Goal: Task Accomplishment & Management: Complete application form

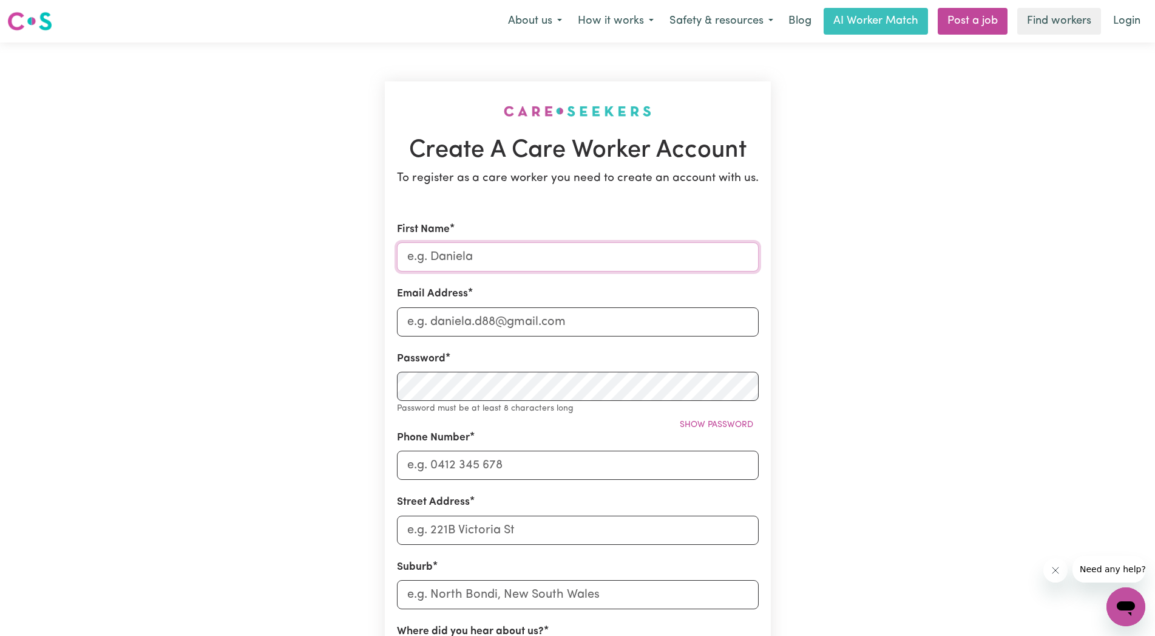
click at [453, 263] on input "First Name" at bounding box center [578, 256] width 362 height 29
type input "[PERSON_NAME]"
type input "[PERSON_NAME][EMAIL_ADDRESS][DOMAIN_NAME]"
type input "0434040323"
type input "[STREET_ADDRESS]"
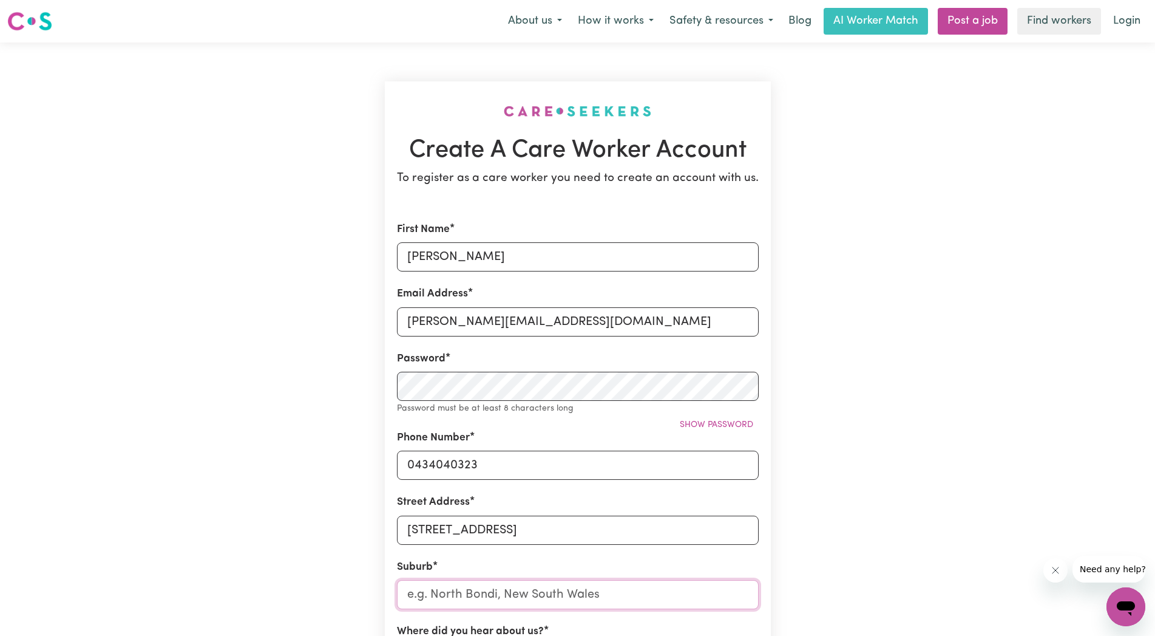
type input "[PERSON_NAME]"
drag, startPoint x: 457, startPoint y: 279, endPoint x: 479, endPoint y: 285, distance: 22.9
click at [456, 271] on input "Shanthiv" at bounding box center [578, 256] width 362 height 29
type input "[PERSON_NAME]"
click at [960, 211] on div "Create A Care Worker Account To register as a care worker you need to create an…" at bounding box center [577, 485] width 801 height 886
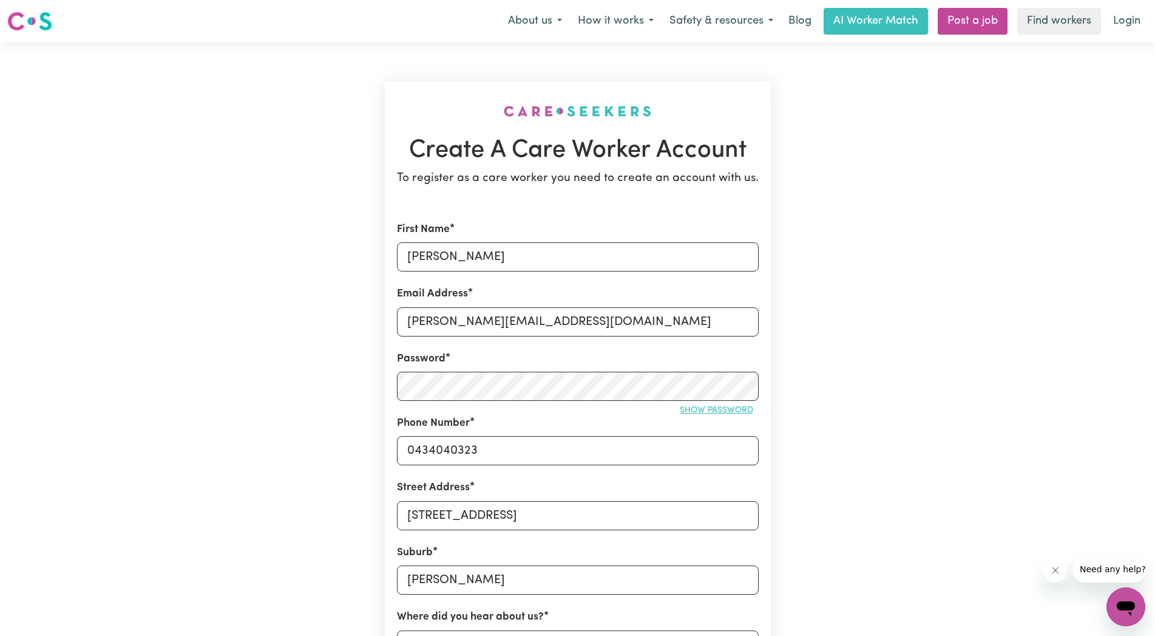
click at [716, 407] on span "Show password" at bounding box center [716, 409] width 73 height 9
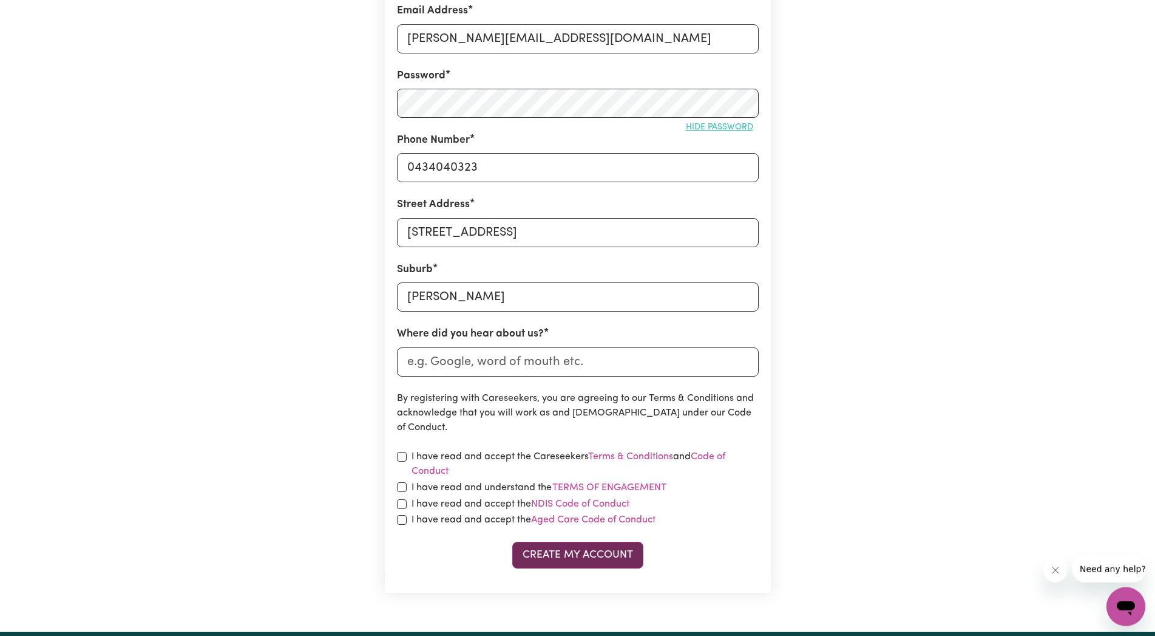
scroll to position [372, 0]
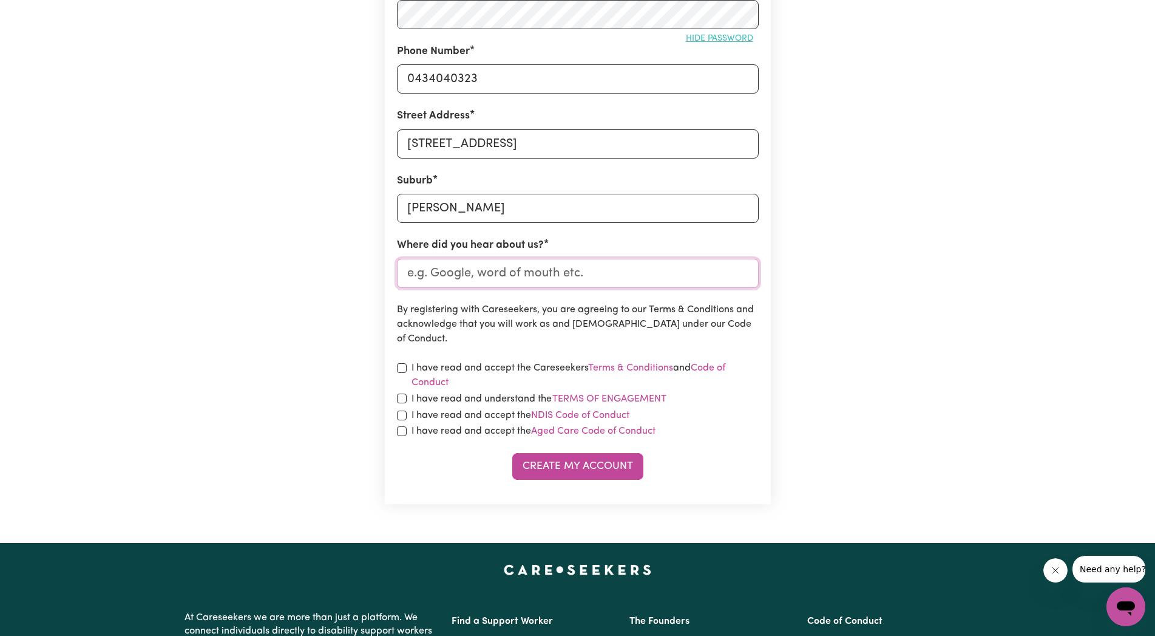
click at [590, 273] on input "Where did you hear about us?" at bounding box center [578, 273] width 362 height 29
type input "Google"
click at [402, 367] on input "checkbox" at bounding box center [402, 368] width 10 height 10
checkbox input "true"
click at [399, 400] on input "checkbox" at bounding box center [402, 398] width 10 height 10
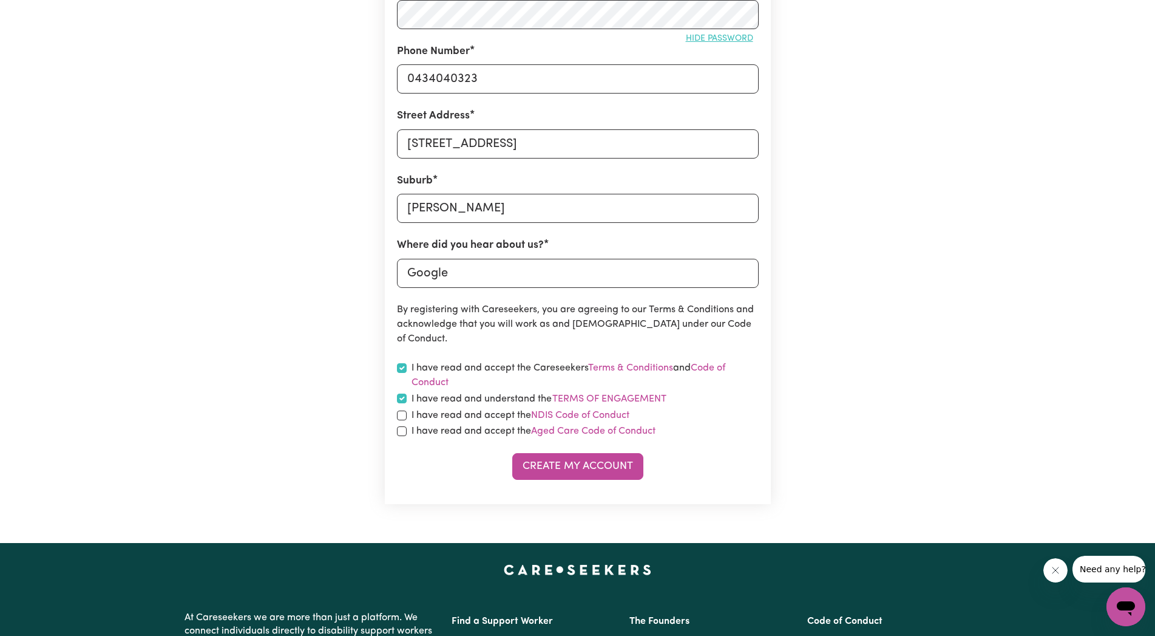
checkbox input "true"
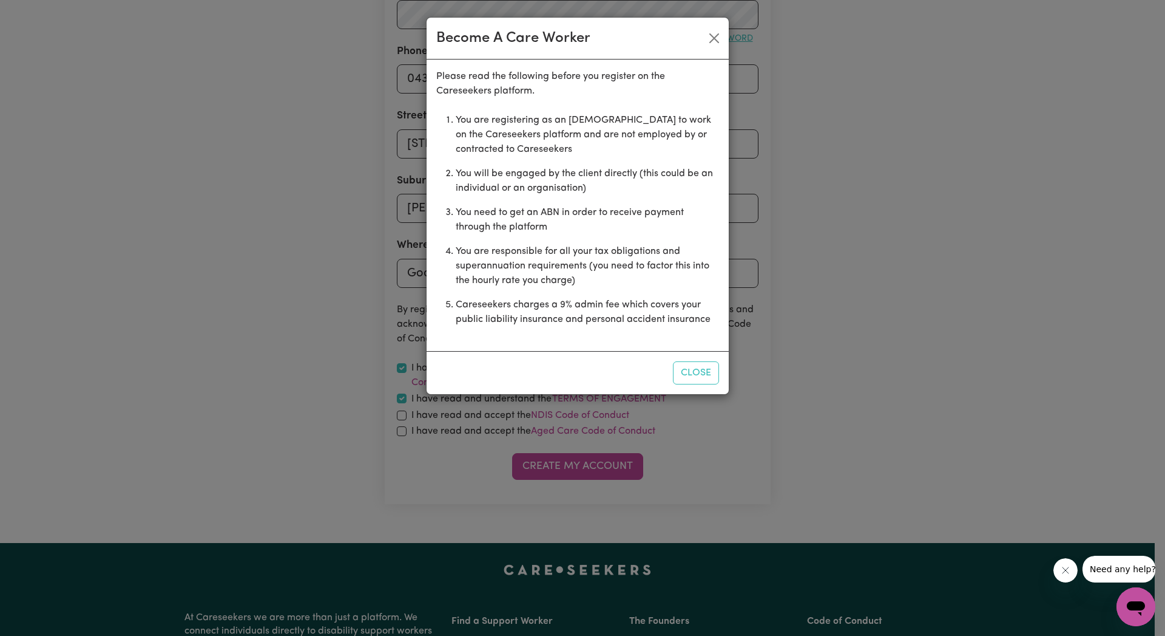
drag, startPoint x: 689, startPoint y: 367, endPoint x: 668, endPoint y: 372, distance: 21.2
click at [688, 367] on button "Close" at bounding box center [696, 372] width 46 height 23
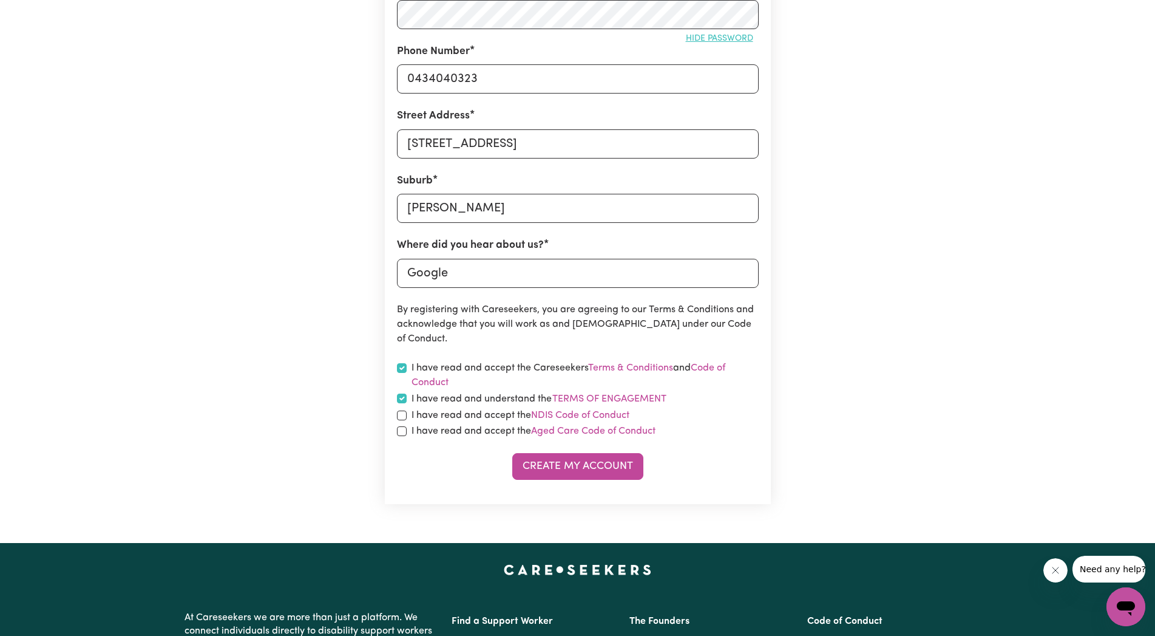
click at [549, 396] on label "I have read and understand the Terms of Engagement" at bounding box center [540, 399] width 256 height 16
click at [552, 396] on button "Terms of Engagement" at bounding box center [609, 399] width 115 height 16
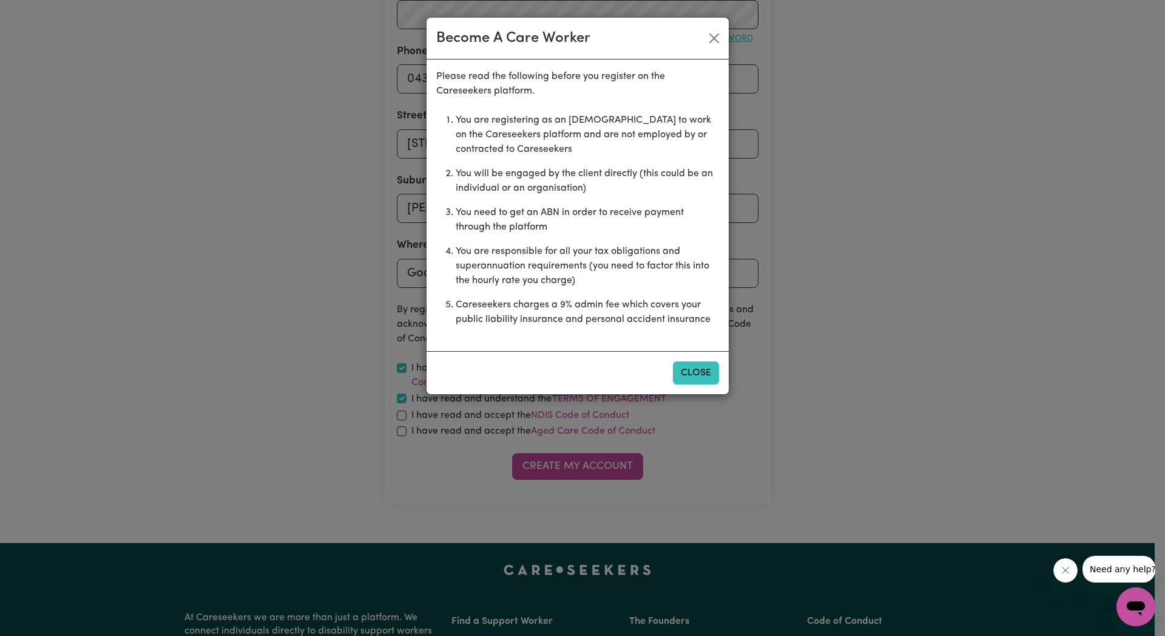
click at [691, 369] on button "Close" at bounding box center [696, 372] width 46 height 23
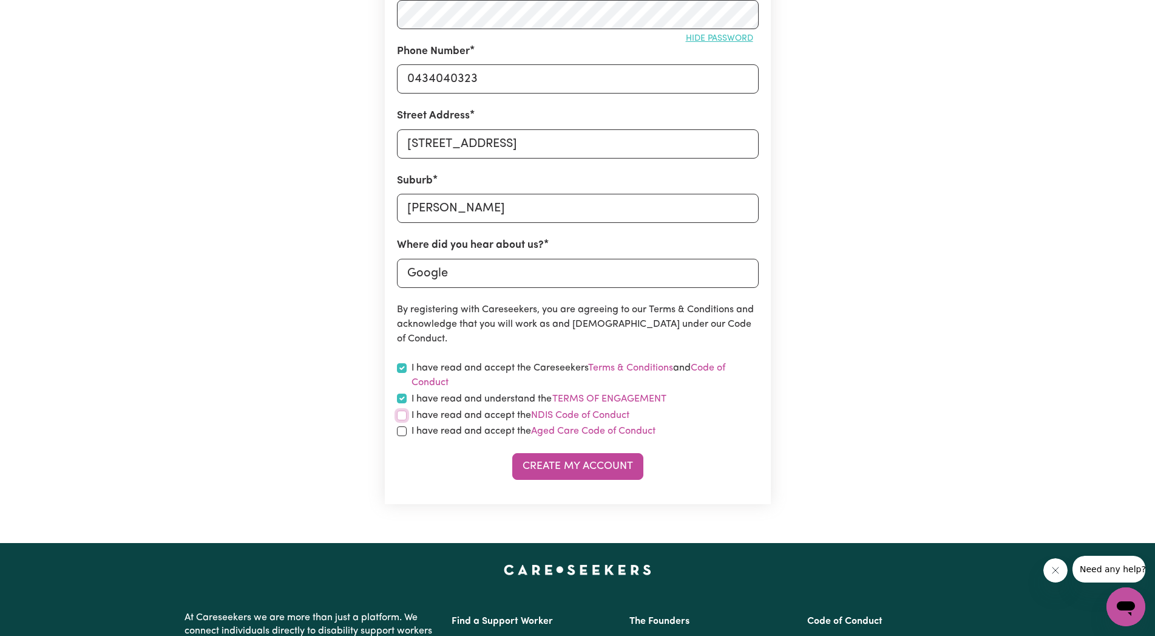
click at [405, 416] on input "checkbox" at bounding box center [402, 415] width 10 height 10
checkbox input "true"
click at [406, 432] on input "checkbox" at bounding box center [402, 431] width 10 height 10
checkbox input "true"
click at [580, 468] on button "Create My Account" at bounding box center [577, 466] width 131 height 27
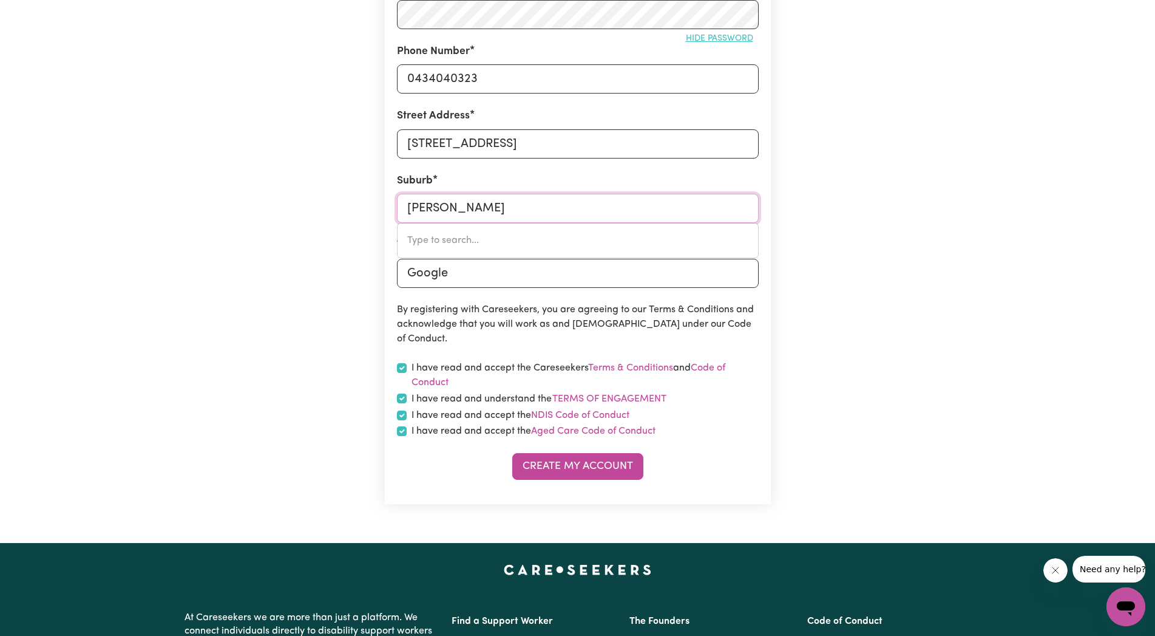
click at [405, 208] on input "[PERSON_NAME]" at bounding box center [578, 208] width 362 height 29
click at [965, 229] on div "Create A Care Worker Account To register as a care worker you need to create an…" at bounding box center [577, 107] width 801 height 872
click at [564, 457] on button "Create My Account" at bounding box center [577, 466] width 131 height 27
drag, startPoint x: 404, startPoint y: 206, endPoint x: 412, endPoint y: 215, distance: 12.0
click at [404, 209] on input "[PERSON_NAME]" at bounding box center [578, 208] width 362 height 29
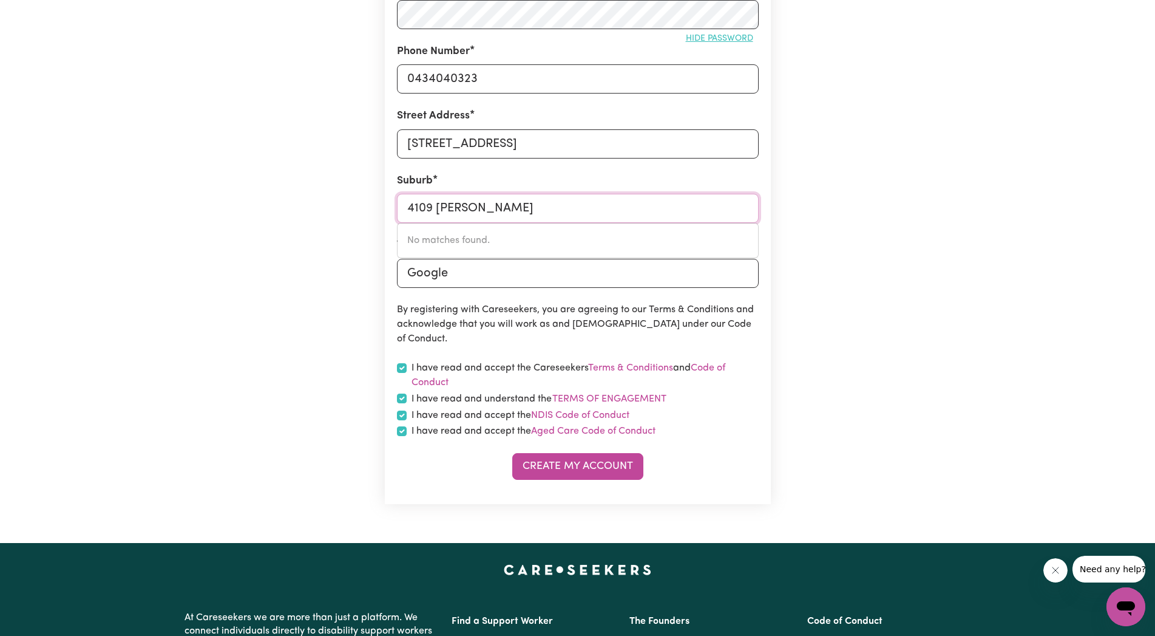
type input "4109 [PERSON_NAME]"
click at [963, 296] on div "Create A Care Worker Account To register as a care worker you need to create an…" at bounding box center [577, 107] width 801 height 872
click at [605, 468] on button "Create My Account" at bounding box center [577, 466] width 131 height 27
click at [745, 211] on input "4109 [PERSON_NAME]" at bounding box center [578, 208] width 362 height 29
drag, startPoint x: 535, startPoint y: 209, endPoint x: 361, endPoint y: 215, distance: 174.9
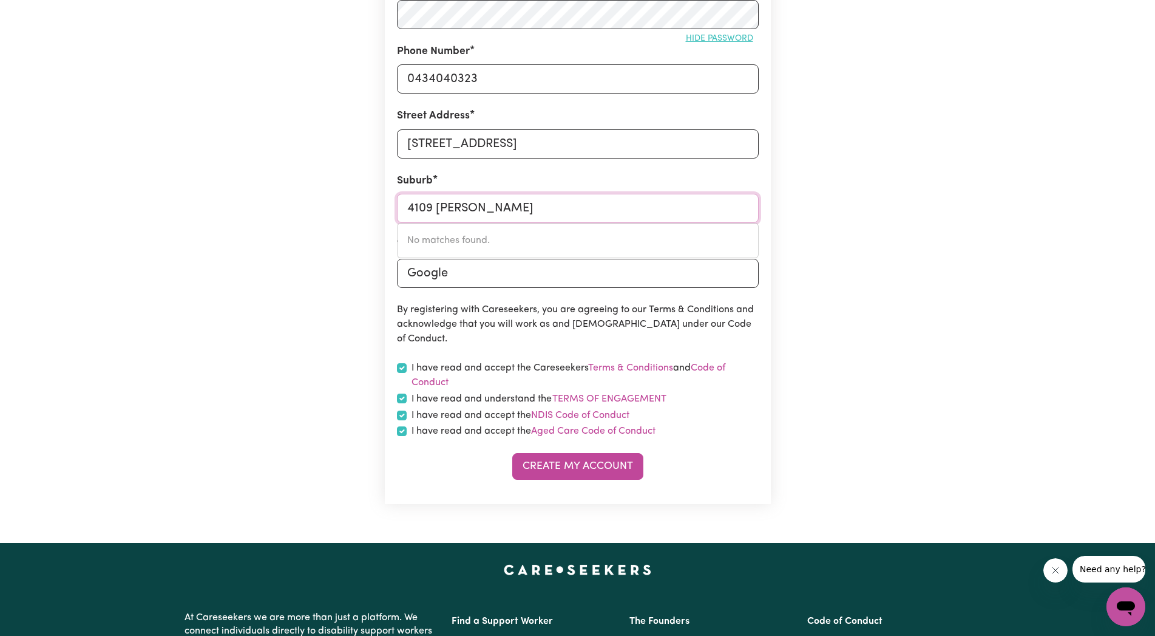
click at [397, 215] on input "4109 [PERSON_NAME]" at bounding box center [578, 208] width 362 height 29
type input "R"
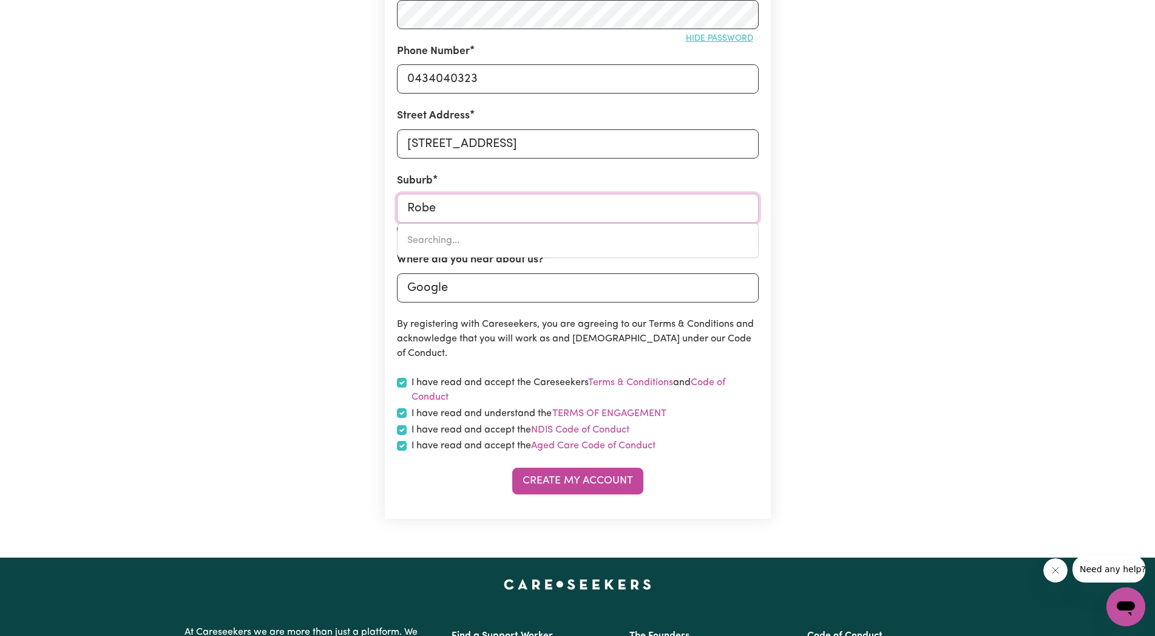
type input "Rober"
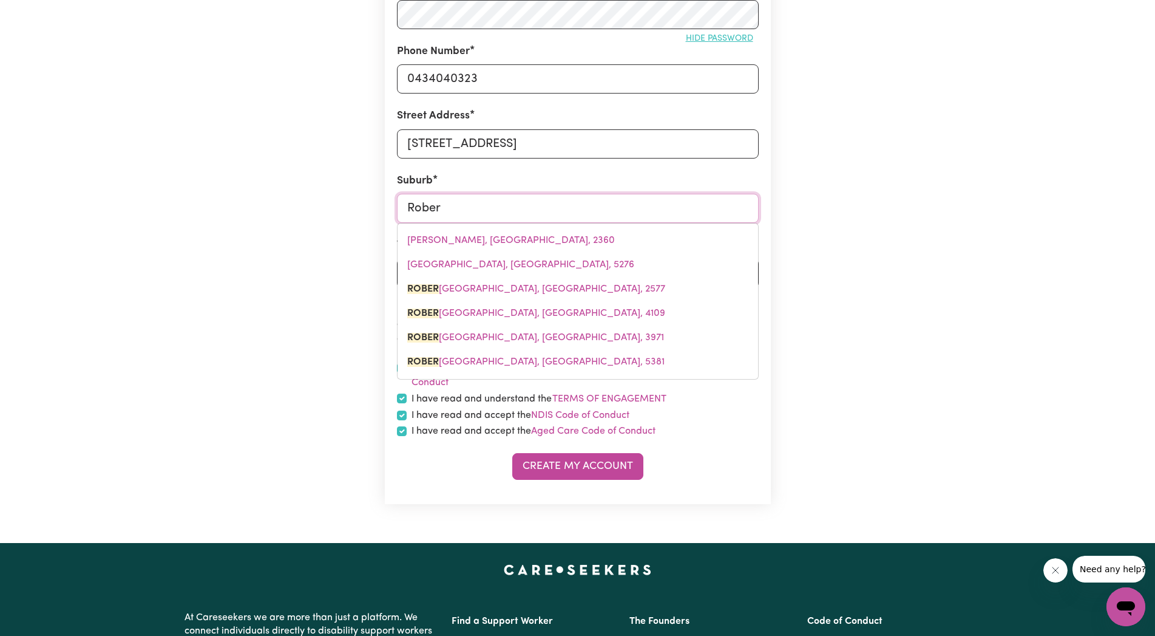
type input "[PERSON_NAME], [GEOGRAPHIC_DATA], 2577"
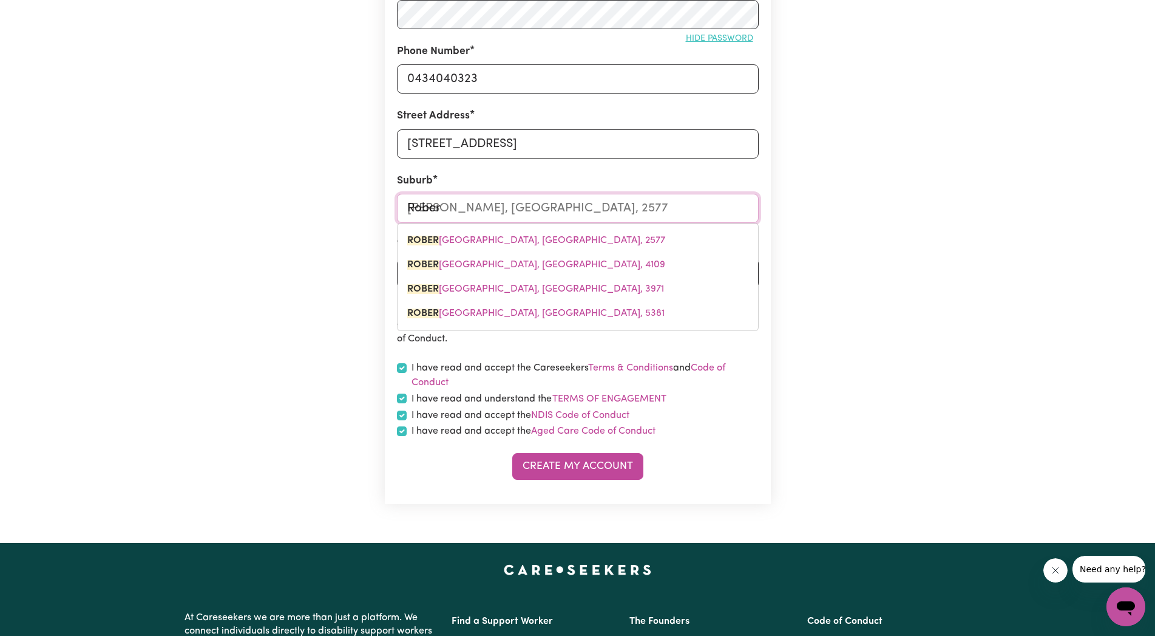
type input "[PERSON_NAME]"
type input "[PERSON_NAME], [GEOGRAPHIC_DATA], 2577"
type input "[PERSON_NAME]"
type input "[PERSON_NAME], [GEOGRAPHIC_DATA], 2577"
type input "Robertsa"
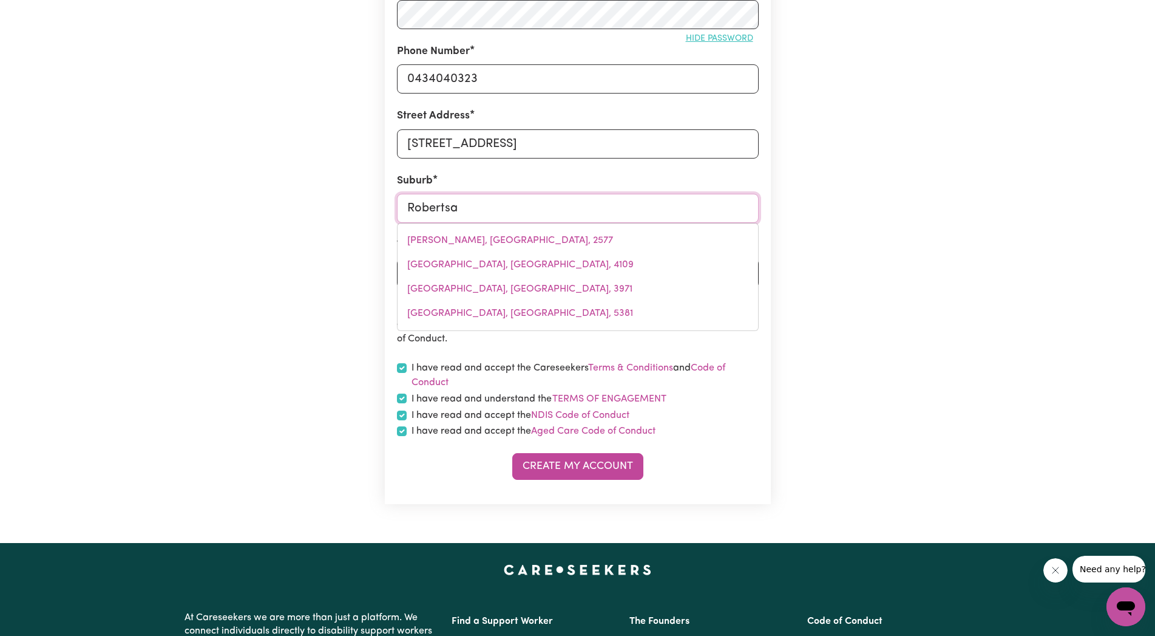
type input "[PERSON_NAME]"
type input "[PERSON_NAME], [GEOGRAPHIC_DATA], 2577"
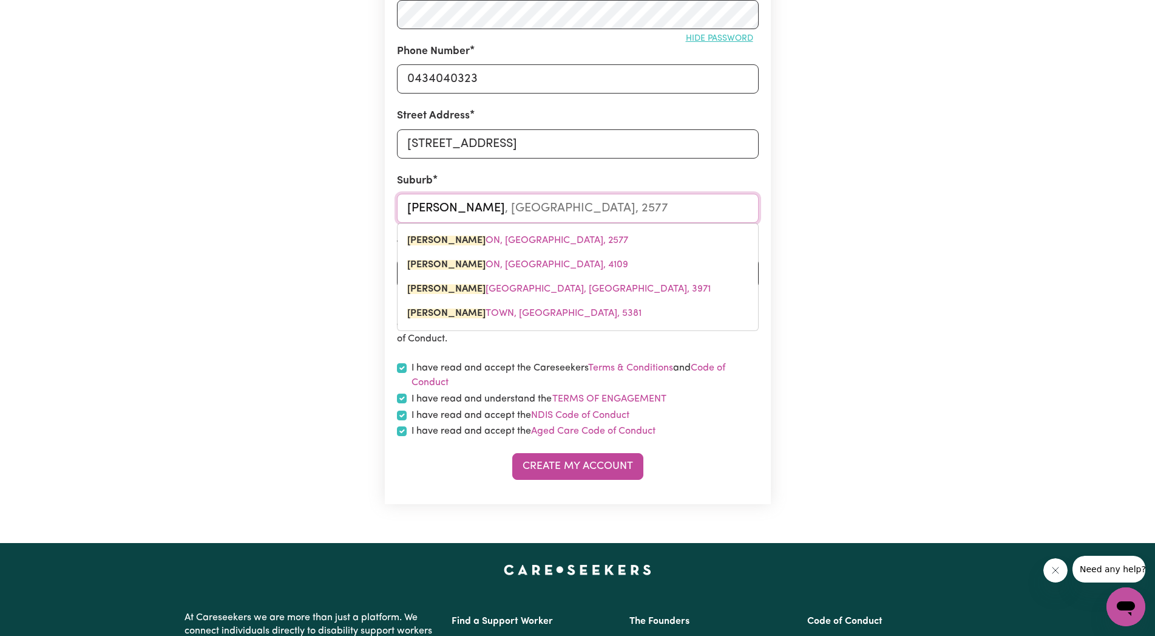
type input "Robertso"
type input "[PERSON_NAME], [GEOGRAPHIC_DATA], 2577"
type input "[PERSON_NAME]"
type input "[PERSON_NAME], [GEOGRAPHIC_DATA], 2577"
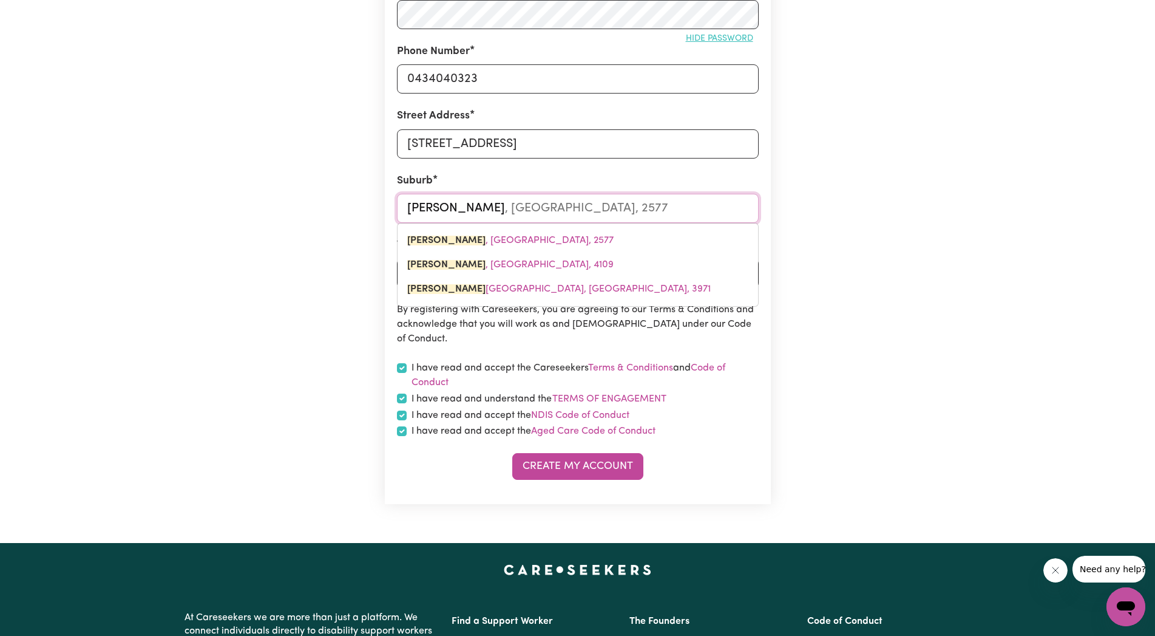
click at [477, 209] on input "[PERSON_NAME]" at bounding box center [578, 208] width 362 height 29
click at [522, 212] on input "[PERSON_NAME]" at bounding box center [578, 208] width 362 height 29
click at [504, 208] on input "[PERSON_NAME]" at bounding box center [578, 208] width 362 height 29
type input "Robertsonv"
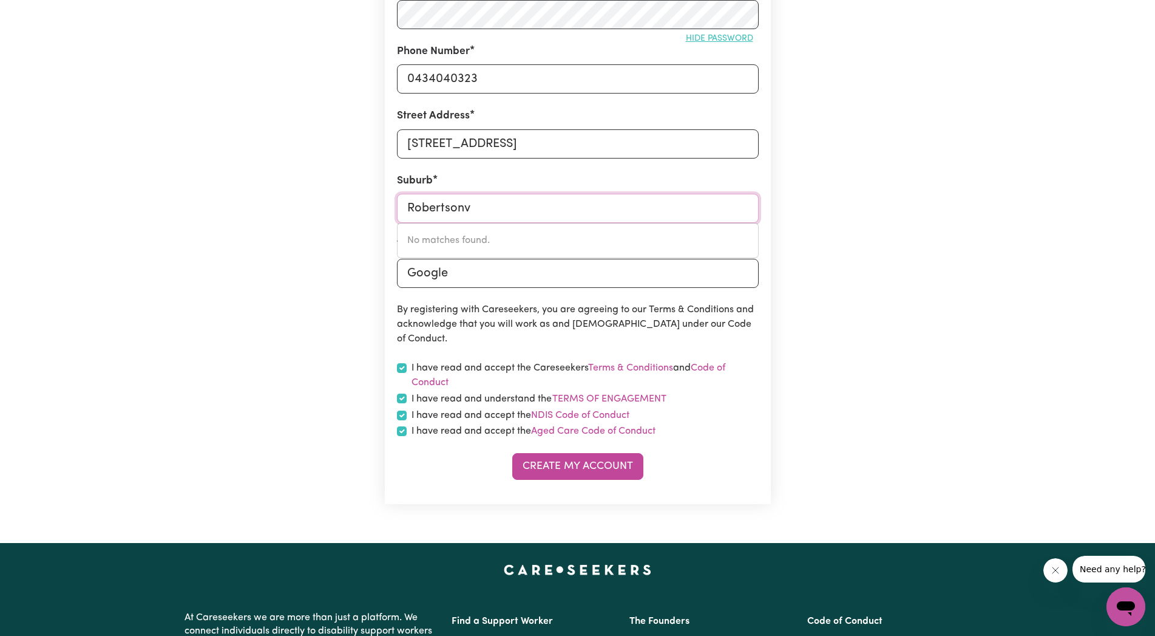
type input "[PERSON_NAME]"
type input "[PERSON_NAME], [GEOGRAPHIC_DATA], 2577"
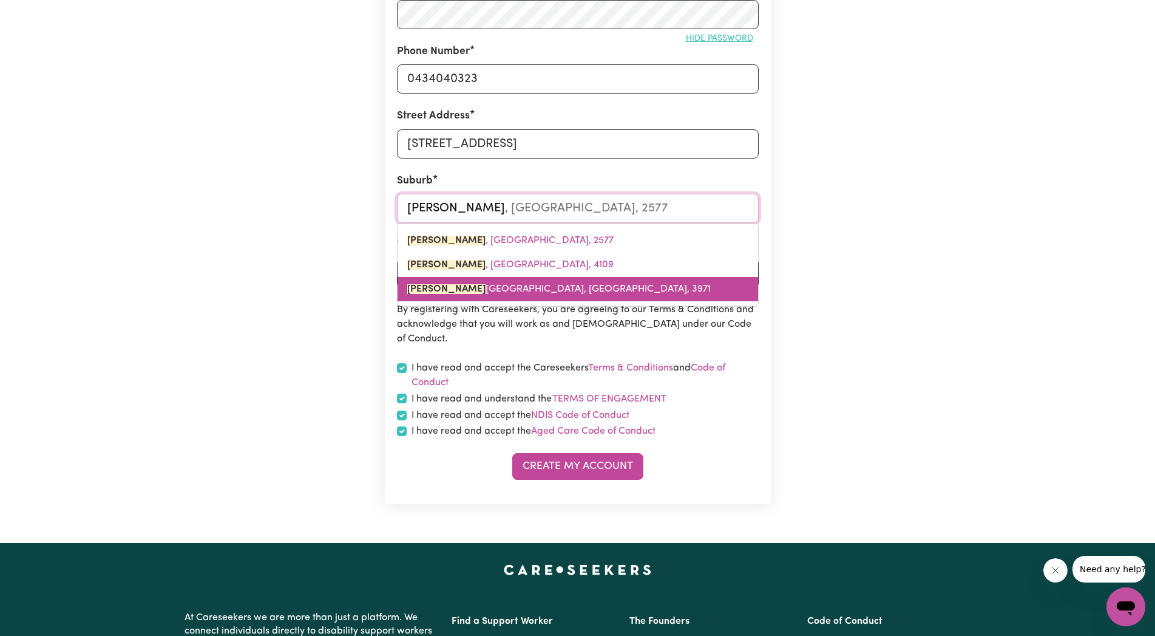
type input "[PERSON_NAME]"
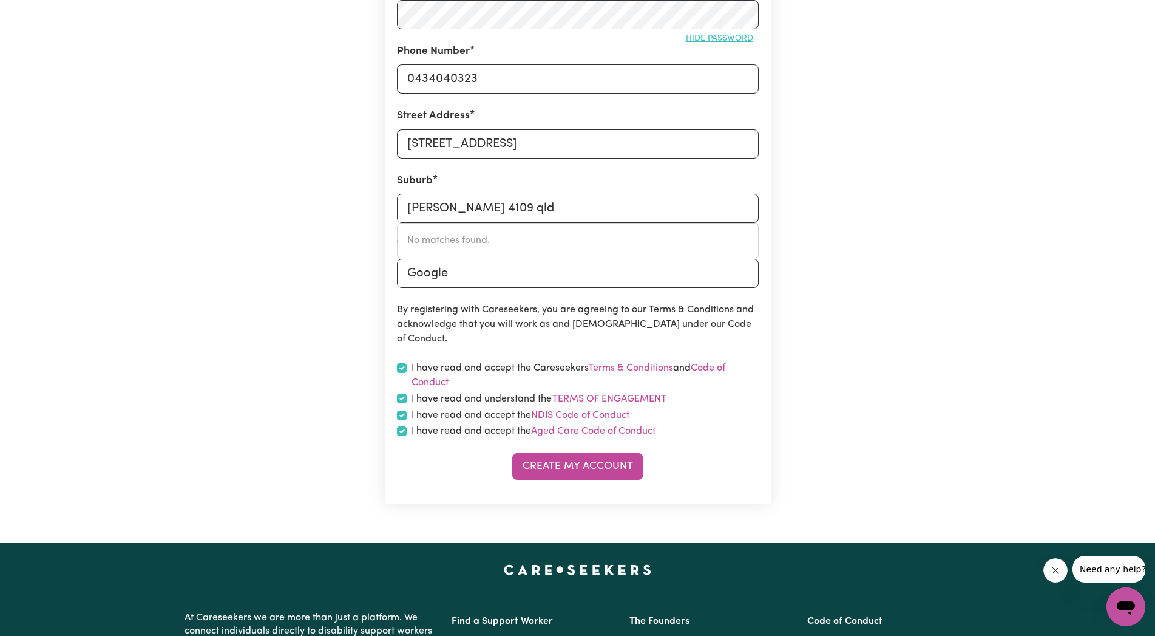
click at [529, 463] on button "Create My Account" at bounding box center [577, 466] width 131 height 27
drag, startPoint x: 521, startPoint y: 212, endPoint x: 669, endPoint y: 212, distance: 148.1
click at [397, 215] on input "[PERSON_NAME] 4109 qld" at bounding box center [578, 208] width 362 height 29
type input "Bris"
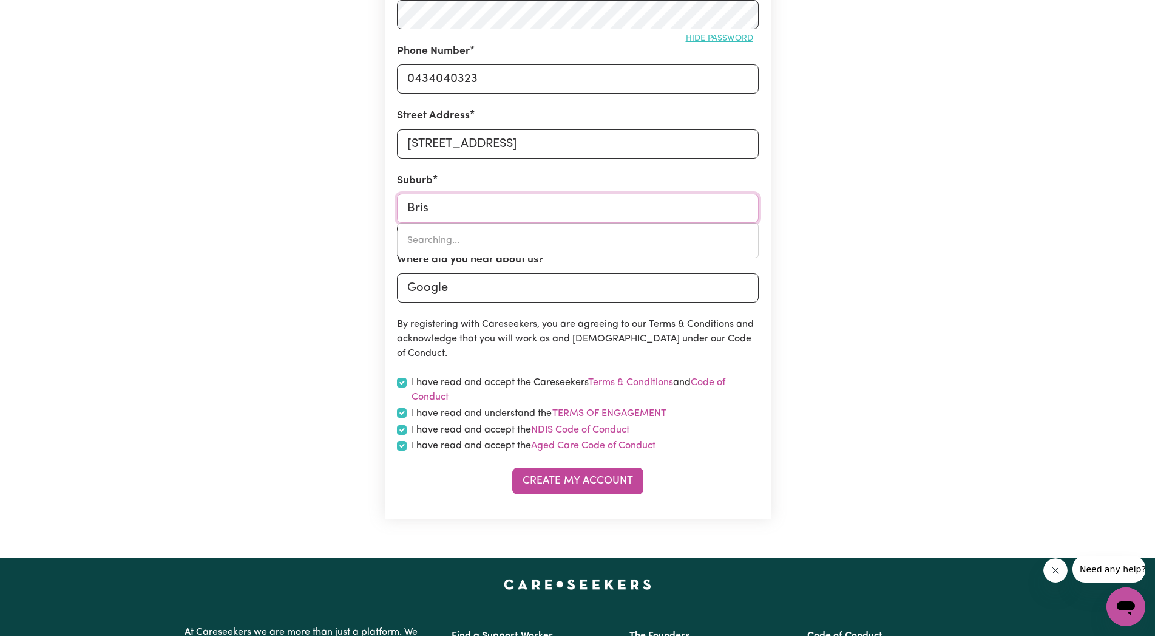
type input "[GEOGRAPHIC_DATA], [GEOGRAPHIC_DATA], 4000"
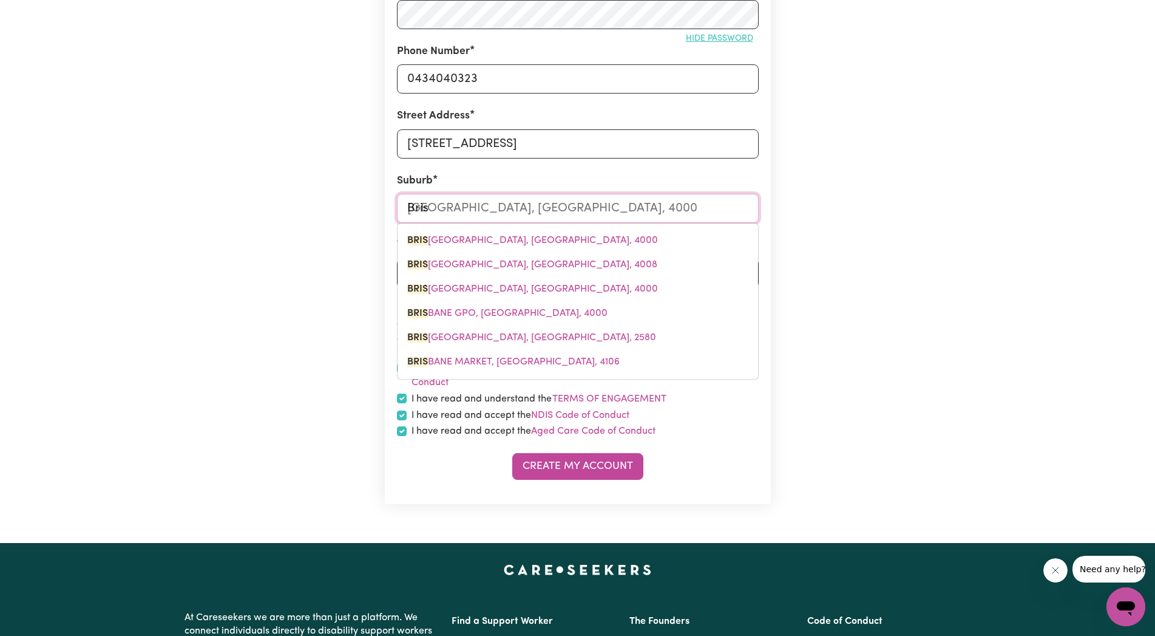
type input "Brisb"
type input "BrisbANE [GEOGRAPHIC_DATA], [GEOGRAPHIC_DATA], 4000"
type input "Brisba"
type input "[GEOGRAPHIC_DATA], [GEOGRAPHIC_DATA], 4000"
type input "Brisban"
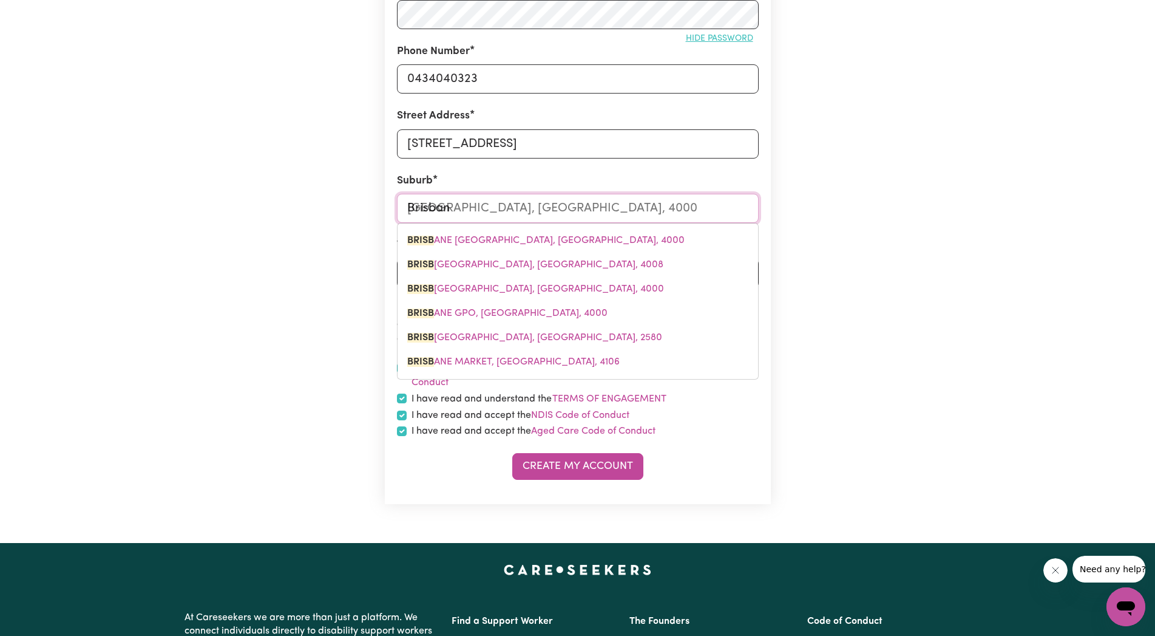
type input "[GEOGRAPHIC_DATA], [GEOGRAPHIC_DATA], 4000"
type input "[GEOGRAPHIC_DATA]"
type input "[GEOGRAPHIC_DATA], [GEOGRAPHIC_DATA], 4000"
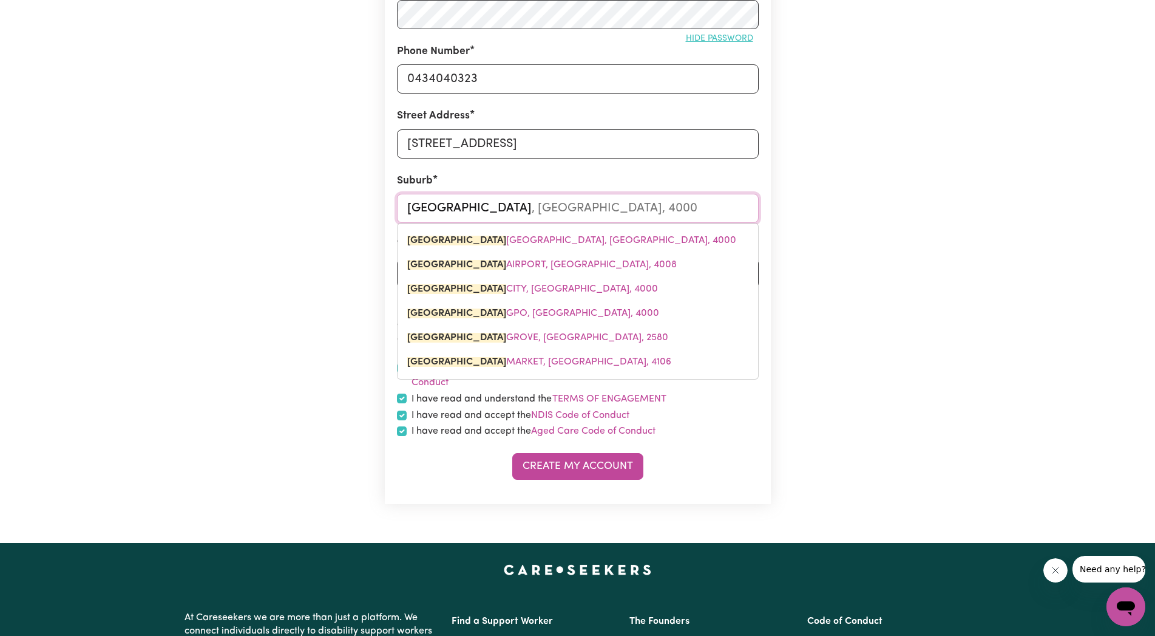
type input "Brisbane R"
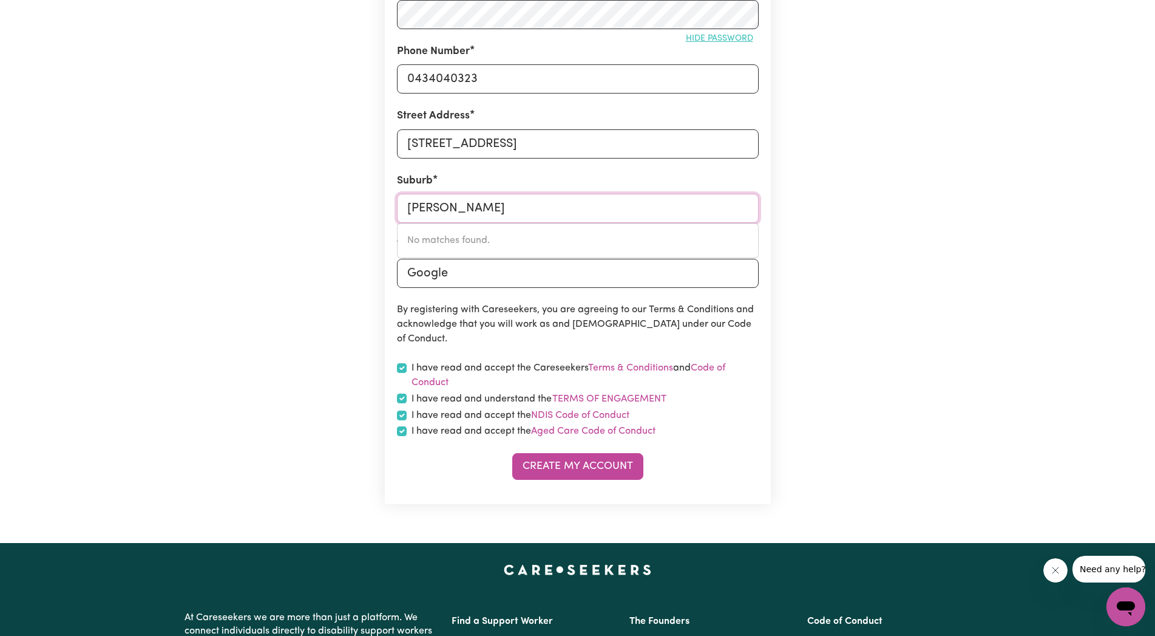
drag, startPoint x: 505, startPoint y: 211, endPoint x: 452, endPoint y: 225, distance: 55.4
click at [397, 211] on input "[PERSON_NAME]" at bounding box center [578, 208] width 362 height 29
type input "Summ"
type input "[GEOGRAPHIC_DATA], [GEOGRAPHIC_DATA], 2130"
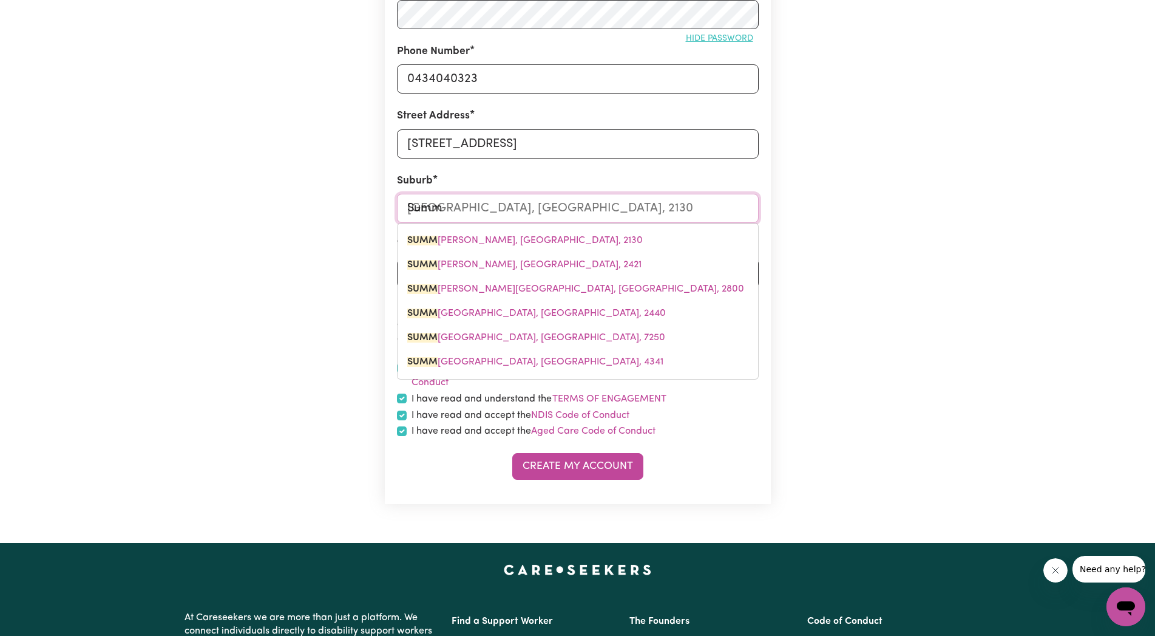
type input "Sum"
type input "[GEOGRAPHIC_DATA], [GEOGRAPHIC_DATA], 2130"
type input "Su"
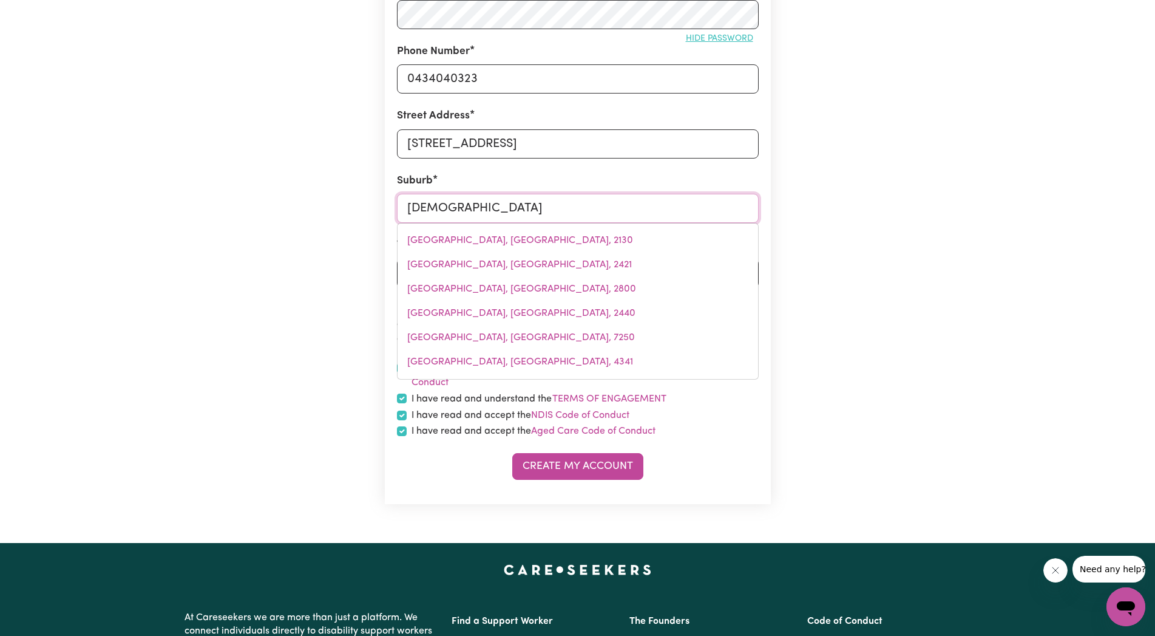
type input "Sunny"
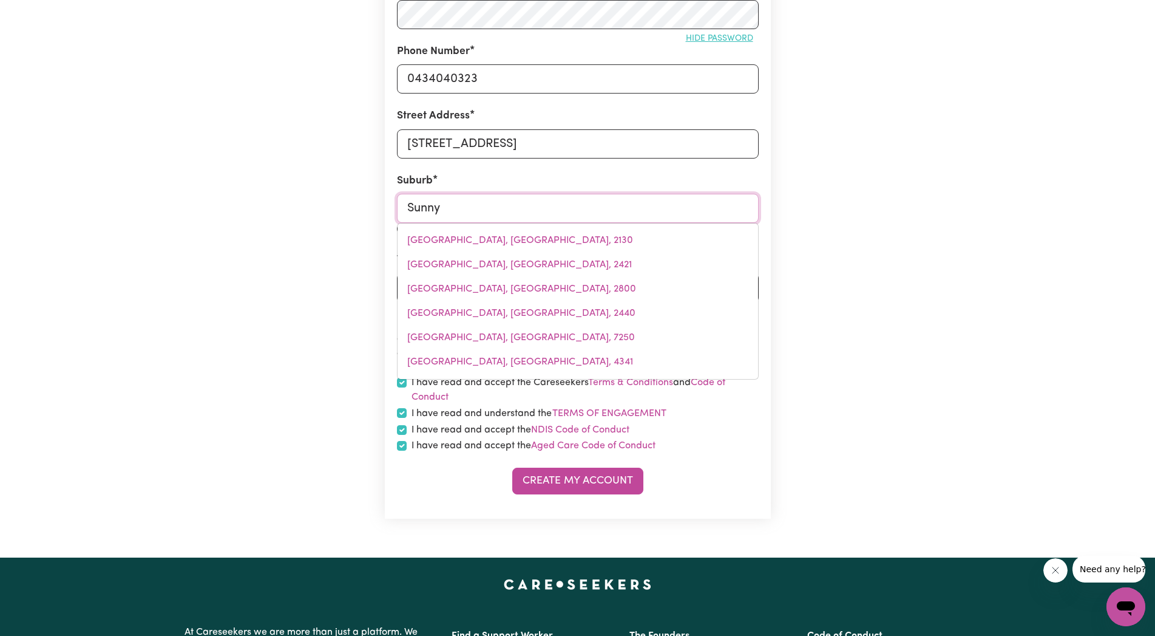
type input "[GEOGRAPHIC_DATA], [GEOGRAPHIC_DATA], 2795"
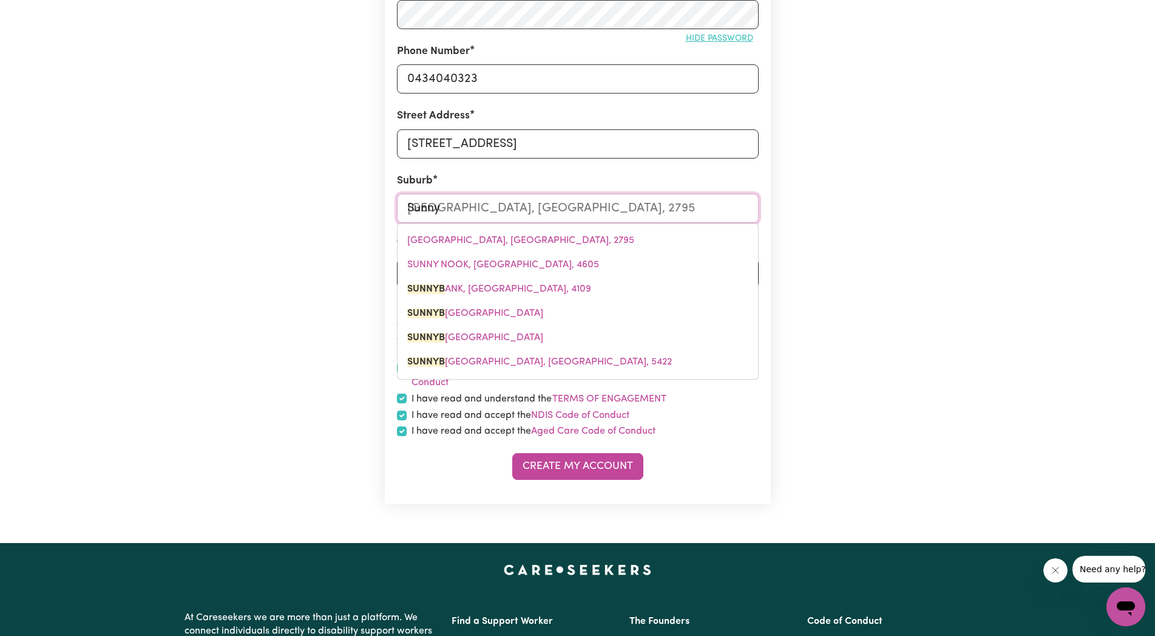
type input "Sunnyb"
type input "Sunnybank"
type input "[GEOGRAPHIC_DATA], [GEOGRAPHIC_DATA], 4109"
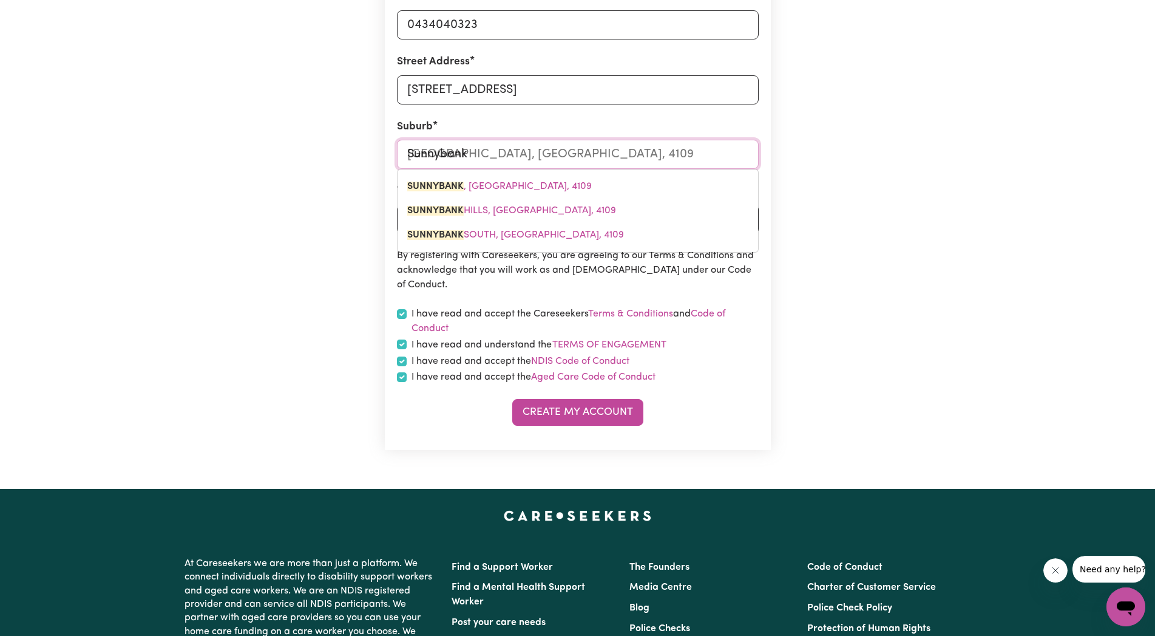
scroll to position [433, 0]
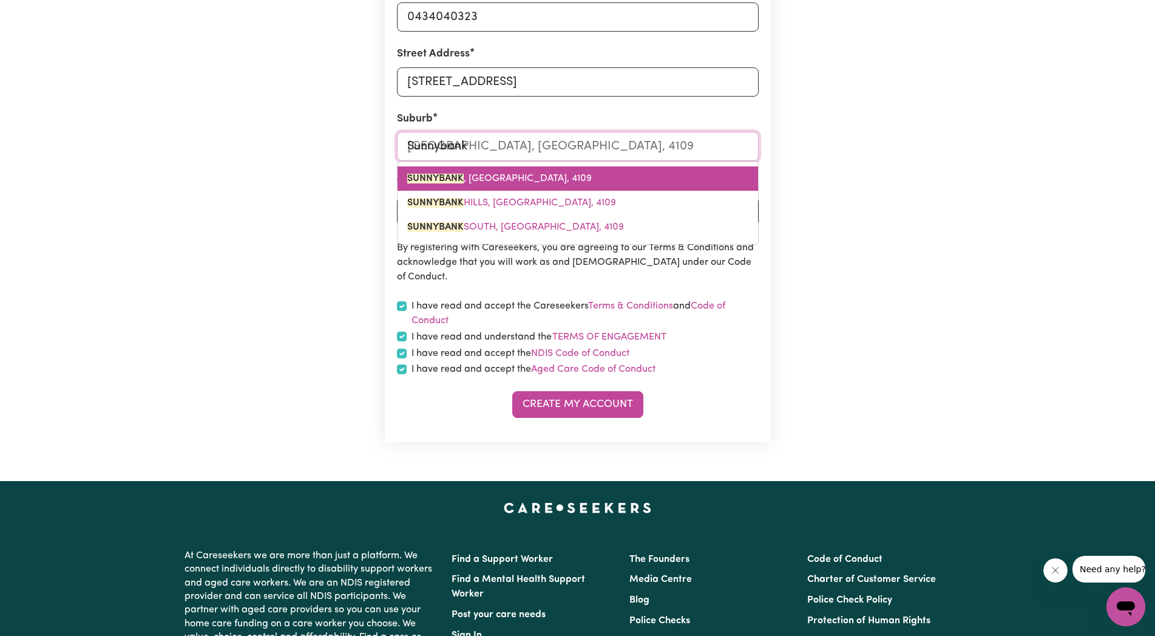
click at [487, 171] on link "[GEOGRAPHIC_DATA] , [GEOGRAPHIC_DATA], 4109" at bounding box center [578, 178] width 361 height 24
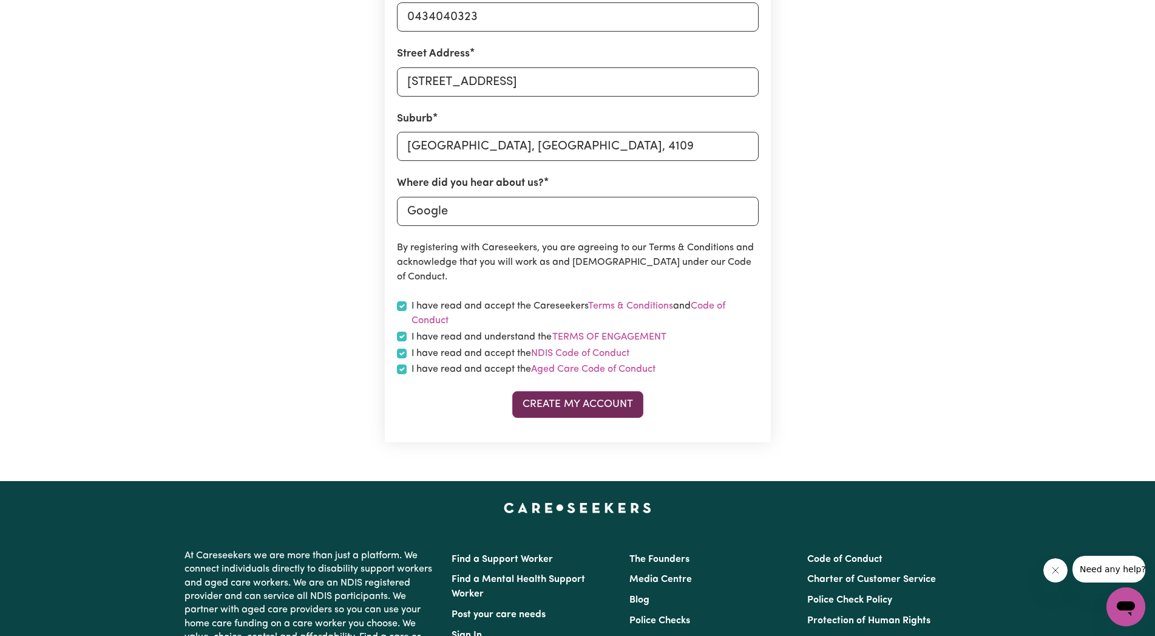
click at [580, 402] on button "Create My Account" at bounding box center [577, 404] width 131 height 27
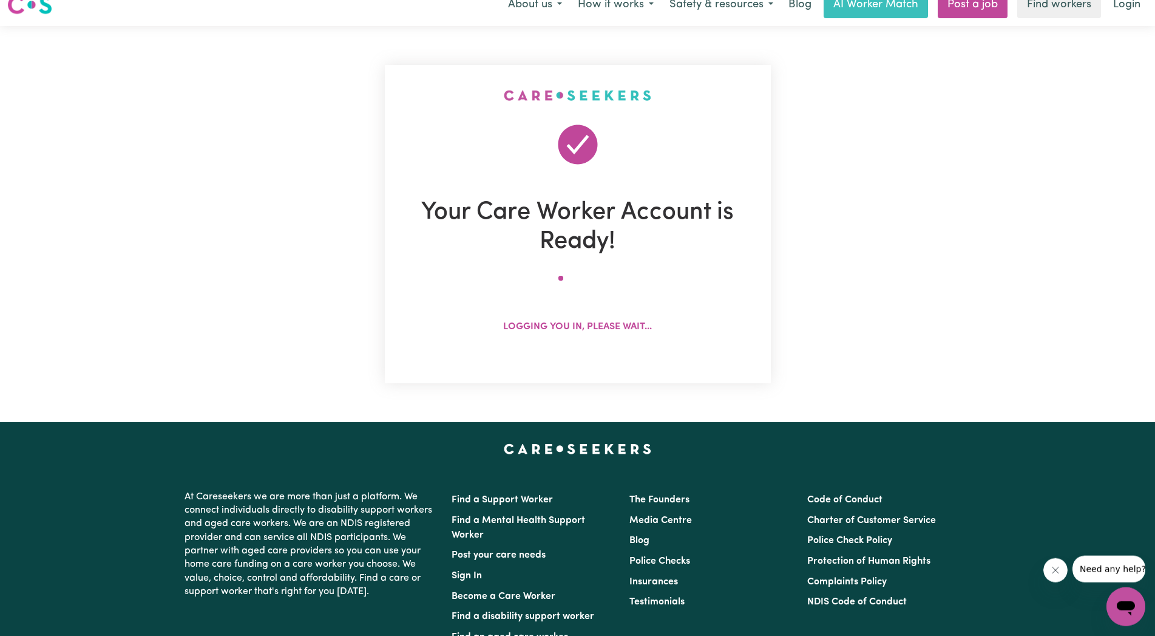
scroll to position [0, 0]
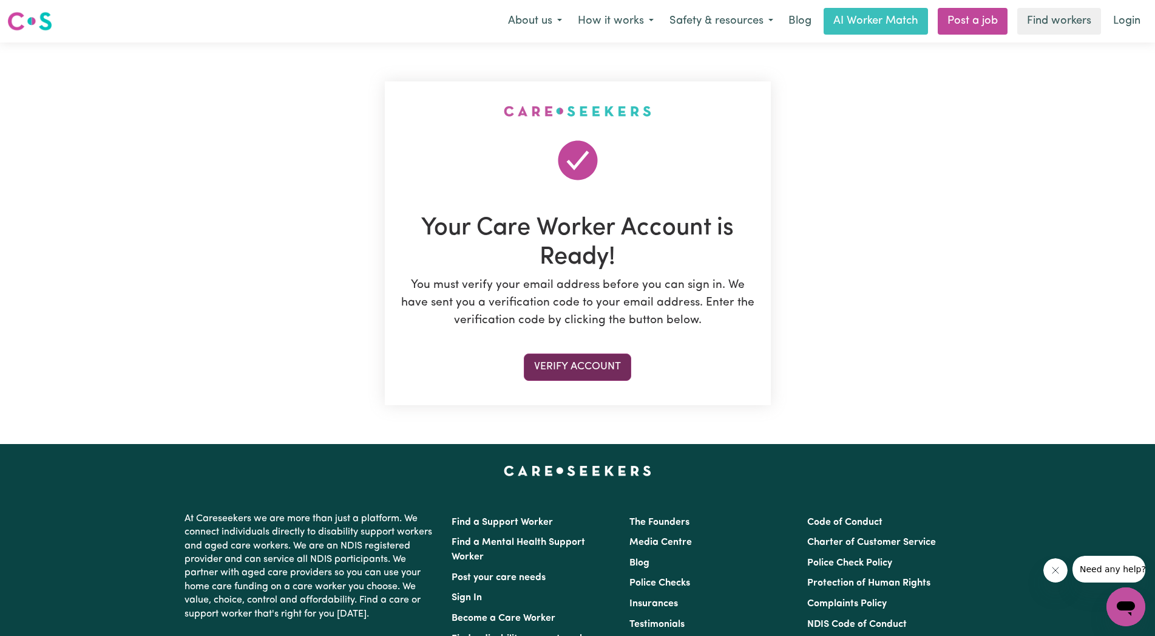
click at [592, 365] on button "Verify Account" at bounding box center [577, 366] width 107 height 27
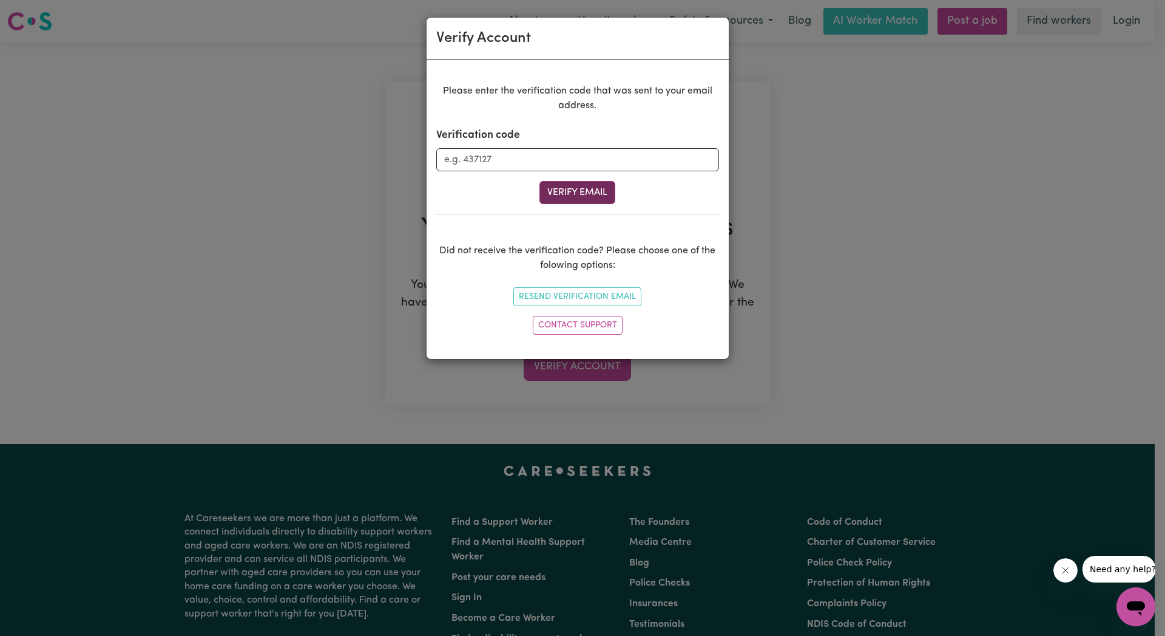
click at [586, 188] on button "Verify Email" at bounding box center [578, 192] width 76 height 23
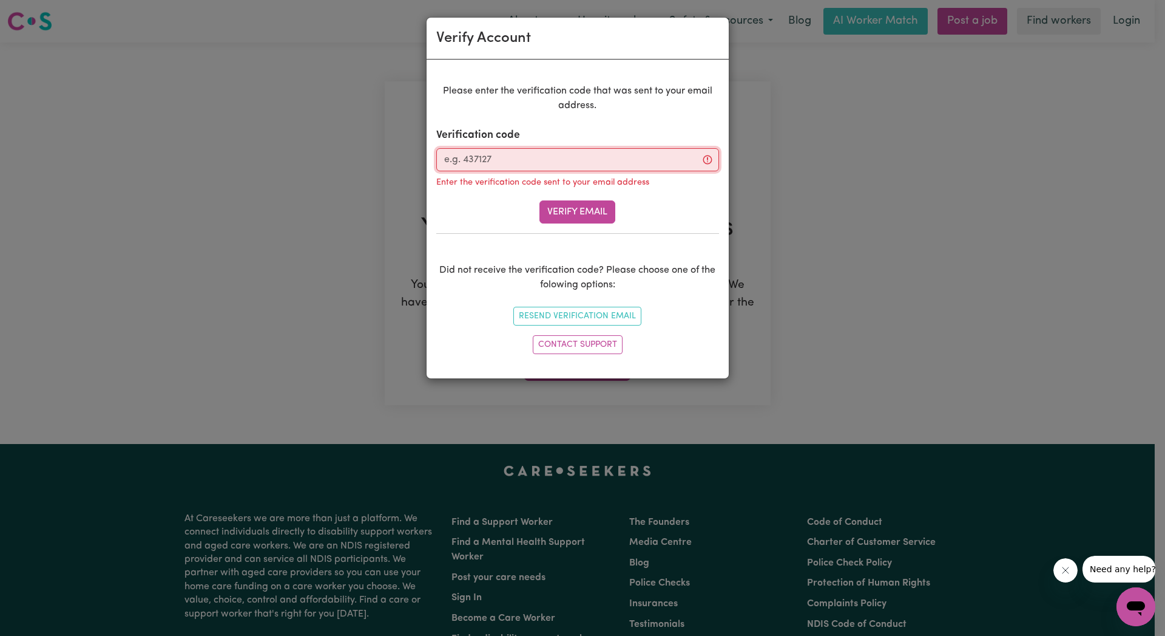
click at [451, 163] on input "Verification code" at bounding box center [577, 159] width 283 height 23
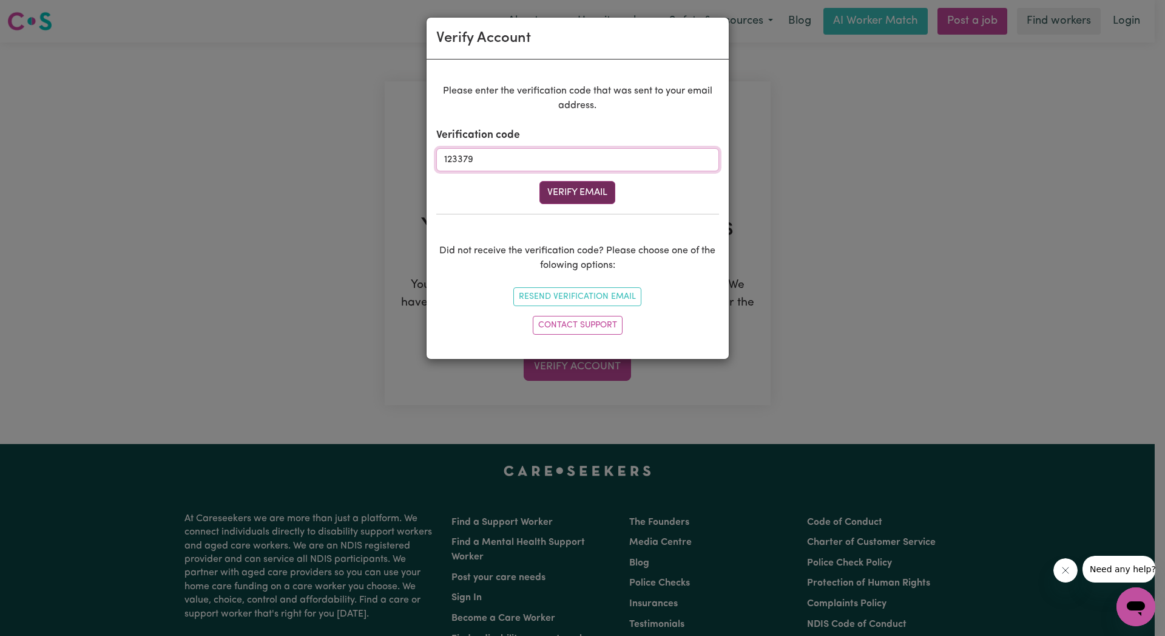
type input "123379"
drag, startPoint x: 605, startPoint y: 195, endPoint x: 607, endPoint y: 202, distance: 6.3
click at [608, 201] on button "Verify Email" at bounding box center [578, 192] width 76 height 23
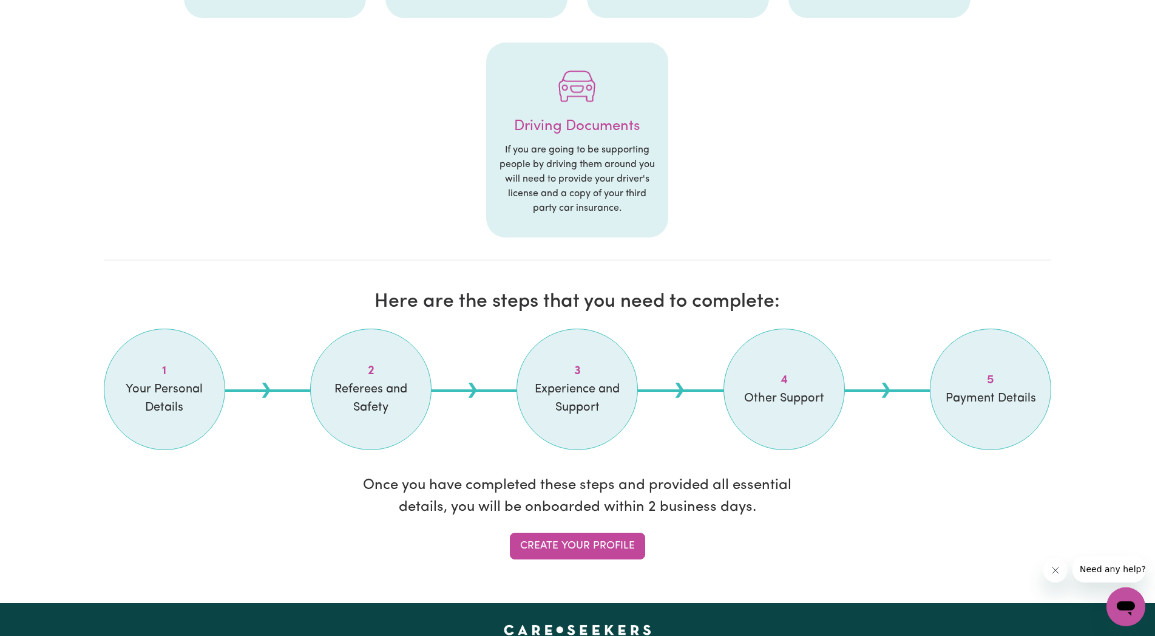
scroll to position [867, 0]
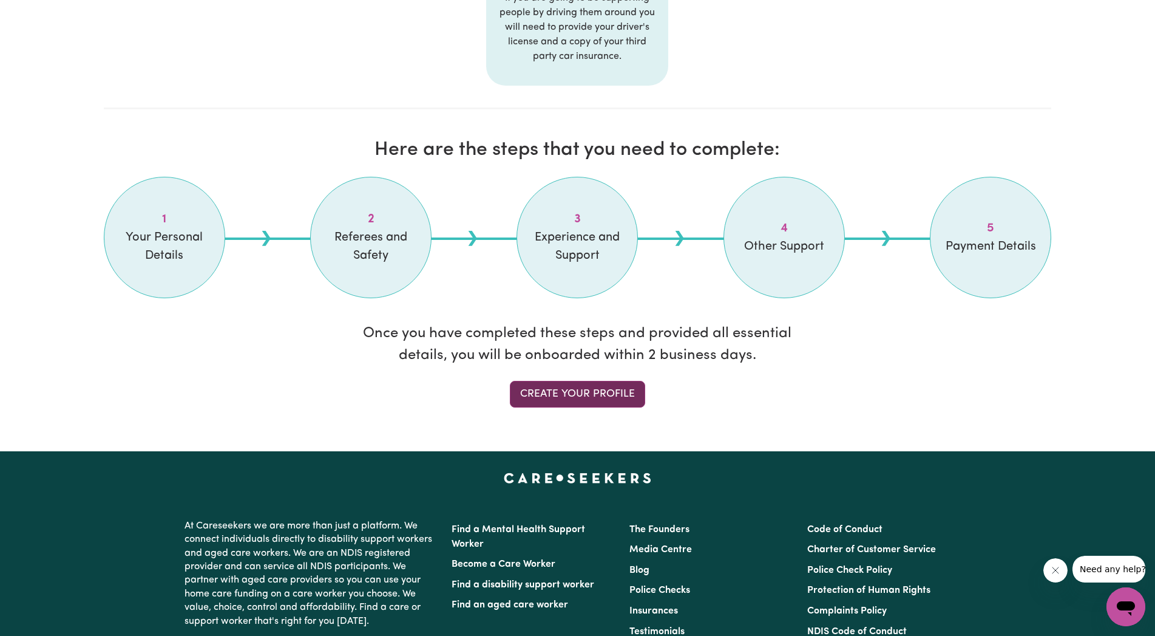
click at [620, 389] on link "Create your profile" at bounding box center [577, 394] width 135 height 27
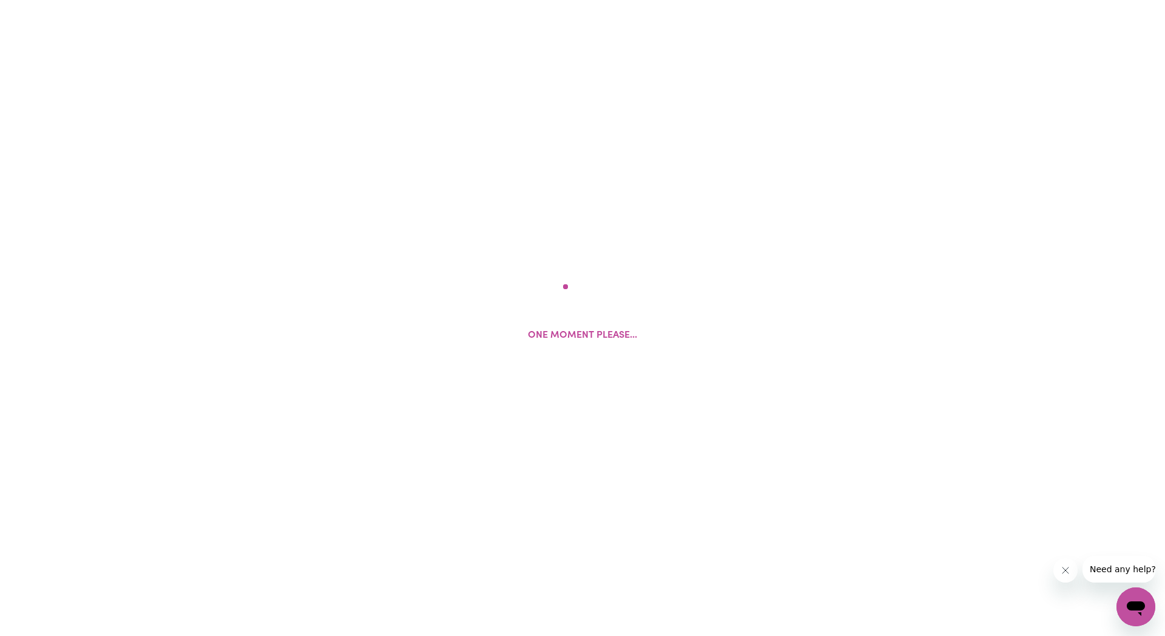
select select "Studying a healthcare related degree or qualification"
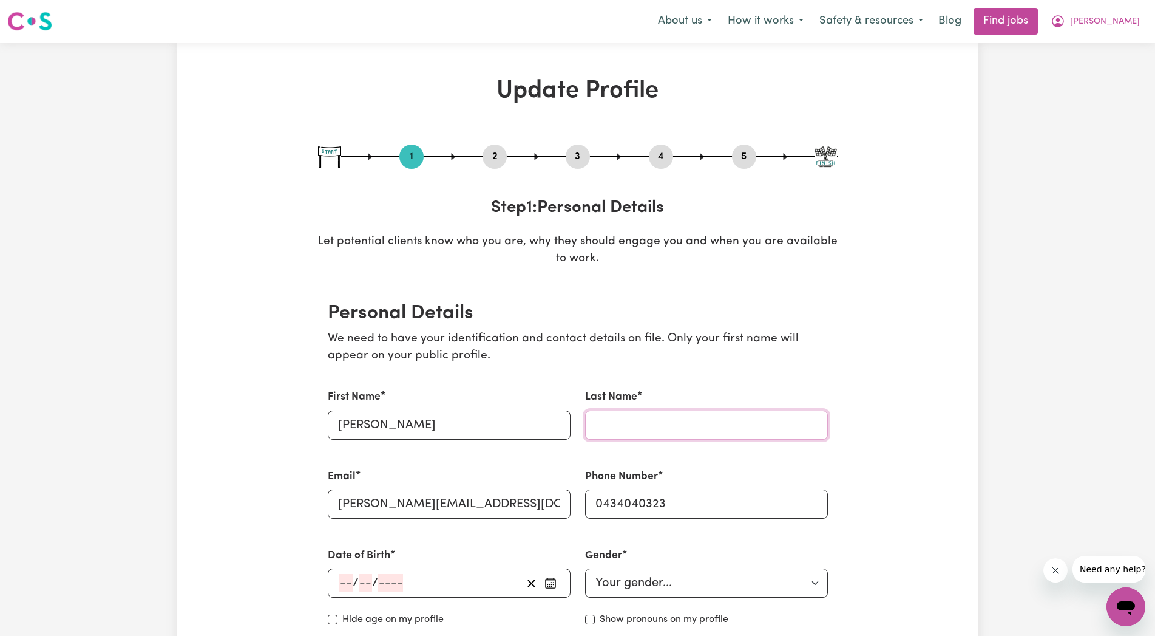
click at [611, 419] on input "Last Name" at bounding box center [706, 424] width 243 height 29
type input "[PERSON_NAME]"
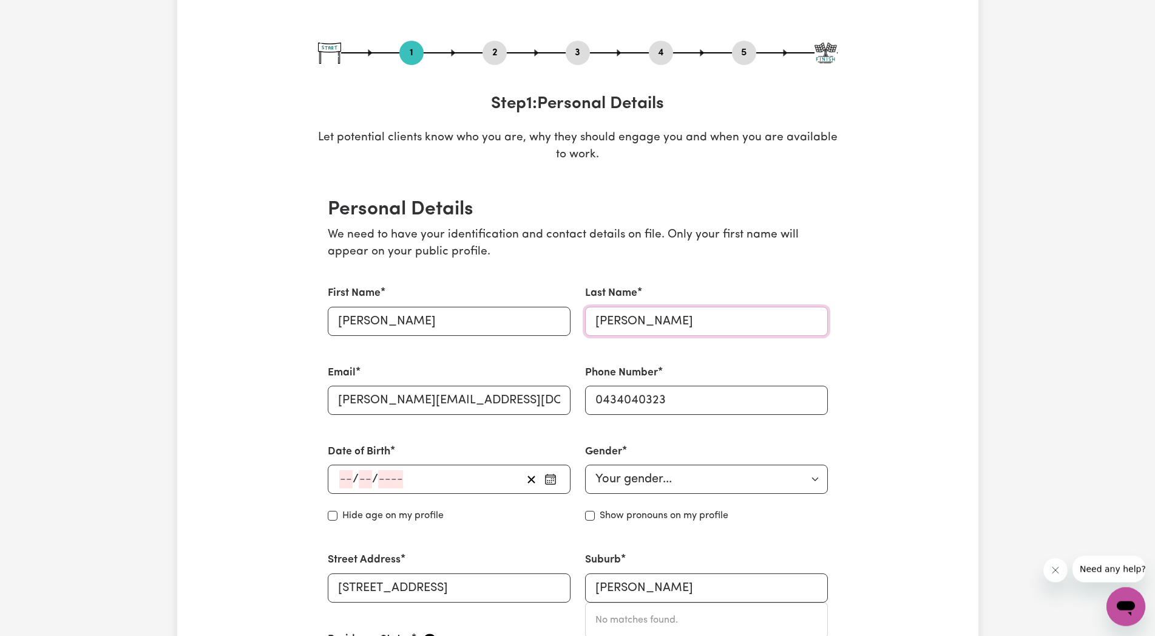
scroll to position [124, 0]
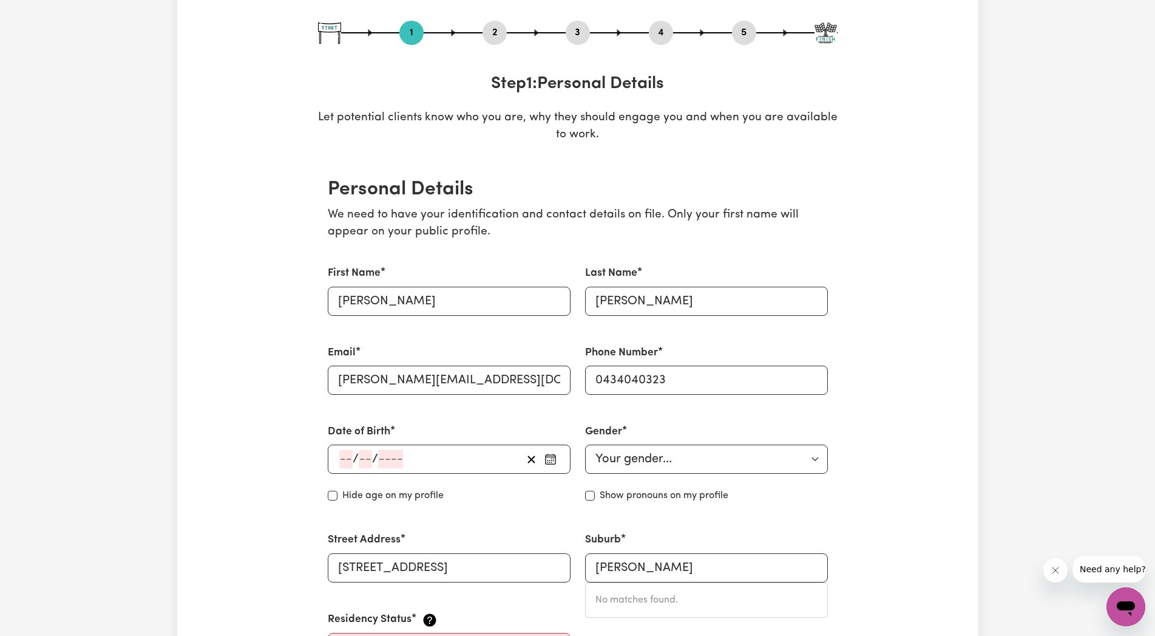
click at [353, 456] on span "/" at bounding box center [356, 458] width 6 height 13
click at [560, 463] on button "button" at bounding box center [550, 459] width 19 height 18
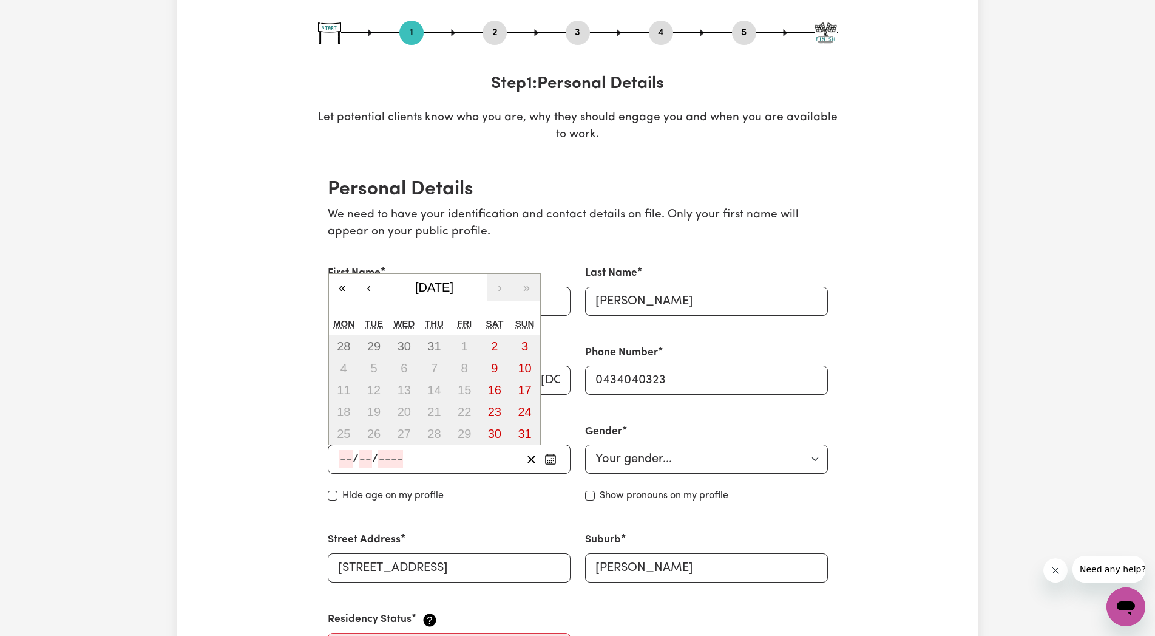
click at [396, 458] on input "number" at bounding box center [390, 459] width 25 height 18
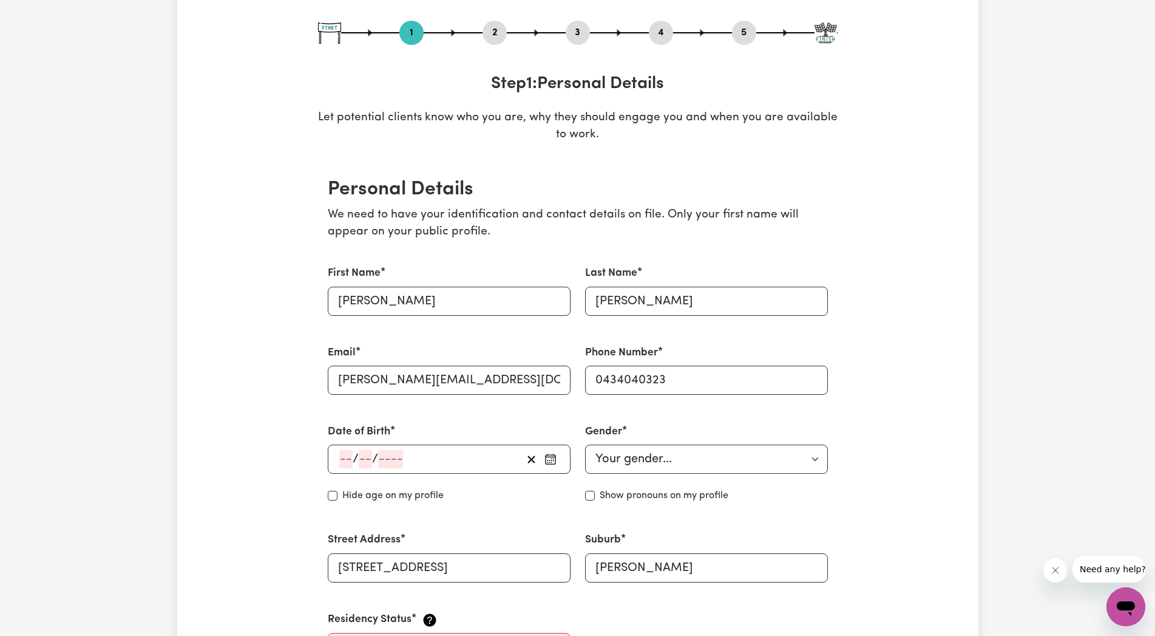
click at [350, 452] on input "number" at bounding box center [345, 459] width 13 height 18
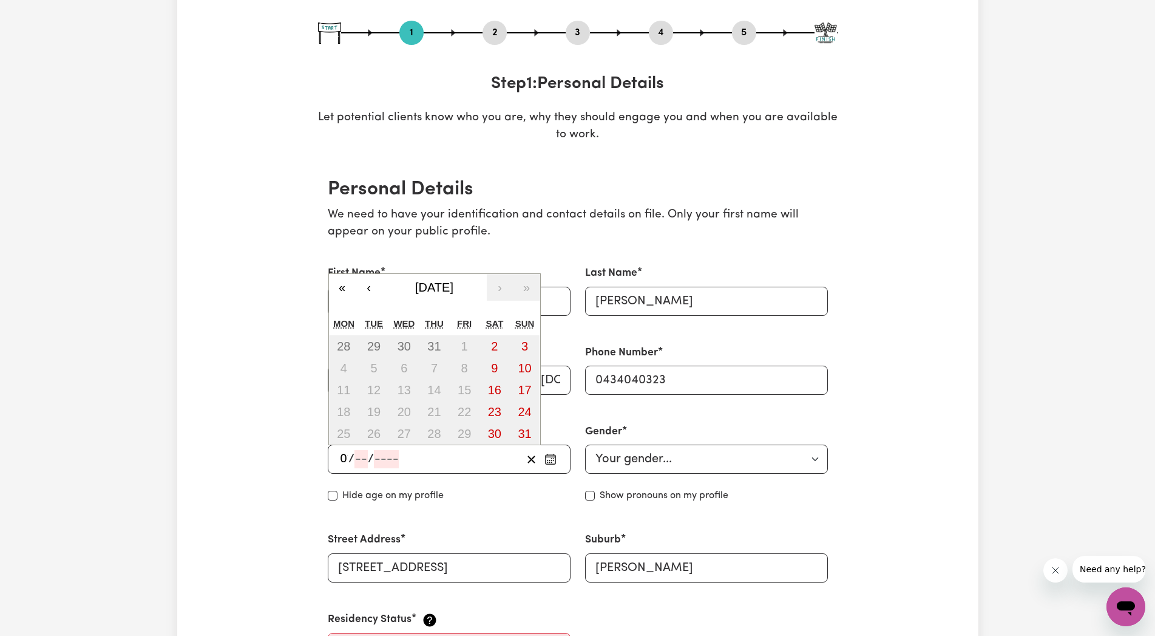
type input "01"
type input "03"
type input "1969"
type input "[DATE]"
type input "1"
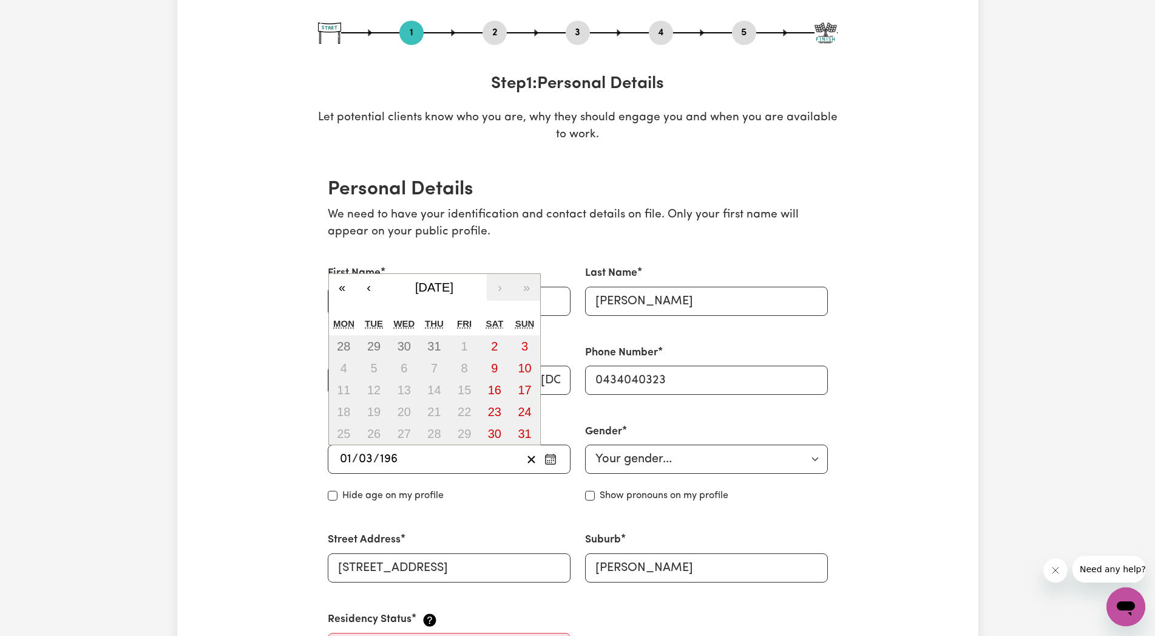
type input "3"
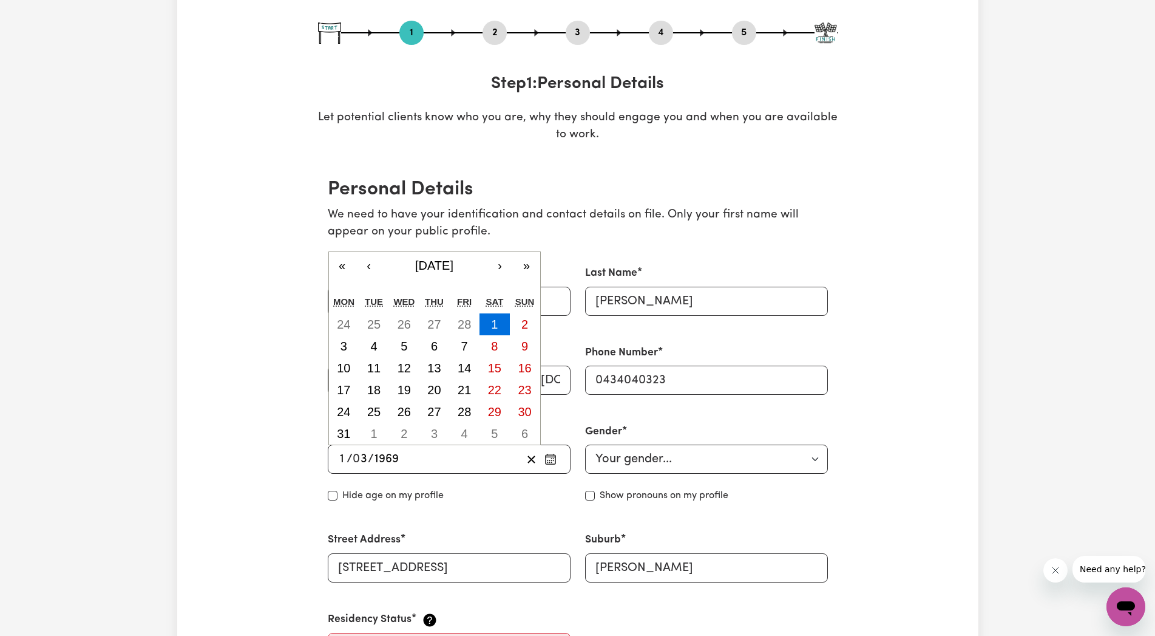
type input "1969"
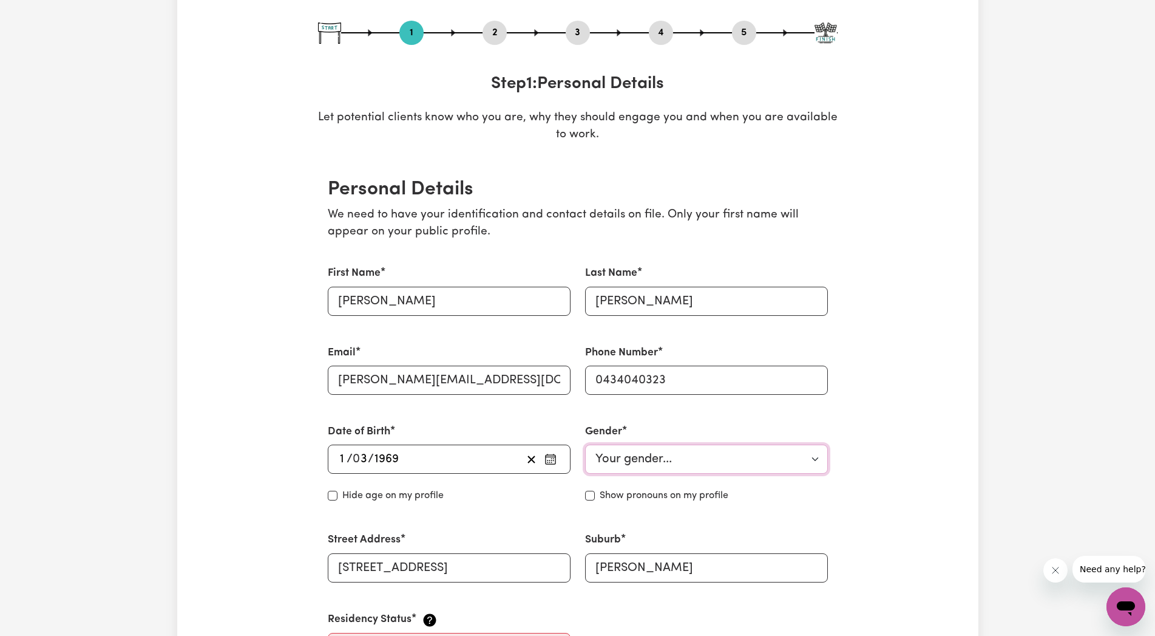
select select "[DEMOGRAPHIC_DATA]"
click option "[DEMOGRAPHIC_DATA]" at bounding box center [0, 0] width 0 height 0
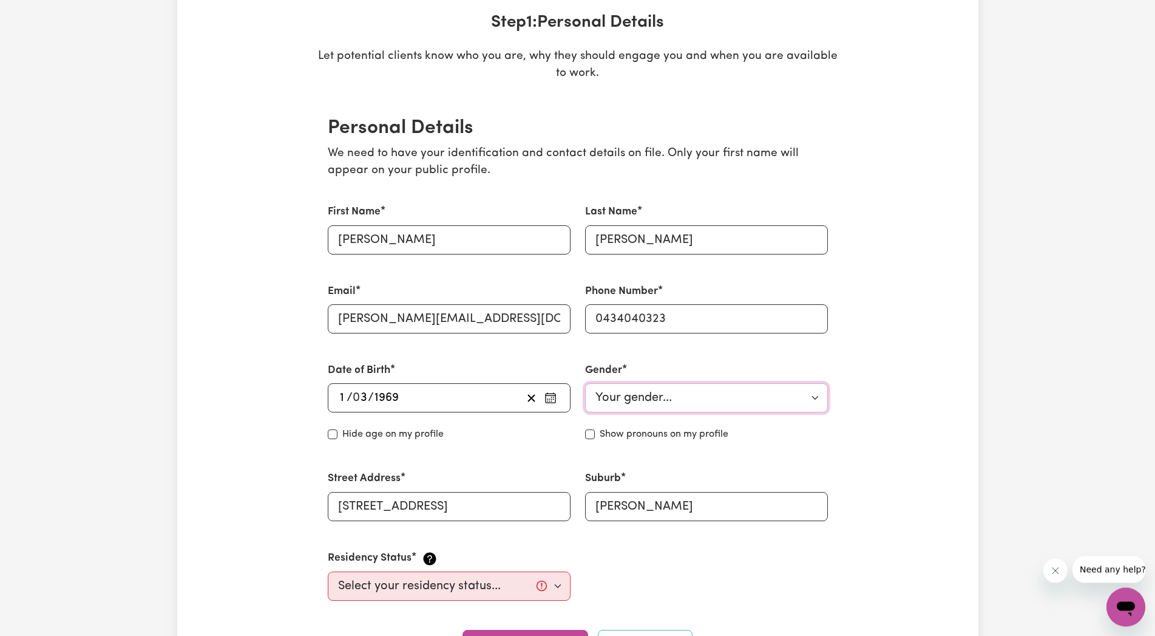
scroll to position [186, 0]
click at [338, 430] on div "Hide age on my profile" at bounding box center [449, 433] width 243 height 15
click at [331, 432] on input "Hide age" at bounding box center [333, 434] width 10 height 10
checkbox input "true"
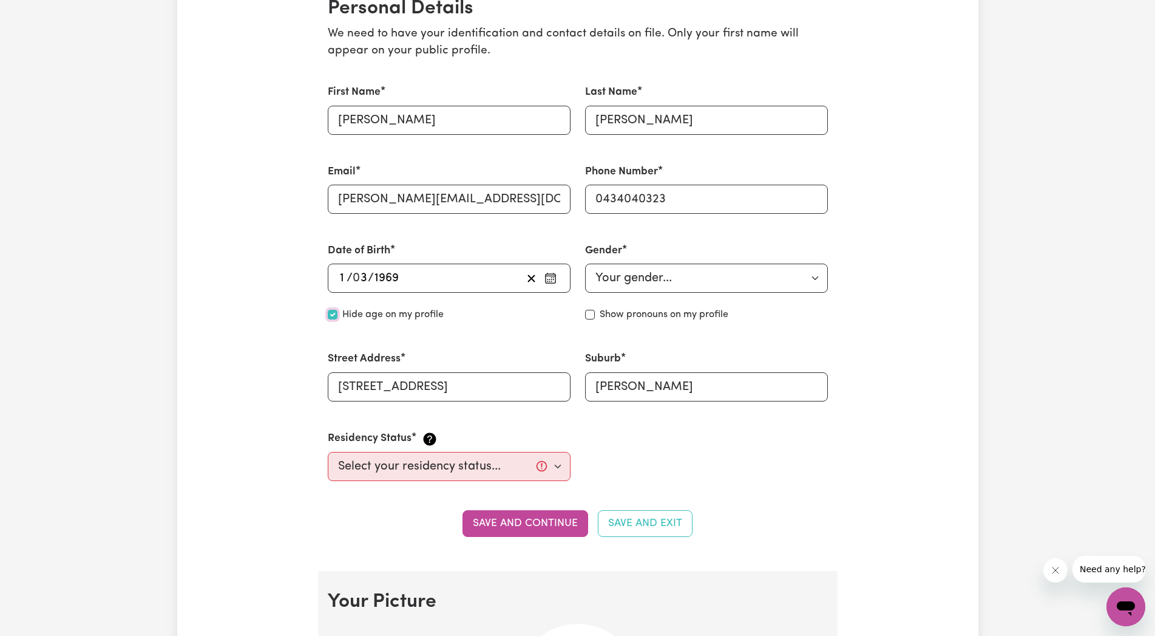
scroll to position [310, 0]
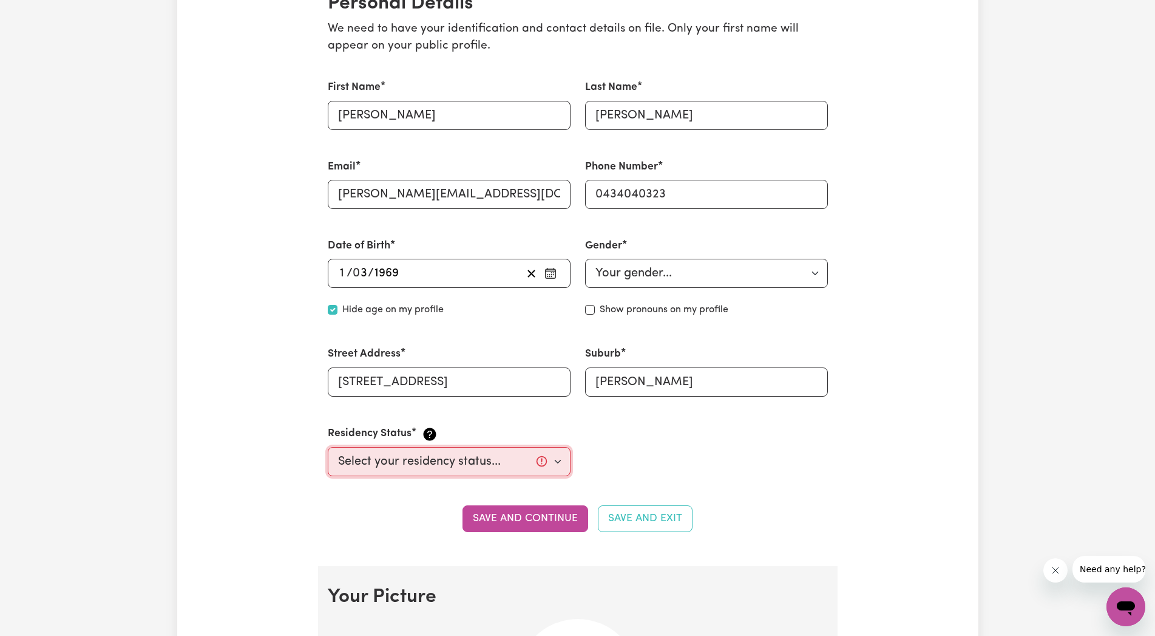
click at [328, 447] on select "Select your residency status... [DEMOGRAPHIC_DATA] citizen Australian PR [DEMOG…" at bounding box center [449, 461] width 243 height 29
select select "Australian PR"
click option "Australian PR" at bounding box center [0, 0] width 0 height 0
click at [557, 514] on button "Save and continue" at bounding box center [526, 518] width 126 height 27
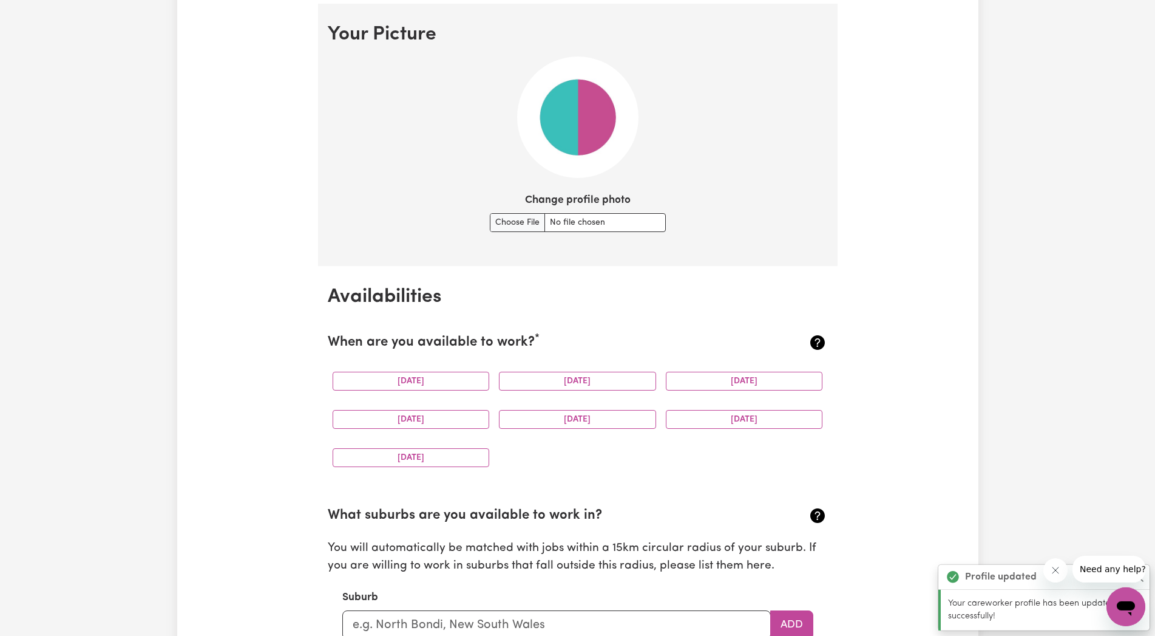
scroll to position [875, 0]
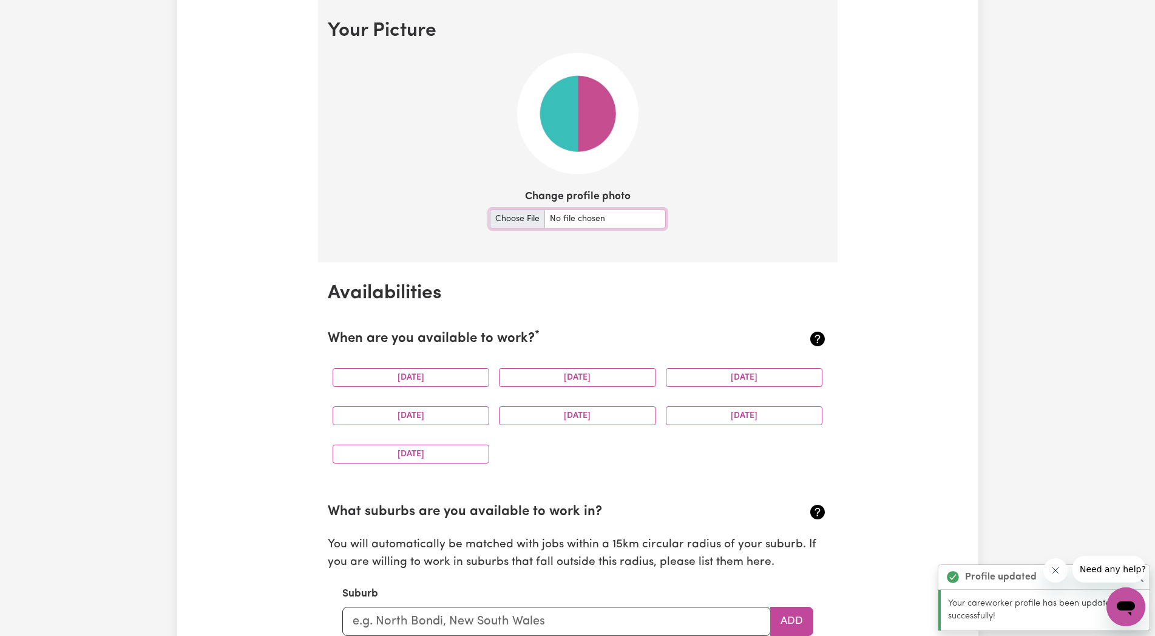
click at [528, 212] on input "Change profile photo" at bounding box center [578, 218] width 176 height 19
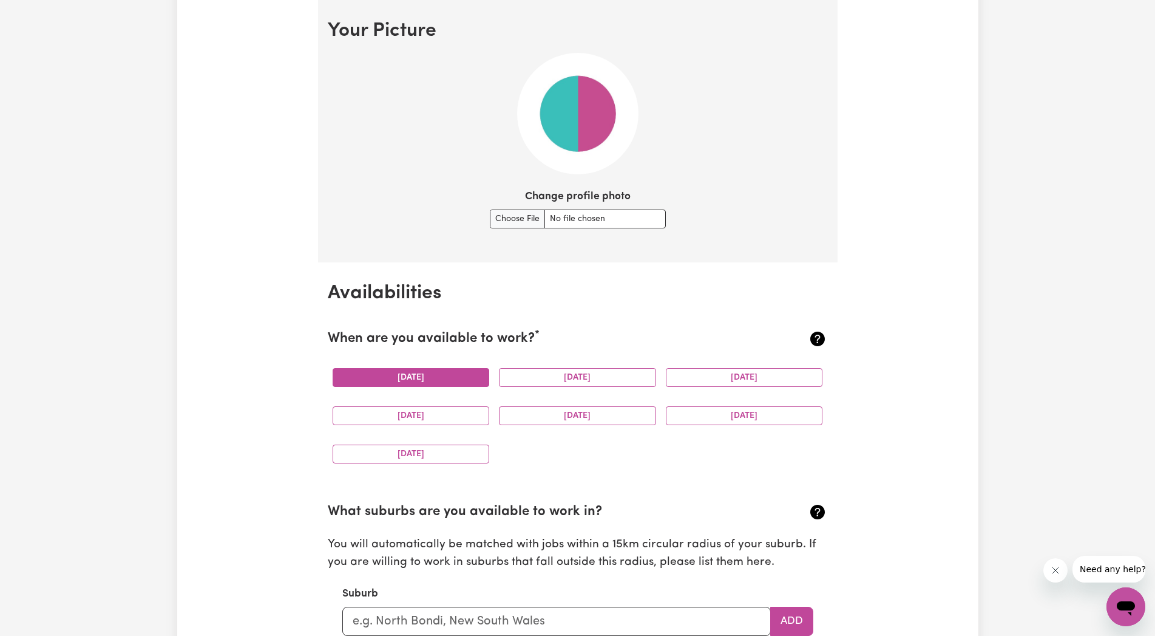
drag, startPoint x: 402, startPoint y: 379, endPoint x: 439, endPoint y: 382, distance: 37.2
click at [402, 379] on button "[DATE]" at bounding box center [411, 377] width 157 height 19
click at [716, 372] on button "[DATE]" at bounding box center [744, 377] width 157 height 19
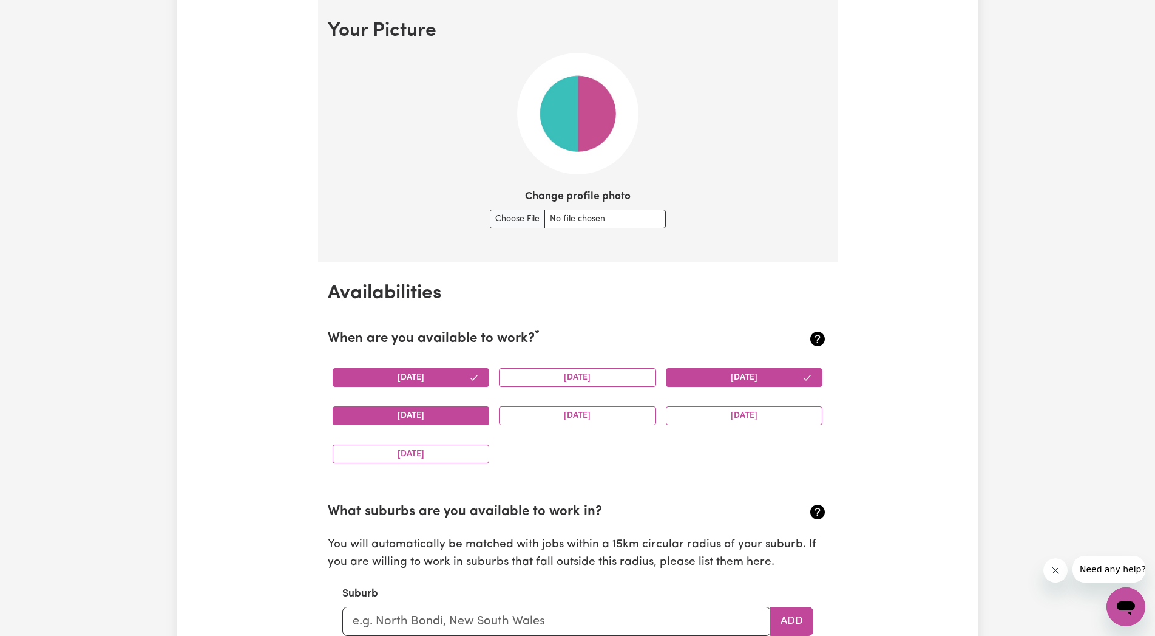
click at [436, 414] on button "[DATE]" at bounding box center [411, 415] width 157 height 19
click at [583, 412] on button "[DATE]" at bounding box center [577, 415] width 157 height 19
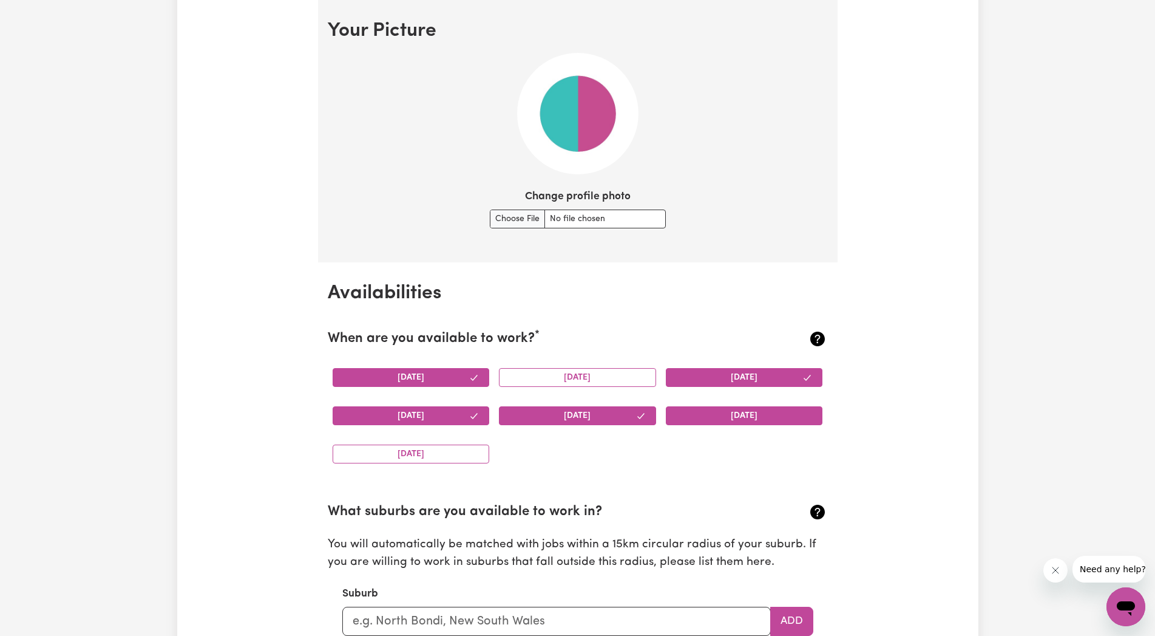
click at [761, 414] on button "[DATE]" at bounding box center [744, 415] width 157 height 19
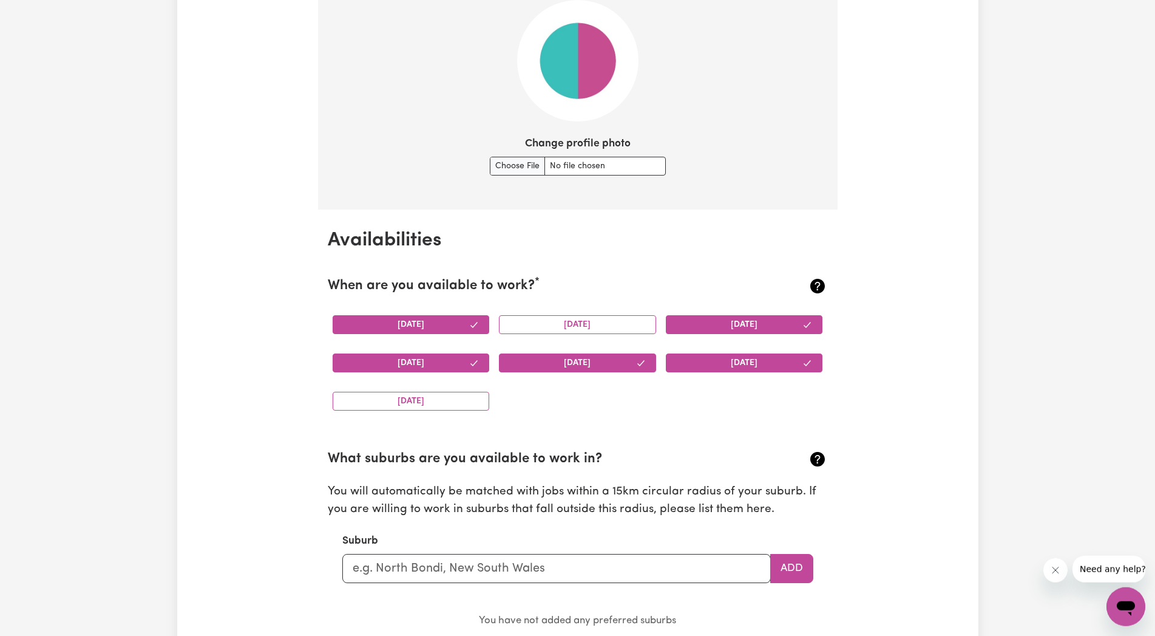
scroll to position [999, 0]
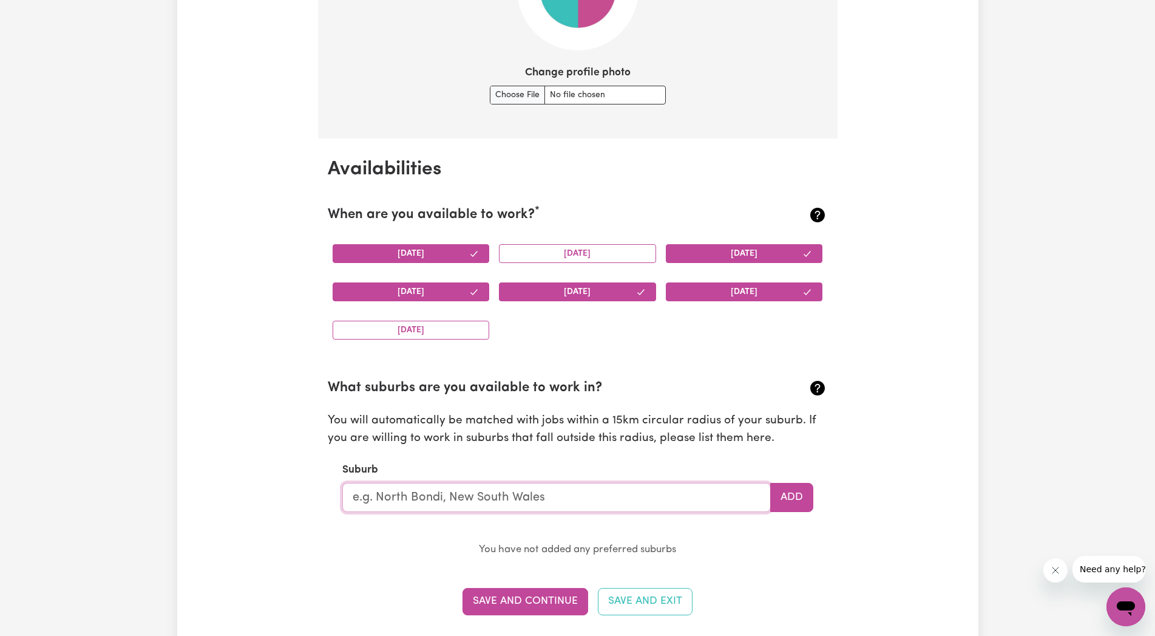
click at [379, 499] on input "text" at bounding box center [556, 497] width 429 height 29
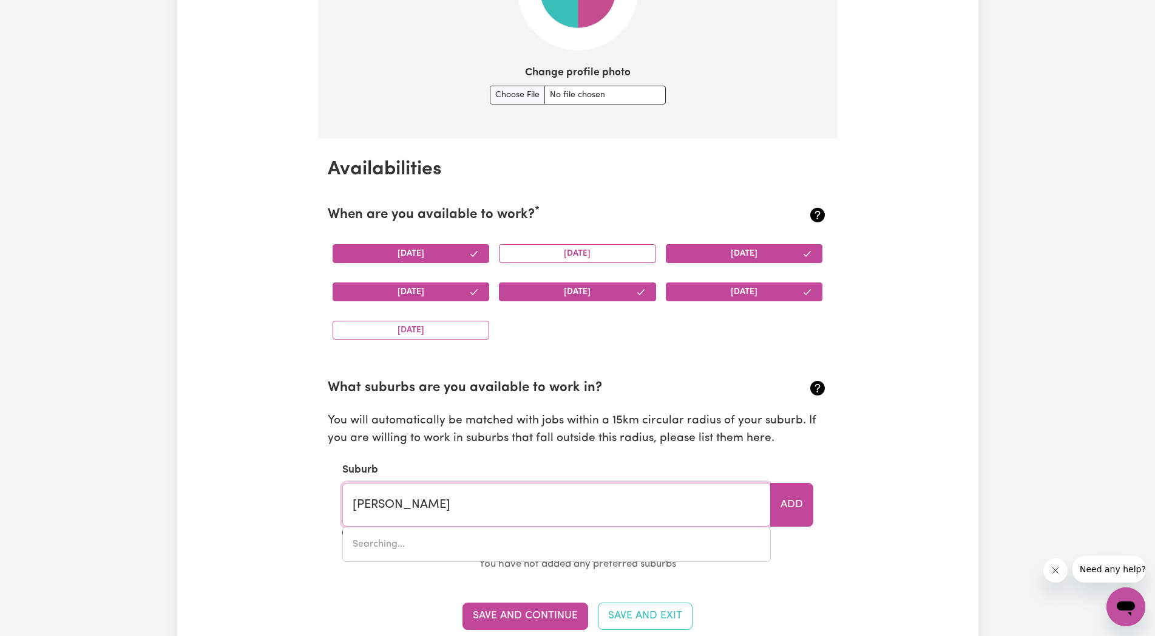
type input "Carina"
type input "Carina, [GEOGRAPHIC_DATA], 4152"
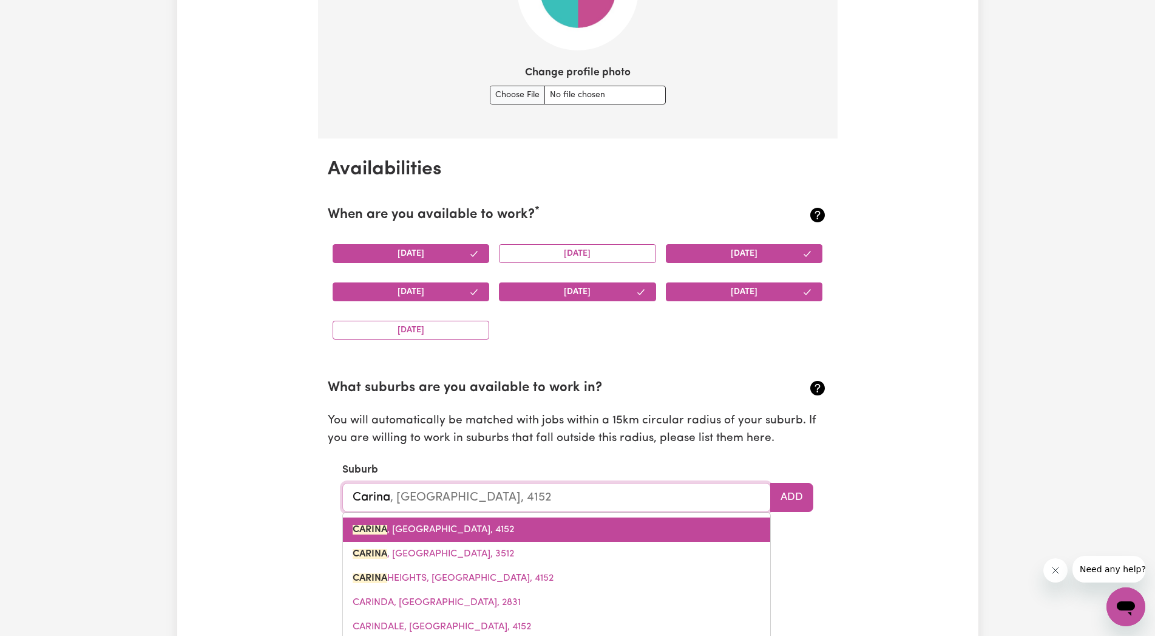
click at [444, 531] on span "CARINA , [GEOGRAPHIC_DATA], 4152" at bounding box center [433, 529] width 161 height 10
type input "CARINA, [GEOGRAPHIC_DATA], 4152"
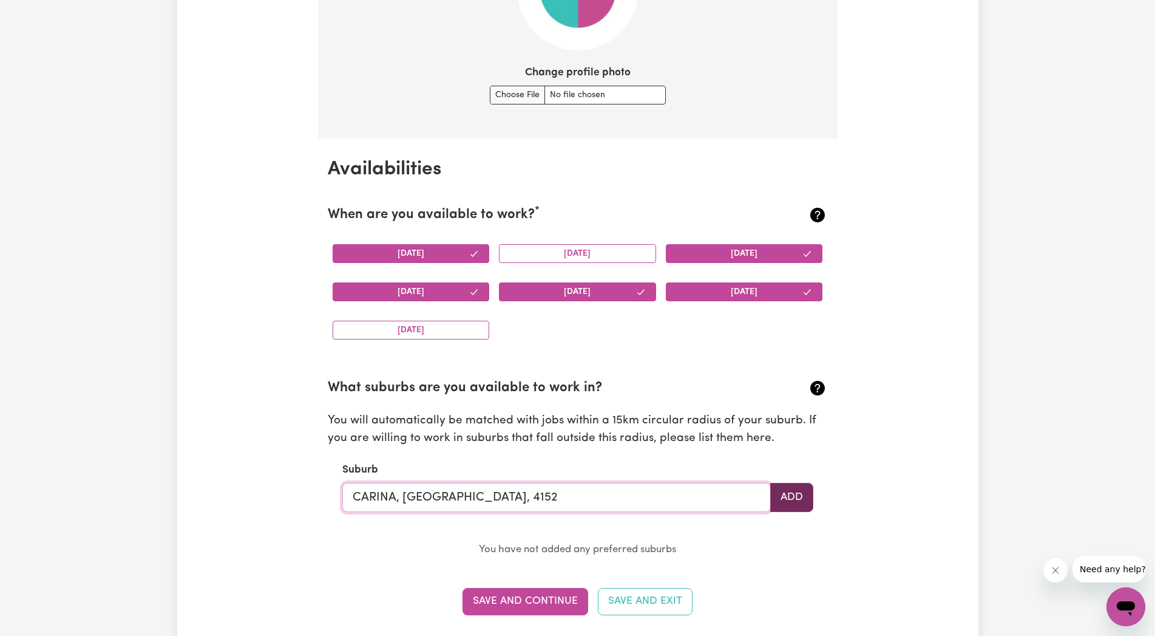
type input "CARINA, [GEOGRAPHIC_DATA], 4152"
click at [799, 494] on button "Add" at bounding box center [791, 497] width 43 height 29
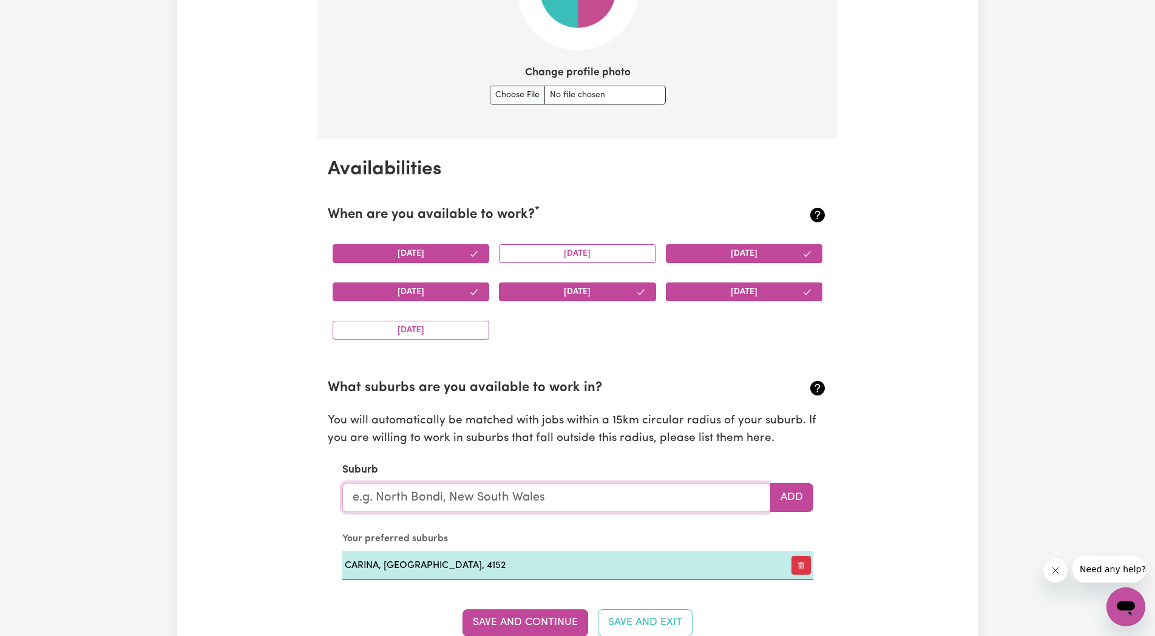
click at [353, 487] on input "text" at bounding box center [556, 497] width 429 height 29
type input "Tar"
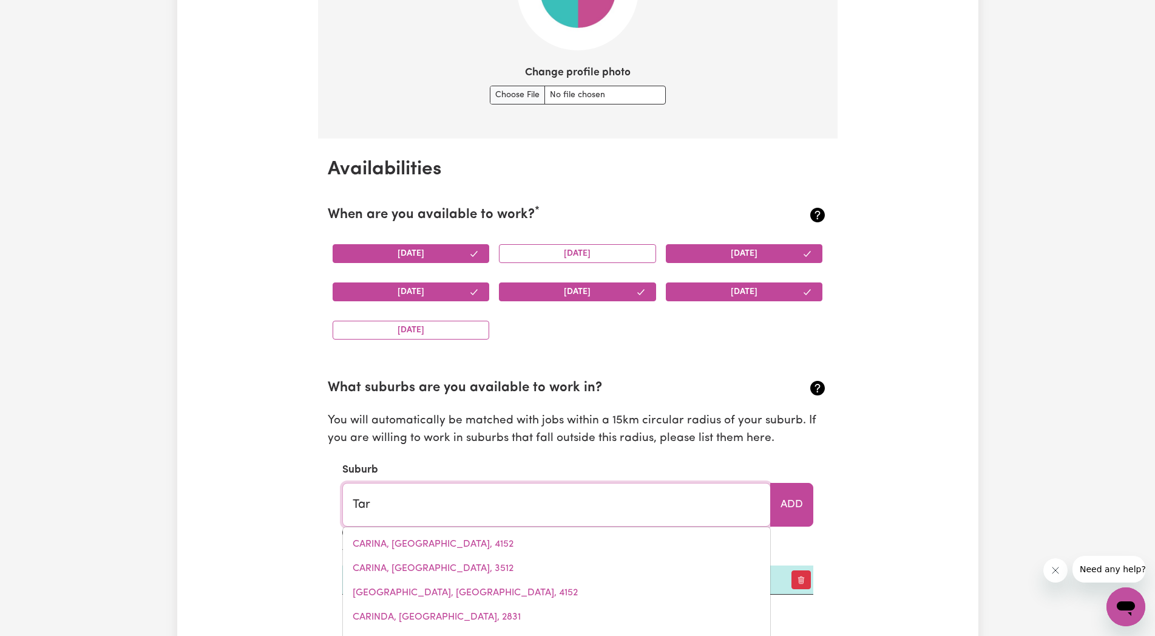
type input "[GEOGRAPHIC_DATA], [GEOGRAPHIC_DATA], 2665"
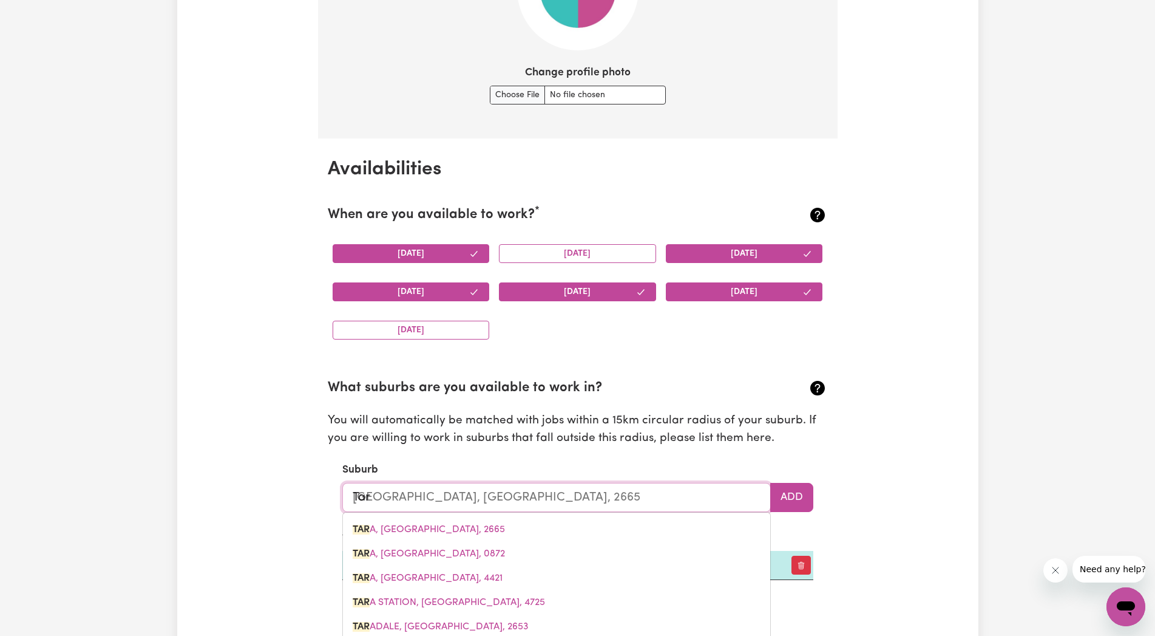
type input "[PERSON_NAME]"
type input "[PERSON_NAME], [GEOGRAPHIC_DATA], 2665"
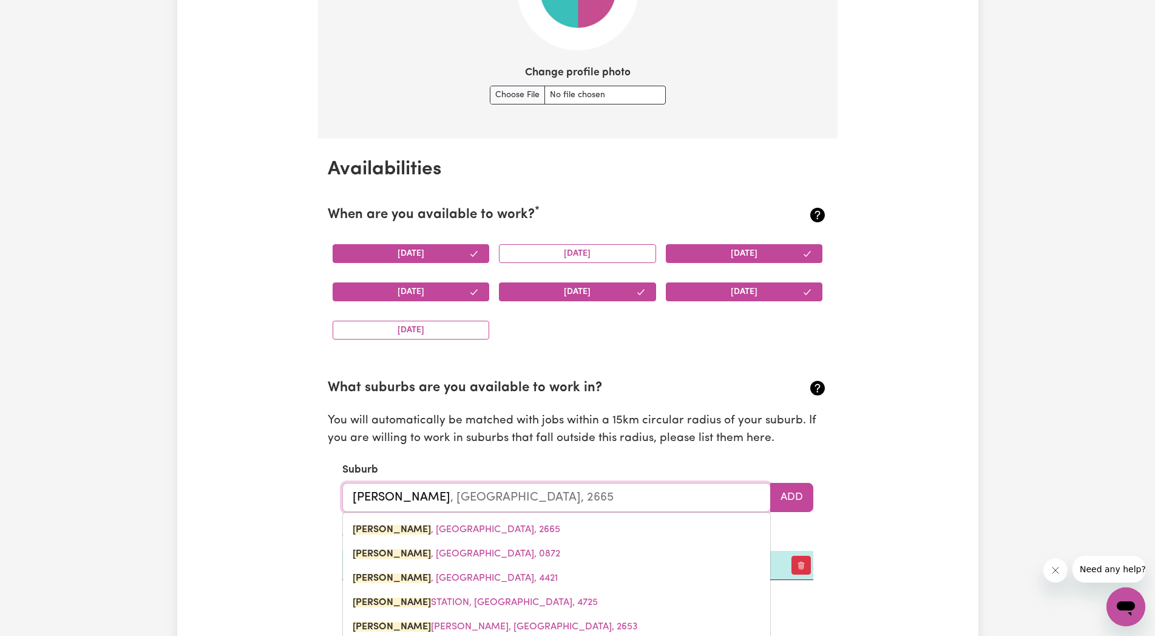
type input "Tarag"
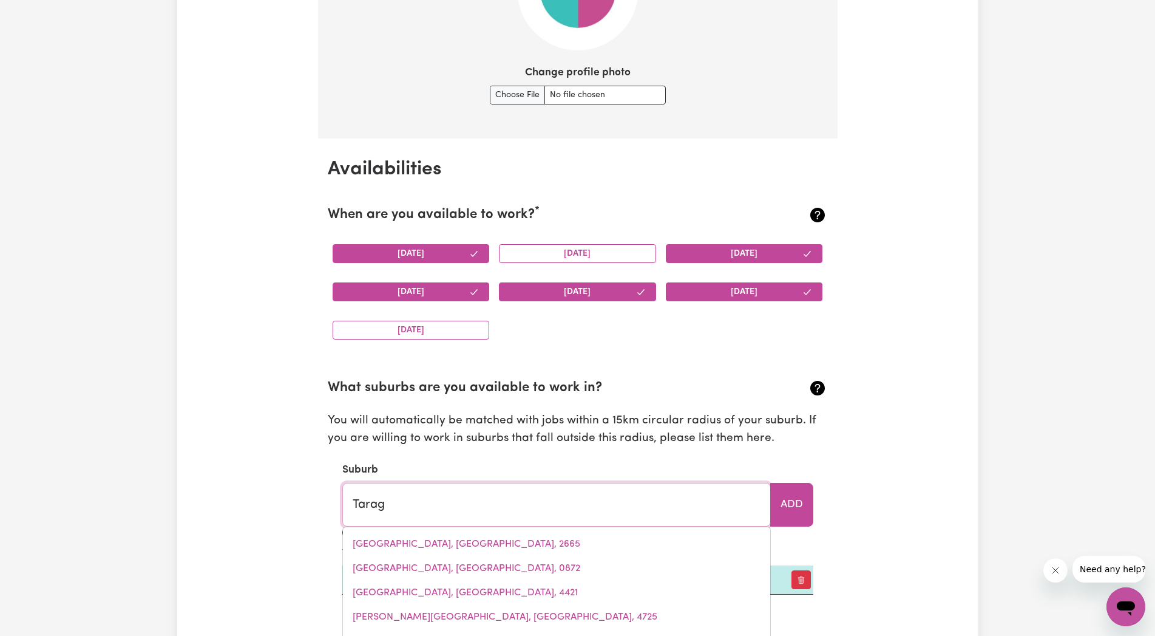
type input "TaragO, [GEOGRAPHIC_DATA], 2580"
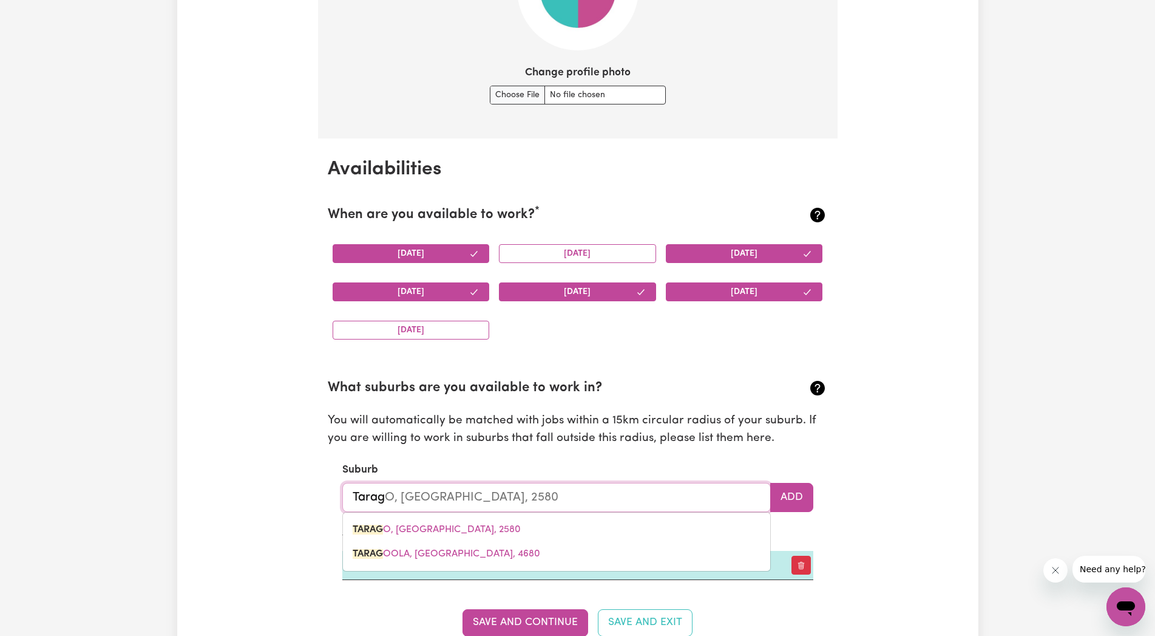
type input "[PERSON_NAME]"
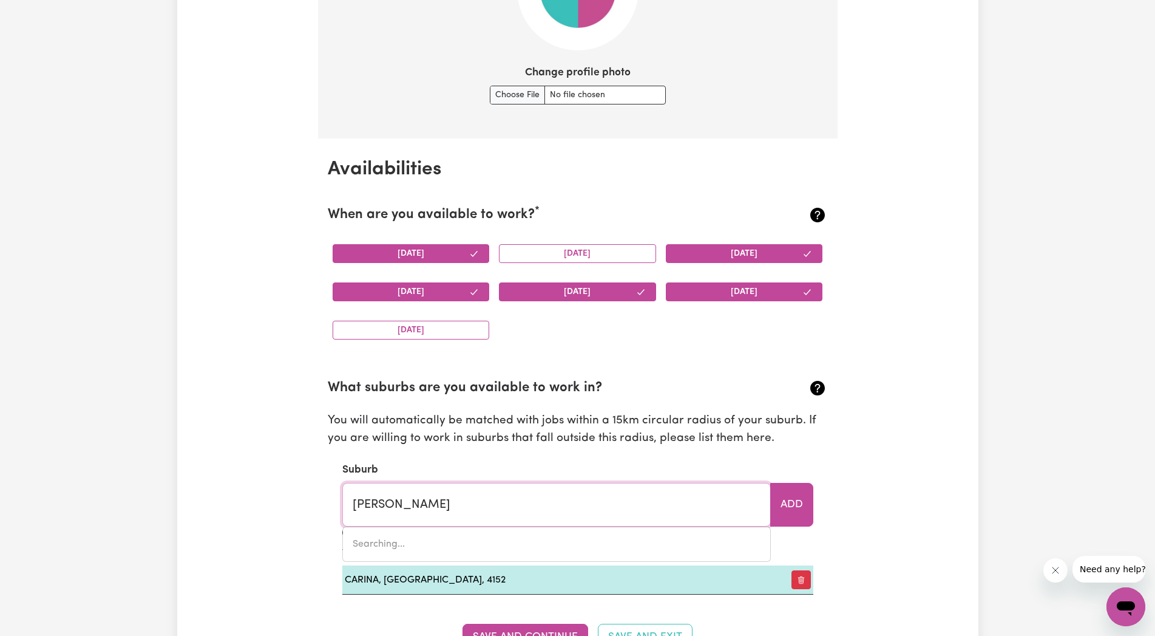
type input "Tar"
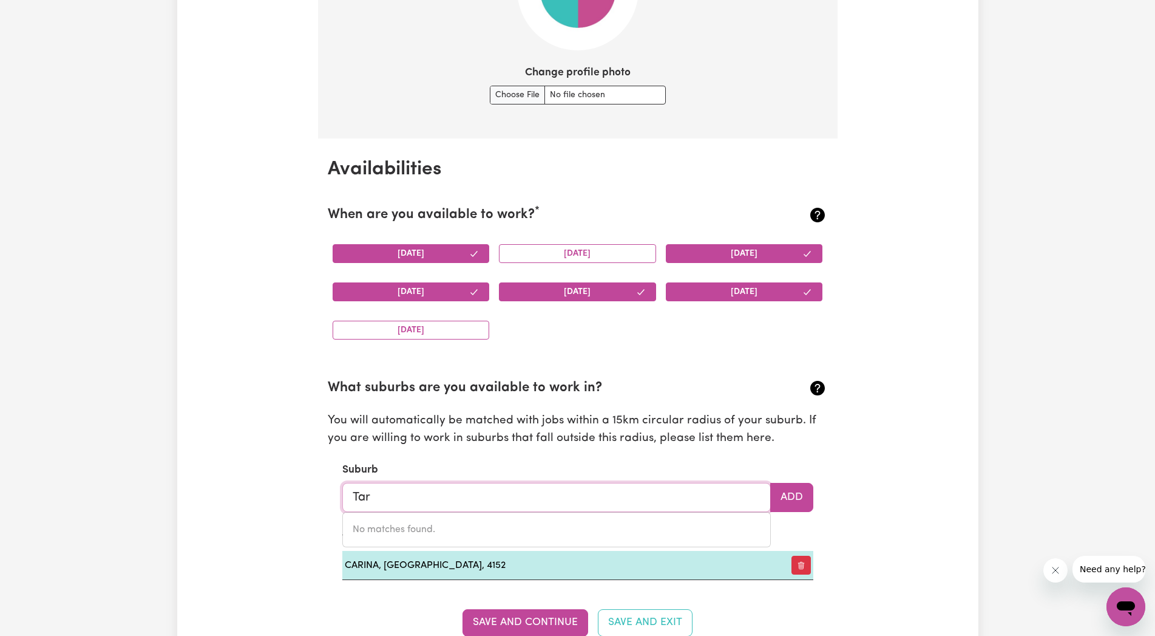
type input "[GEOGRAPHIC_DATA], [GEOGRAPHIC_DATA], 2665"
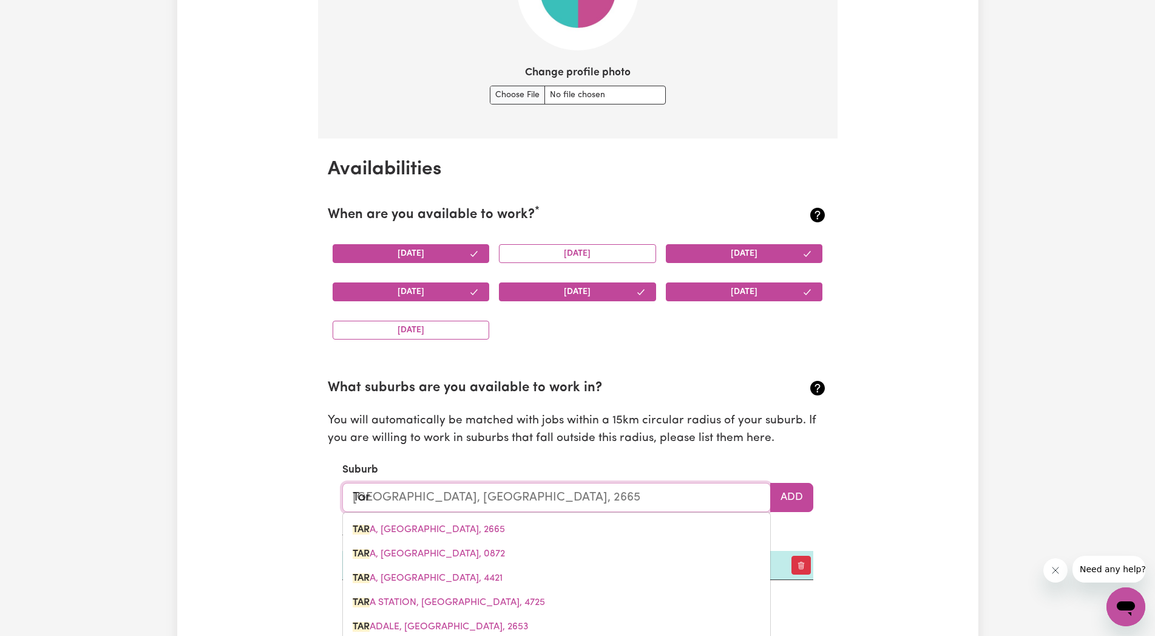
type input "Ta"
type input "T"
type input "[PERSON_NAME]"
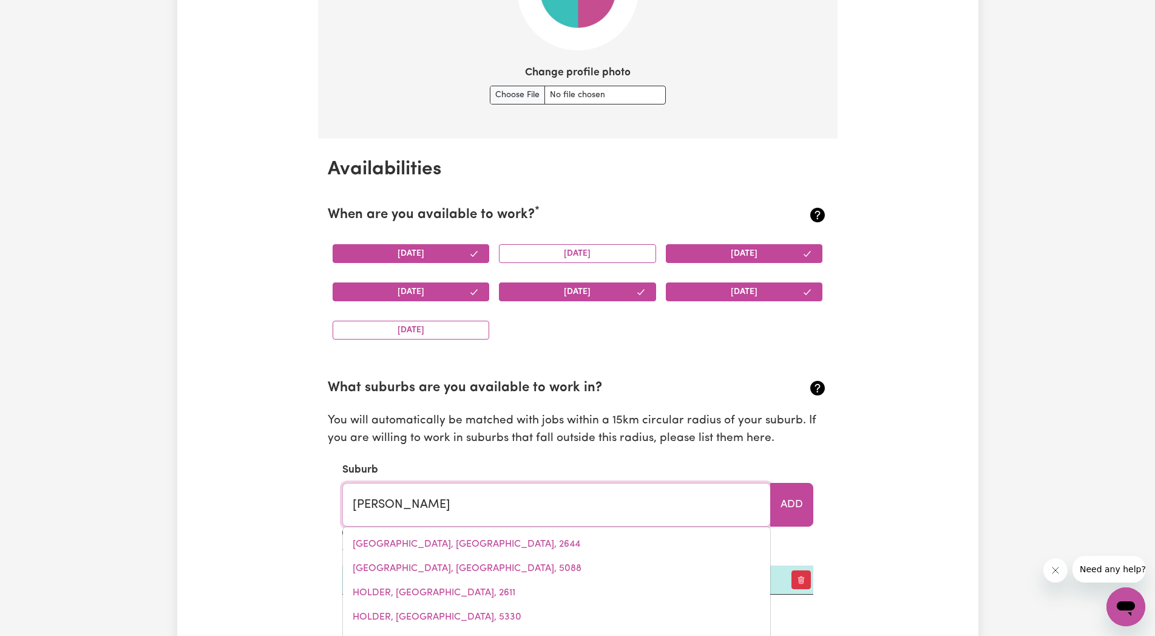
type input "[GEOGRAPHIC_DATA], [GEOGRAPHIC_DATA], 4121"
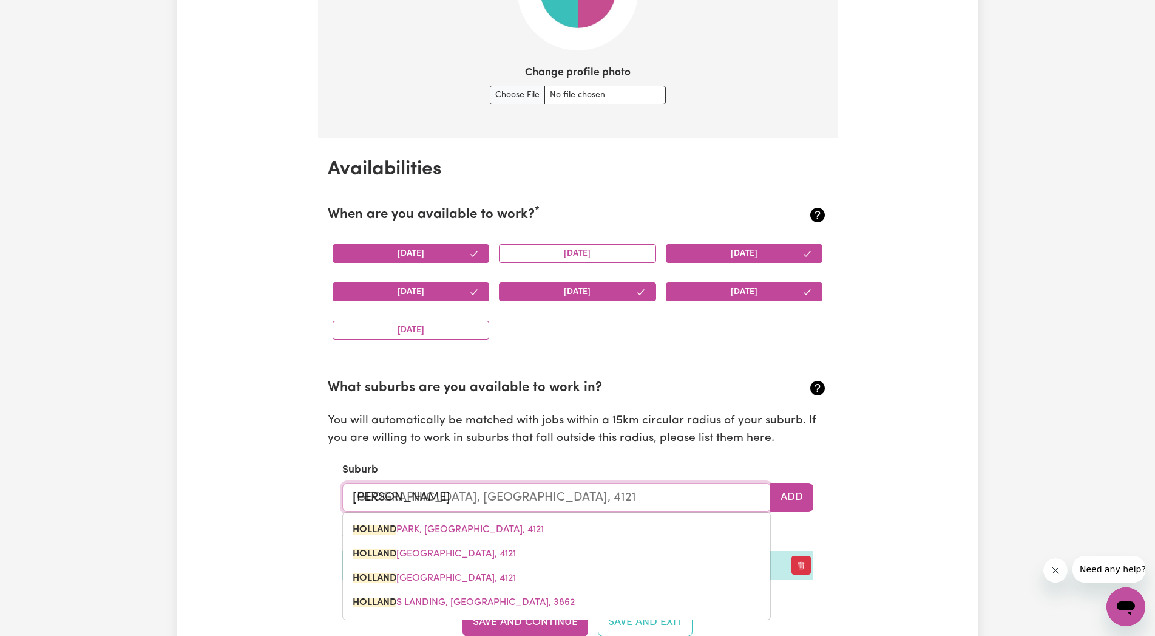
type input "Holland"
type input "[GEOGRAPHIC_DATA], [GEOGRAPHIC_DATA], 4121"
click at [462, 527] on span "[GEOGRAPHIC_DATA], [GEOGRAPHIC_DATA], 4121" at bounding box center [448, 529] width 191 height 10
type input "[GEOGRAPHIC_DATA], [GEOGRAPHIC_DATA], 4121"
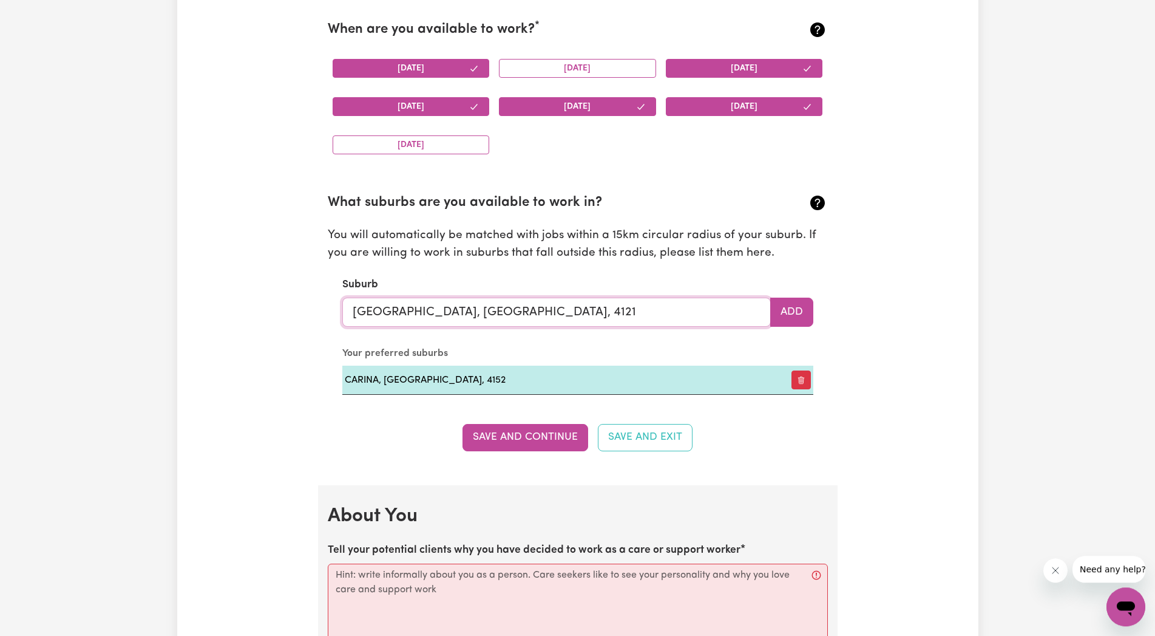
scroll to position [1185, 0]
type input "[GEOGRAPHIC_DATA], [GEOGRAPHIC_DATA], 4121"
click at [555, 434] on button "Save and Continue" at bounding box center [526, 436] width 126 height 27
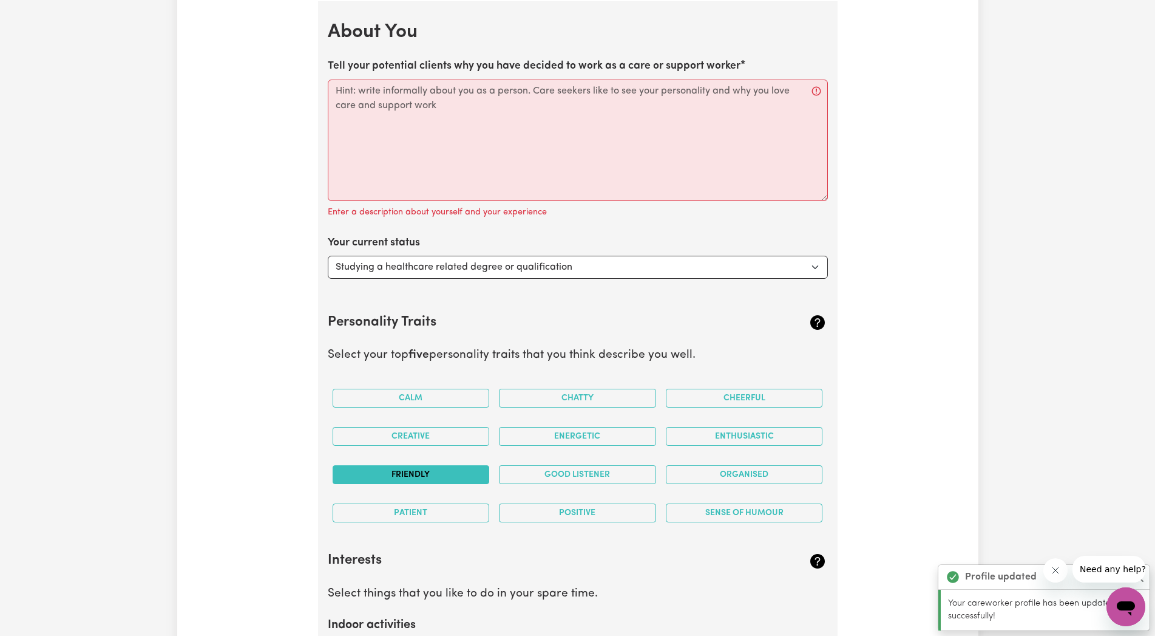
scroll to position [1669, 0]
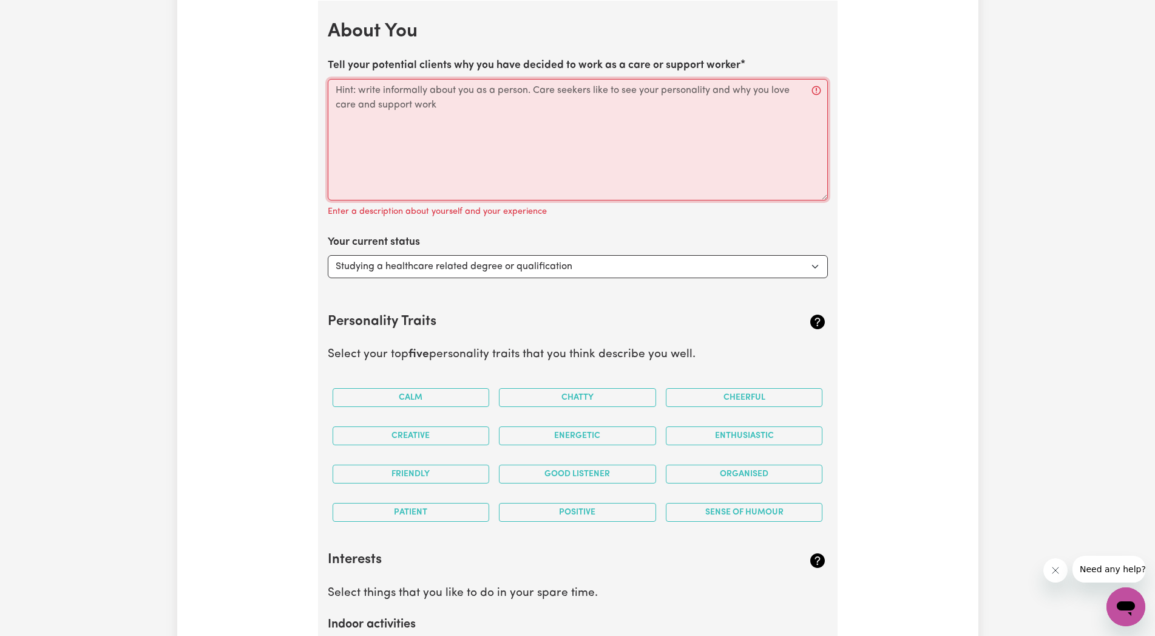
click at [338, 90] on textarea "Tell your potential clients why you have decided to work as a care or support w…" at bounding box center [578, 139] width 500 height 121
paste textarea "Hi, I'm [PERSON_NAME]. I live in [GEOGRAPHIC_DATA], [GEOGRAPHIC_DATA]. I am a c…"
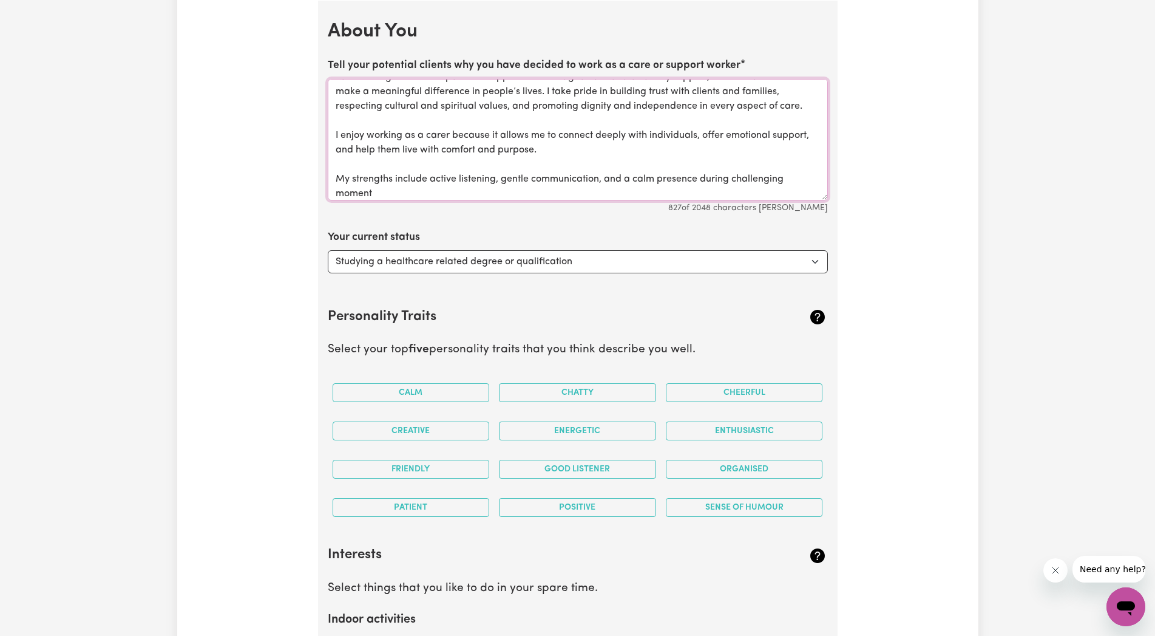
scroll to position [0, 0]
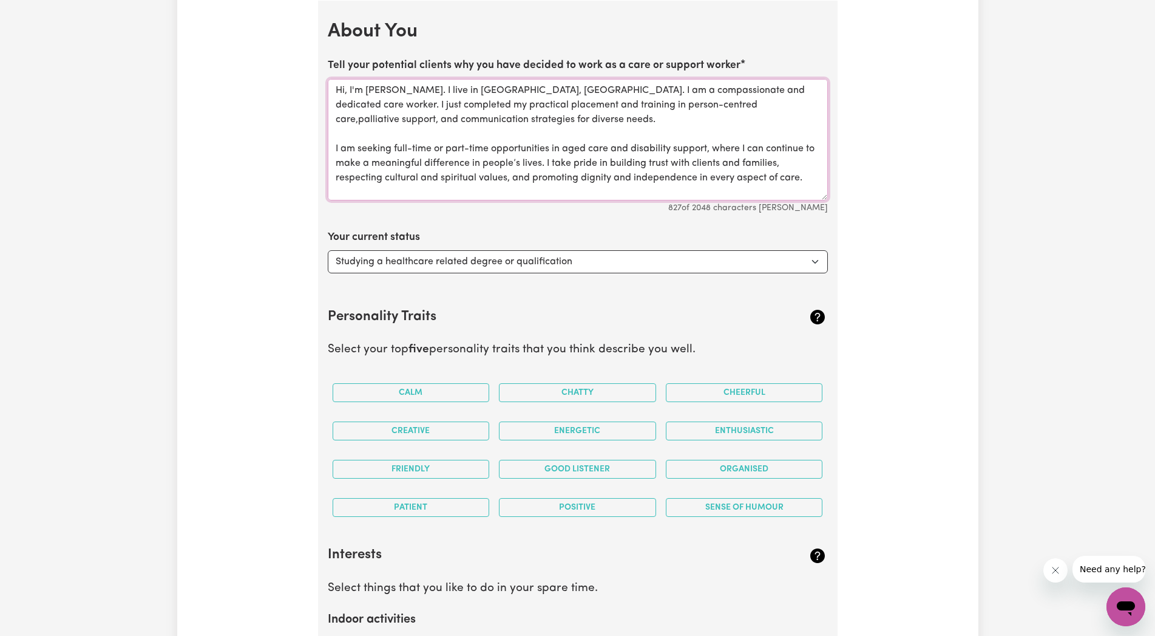
drag, startPoint x: 540, startPoint y: 93, endPoint x: 483, endPoint y: 94, distance: 57.7
click at [483, 94] on textarea "Hi, I'm [PERSON_NAME]. I live in [GEOGRAPHIC_DATA], [GEOGRAPHIC_DATA]. I am a c…" at bounding box center [578, 139] width 500 height 121
type textarea "Hi, I'm [PERSON_NAME]. I live in [GEOGRAPHIC_DATA]. I am a compassionate and de…"
click at [328, 250] on select "Select... Studying a healthcare related degree or qualification Studying a non-…" at bounding box center [578, 261] width 500 height 23
click option "Studying a healthcare related degree or qualification" at bounding box center [0, 0] width 0 height 0
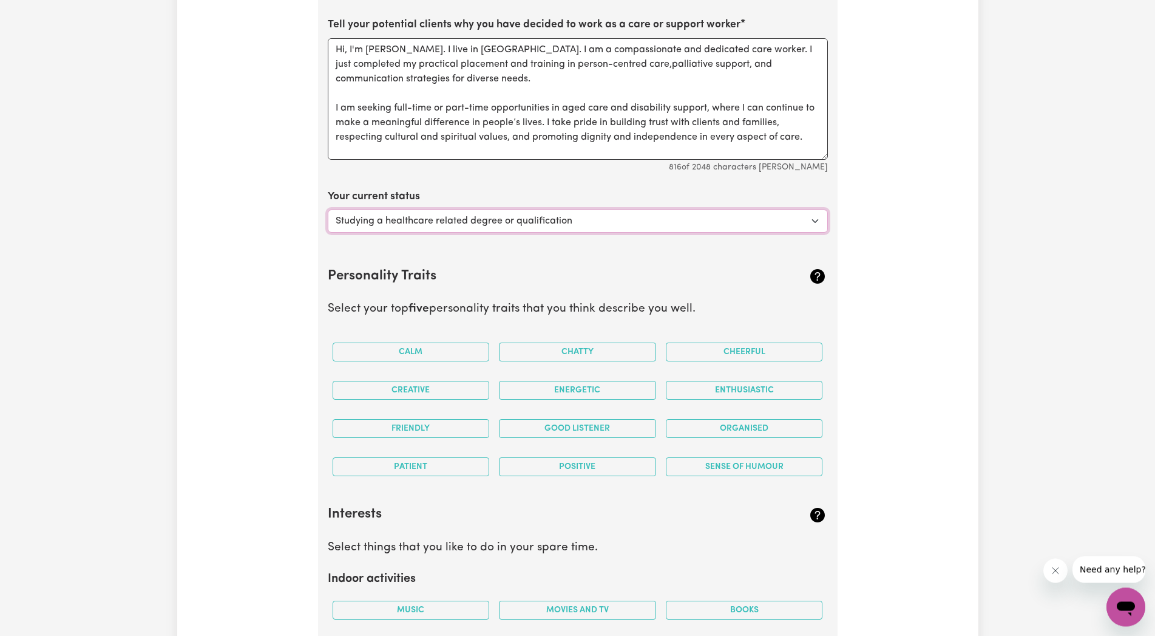
scroll to position [1731, 0]
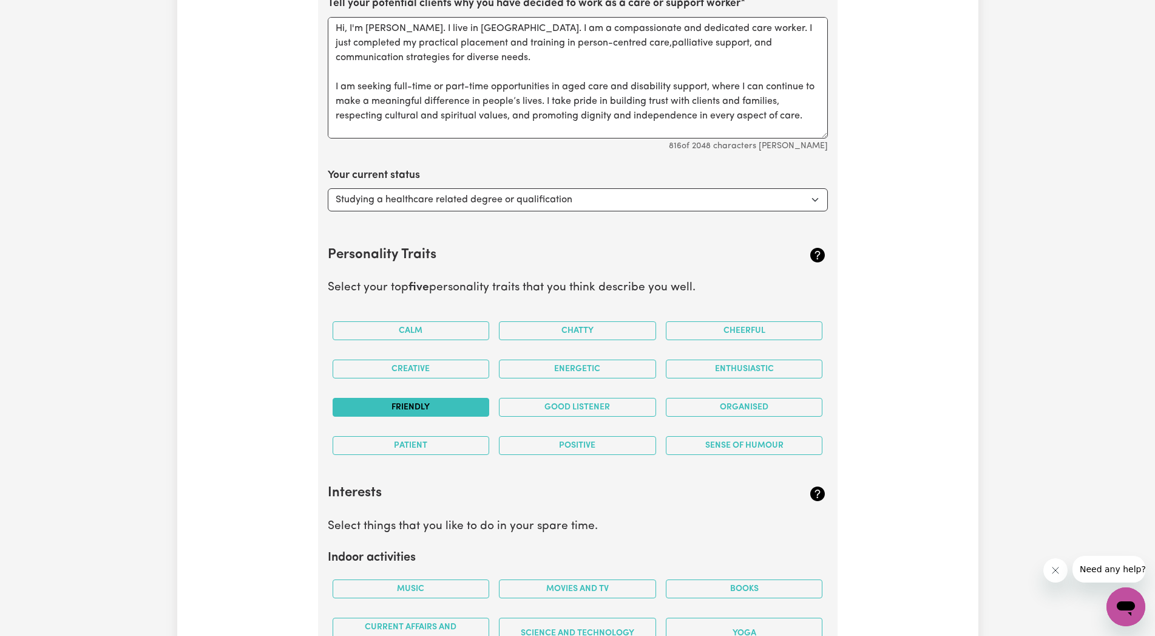
click at [424, 403] on button "Friendly" at bounding box center [411, 407] width 157 height 19
click at [435, 439] on button "Patient" at bounding box center [411, 445] width 157 height 19
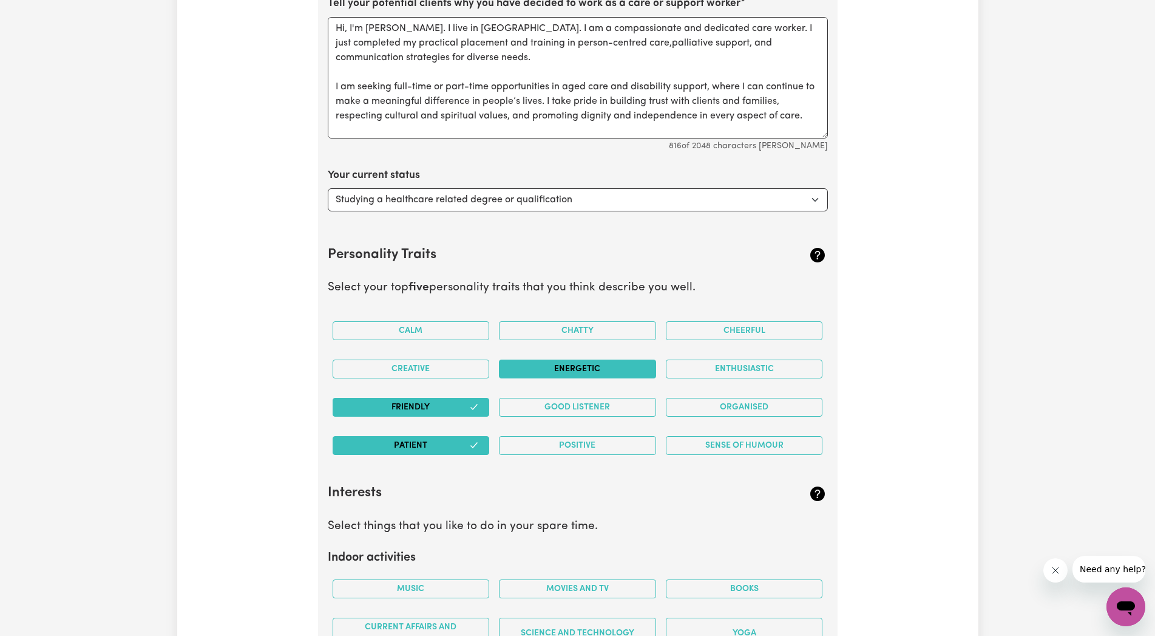
click at [611, 362] on button "Energetic" at bounding box center [577, 368] width 157 height 19
click at [583, 325] on button "Chatty" at bounding box center [577, 330] width 157 height 19
click at [762, 403] on button "Organised" at bounding box center [744, 407] width 157 height 19
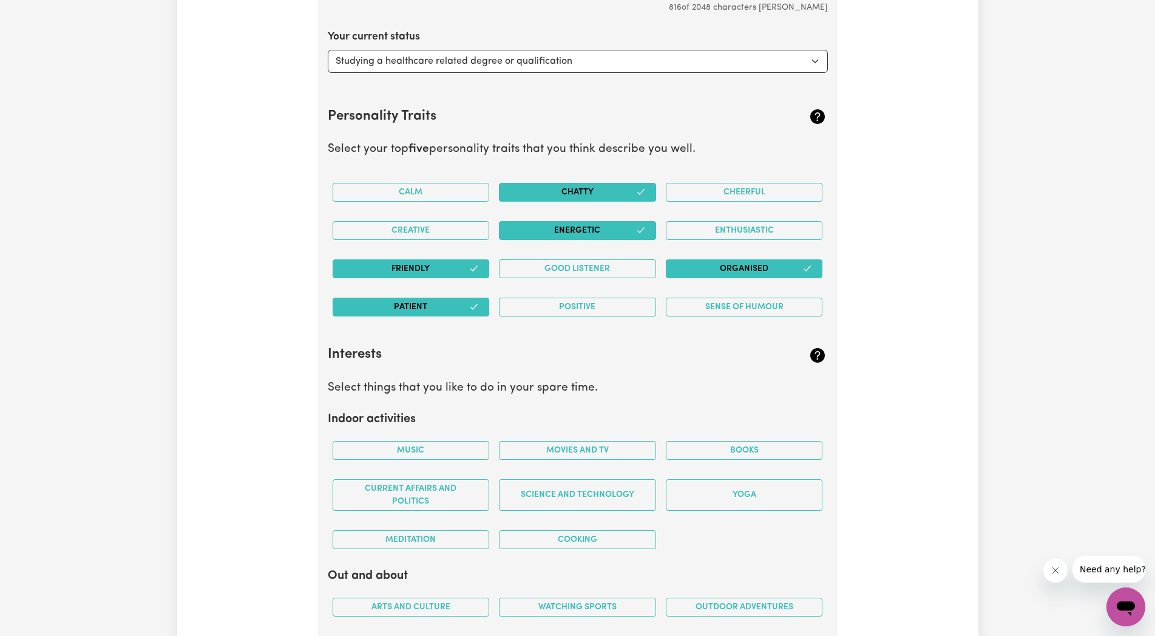
scroll to position [2102, 0]
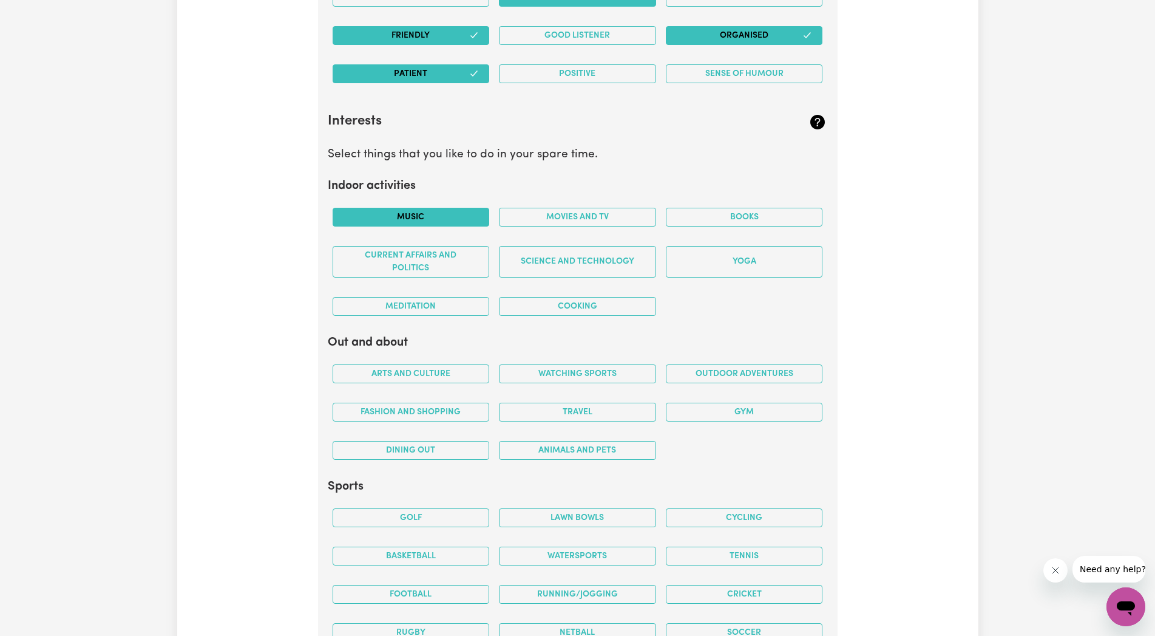
click at [413, 211] on button "Music" at bounding box center [411, 217] width 157 height 19
click at [573, 211] on button "Movies and TV" at bounding box center [577, 217] width 157 height 19
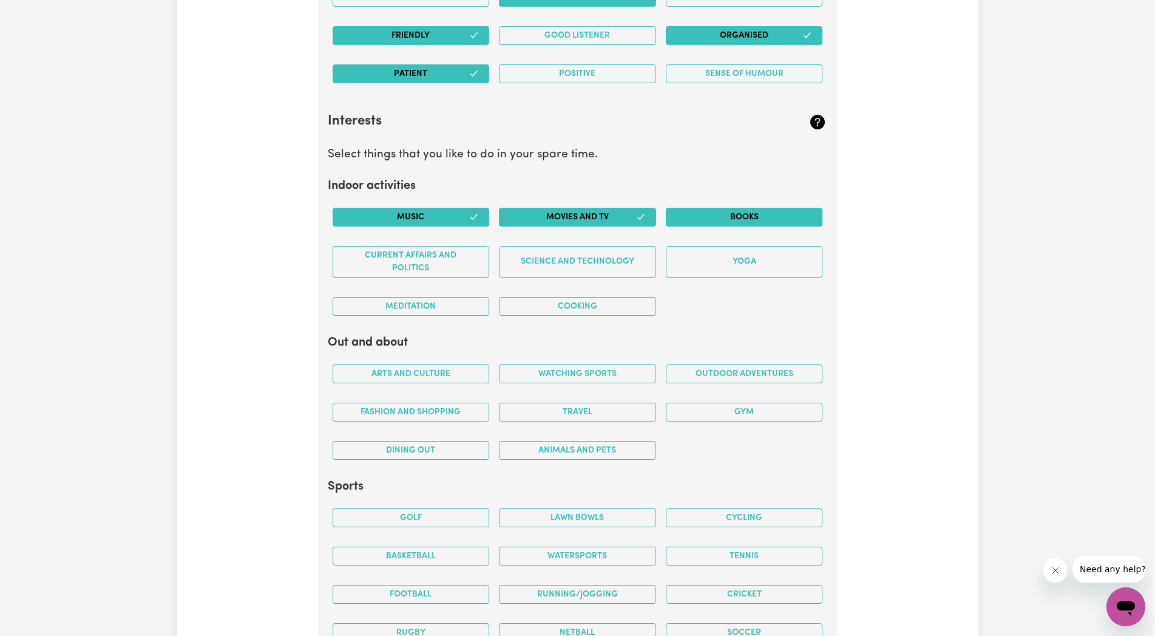
click at [767, 211] on button "Books" at bounding box center [744, 217] width 157 height 19
click at [578, 304] on button "Cooking" at bounding box center [577, 306] width 157 height 19
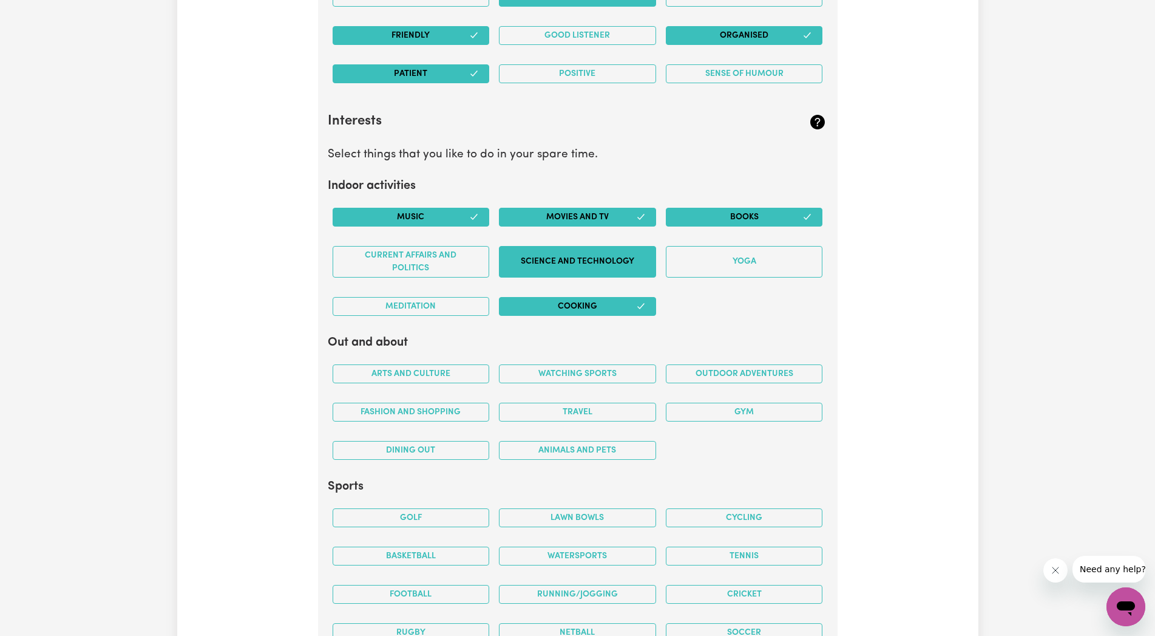
drag, startPoint x: 566, startPoint y: 254, endPoint x: 566, endPoint y: 267, distance: 13.4
click at [566, 254] on button "Science and Technology" at bounding box center [577, 262] width 157 height 32
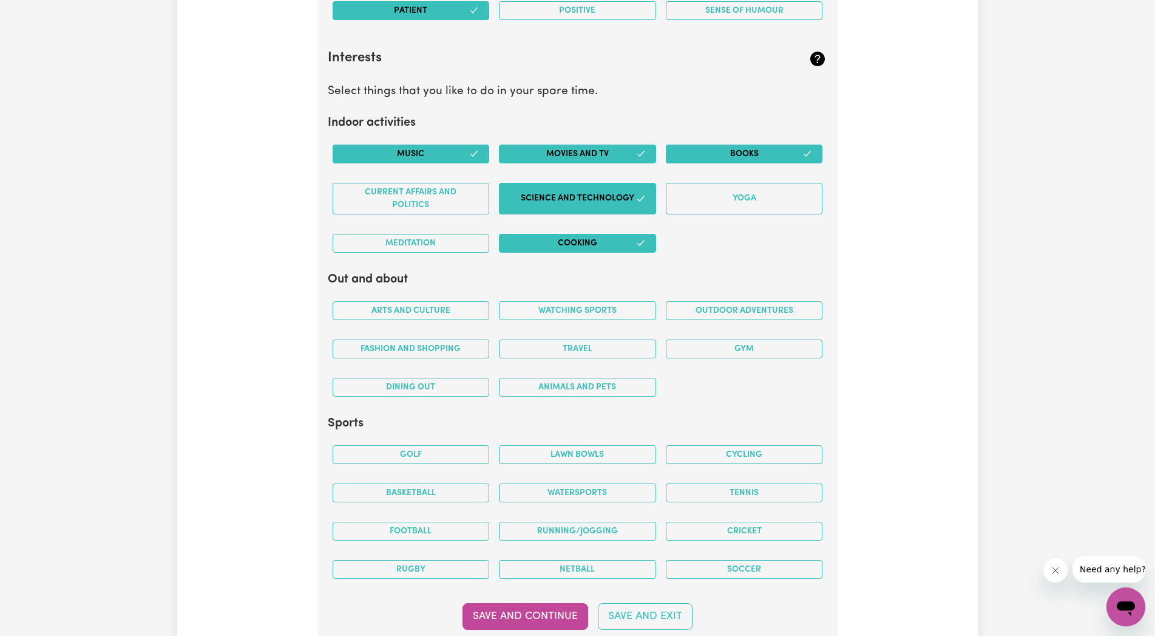
scroll to position [2226, 0]
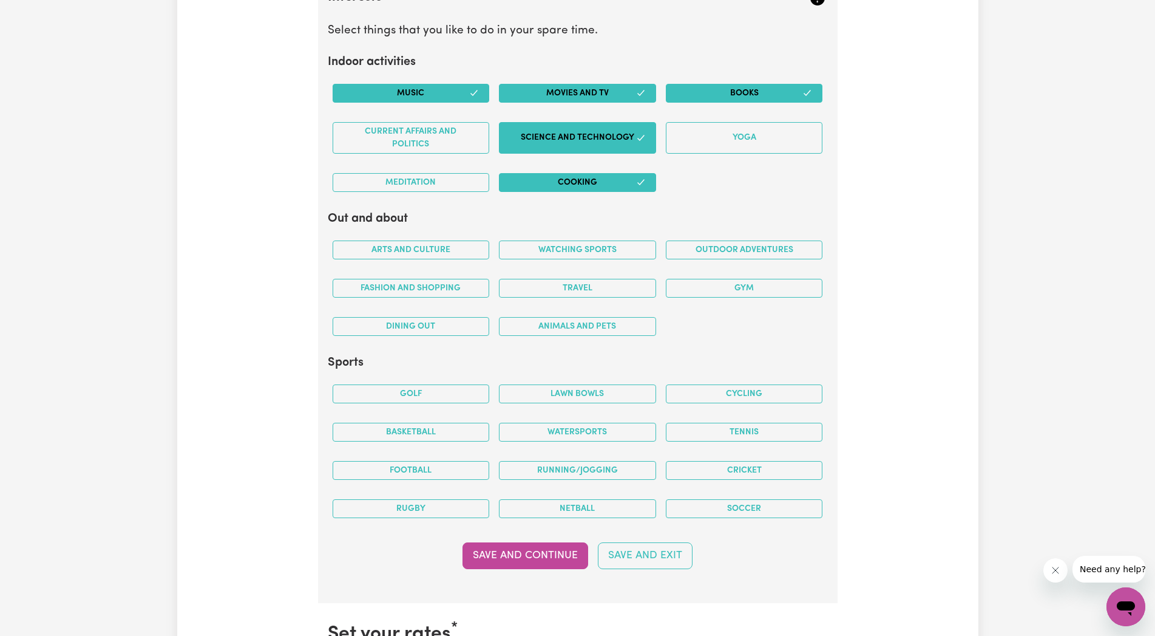
click at [592, 239] on div "Watching sports" at bounding box center [577, 250] width 167 height 38
click at [592, 286] on button "Travel" at bounding box center [577, 288] width 157 height 19
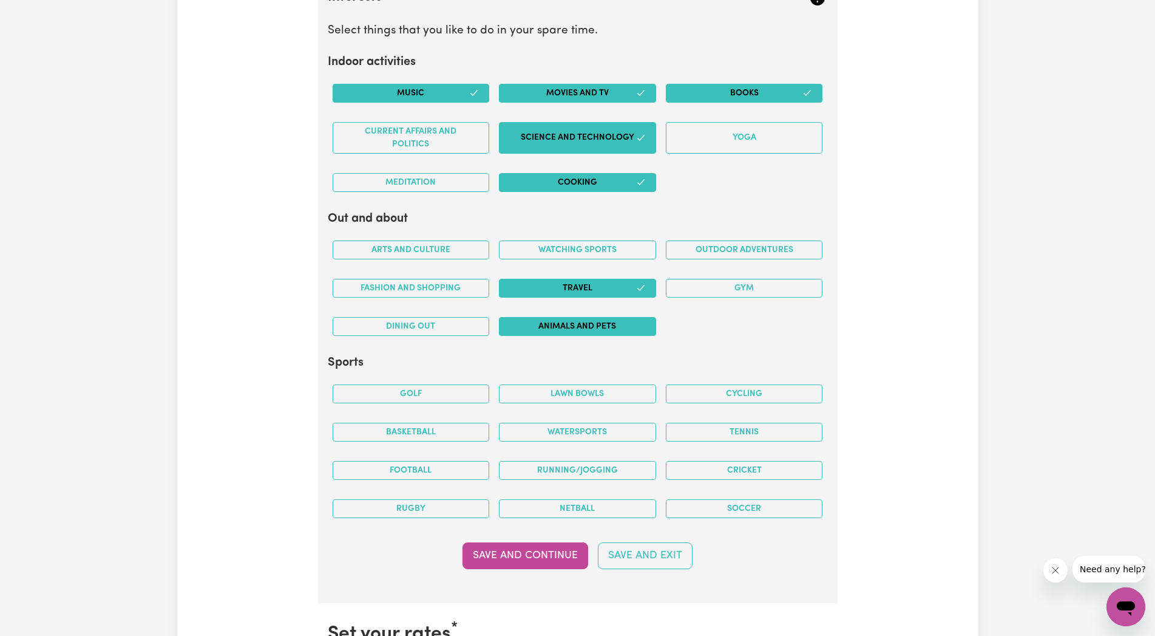
click at [583, 321] on button "Animals and pets" at bounding box center [577, 326] width 157 height 19
click at [762, 245] on button "Outdoor adventures" at bounding box center [744, 249] width 157 height 19
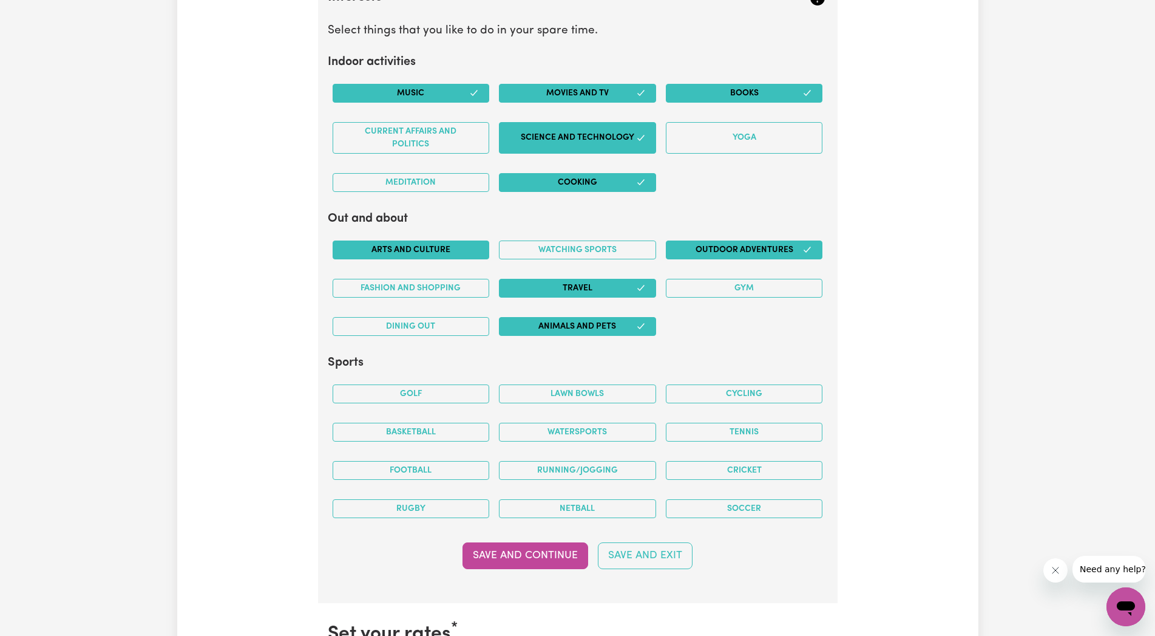
click at [413, 250] on button "Arts and Culture" at bounding box center [411, 249] width 157 height 19
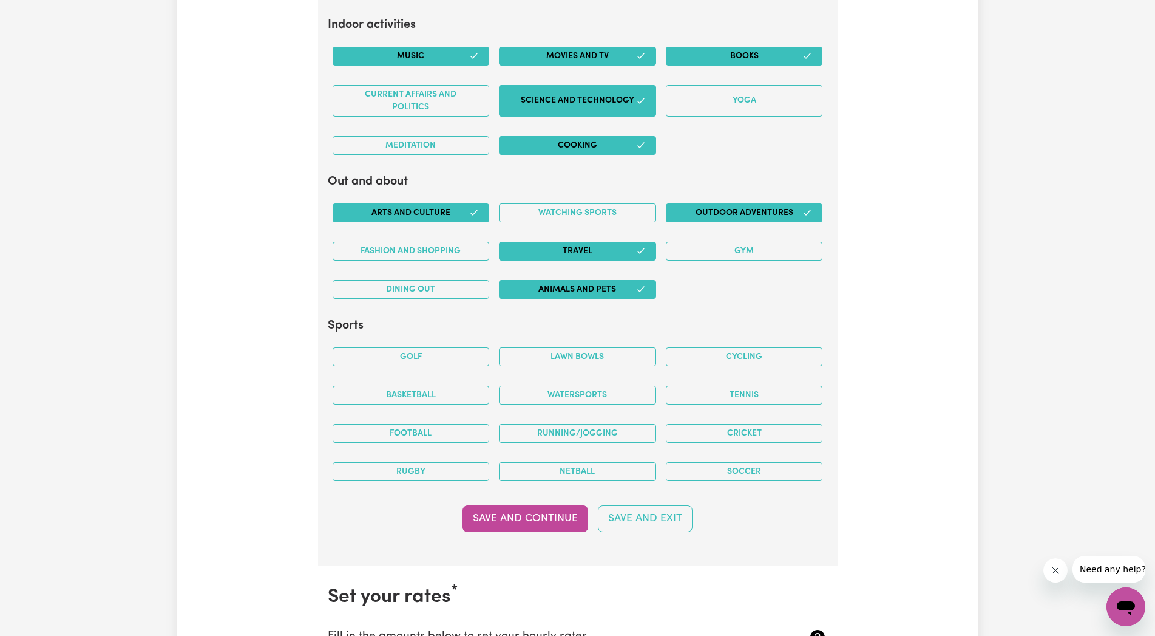
scroll to position [2350, 0]
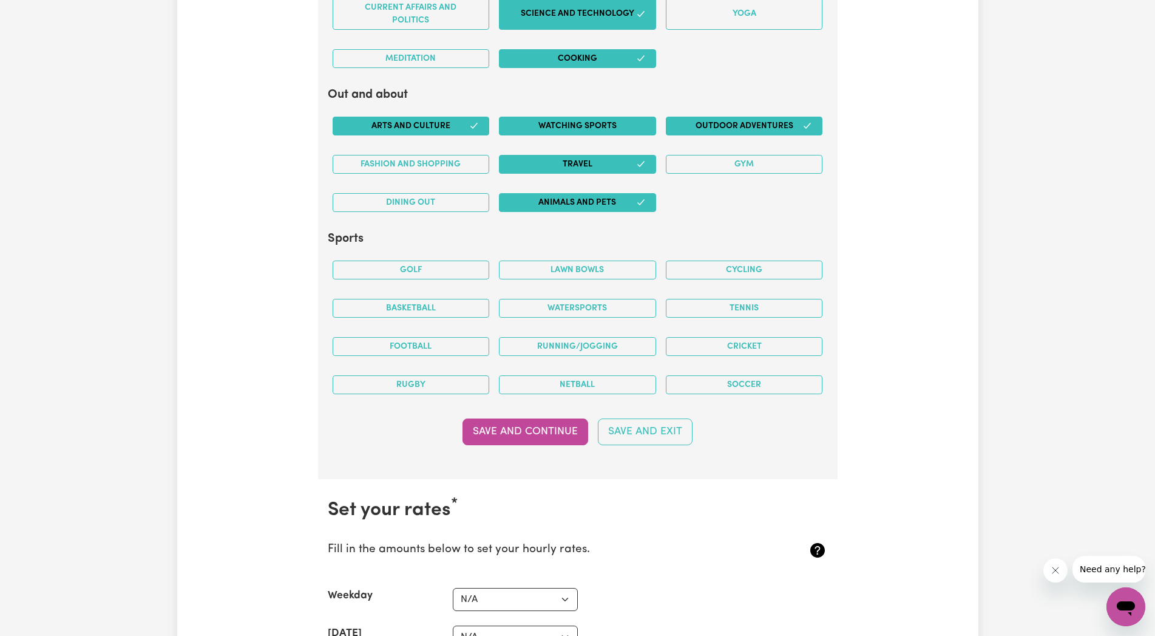
click at [574, 126] on button "Watching sports" at bounding box center [577, 126] width 157 height 19
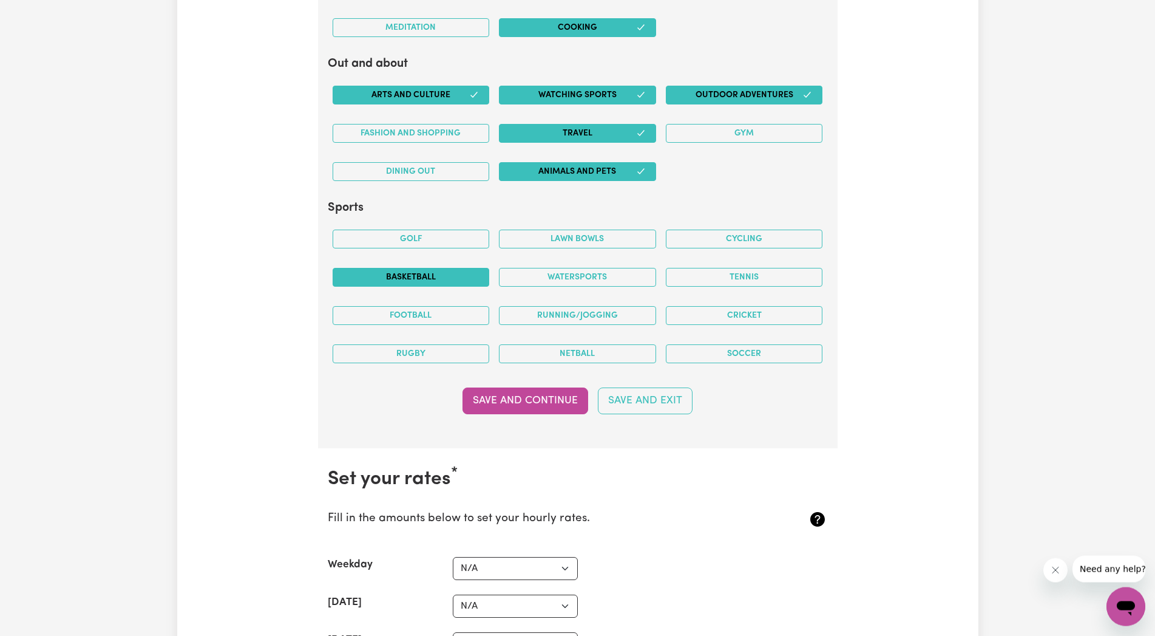
scroll to position [2412, 0]
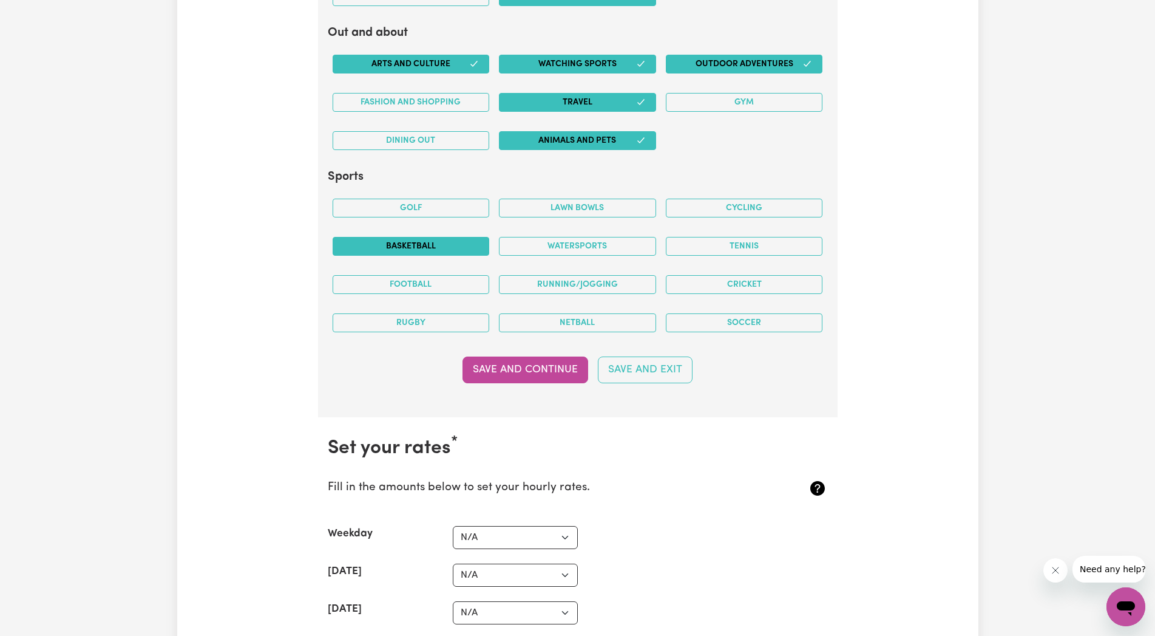
click at [430, 242] on button "Basketball" at bounding box center [411, 246] width 157 height 19
click at [576, 278] on button "Running/Jogging" at bounding box center [577, 284] width 157 height 19
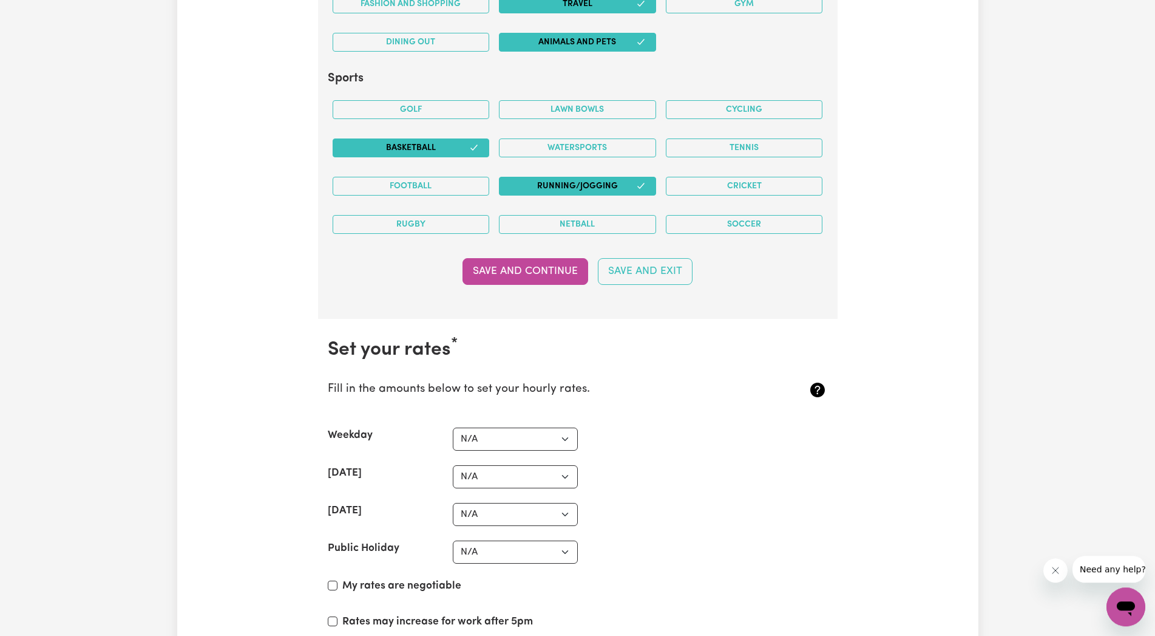
scroll to position [2536, 0]
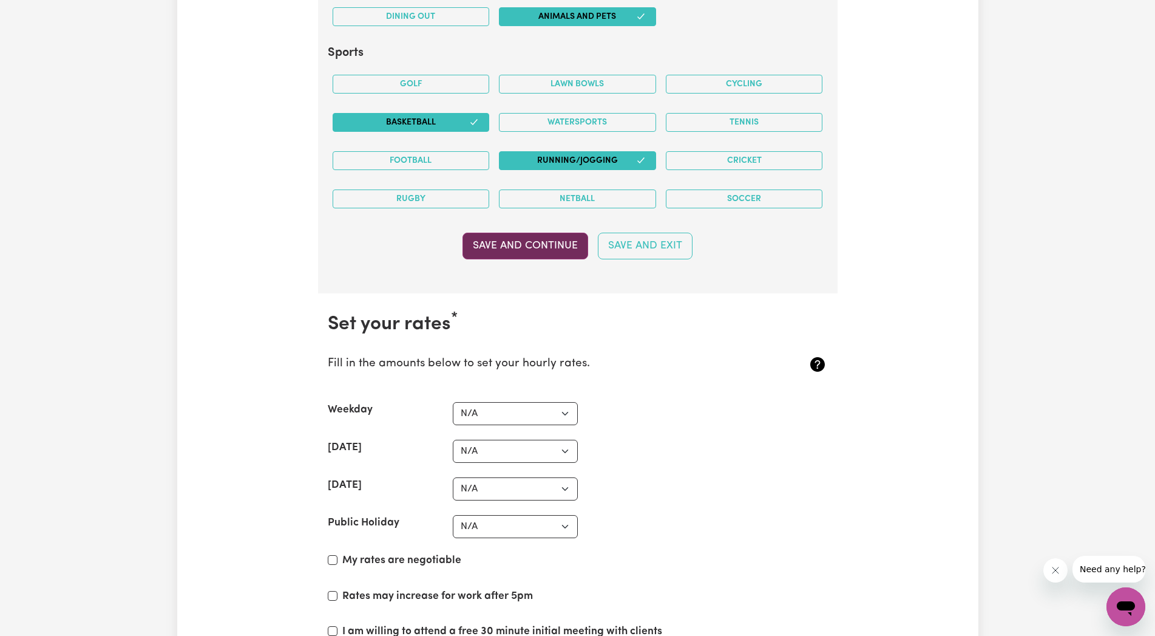
click at [546, 238] on button "Save and Continue" at bounding box center [526, 245] width 126 height 27
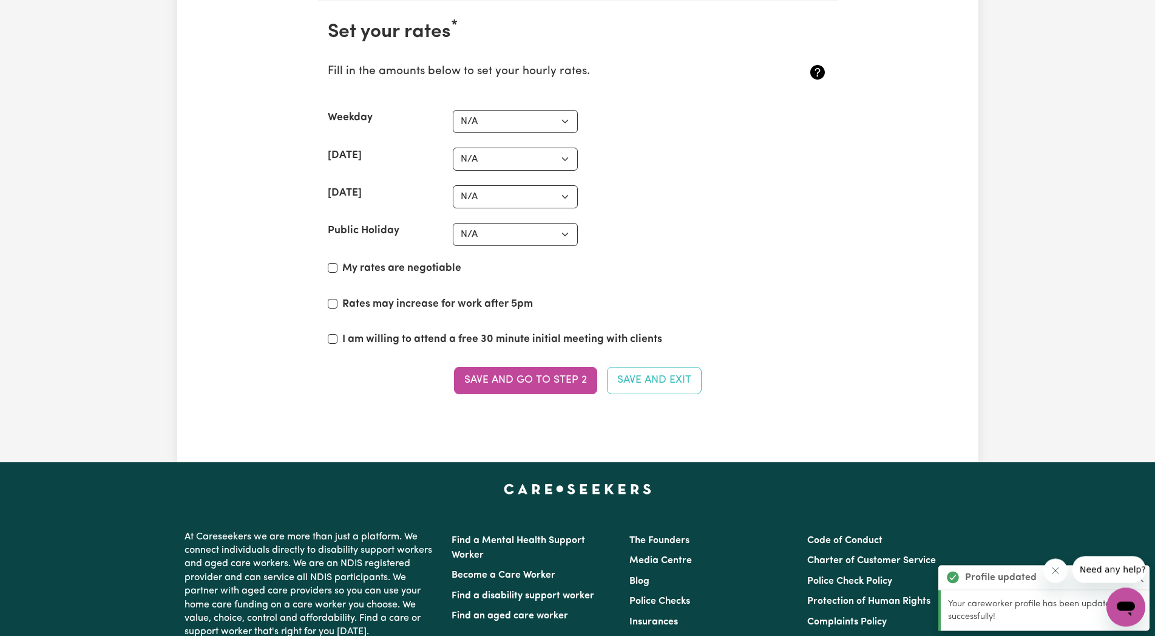
scroll to position [2829, 0]
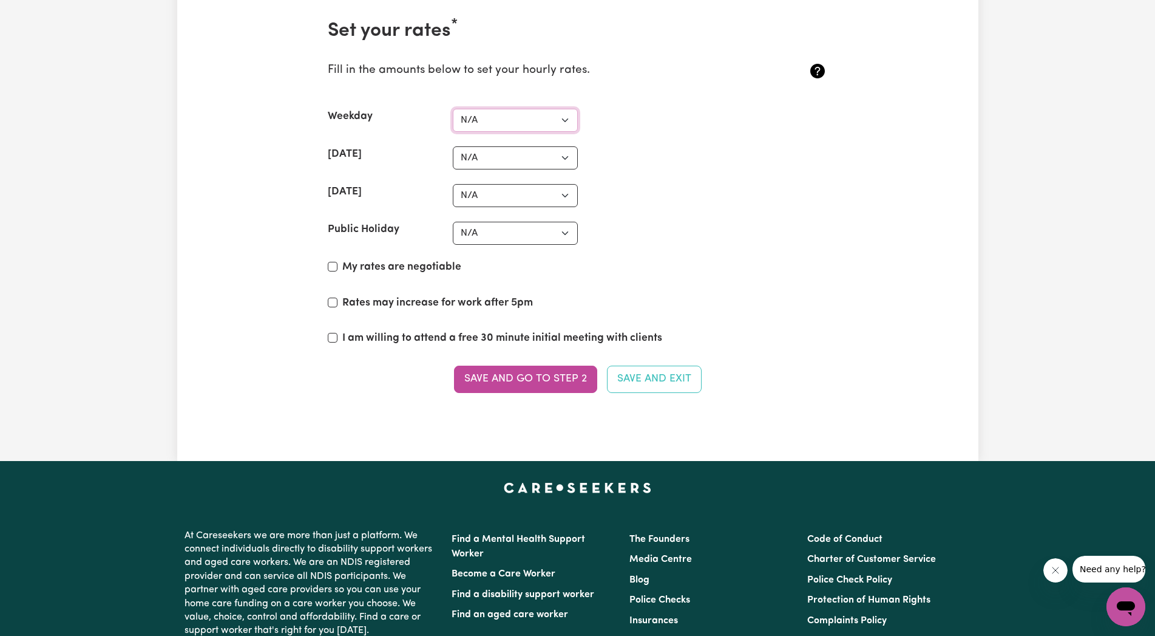
click at [453, 109] on select "N/A $37 $38 $39 $40 $41 $42 $43 $44 $45 $46 $47 $48 $49 $50 $51 $52 $53 $54 $55…" at bounding box center [515, 120] width 125 height 23
select select "42"
click option "$42" at bounding box center [0, 0] width 0 height 0
click at [453, 146] on select "N/A $37 $38 $39 $40 $41 $42 $43 $44 $45 $46 $47 $48 $49 $50 $51 $52 $53 $54 $55…" at bounding box center [515, 157] width 125 height 23
select select "55"
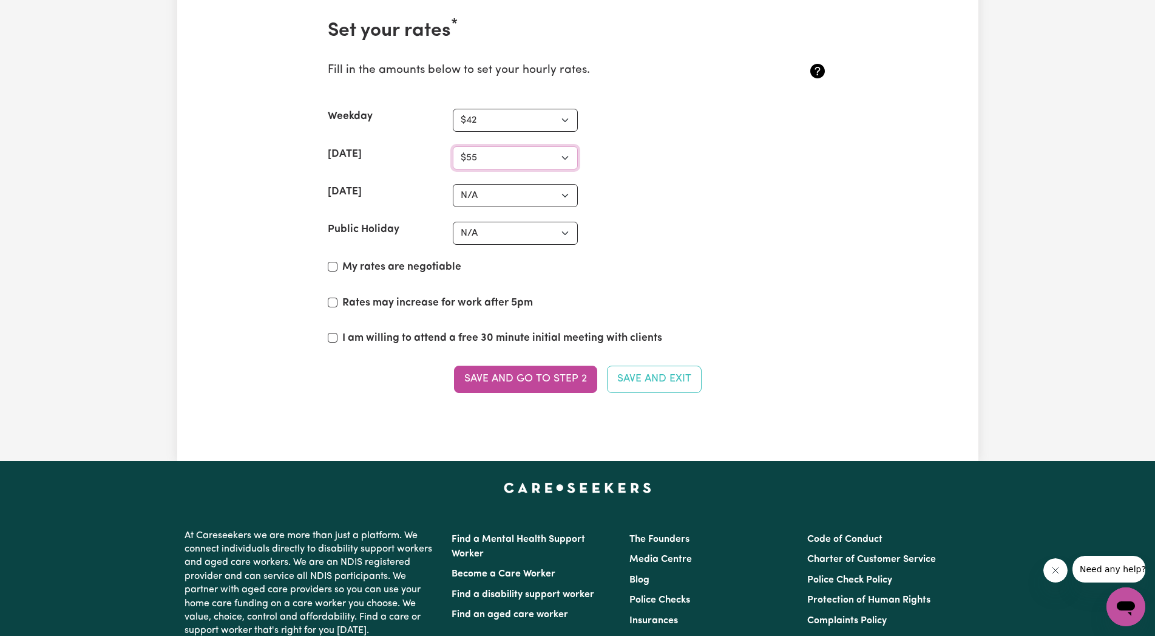
click option "$55" at bounding box center [0, 0] width 0 height 0
click at [453, 184] on select "N/A $37 $38 $39 $40 $41 $42 $43 $44 $45 $46 $47 $48 $49 $50 $51 $52 $53 $54 $55…" at bounding box center [515, 195] width 125 height 23
select select "60"
click option "$60" at bounding box center [0, 0] width 0 height 0
select select "85"
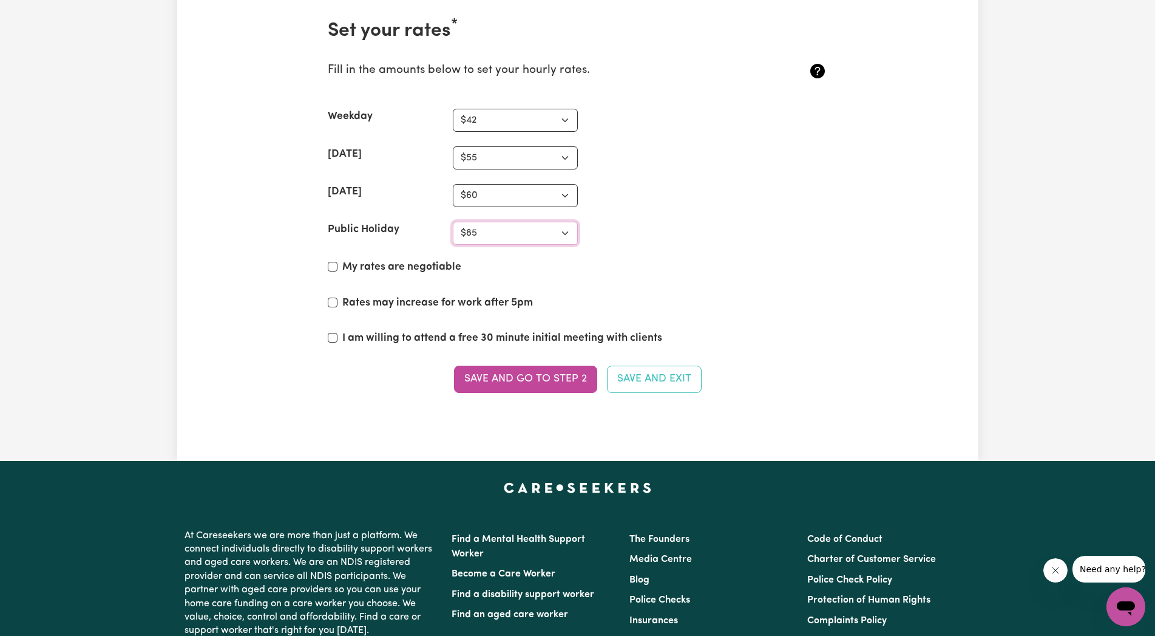
click option "$85" at bounding box center [0, 0] width 0 height 0
drag, startPoint x: 336, startPoint y: 269, endPoint x: 344, endPoint y: 292, distance: 24.4
click at [335, 270] on input "My rates are negotiable" at bounding box center [333, 267] width 10 height 10
checkbox input "true"
drag, startPoint x: 334, startPoint y: 302, endPoint x: 336, endPoint y: 310, distance: 8.1
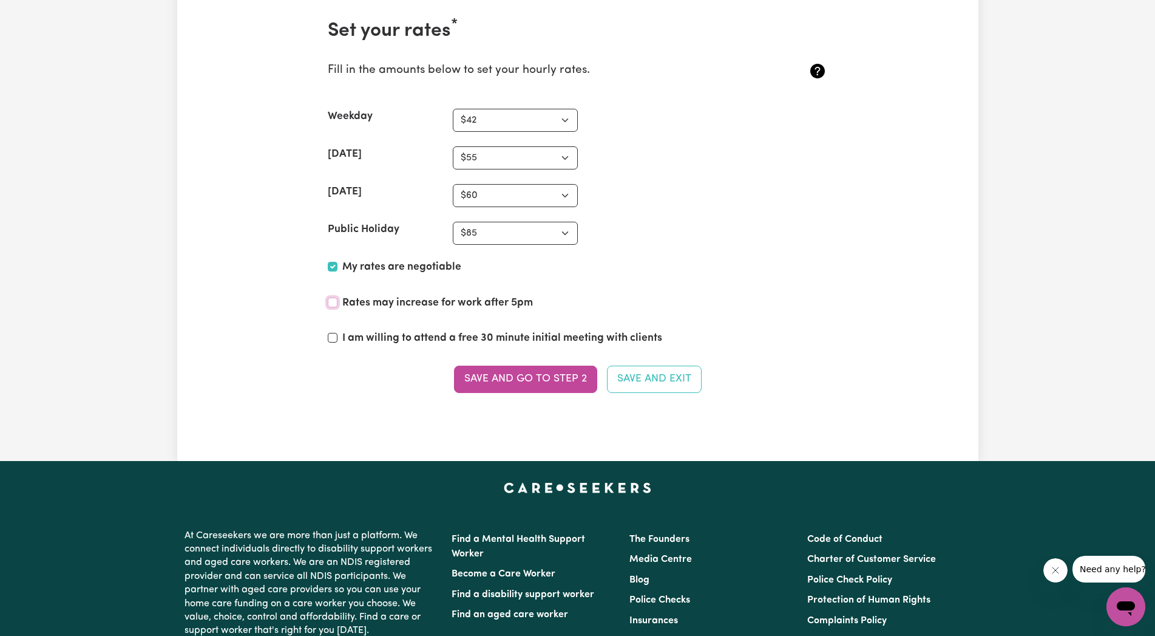
click at [334, 302] on input "Rates may increase for work after 5pm" at bounding box center [333, 302] width 10 height 10
checkbox input "true"
click at [318, 336] on section "Set your rates * Fill in the amounts below to set your hourly rates. Weekday N/…" at bounding box center [578, 213] width 520 height 427
click at [333, 338] on input "I am willing to attend a free 30 minute initial meeting with clients" at bounding box center [333, 338] width 10 height 10
checkbox input "true"
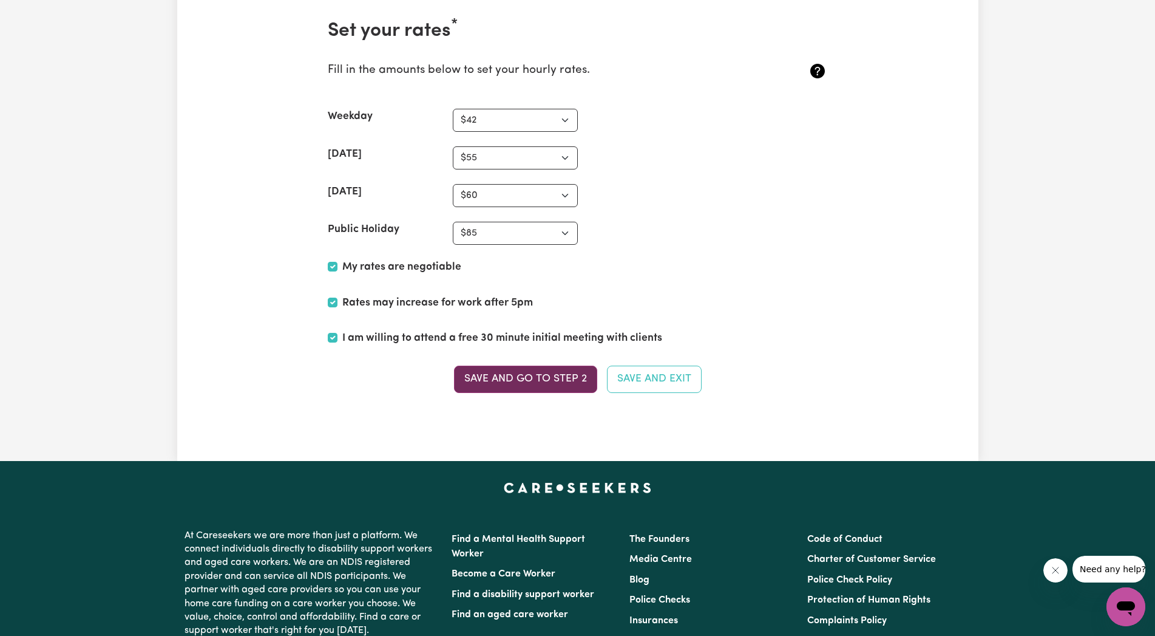
click at [563, 385] on button "Save and go to Step 2" at bounding box center [525, 378] width 143 height 27
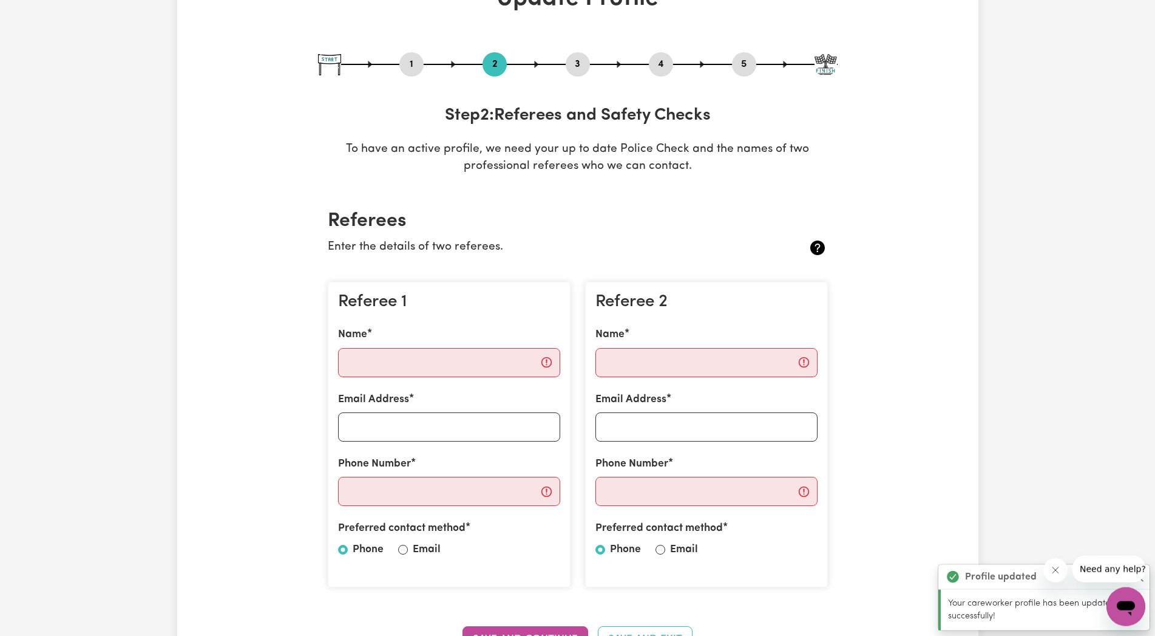
scroll to position [124, 0]
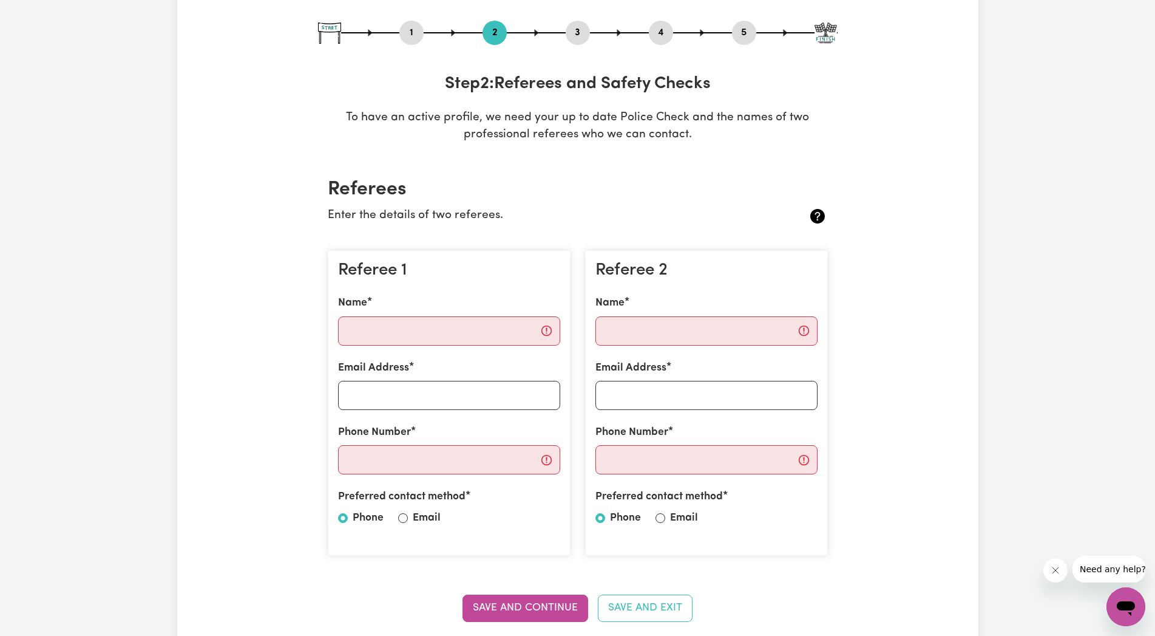
click at [385, 342] on input "Name" at bounding box center [449, 330] width 222 height 29
click at [552, 327] on input "Name" at bounding box center [449, 330] width 222 height 29
click at [497, 281] on div "Referee 1 Name Email Address Phone Number Preferred contact method Phone Email" at bounding box center [449, 403] width 243 height 306
click at [359, 336] on input "Name" at bounding box center [449, 330] width 222 height 29
type input "Samyuktaa"
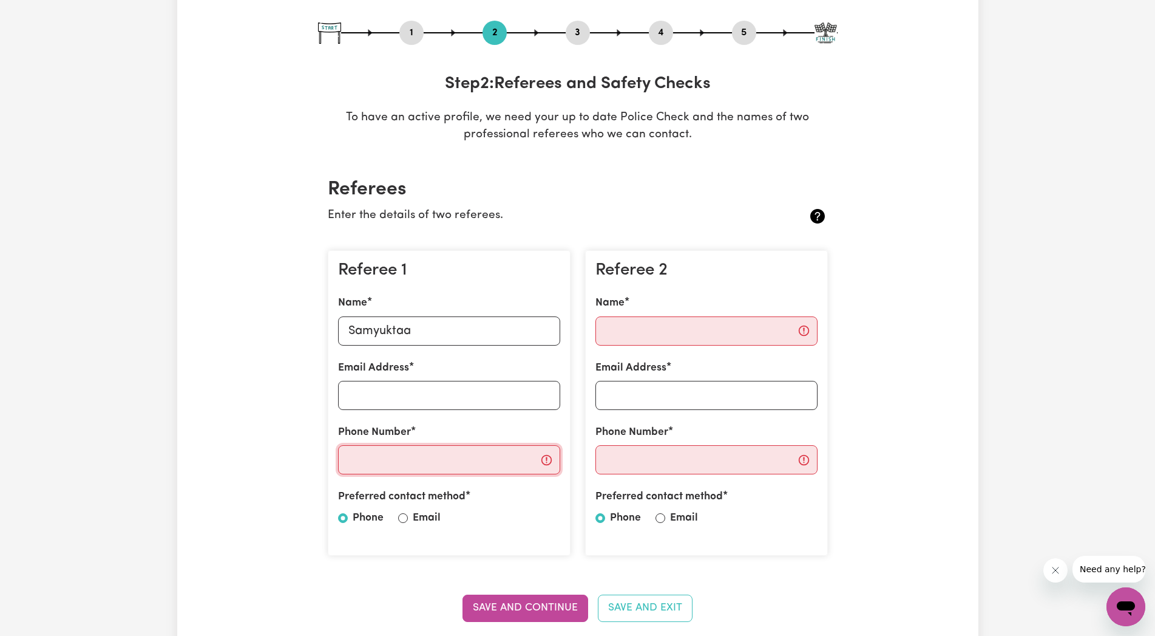
click at [370, 456] on input "Phone Number" at bounding box center [449, 459] width 222 height 29
type input "0402591966"
click at [682, 337] on input "Name" at bounding box center [706, 330] width 222 height 29
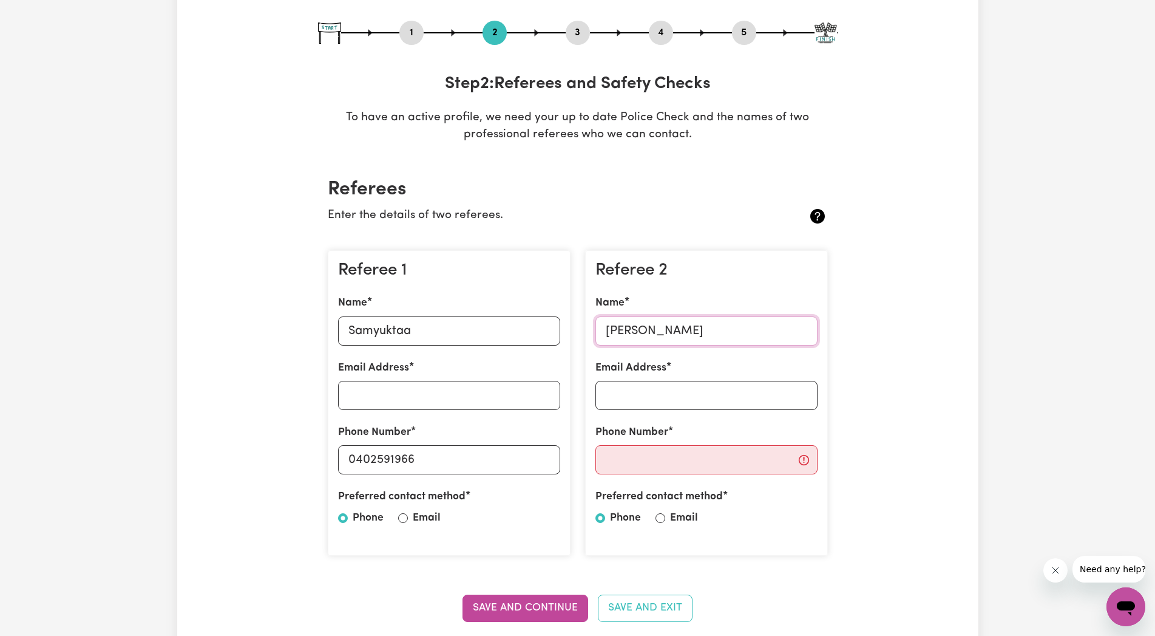
type input "[PERSON_NAME]"
click at [622, 460] on input "Phone Number" at bounding box center [706, 459] width 222 height 29
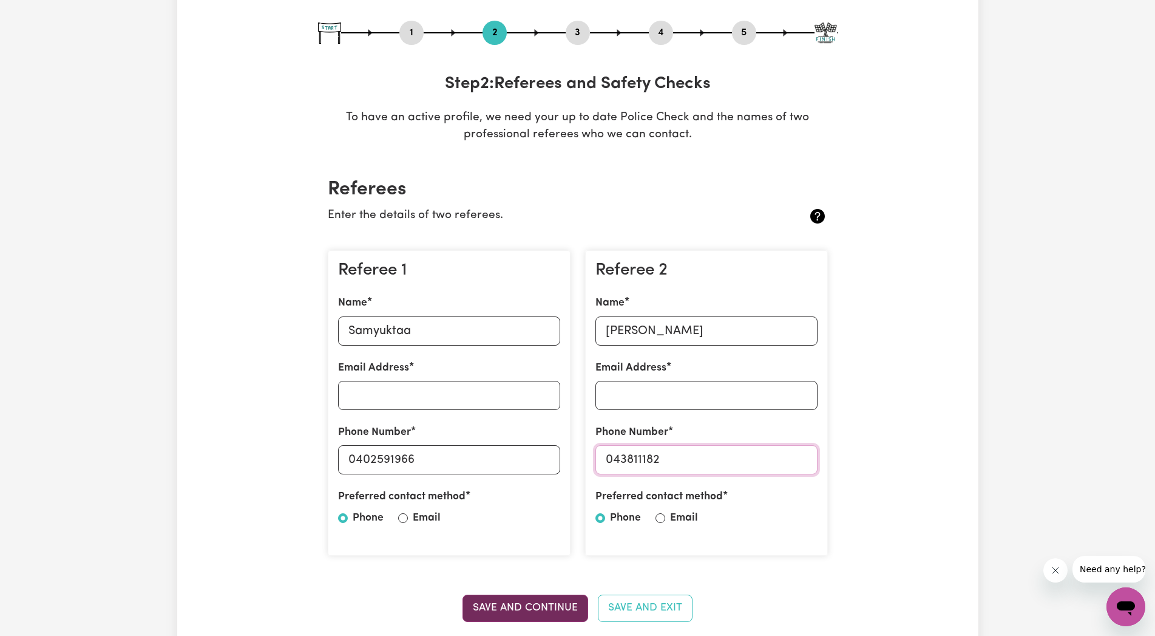
type input "043811182"
click at [536, 606] on button "Save and Continue" at bounding box center [526, 607] width 126 height 27
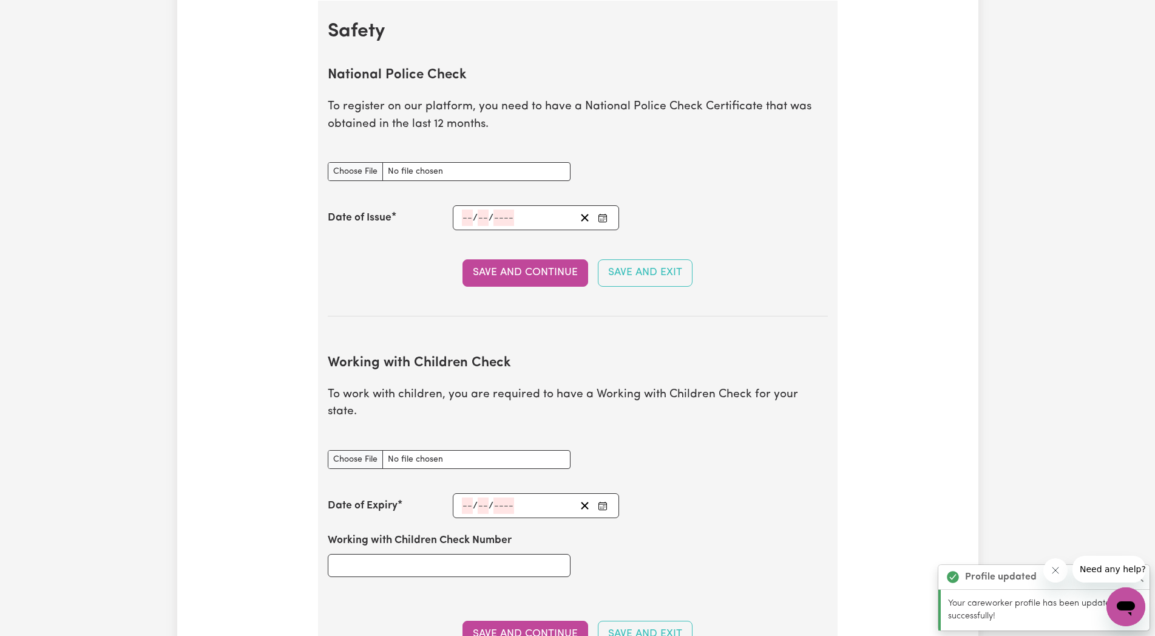
scroll to position [779, 0]
click at [355, 171] on input "National Police Check document" at bounding box center [449, 170] width 243 height 19
click at [355, 166] on input "National Police Check document" at bounding box center [449, 170] width 243 height 19
click at [581, 217] on icon "Clear date" at bounding box center [585, 217] width 12 height 12
click at [340, 163] on input "National Police Check document" at bounding box center [449, 170] width 243 height 19
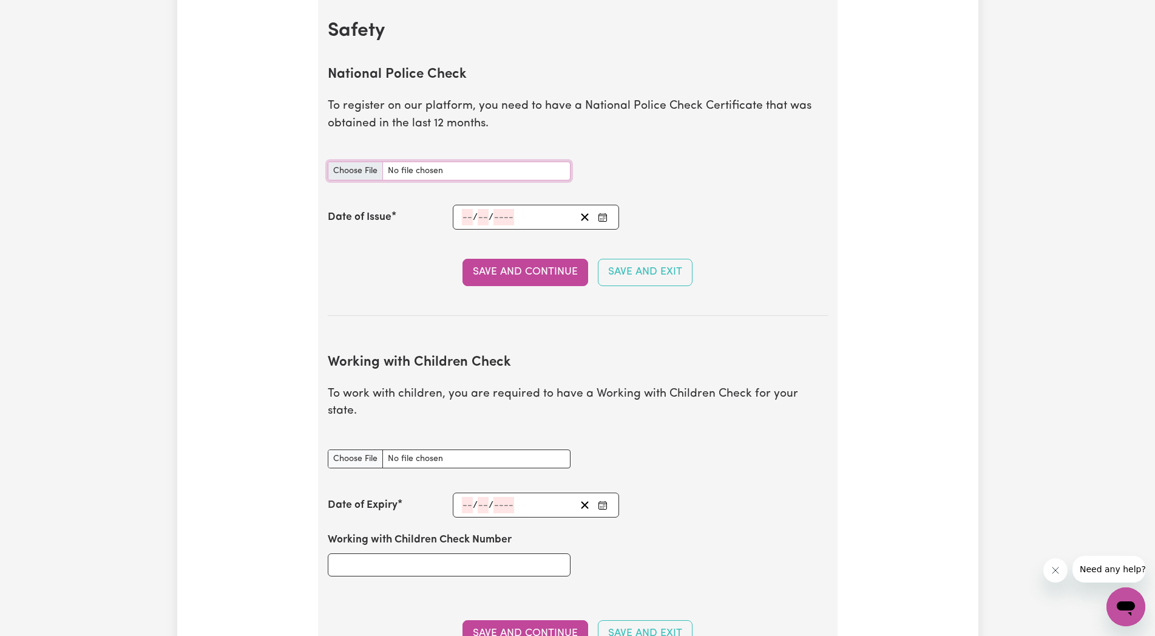
type input "C:\fakepath\1000013285.jpg"
click at [583, 214] on icon "Clear date" at bounding box center [585, 217] width 12 height 12
click at [449, 167] on input "National Police Check document" at bounding box center [449, 170] width 243 height 19
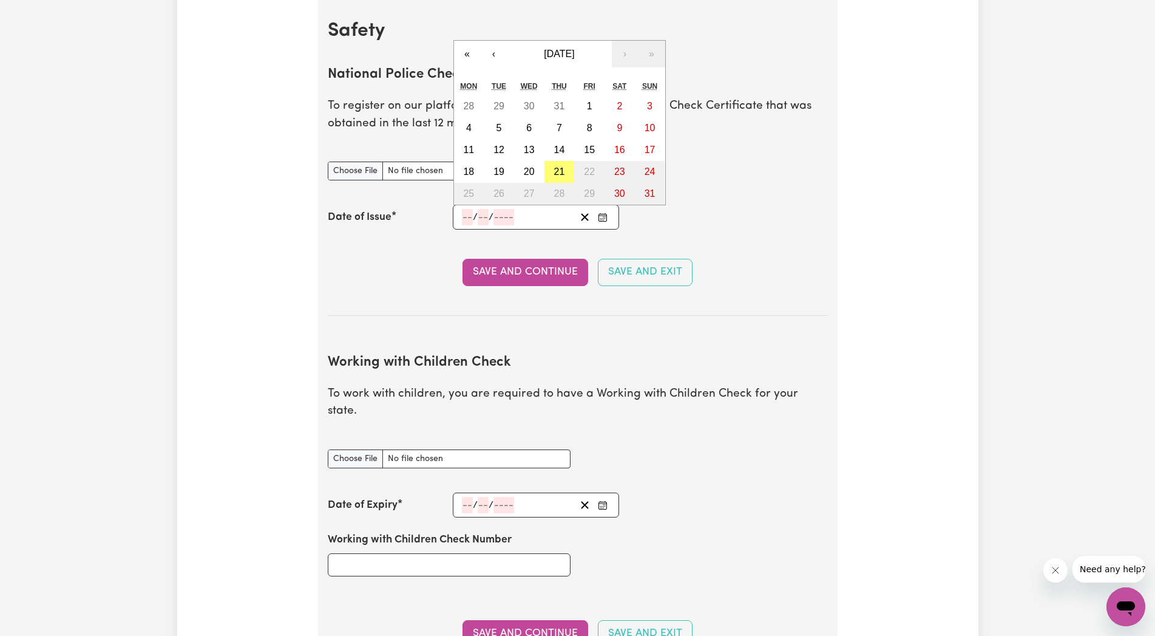
click at [464, 217] on input "number" at bounding box center [467, 217] width 11 height 16
click at [466, 51] on button "«" at bounding box center [467, 54] width 27 height 27
click at [464, 52] on button "«" at bounding box center [467, 54] width 27 height 27
click at [657, 47] on button "»" at bounding box center [652, 54] width 27 height 27
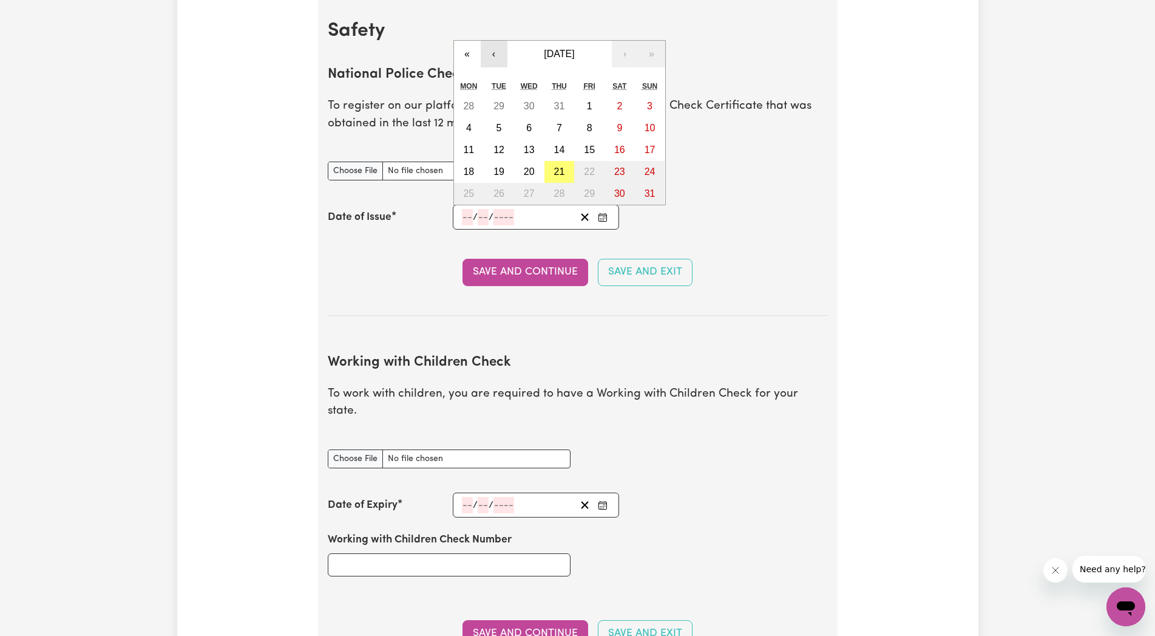
click at [489, 50] on button "‹" at bounding box center [494, 54] width 27 height 27
click at [583, 121] on button "11" at bounding box center [589, 128] width 30 height 22
type input "[DATE]"
type input "11"
type input "7"
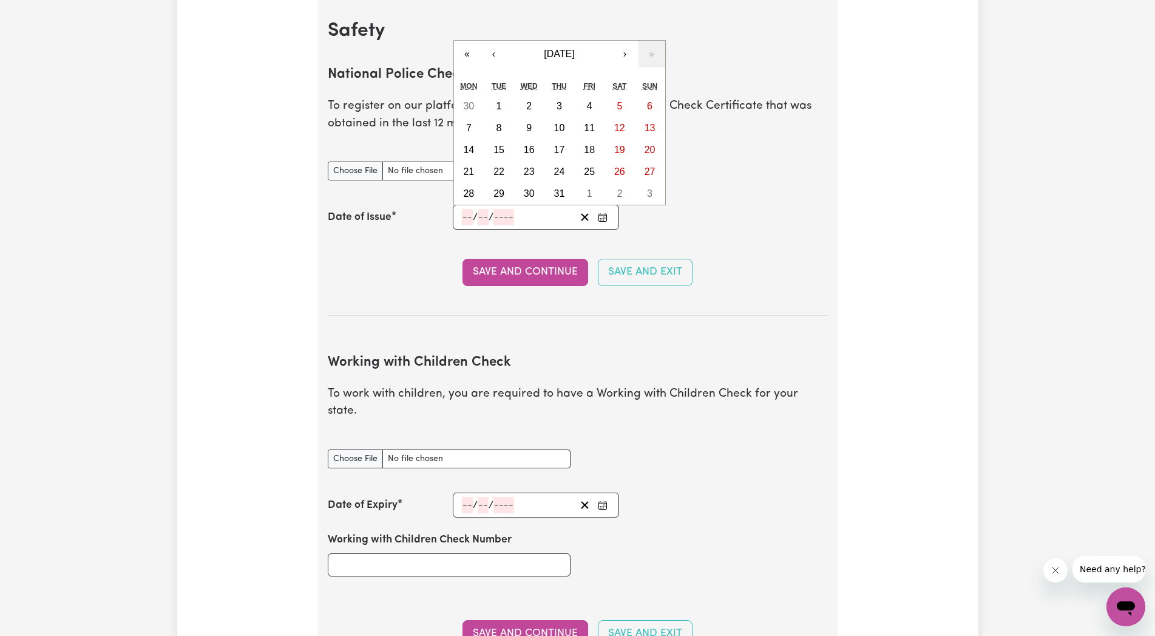
type input "2025"
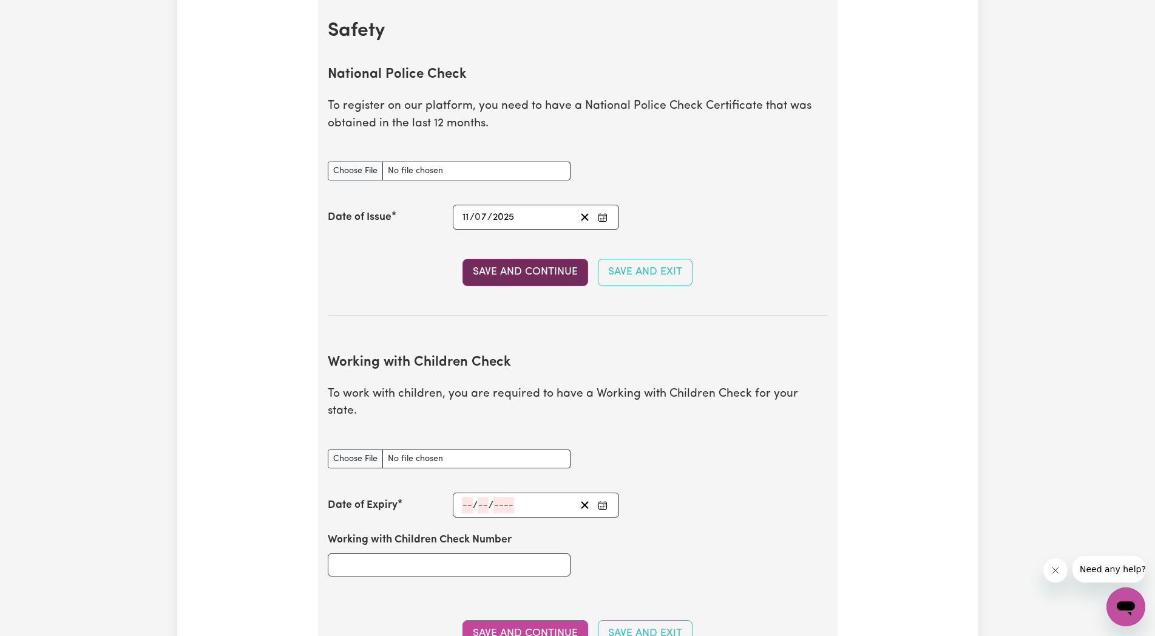
click at [528, 270] on button "Save and Continue" at bounding box center [526, 272] width 126 height 27
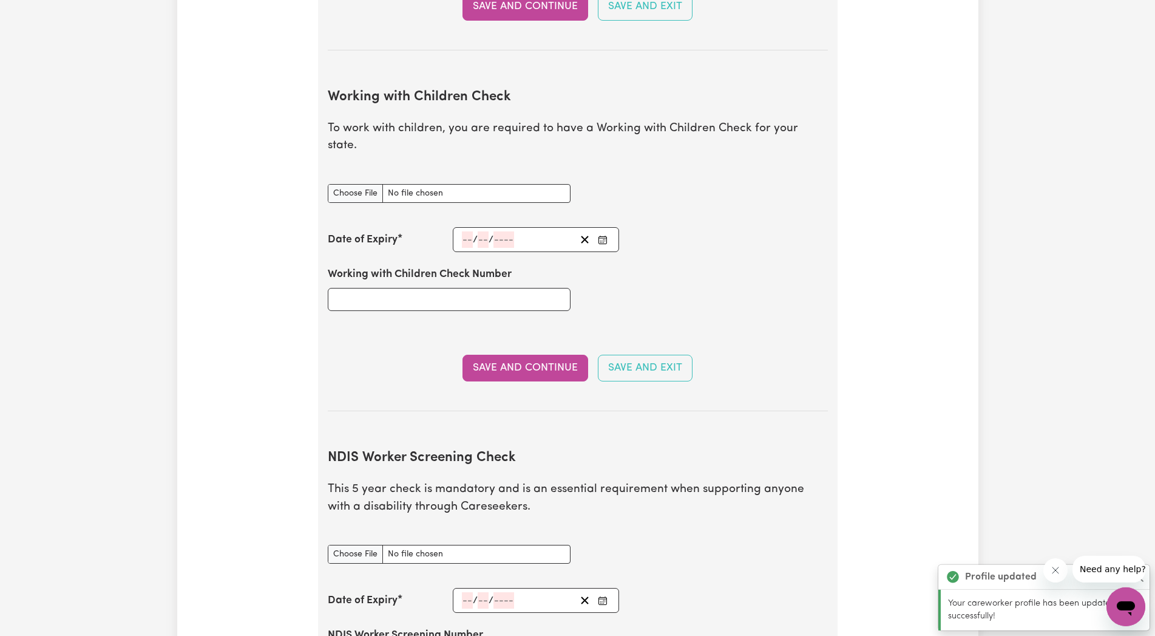
scroll to position [1115, 0]
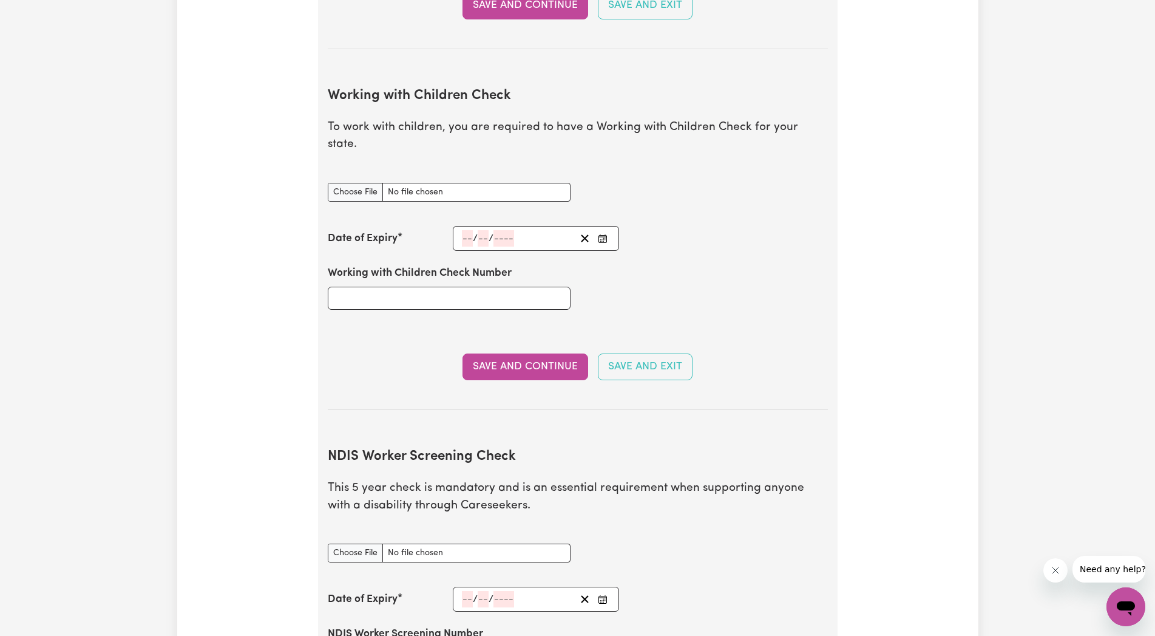
click at [468, 230] on input "number" at bounding box center [467, 238] width 11 height 16
click at [368, 287] on input "Working with Children Check Number" at bounding box center [449, 298] width 243 height 23
click at [466, 230] on input "number" at bounding box center [467, 238] width 11 height 16
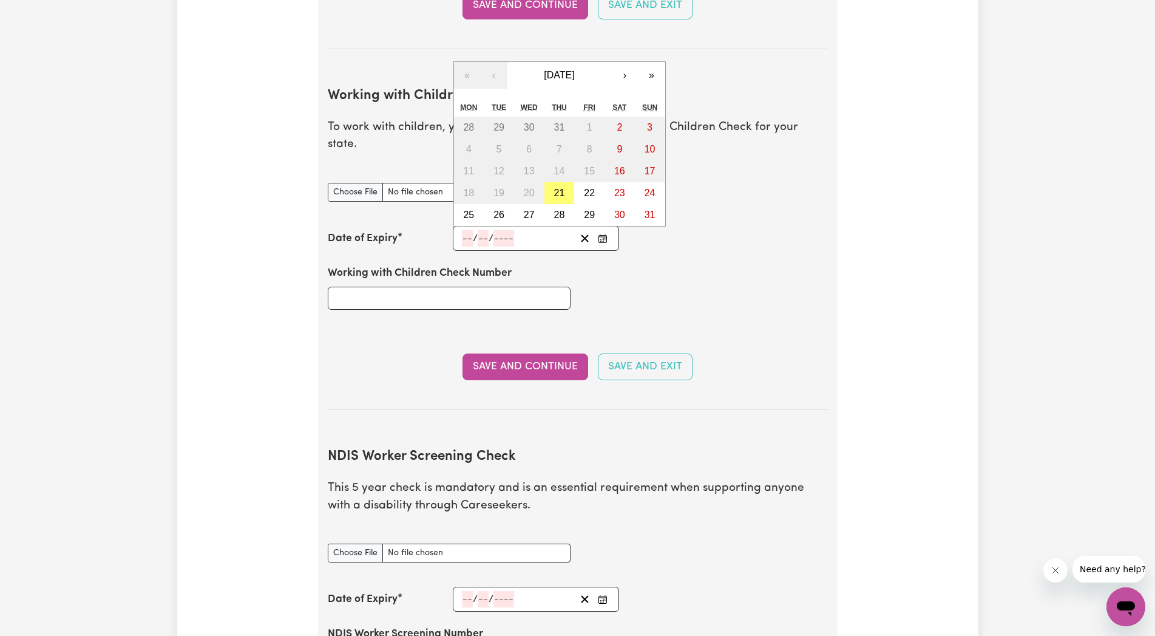
click at [470, 230] on input "number" at bounding box center [467, 238] width 11 height 16
type input "01"
type input "07"
type input "203"
type input "[DATE]"
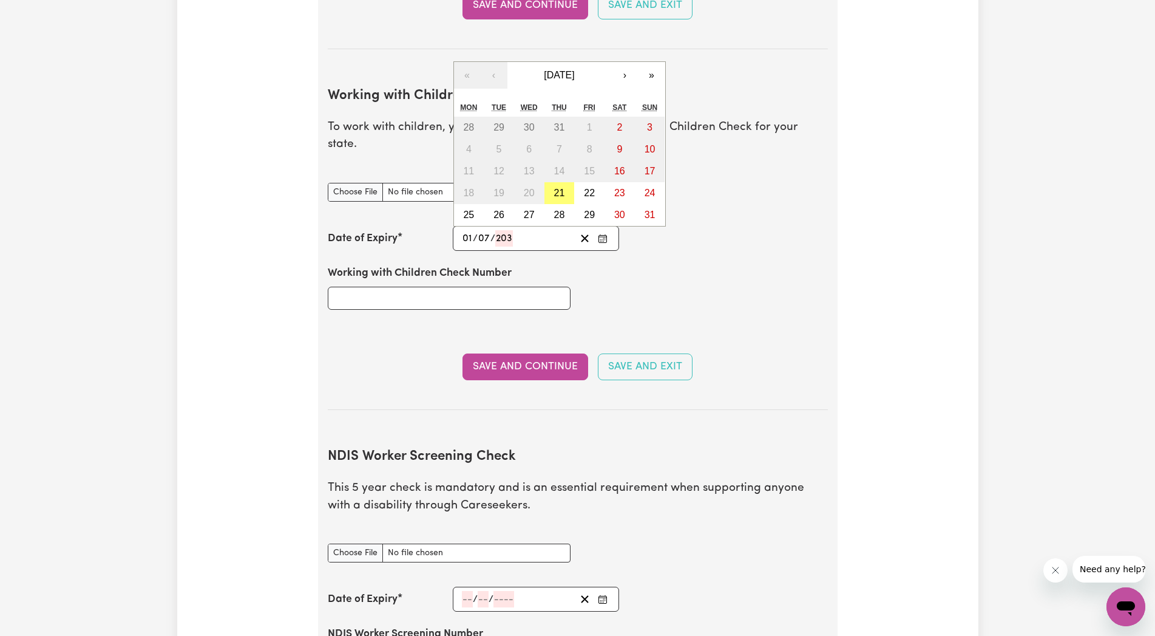
type input "1"
type input "7"
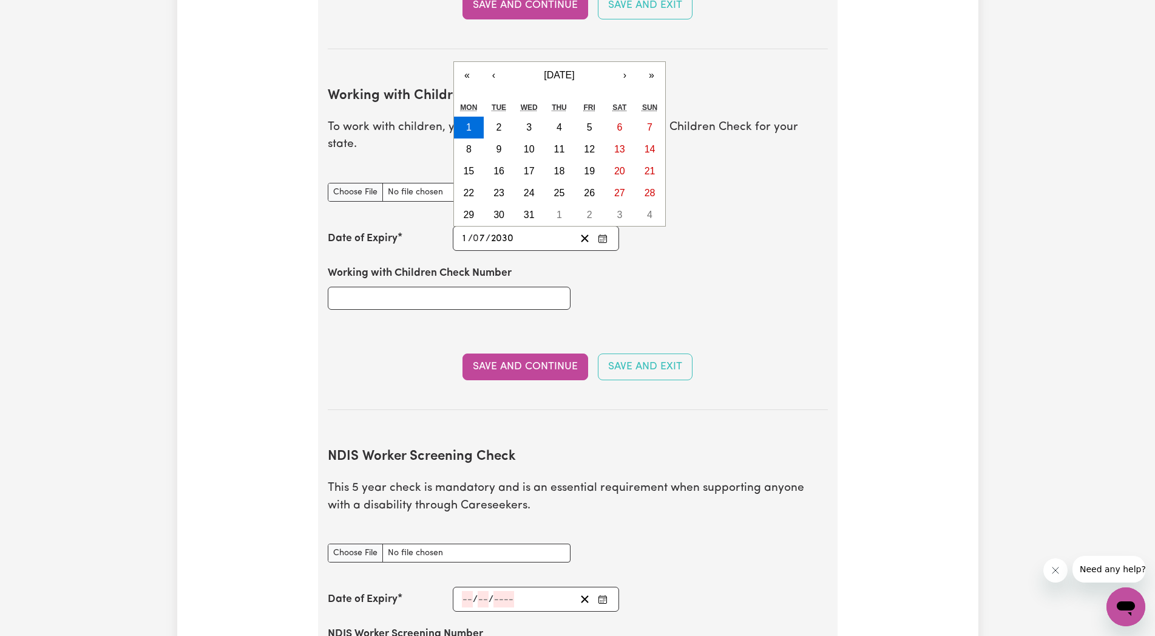
type input "2030"
drag, startPoint x: 996, startPoint y: 162, endPoint x: 969, endPoint y: 197, distance: 43.3
click at [998, 172] on div "Update Profile 1 2 3 4 5 Step 2 : Referees and Safety Checks To have an active …" at bounding box center [577, 156] width 1155 height 2456
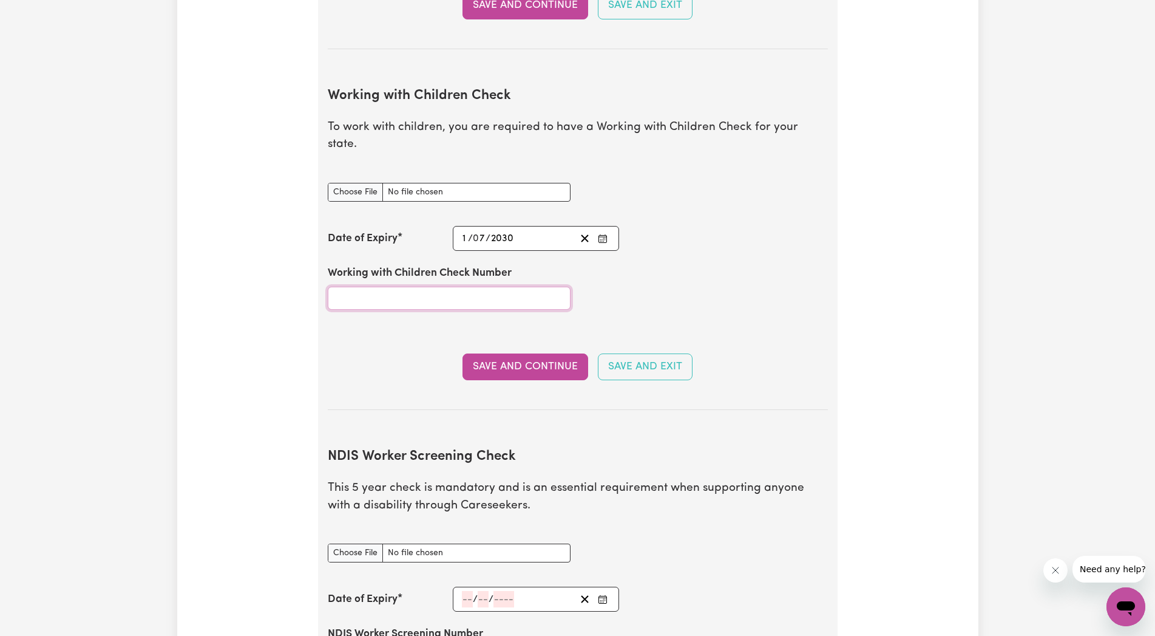
drag, startPoint x: 371, startPoint y: 276, endPoint x: 397, endPoint y: 301, distance: 36.1
click at [371, 287] on input "Working with Children Check Number" at bounding box center [449, 298] width 243 height 23
type input "1623983/2"
click at [347, 183] on input "Working with Children Check document" at bounding box center [449, 192] width 243 height 19
type input "C:\fakepath\1000013285.jpg"
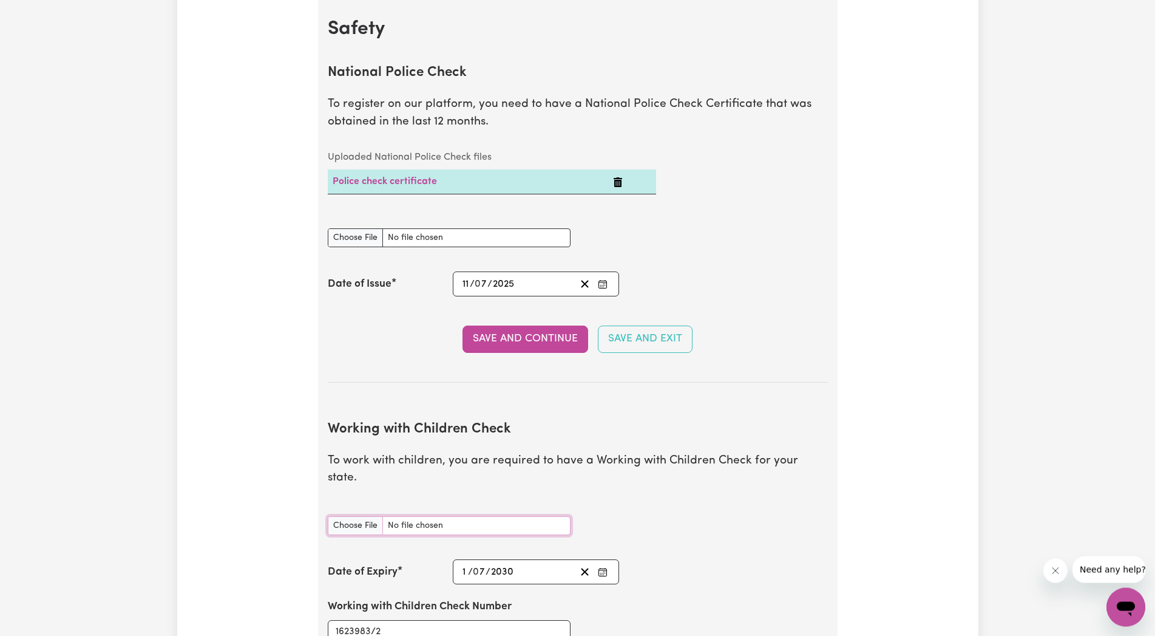
scroll to position [743, 0]
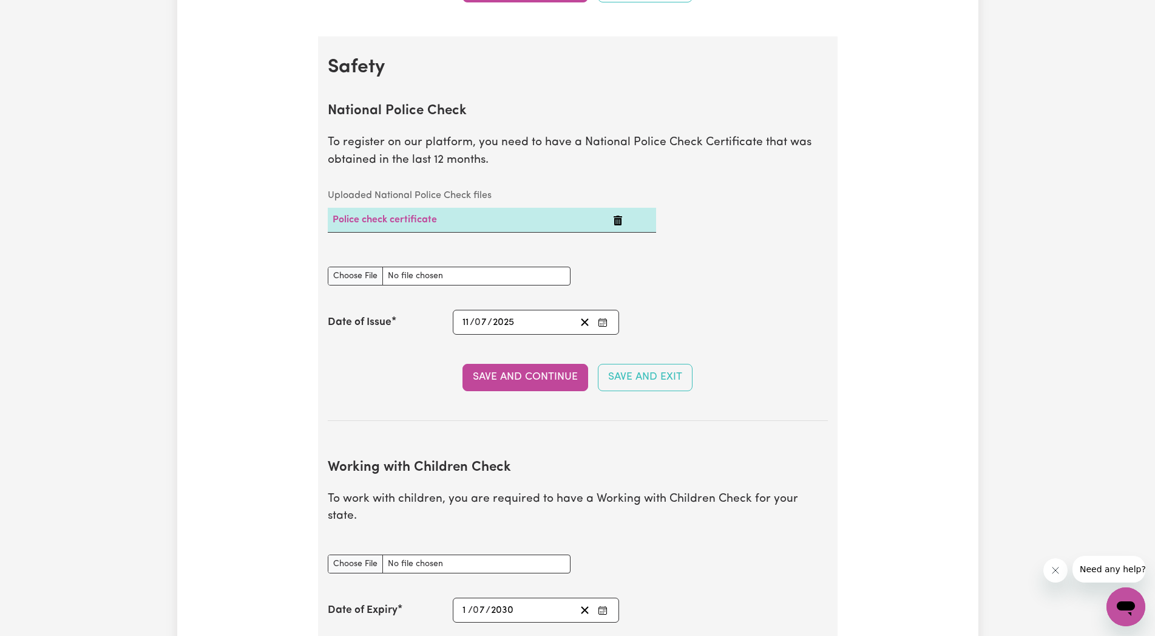
click at [611, 221] on td at bounding box center [632, 220] width 48 height 25
click at [617, 220] on icon "Delete Police check certificate" at bounding box center [618, 220] width 8 height 10
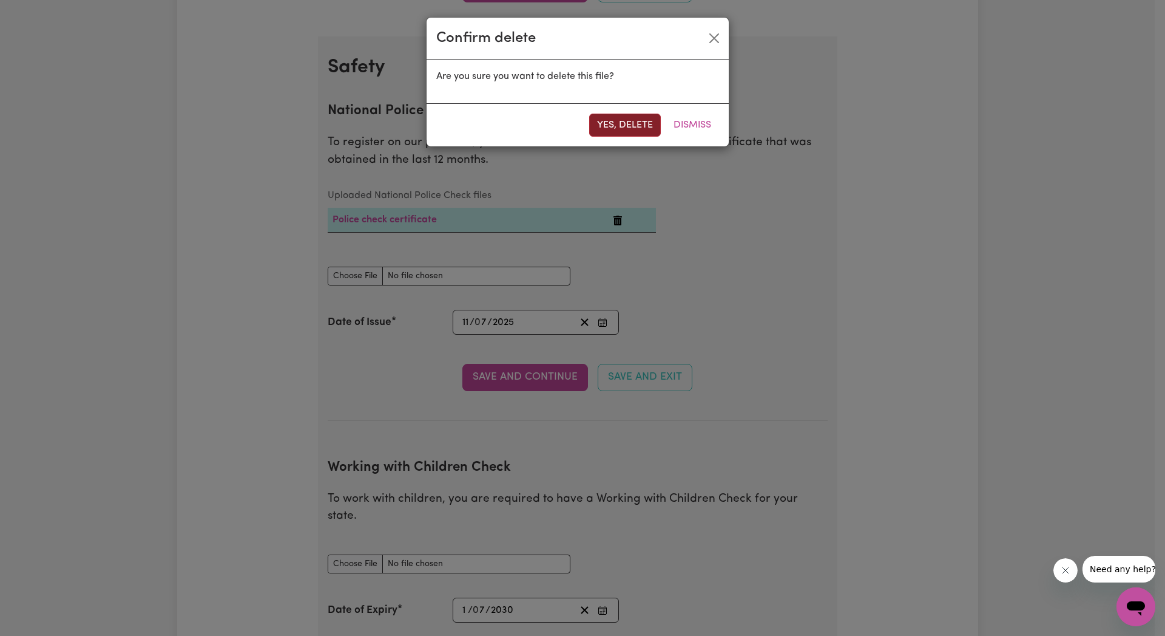
click at [616, 117] on button "Yes, delete" at bounding box center [625, 125] width 72 height 23
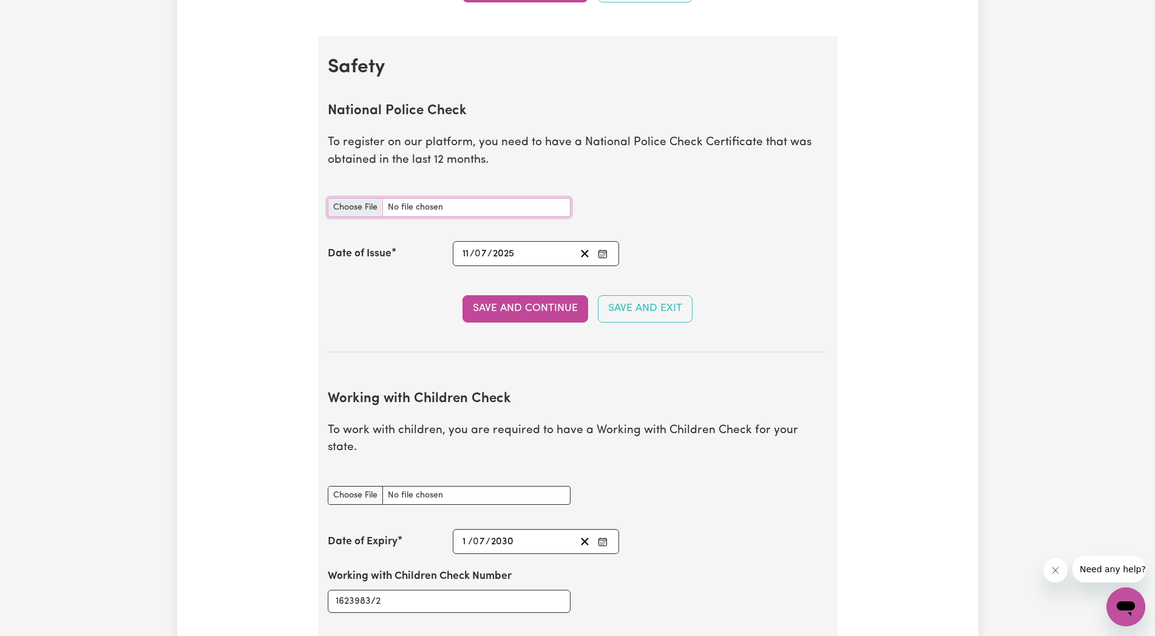
click at [349, 200] on input "National Police Check document" at bounding box center [449, 207] width 243 height 19
type input "C:\fakepath\3639699-1.pdf"
click at [529, 311] on button "Save and Continue" at bounding box center [526, 308] width 126 height 27
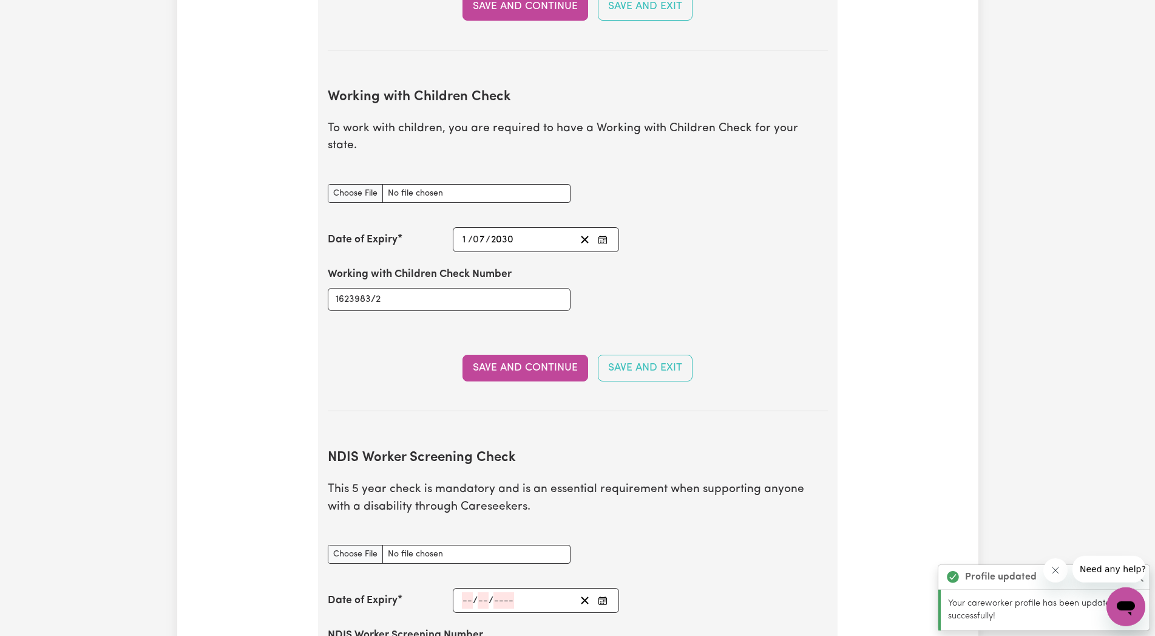
scroll to position [1115, 0]
click at [541, 353] on button "Save and Continue" at bounding box center [526, 366] width 126 height 27
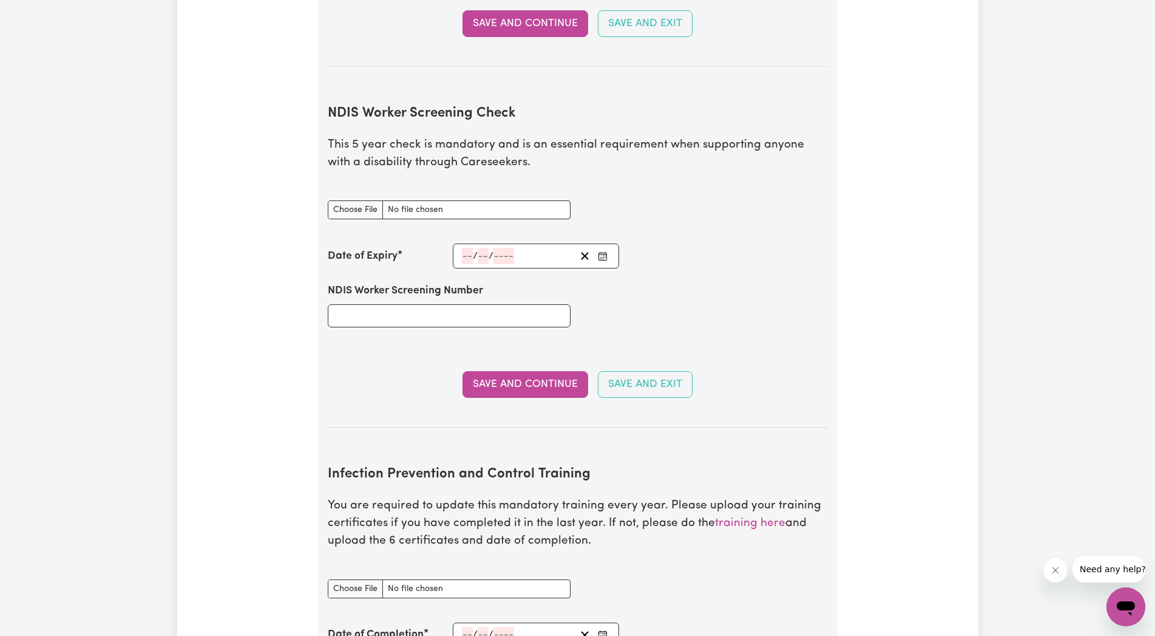
scroll to position [1595, 0]
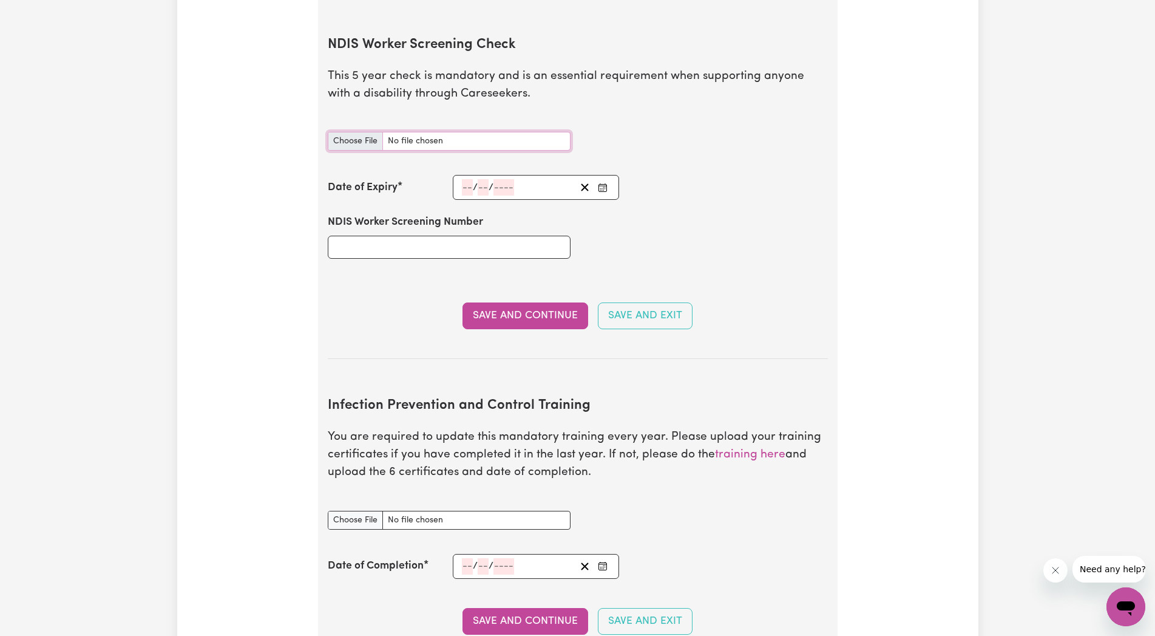
click at [348, 132] on input "NDIS Worker Screening Check document" at bounding box center [449, 141] width 243 height 19
type input "C:\fakepath\NDIS.jpg"
click at [402, 236] on input "NDIS Worker Screening Number" at bounding box center [449, 247] width 243 height 23
type input "57479148"
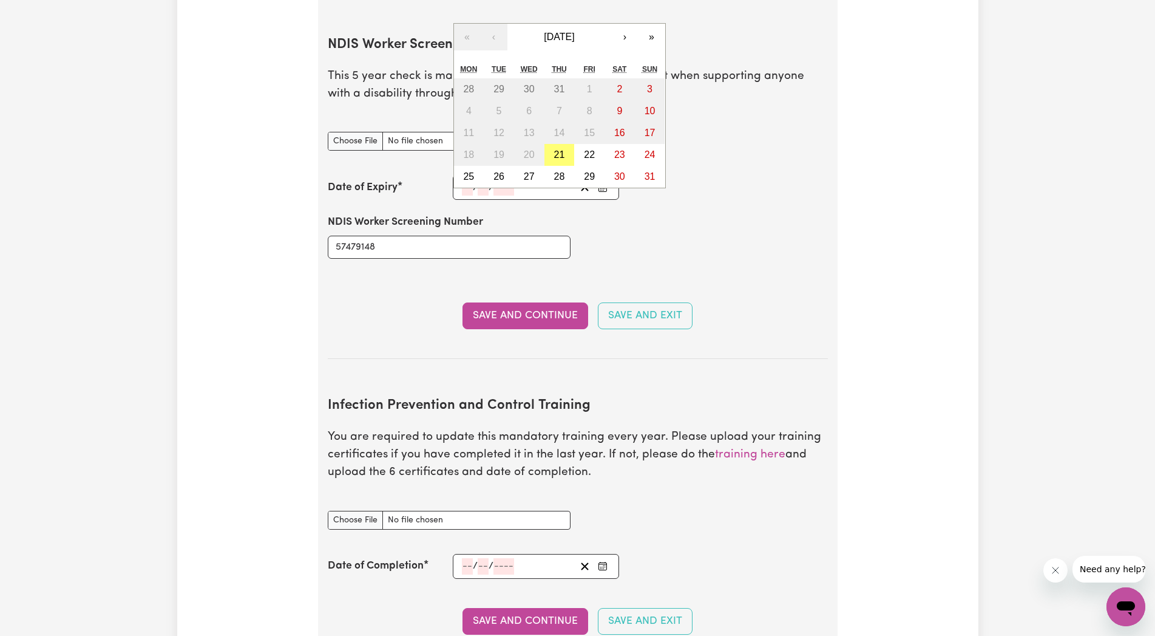
click at [462, 175] on div "/ / « ‹ [DATE] › » Mon Tue Wed Thu Fri Sat Sun 28 29 30 31 1 2 3 4 5 6 7 8 9 10…" at bounding box center [536, 187] width 167 height 25
click at [748, 214] on div "NDIS Worker Screening Number 57479148" at bounding box center [578, 236] width 515 height 73
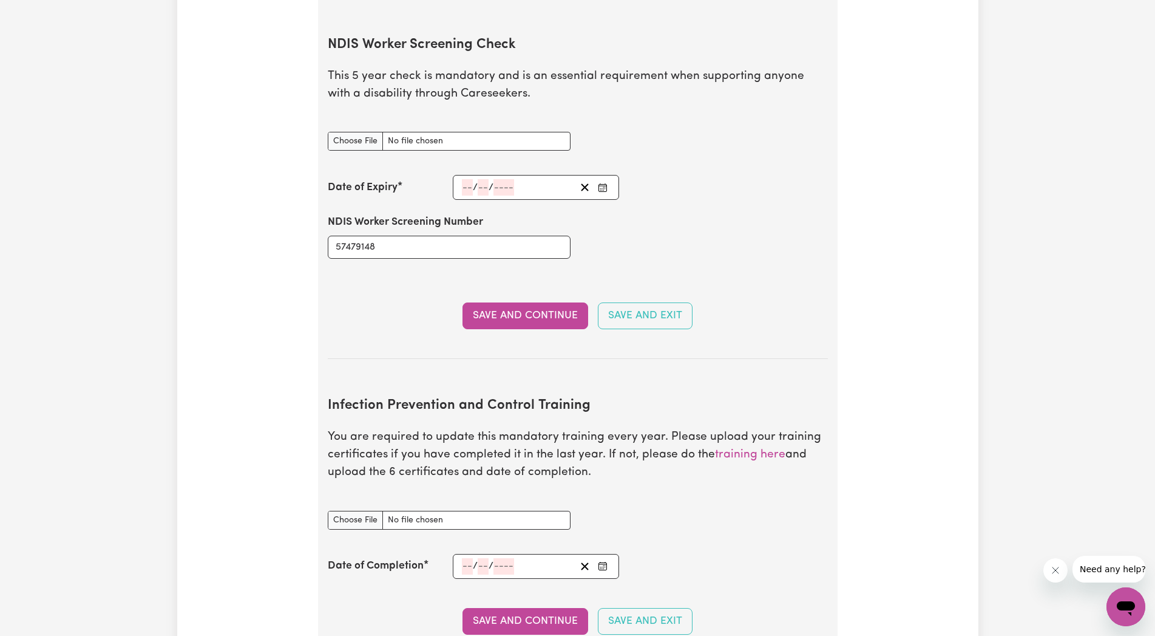
click at [472, 179] on input "number" at bounding box center [467, 187] width 11 height 16
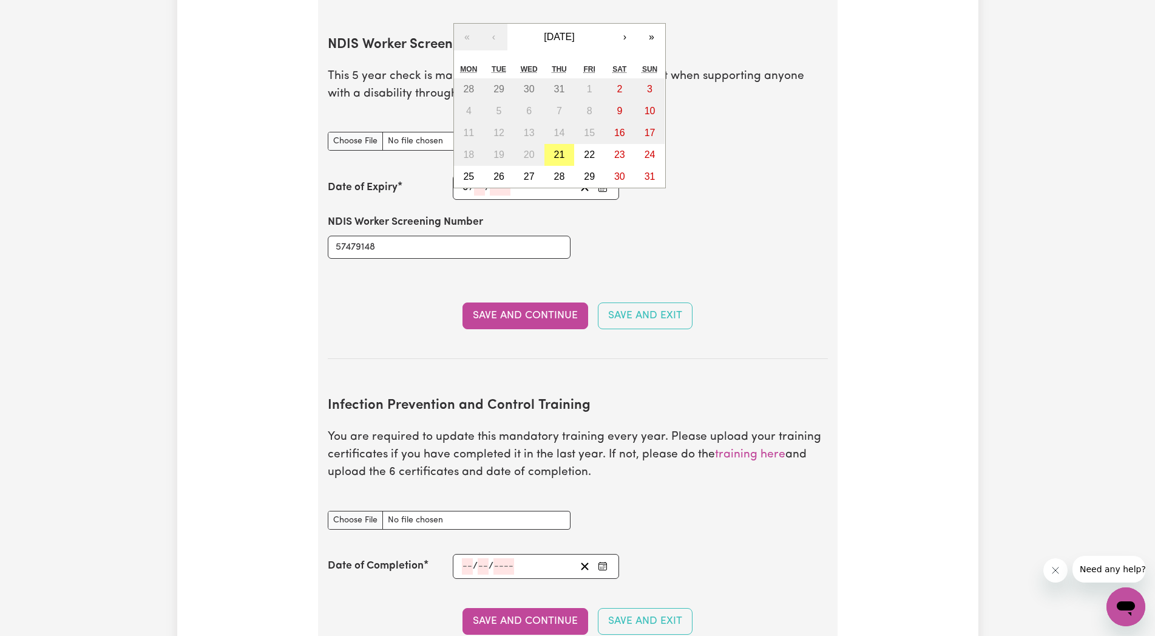
type input "01"
type input "07"
type input "203"
type input "[DATE]"
type input "1"
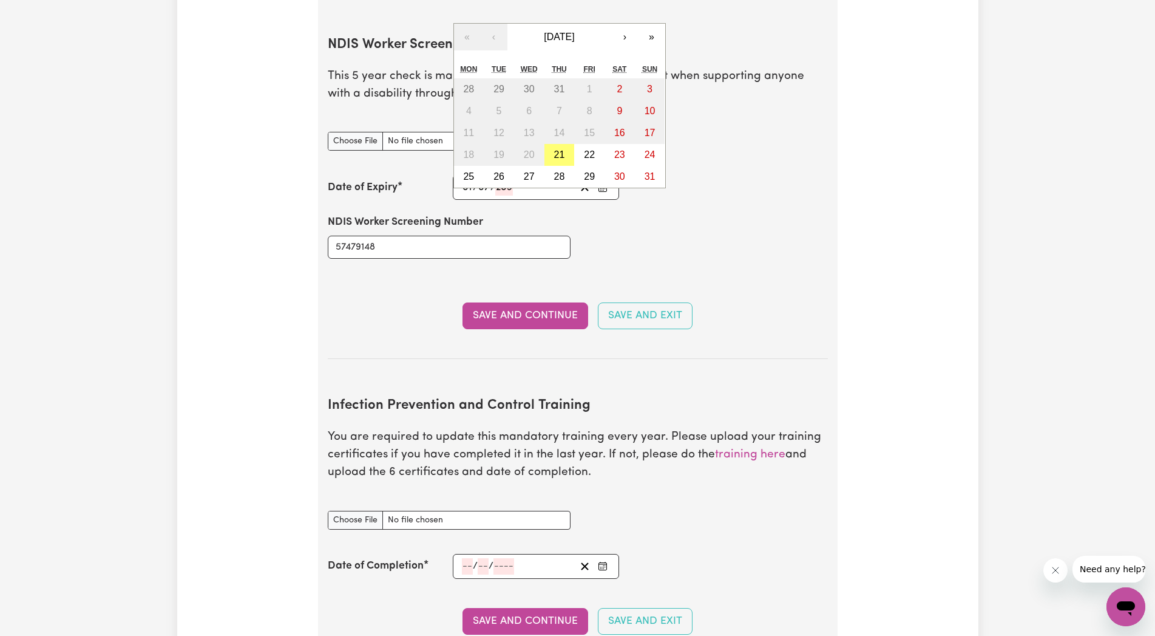
type input "7"
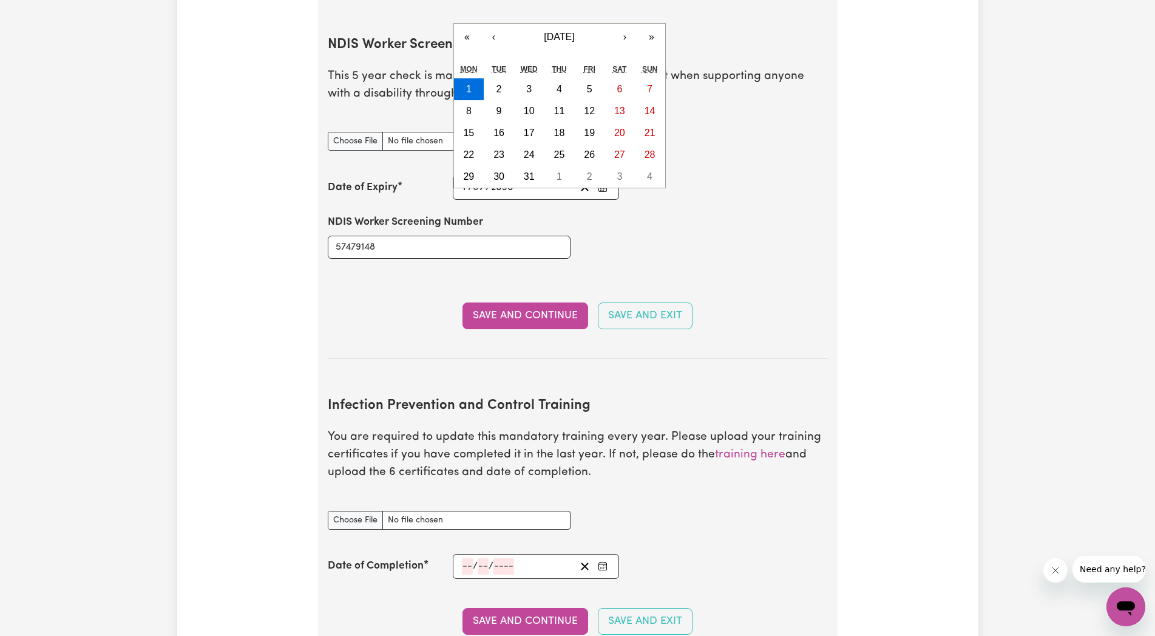
type input "2030"
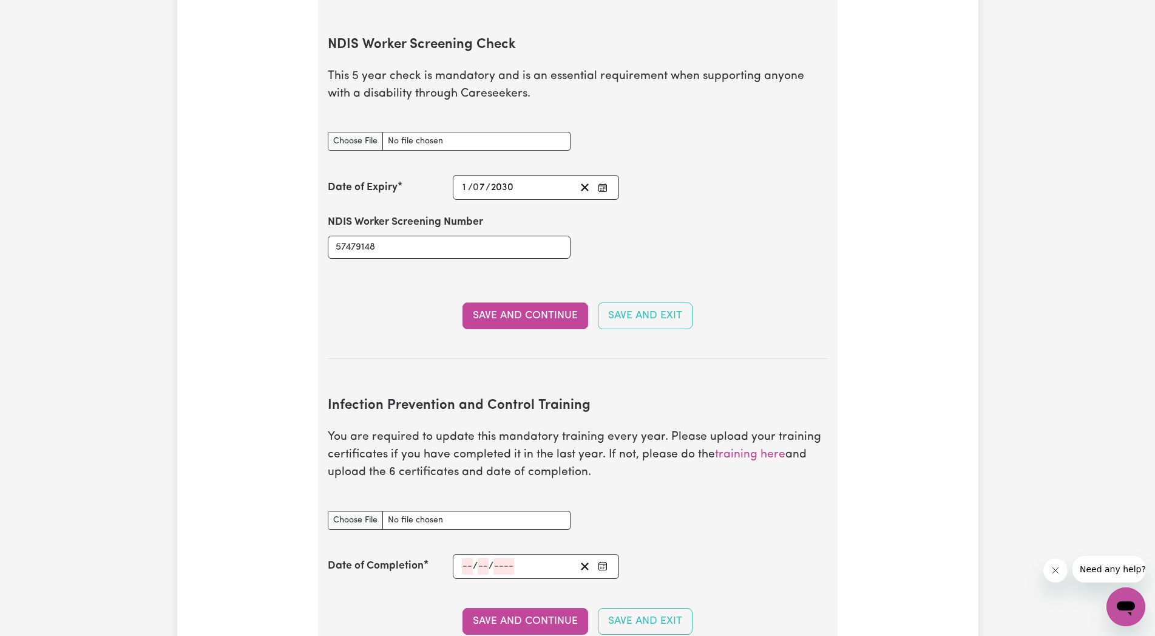
click at [495, 302] on button "Save and Continue" at bounding box center [526, 315] width 126 height 27
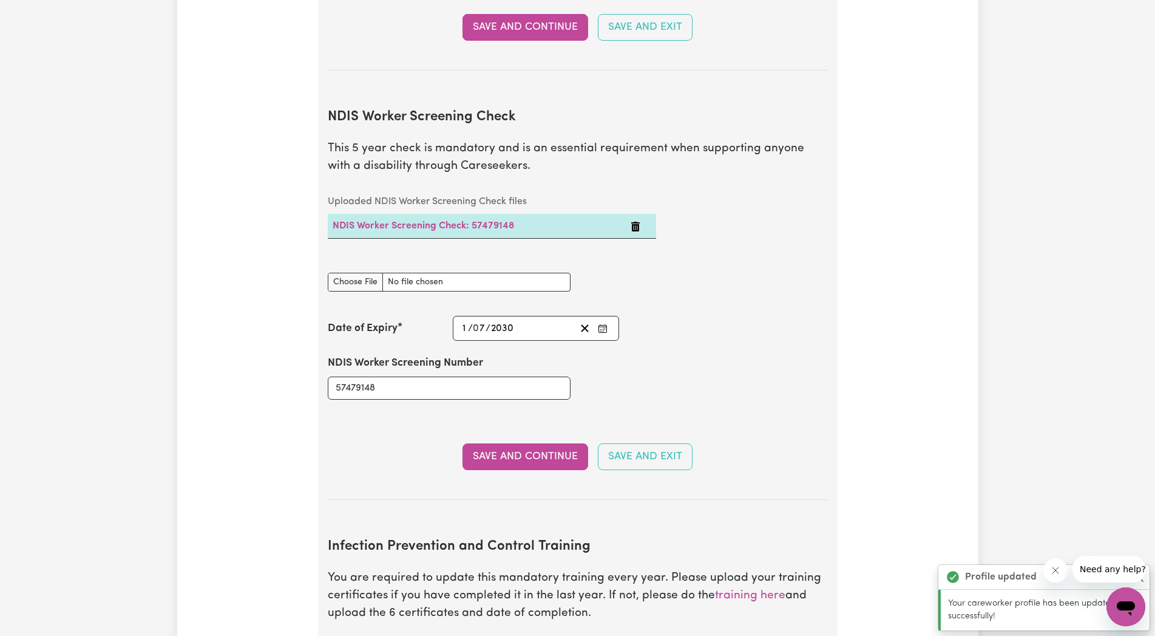
scroll to position [1894, 0]
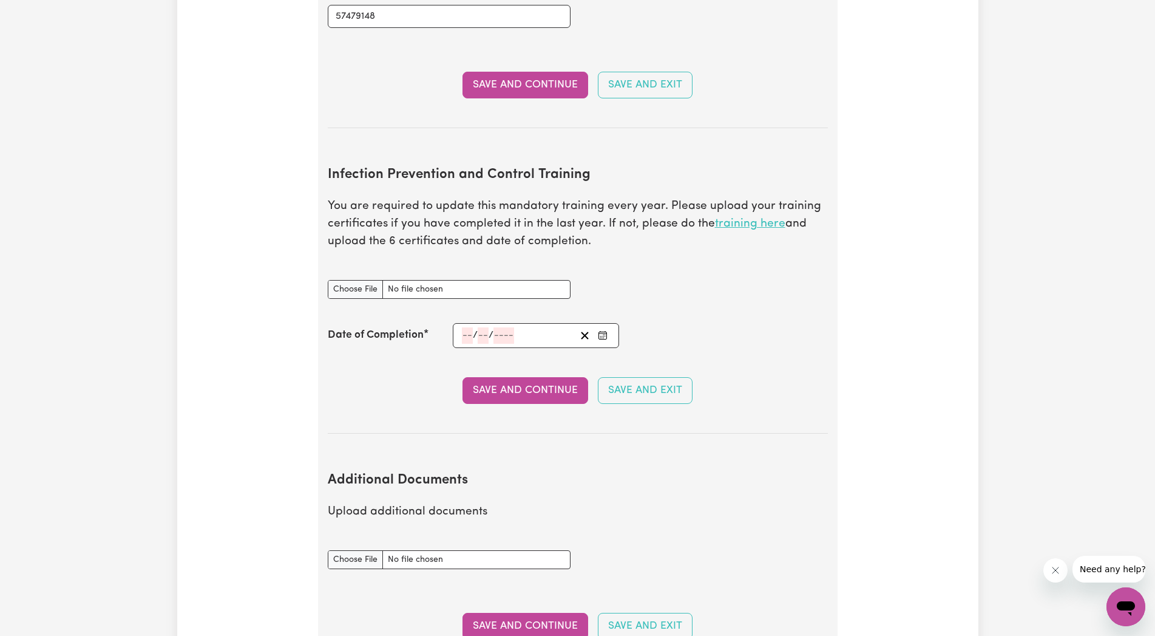
click at [747, 218] on link "training here" at bounding box center [750, 224] width 70 height 12
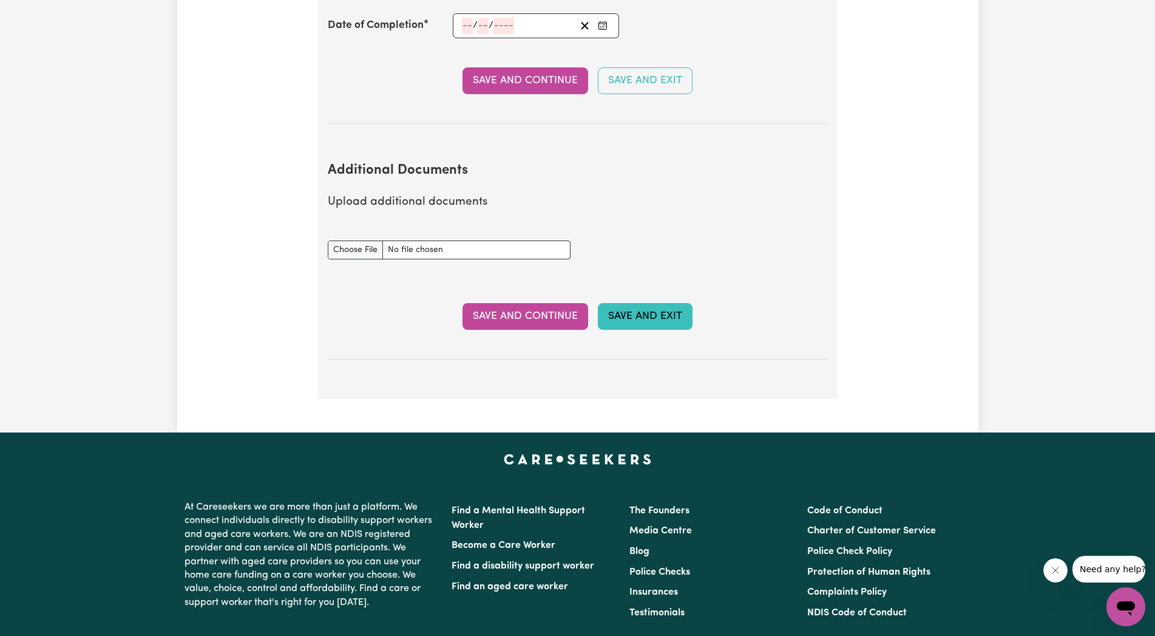
click at [629, 303] on button "Save and Exit" at bounding box center [645, 316] width 95 height 27
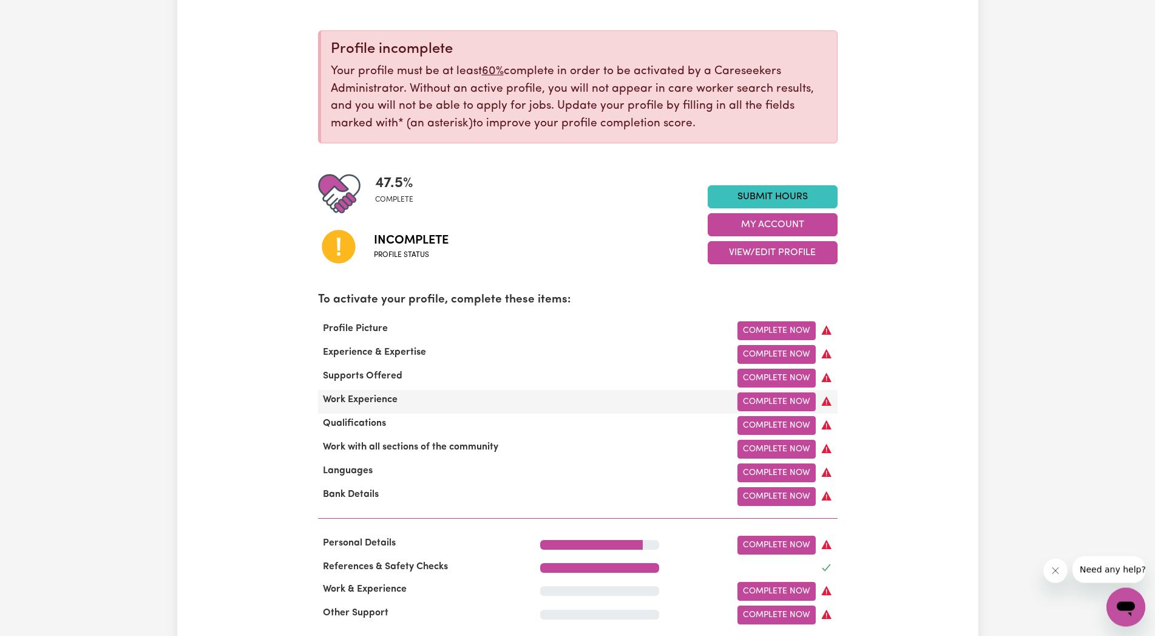
scroll to position [186, 0]
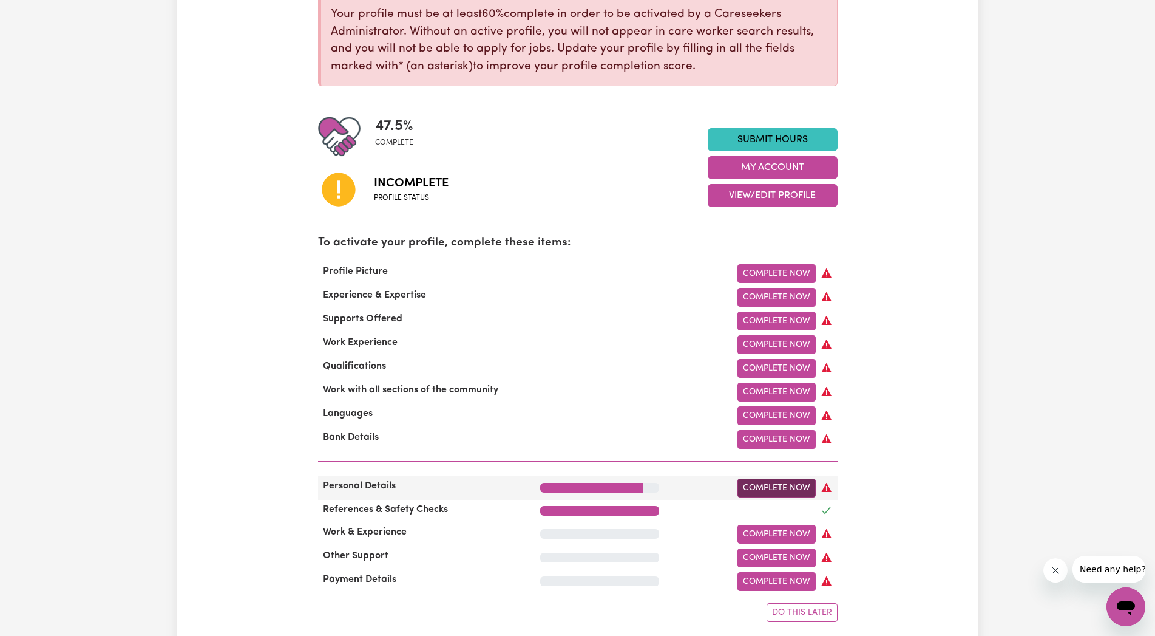
click at [773, 497] on link "Complete Now" at bounding box center [777, 487] width 78 height 19
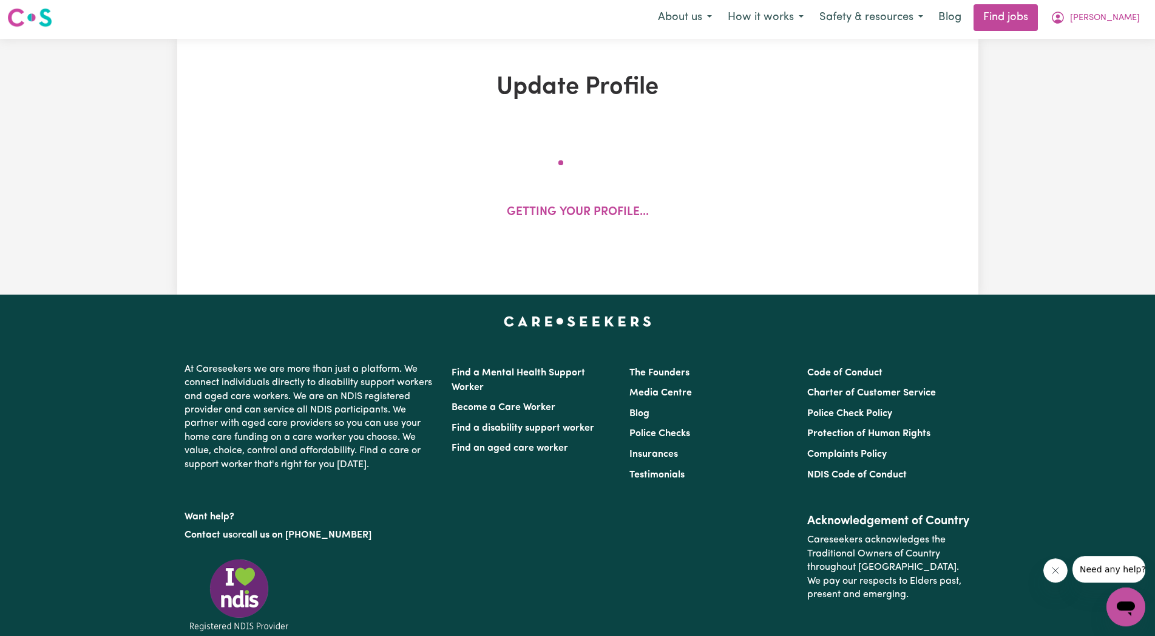
scroll to position [1, 0]
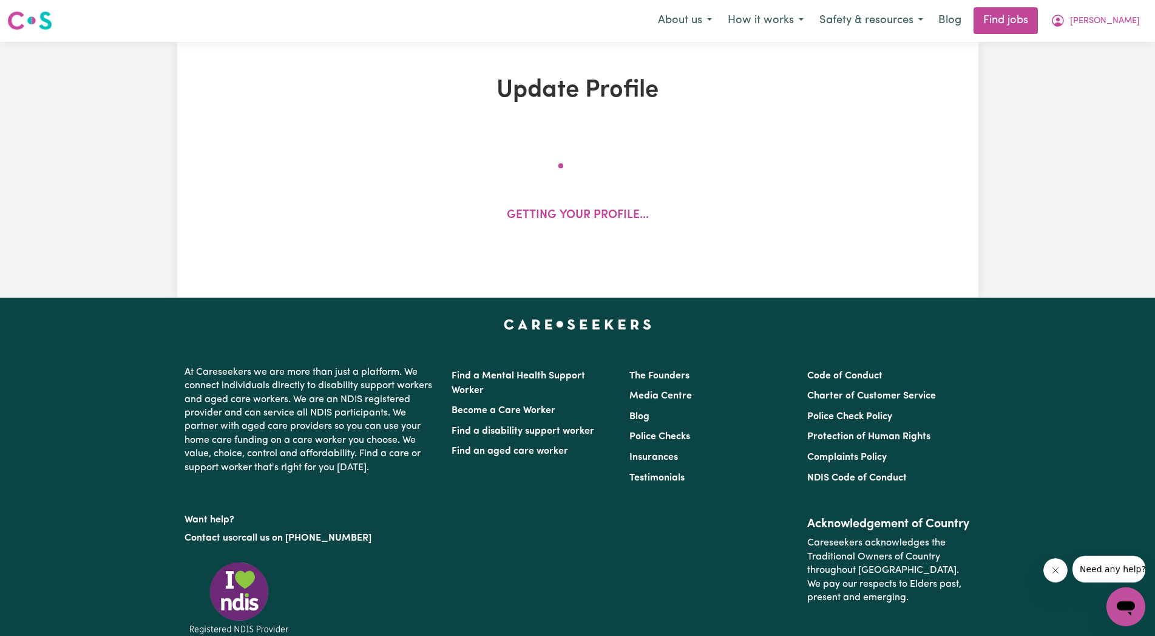
select select "[DEMOGRAPHIC_DATA]"
select select "Australian PR"
select select "Studying a healthcare related degree or qualification"
select select "42"
select select "55"
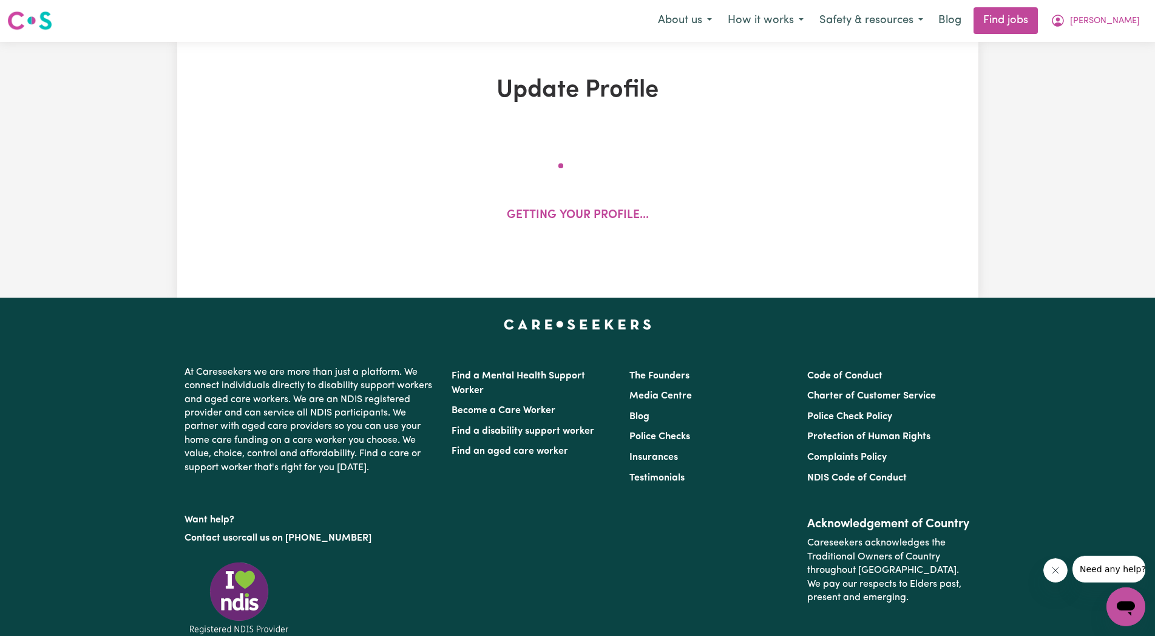
select select "60"
select select "85"
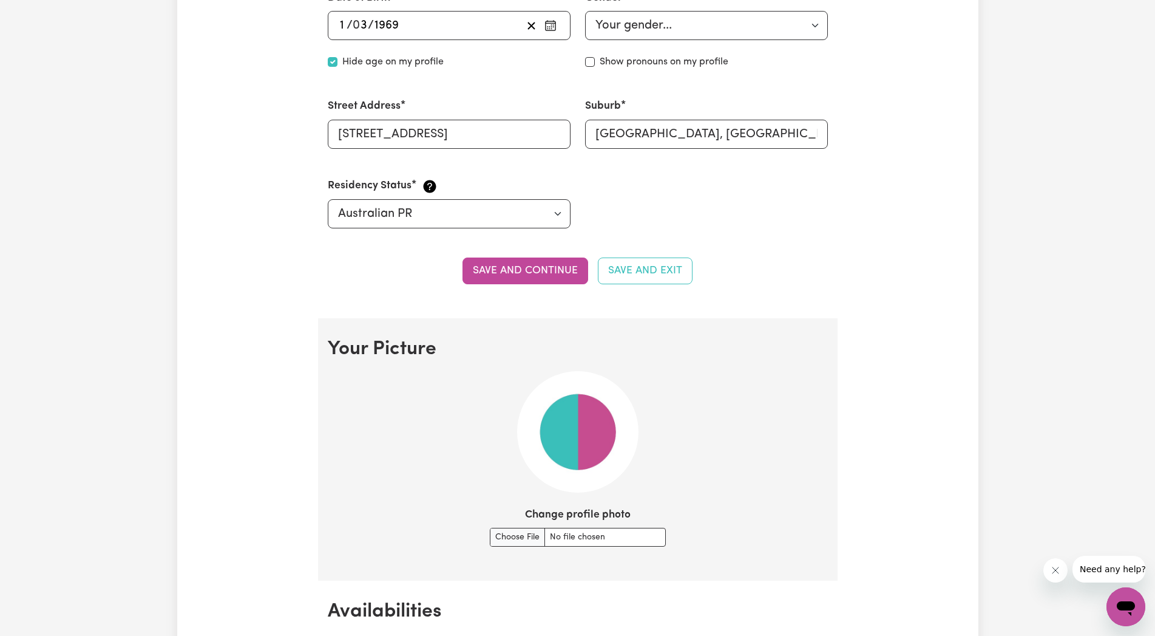
scroll to position [743, 0]
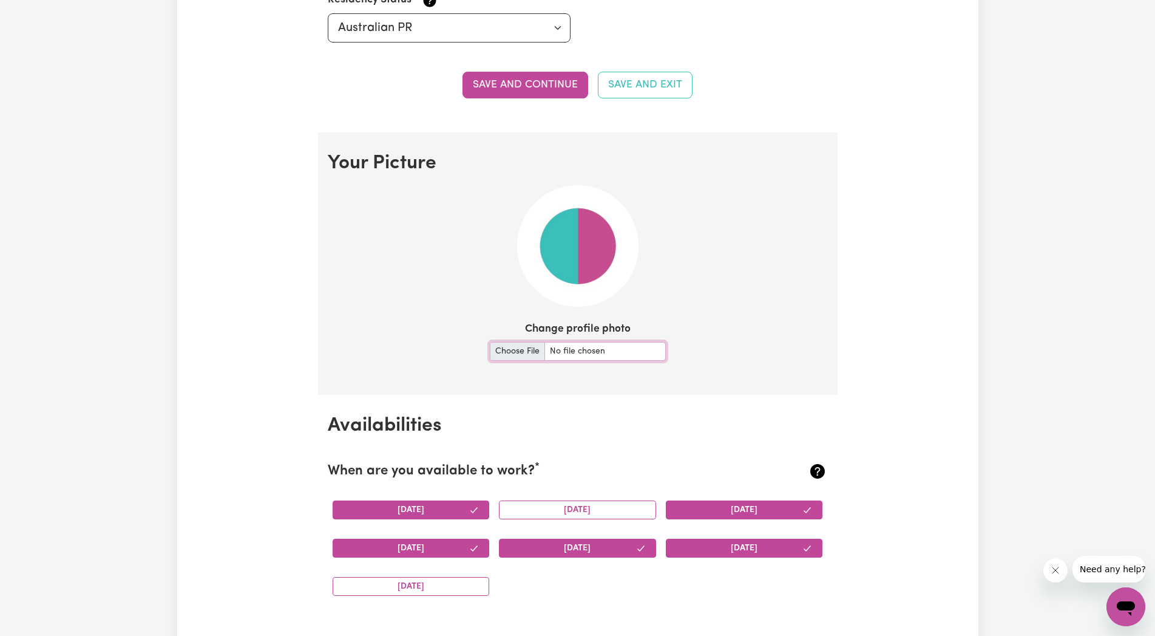
click at [529, 347] on input "Change profile photo" at bounding box center [578, 351] width 176 height 19
click at [527, 351] on input "Change profile photo" at bounding box center [578, 351] width 176 height 19
click at [514, 345] on input "Change profile photo" at bounding box center [578, 351] width 176 height 19
type input "C:\fakepath\photo.jpg"
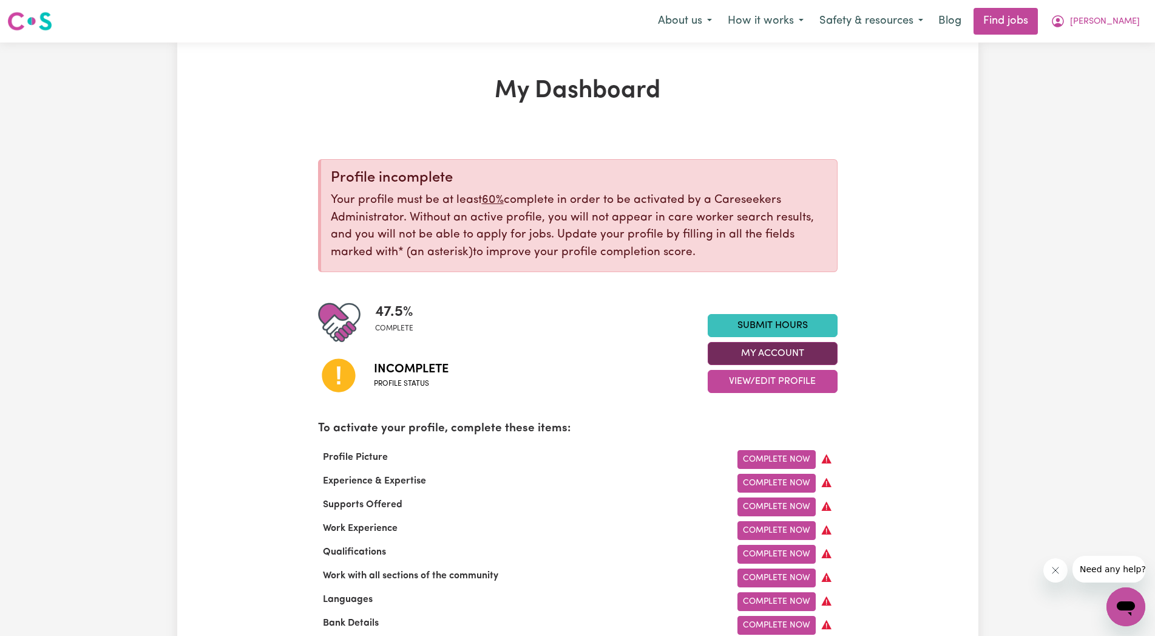
click at [759, 349] on button "My Account" at bounding box center [773, 353] width 130 height 23
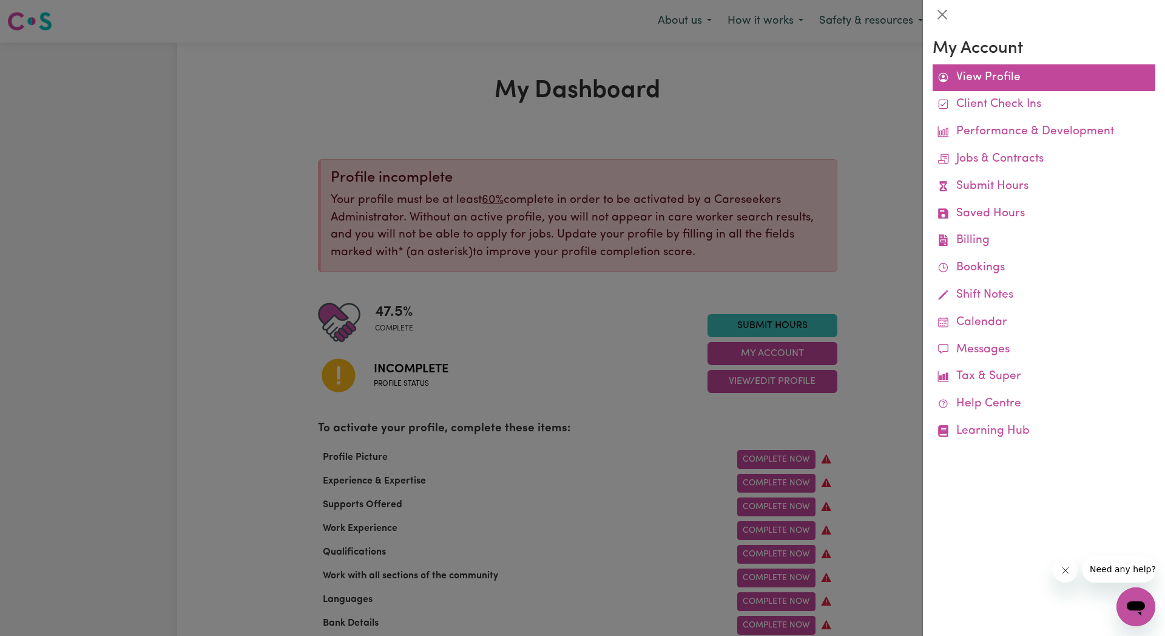
click at [949, 75] on icon at bounding box center [944, 78] width 12 height 12
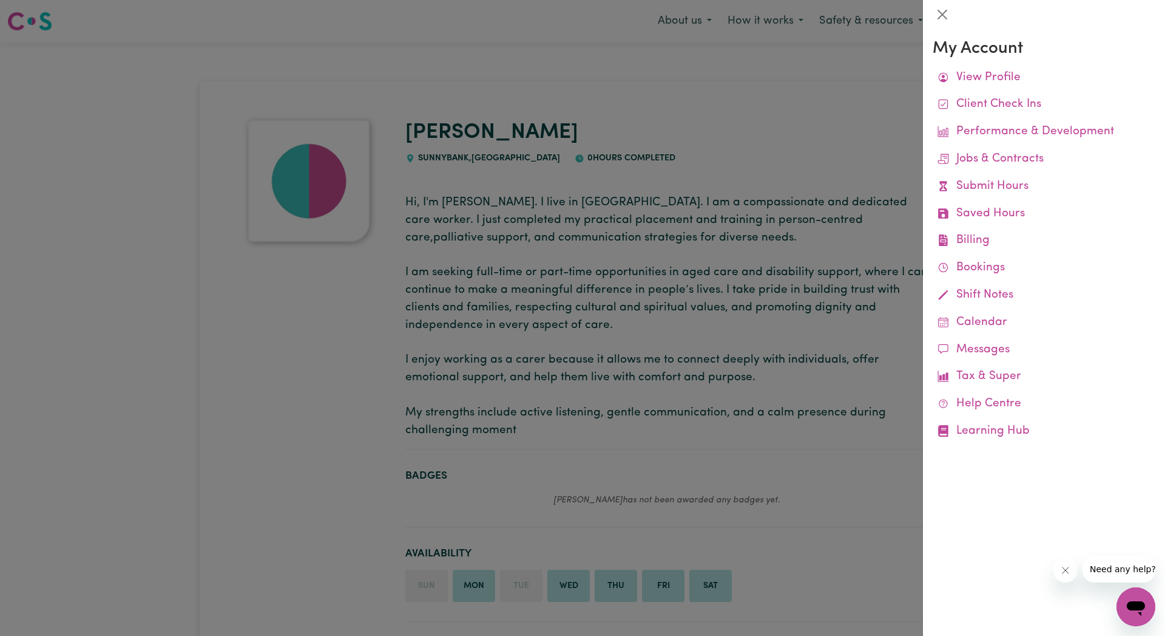
click at [982, 562] on div "My Account View Profile Client Check Ins Performance & Development Jobs & Contr…" at bounding box center [1044, 332] width 242 height 606
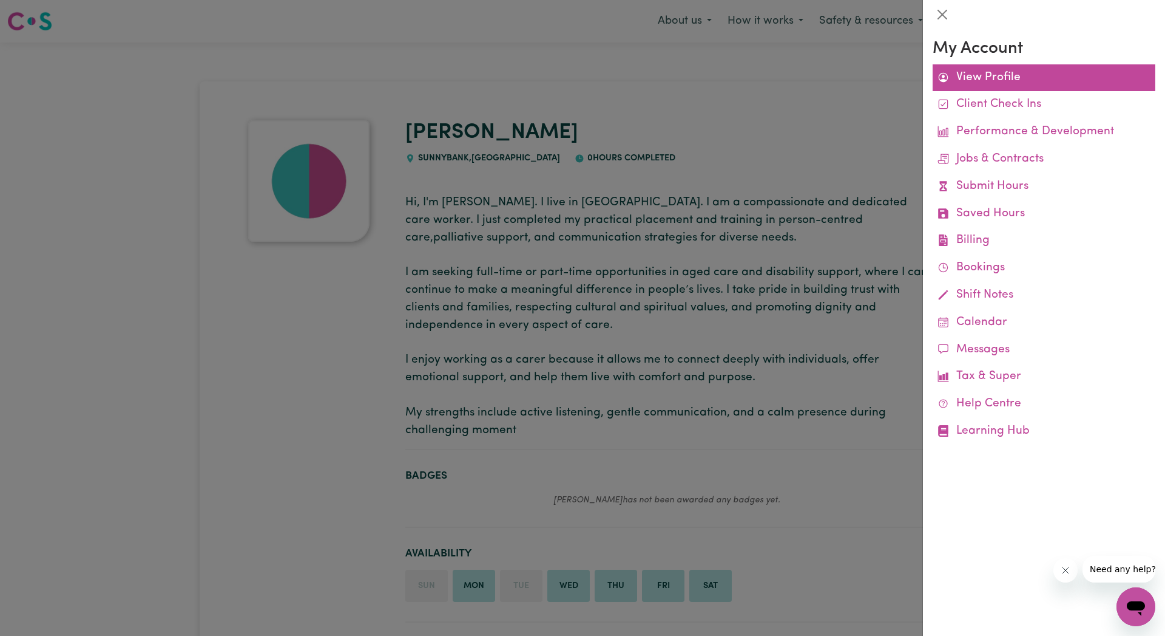
click at [975, 78] on link "View Profile" at bounding box center [1044, 77] width 223 height 27
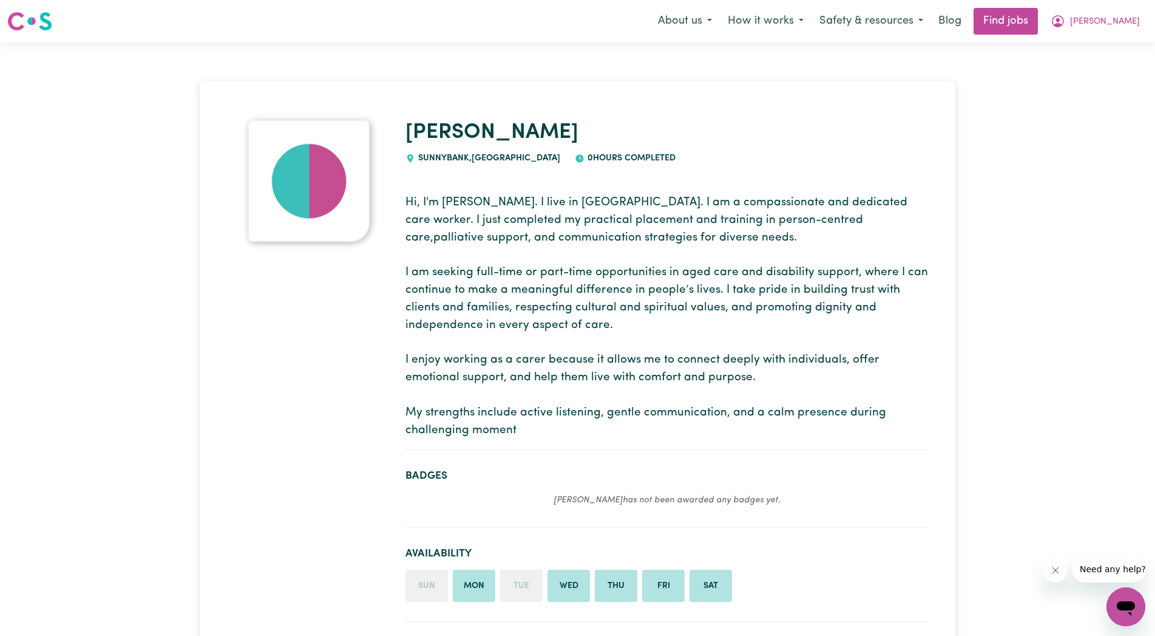
click at [48, 18] on img at bounding box center [29, 21] width 45 height 22
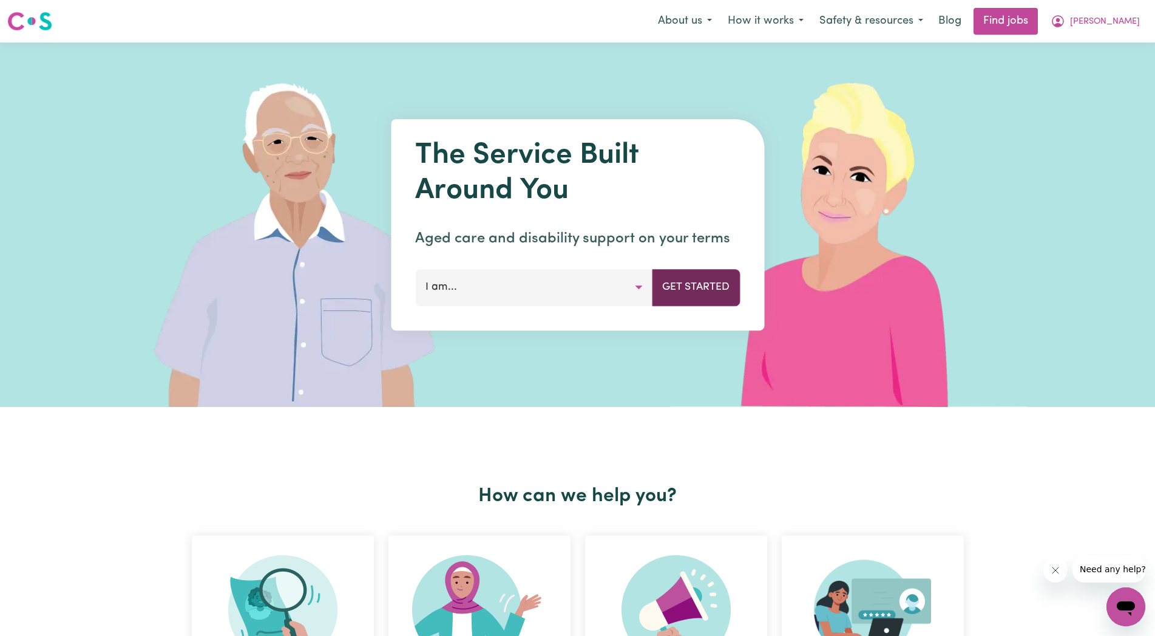
click at [706, 290] on button "Get Started" at bounding box center [696, 287] width 88 height 36
click at [682, 292] on button "Get Started" at bounding box center [696, 287] width 88 height 36
click at [639, 279] on button "I am..." at bounding box center [533, 287] width 237 height 36
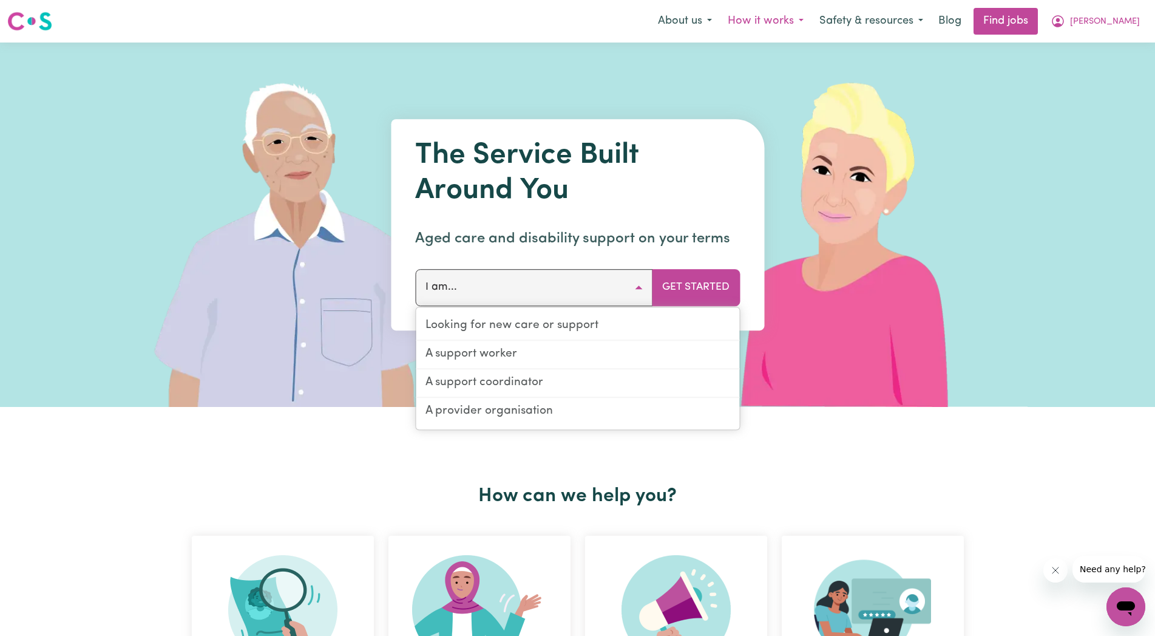
click at [793, 23] on button "How it works" at bounding box center [766, 20] width 92 height 25
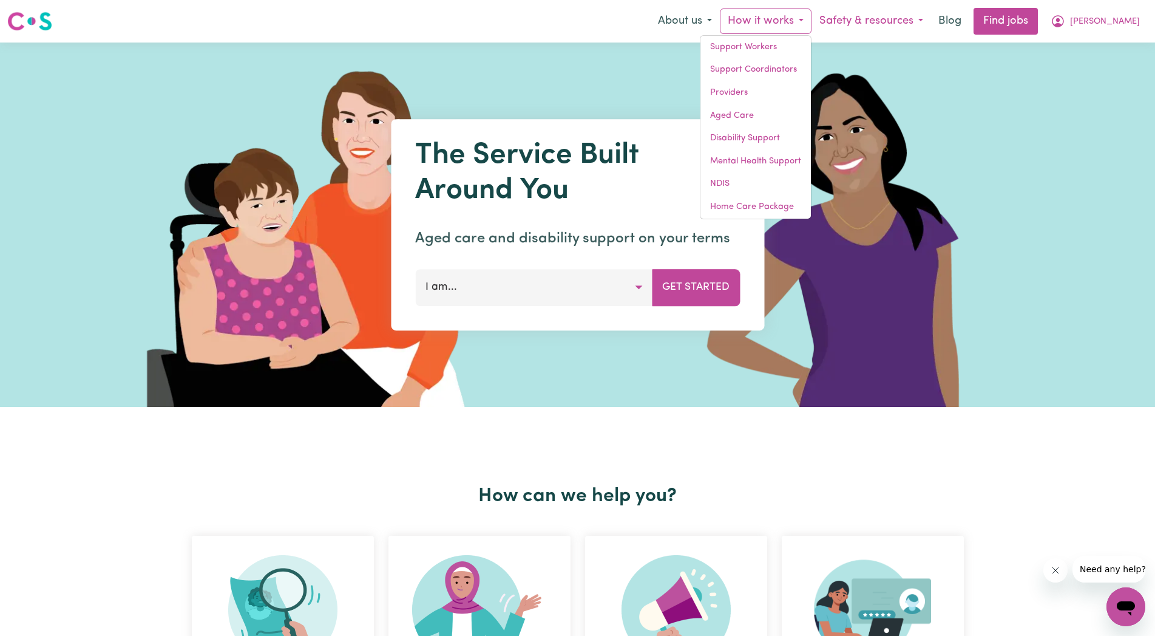
click at [926, 22] on button "Safety & resources" at bounding box center [872, 20] width 120 height 25
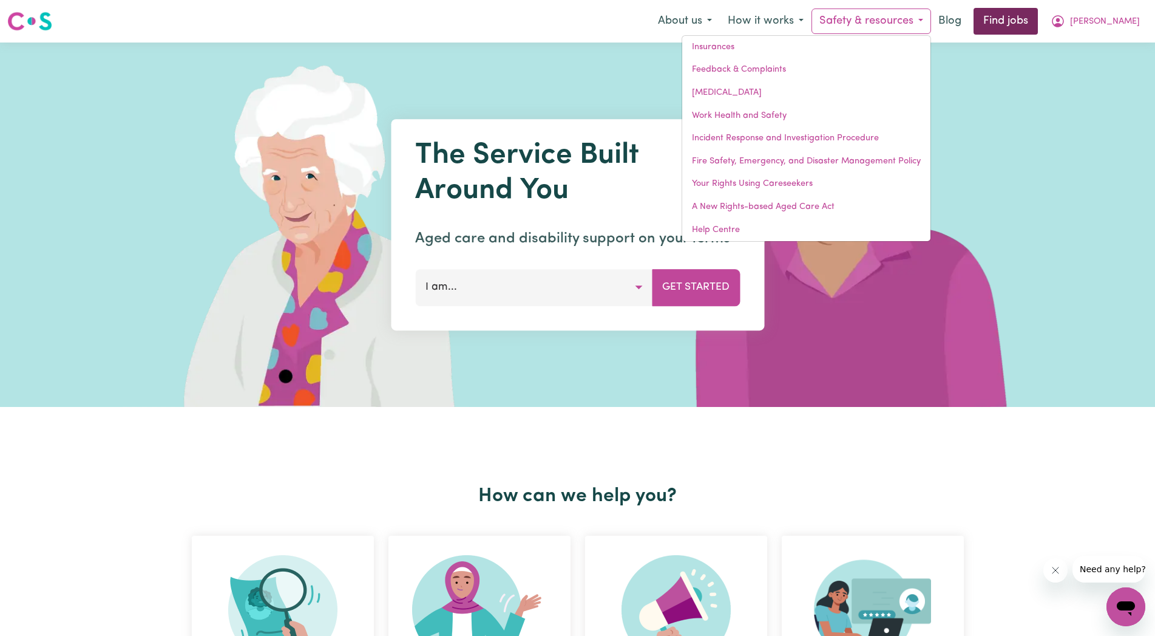
click at [1037, 23] on link "Find jobs" at bounding box center [1006, 21] width 64 height 27
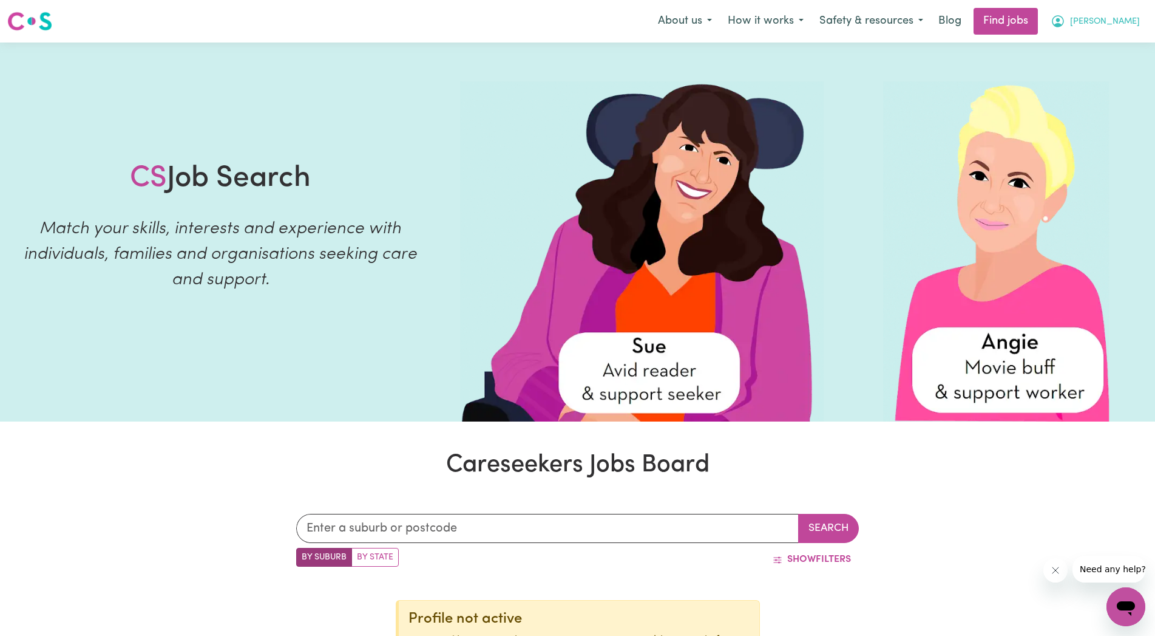
click at [1110, 10] on button "[PERSON_NAME]" at bounding box center [1095, 20] width 105 height 25
click at [1082, 49] on link "My Account" at bounding box center [1099, 47] width 96 height 23
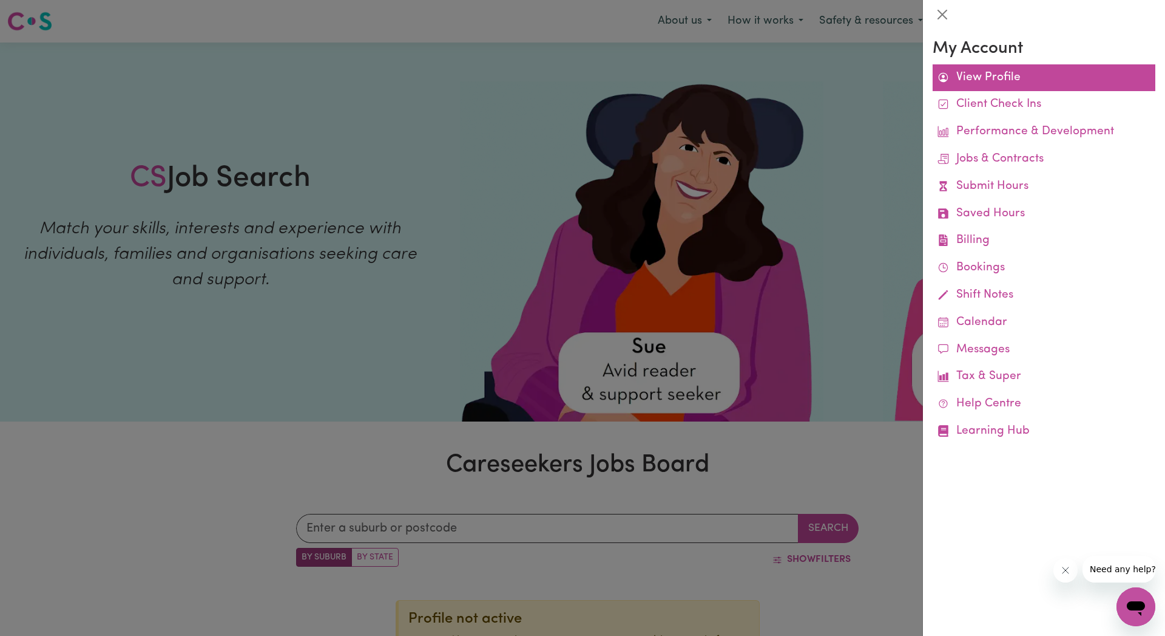
click at [962, 72] on link "View Profile" at bounding box center [1044, 77] width 223 height 27
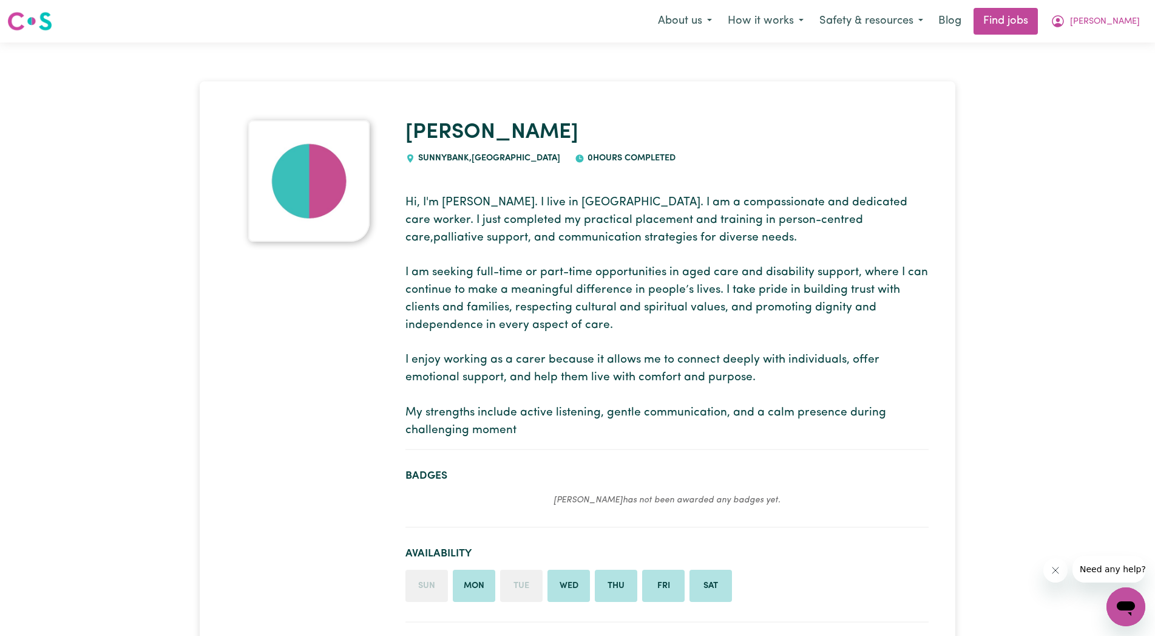
click at [336, 178] on img at bounding box center [308, 180] width 121 height 121
click at [1105, 17] on button "[PERSON_NAME]" at bounding box center [1095, 20] width 105 height 25
click at [1097, 68] on link "My Dashboard" at bounding box center [1099, 69] width 96 height 23
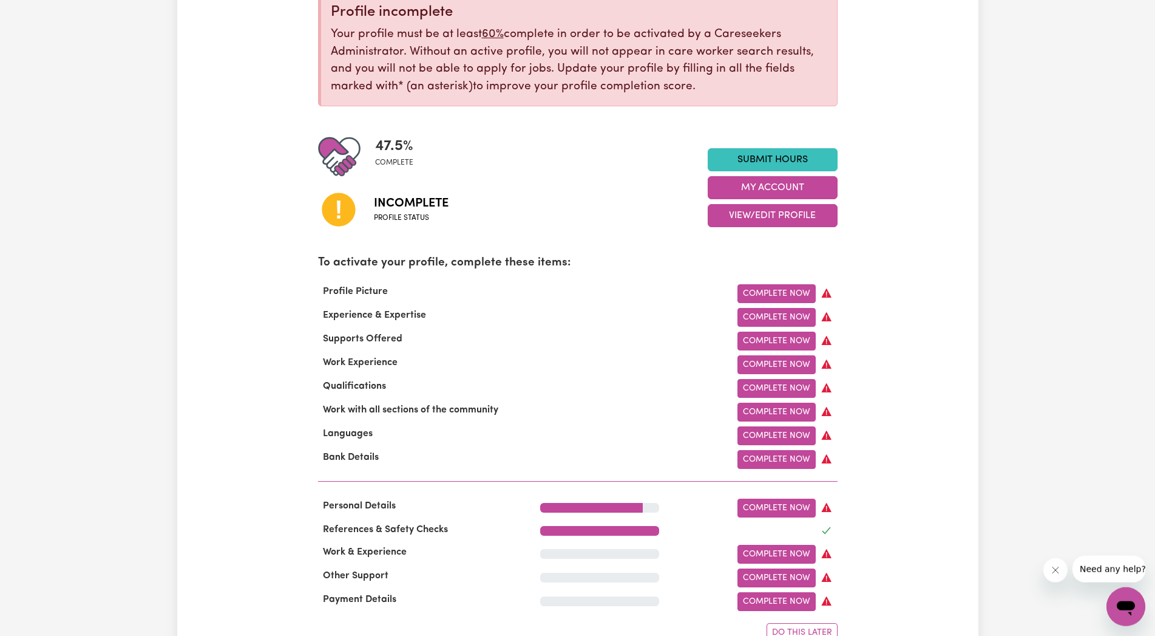
scroll to position [186, 0]
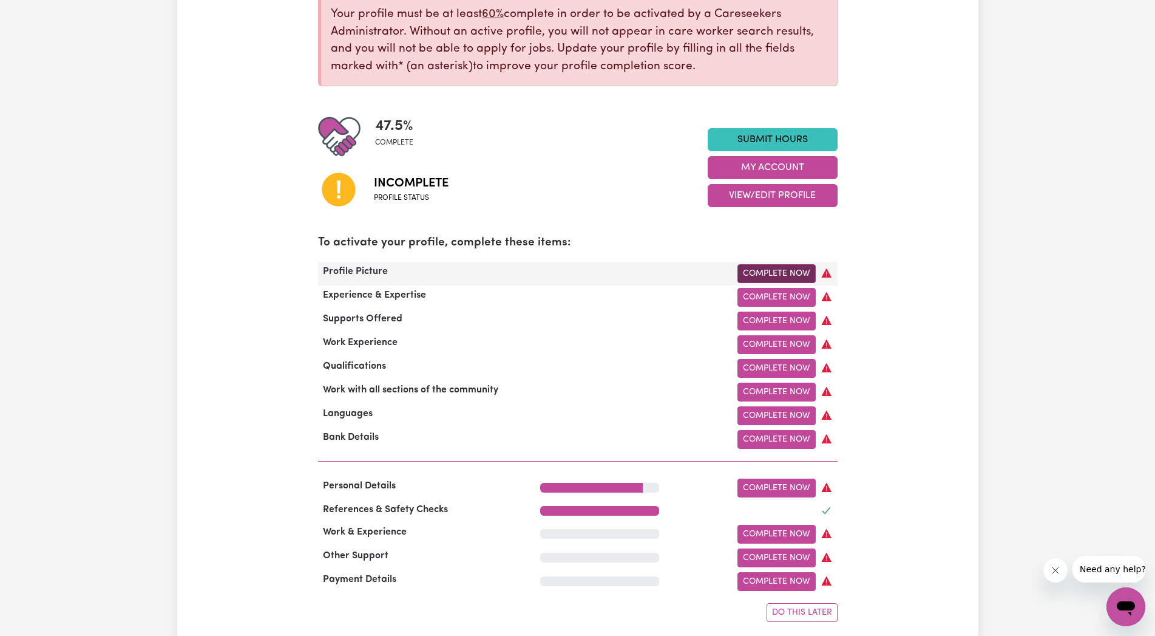
click at [799, 266] on link "Complete Now" at bounding box center [777, 273] width 78 height 19
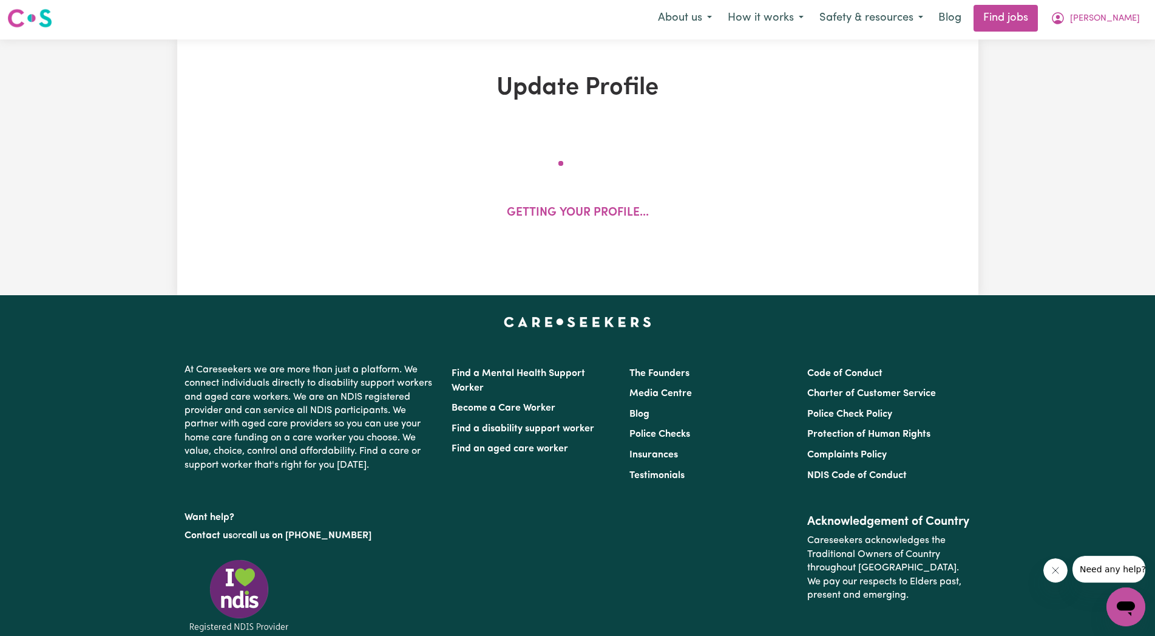
scroll to position [1, 0]
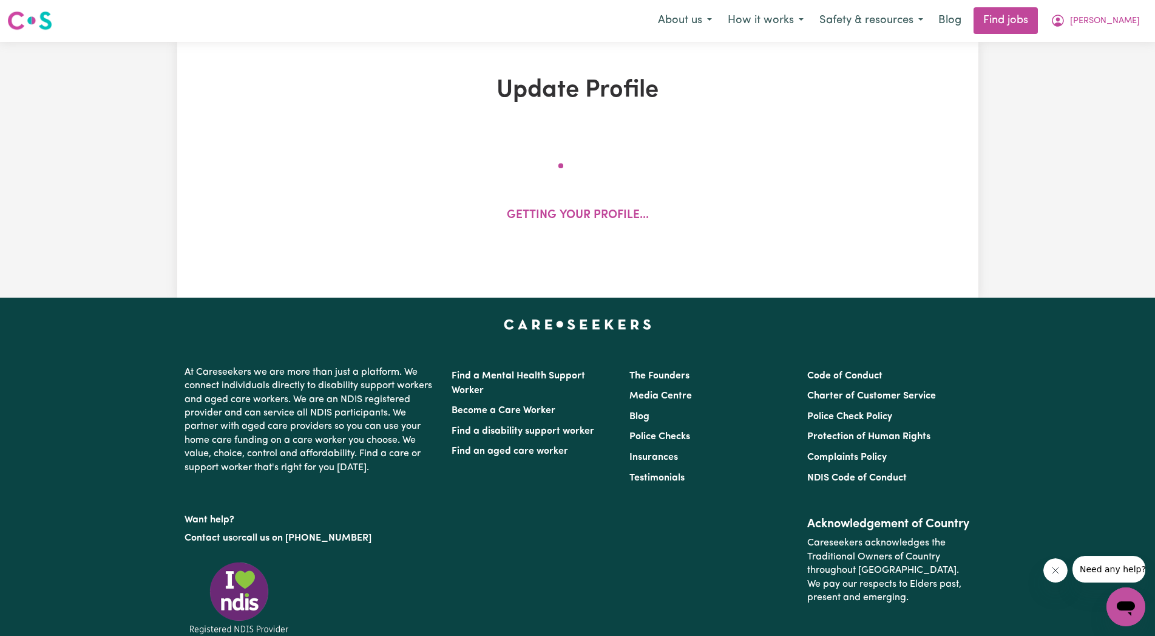
select select "[DEMOGRAPHIC_DATA]"
select select "Australian PR"
select select "Studying a healthcare related degree or qualification"
select select "42"
select select "55"
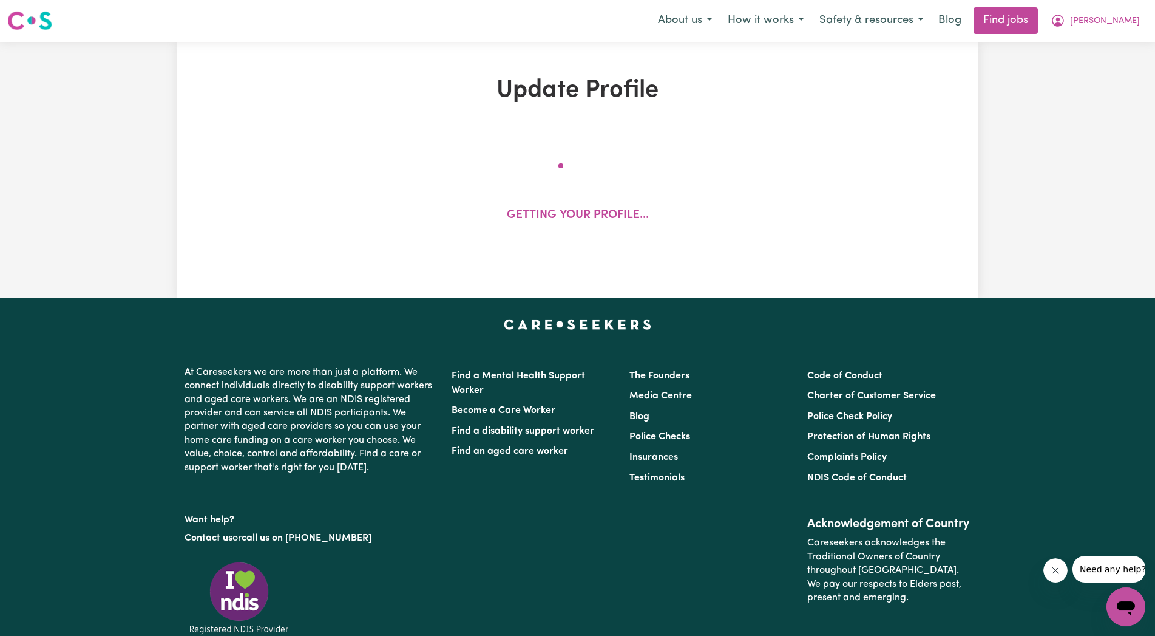
select select "60"
select select "85"
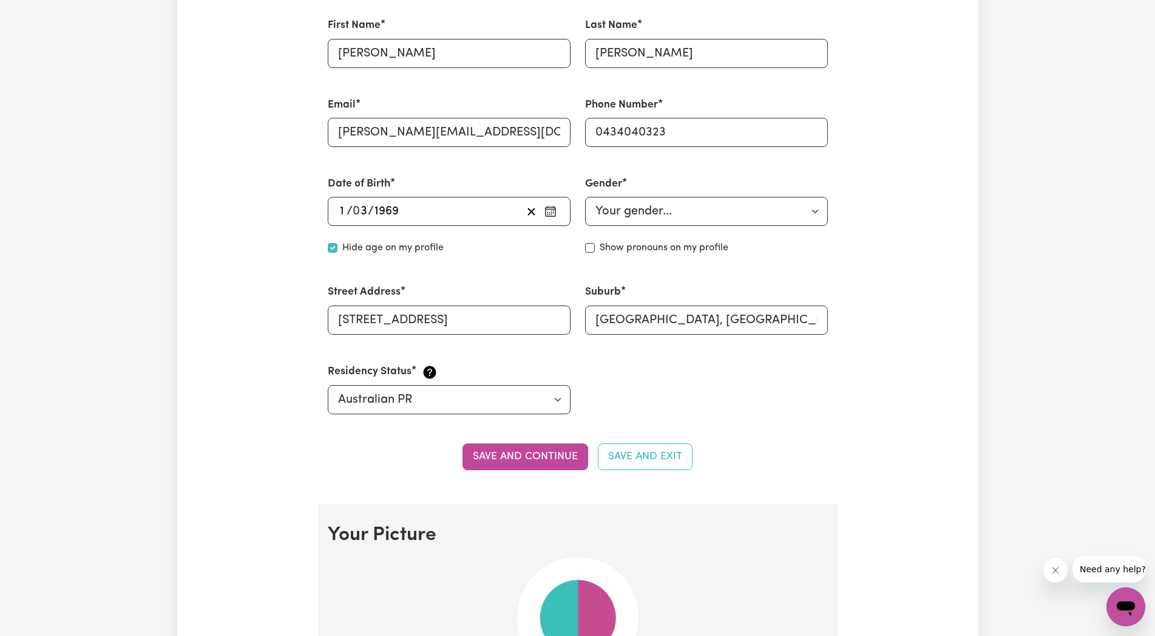
scroll to position [743, 0]
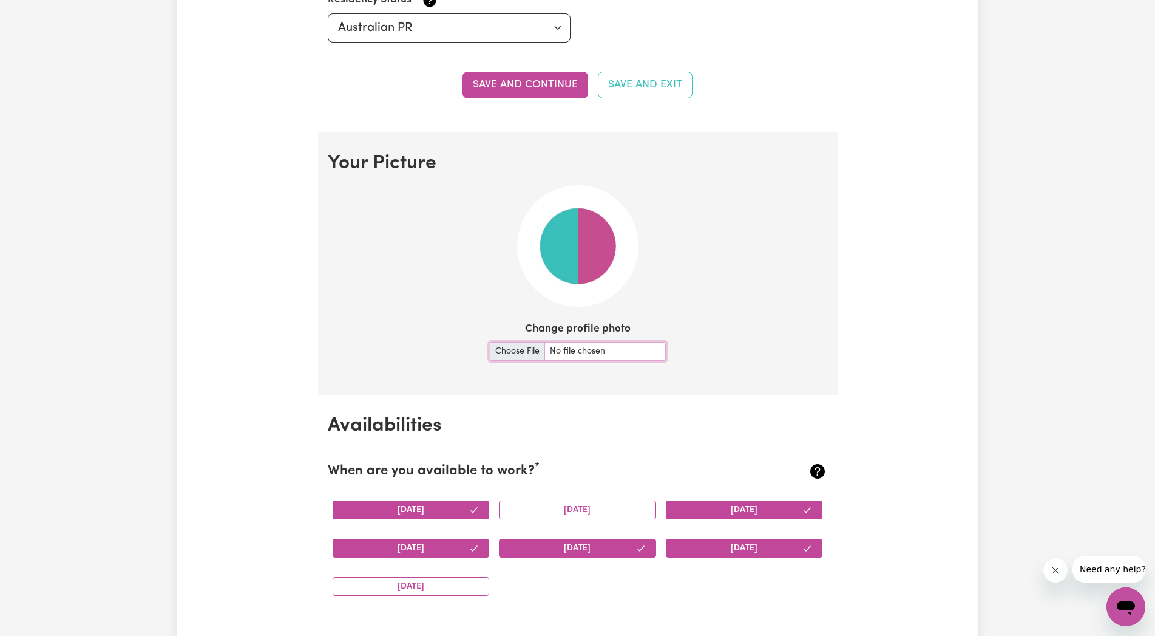
click at [528, 351] on input "Change profile photo" at bounding box center [578, 351] width 176 height 19
type input "C:\fakepath\20161126_163111~2(1).jpg"
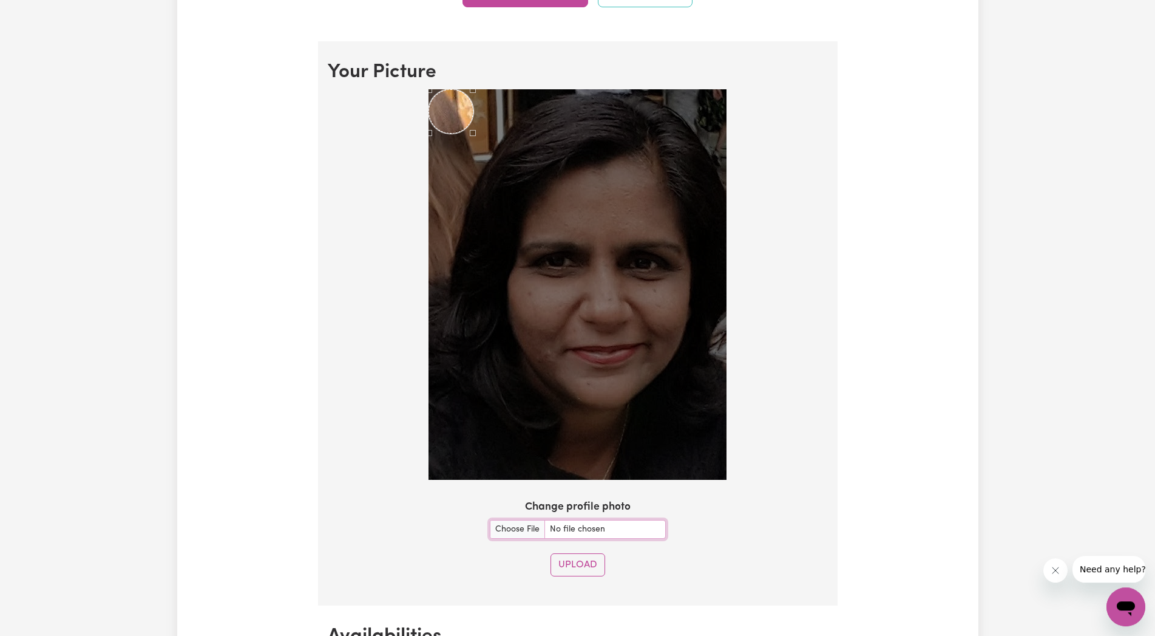
scroll to position [867, 0]
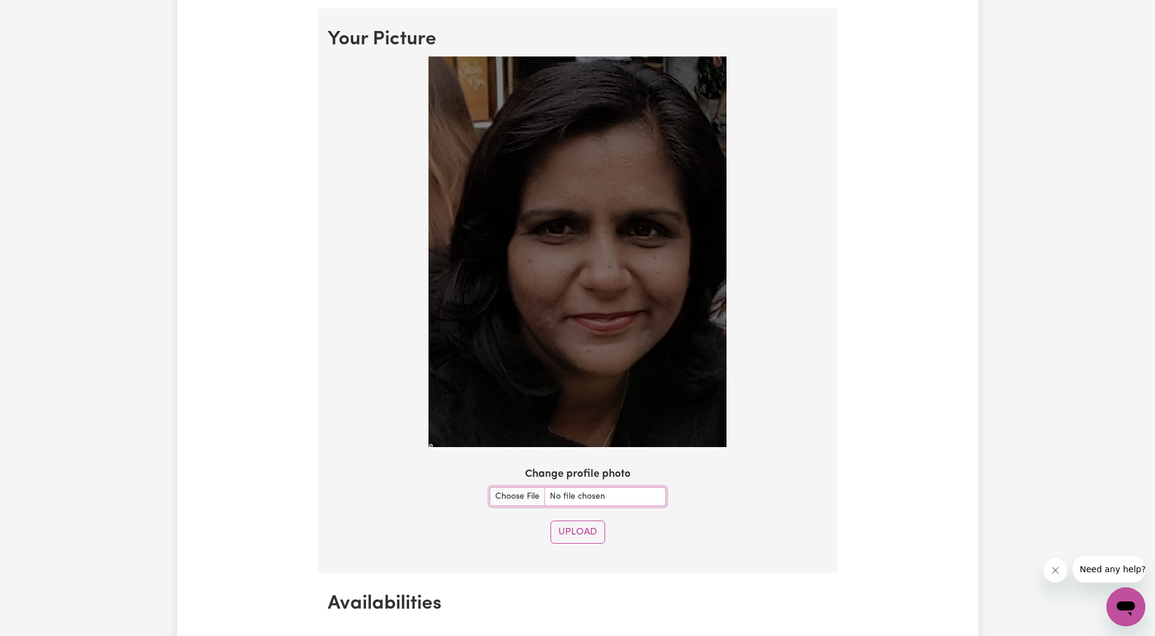
click at [435, 448] on div at bounding box center [578, 253] width 500 height 395
click at [580, 520] on button "Upload" at bounding box center [578, 531] width 55 height 23
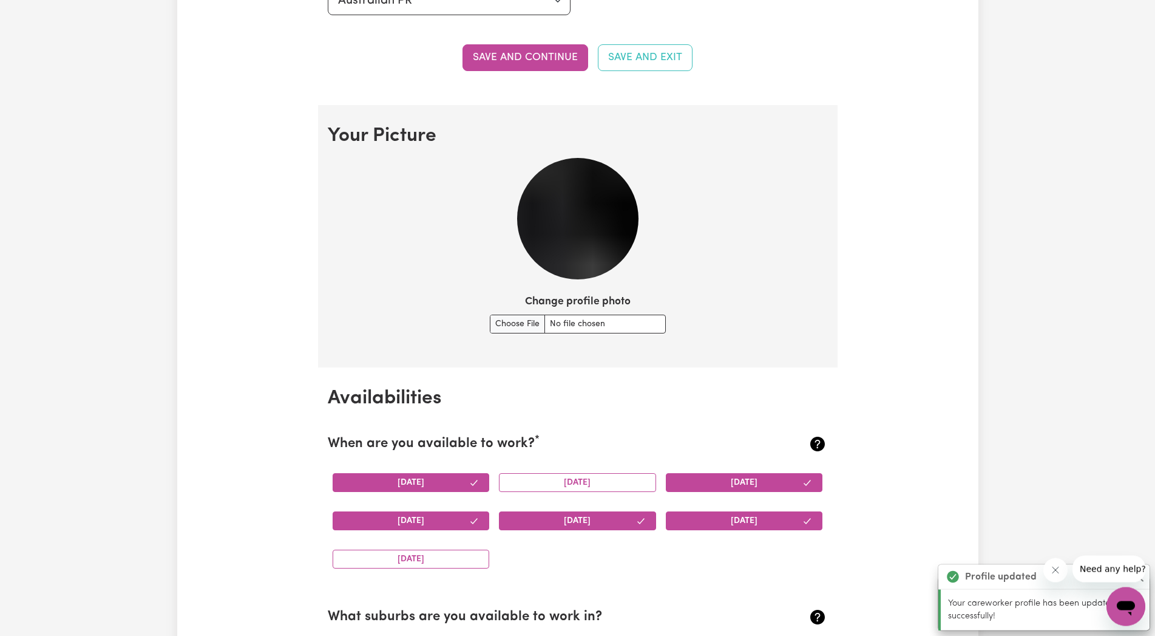
scroll to position [704, 0]
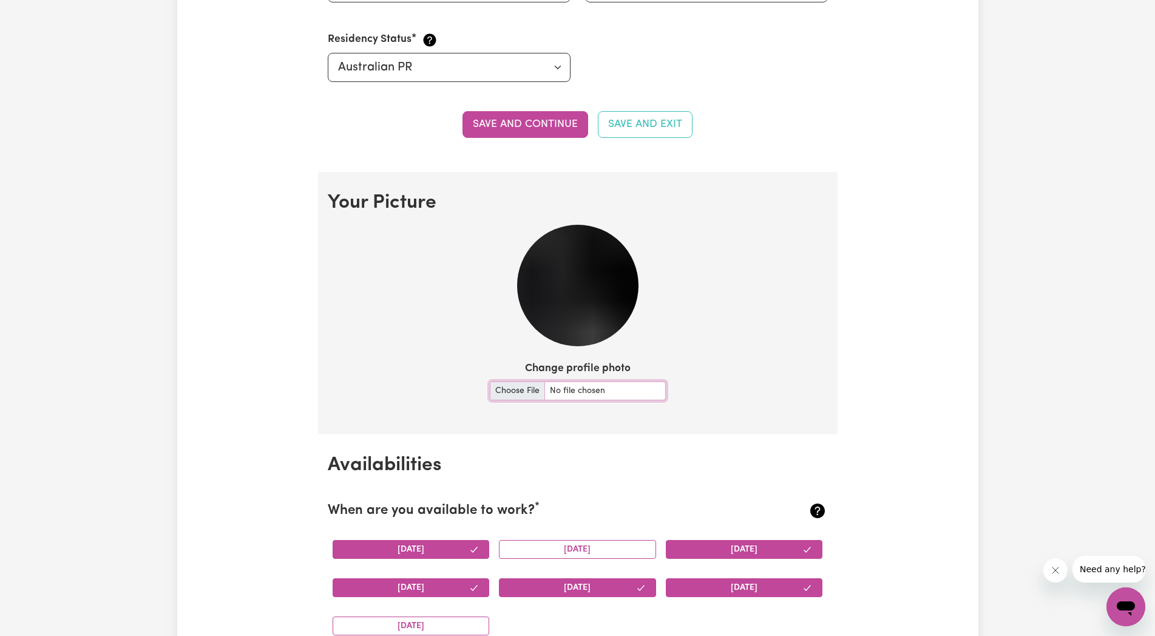
click at [568, 385] on input "Change profile photo" at bounding box center [578, 390] width 176 height 19
click at [524, 391] on input "Change profile photo" at bounding box center [578, 390] width 176 height 19
type input "C:\fakepath\20161126_163111~2(1).jpg"
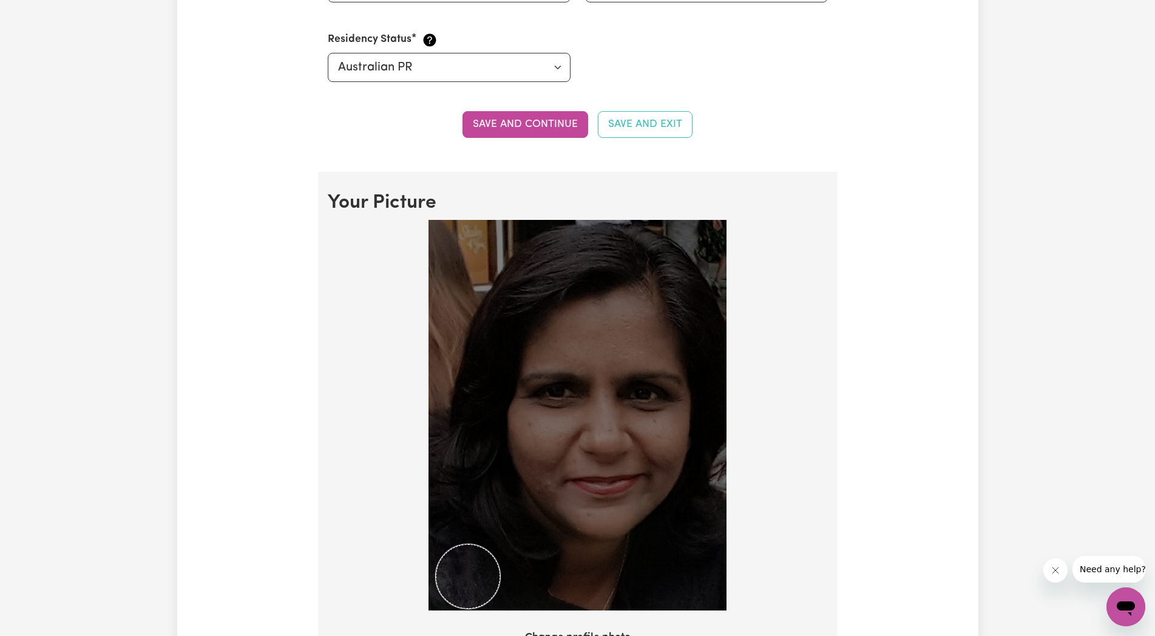
click at [500, 531] on img at bounding box center [578, 415] width 298 height 390
click at [516, 525] on div "Use the arrow keys to move the crop selection area" at bounding box center [510, 525] width 18 height 0
drag, startPoint x: 721, startPoint y: 609, endPoint x: 684, endPoint y: 569, distance: 55.0
click at [684, 569] on div at bounding box center [578, 417] width 500 height 395
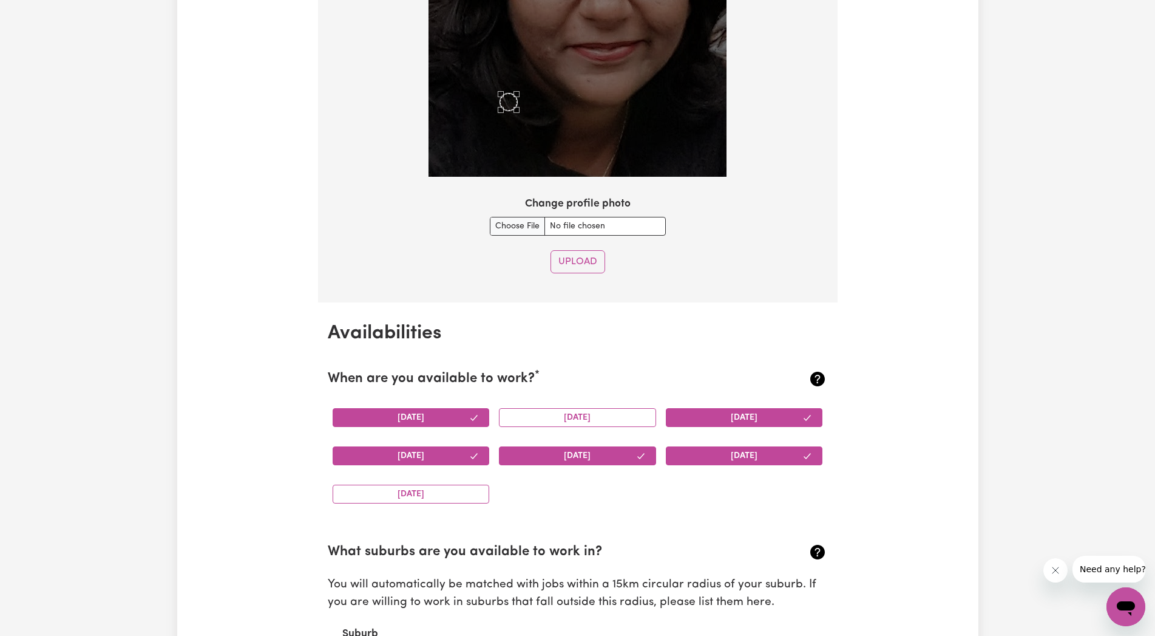
scroll to position [951, 0]
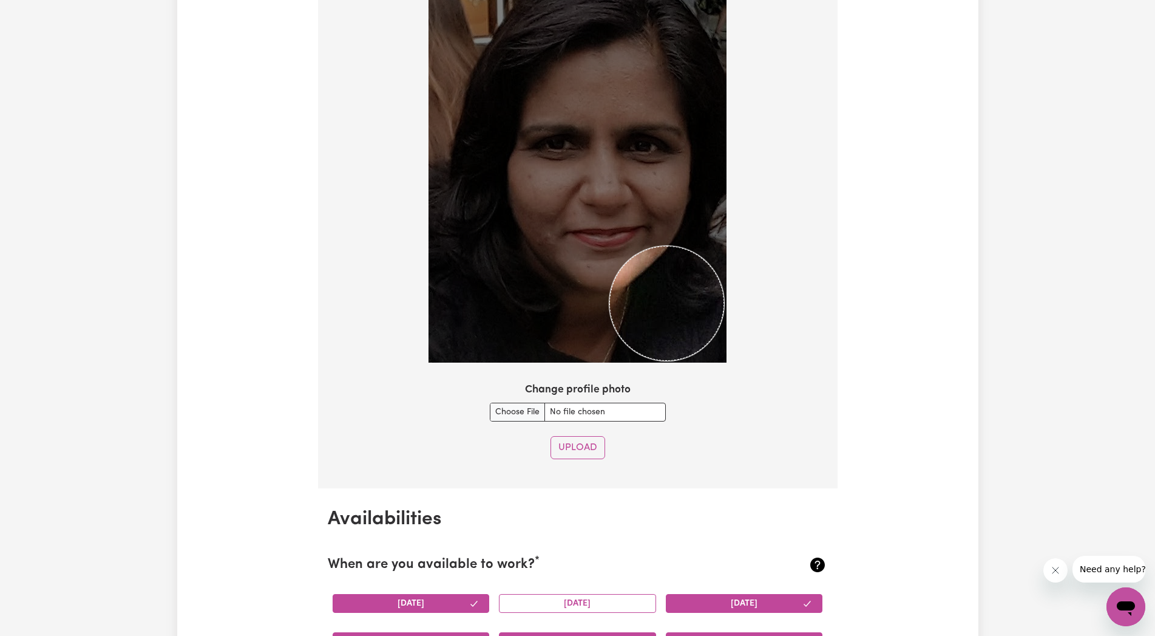
click at [609, 266] on img at bounding box center [578, 167] width 298 height 390
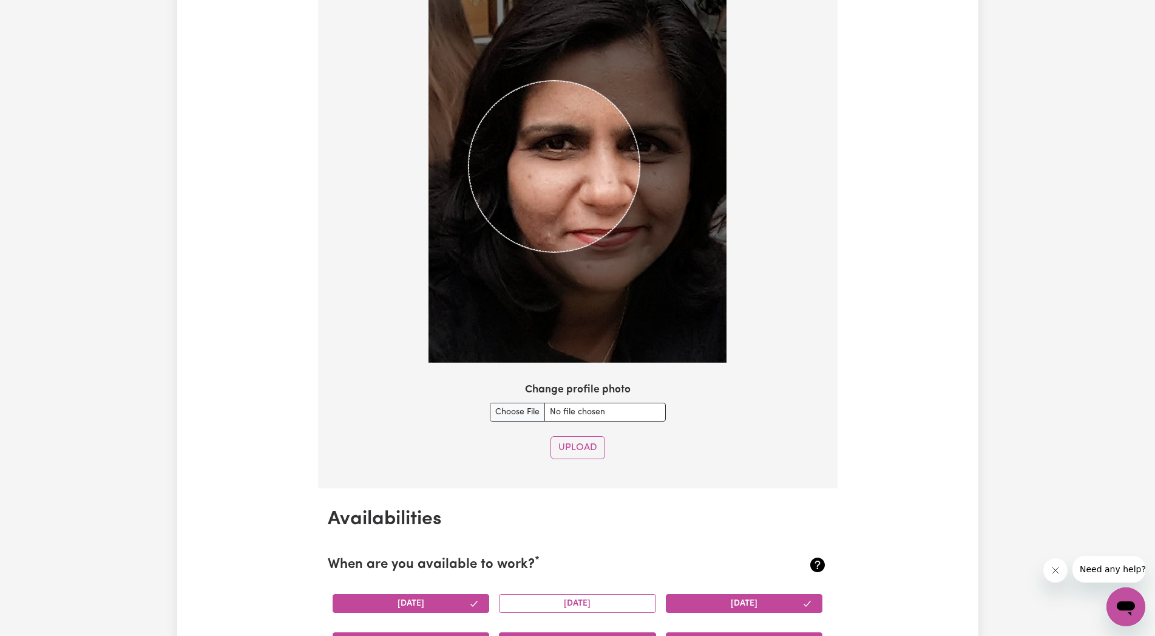
click at [473, 293] on img at bounding box center [578, 167] width 298 height 390
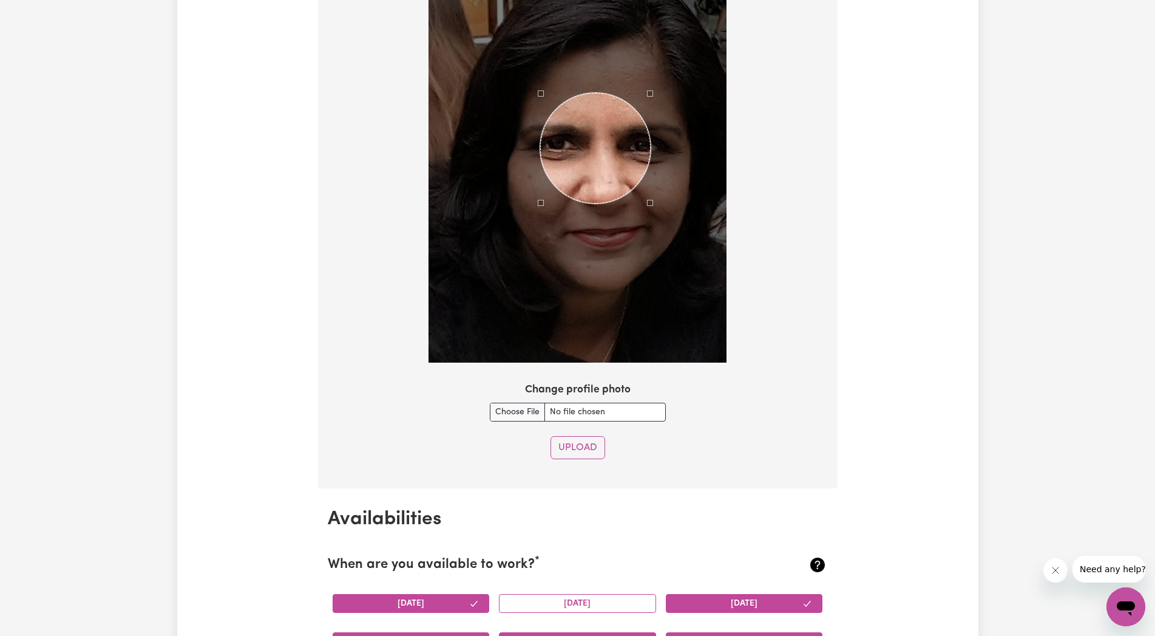
click at [602, 100] on div "Use the arrow keys to move the crop selection area" at bounding box center [595, 148] width 110 height 110
drag, startPoint x: 424, startPoint y: 402, endPoint x: 416, endPoint y: 409, distance: 10.0
click at [418, 407] on div "Change profile photo" at bounding box center [578, 401] width 500 height 39
click at [565, 444] on button "Upload" at bounding box center [578, 447] width 55 height 23
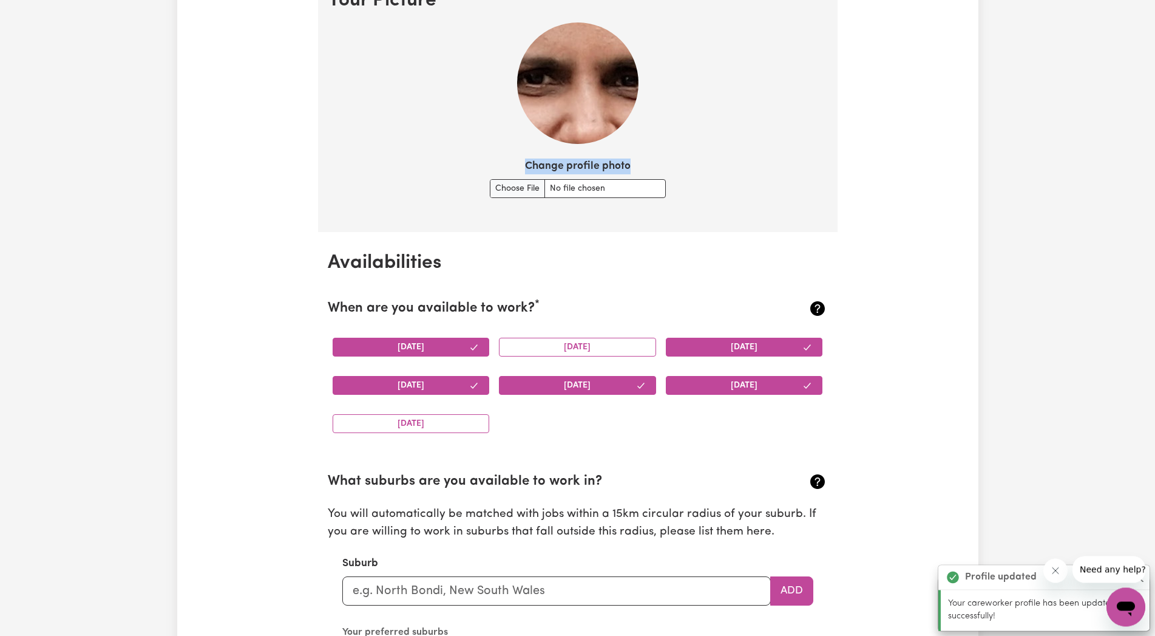
scroll to position [889, 0]
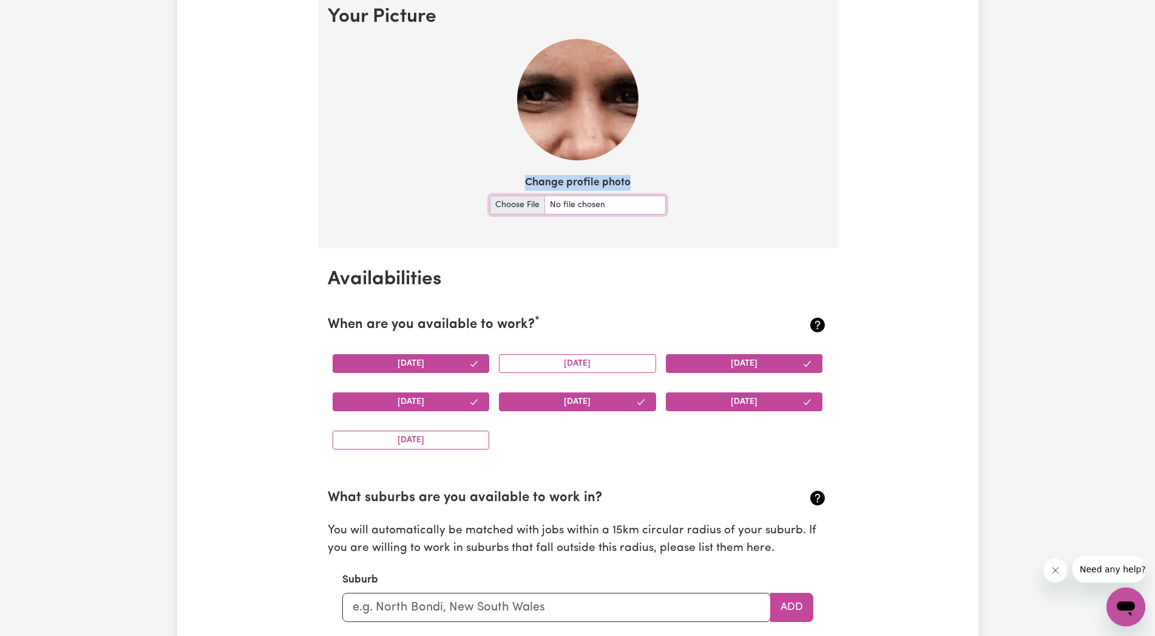
click at [582, 203] on input "Change profile photo" at bounding box center [578, 204] width 176 height 19
click at [583, 119] on img at bounding box center [577, 99] width 121 height 121
drag, startPoint x: 579, startPoint y: 127, endPoint x: 583, endPoint y: 133, distance: 7.4
click at [579, 127] on img at bounding box center [577, 99] width 121 height 121
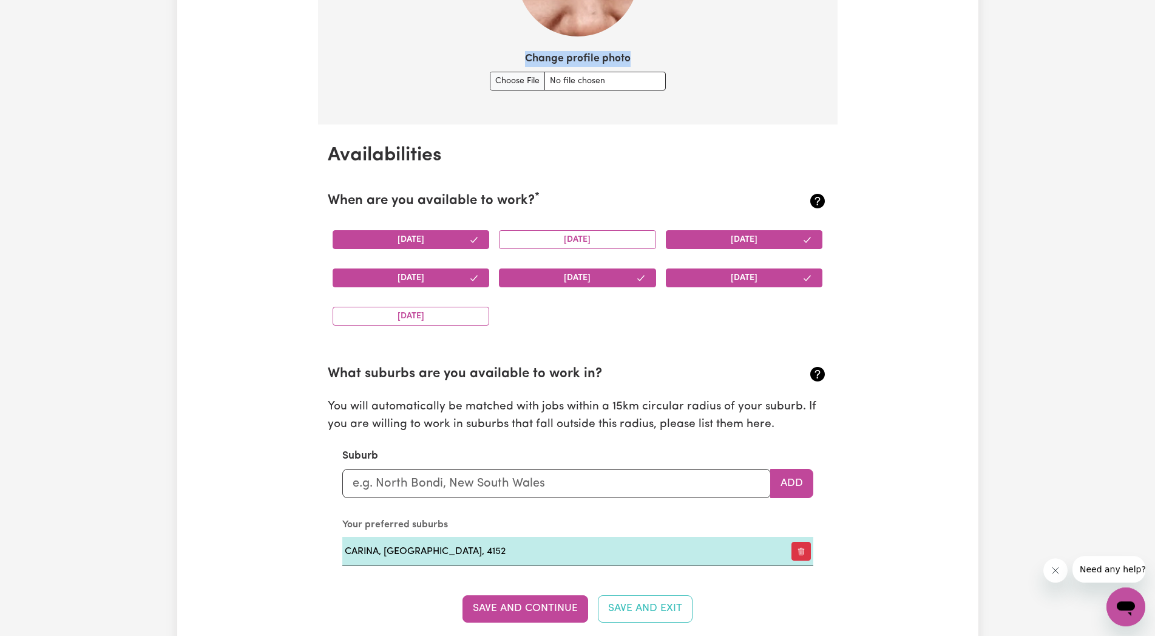
scroll to position [1261, 0]
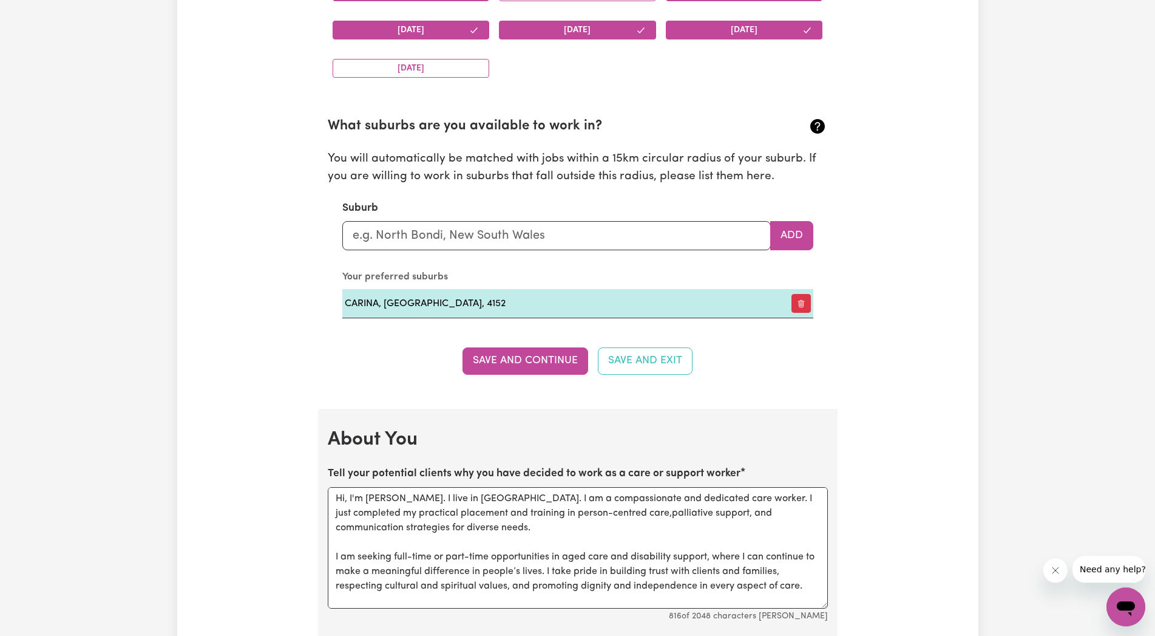
click at [525, 364] on button "Save and Continue" at bounding box center [526, 360] width 126 height 27
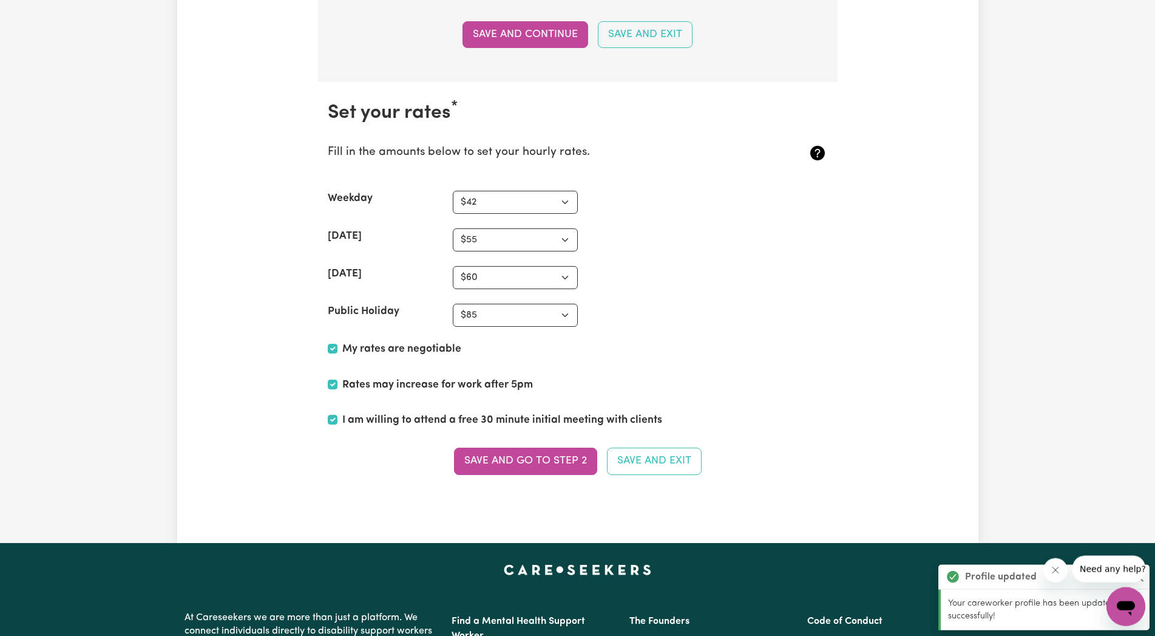
scroll to position [2907, 0]
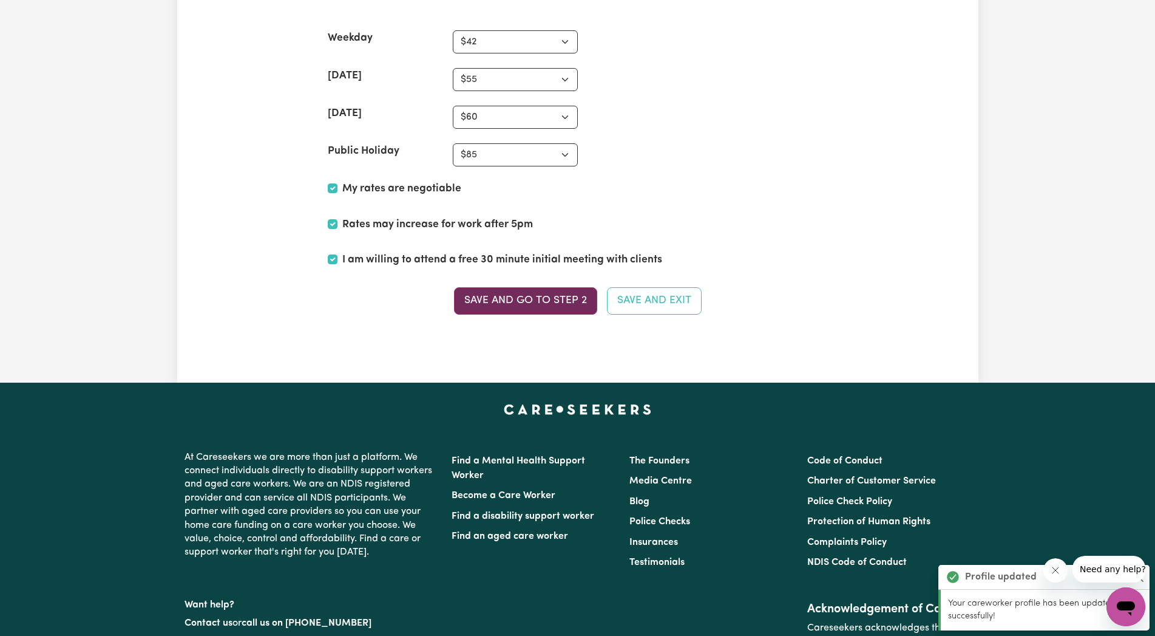
click at [566, 299] on button "Save and go to Step 2" at bounding box center [525, 300] width 143 height 27
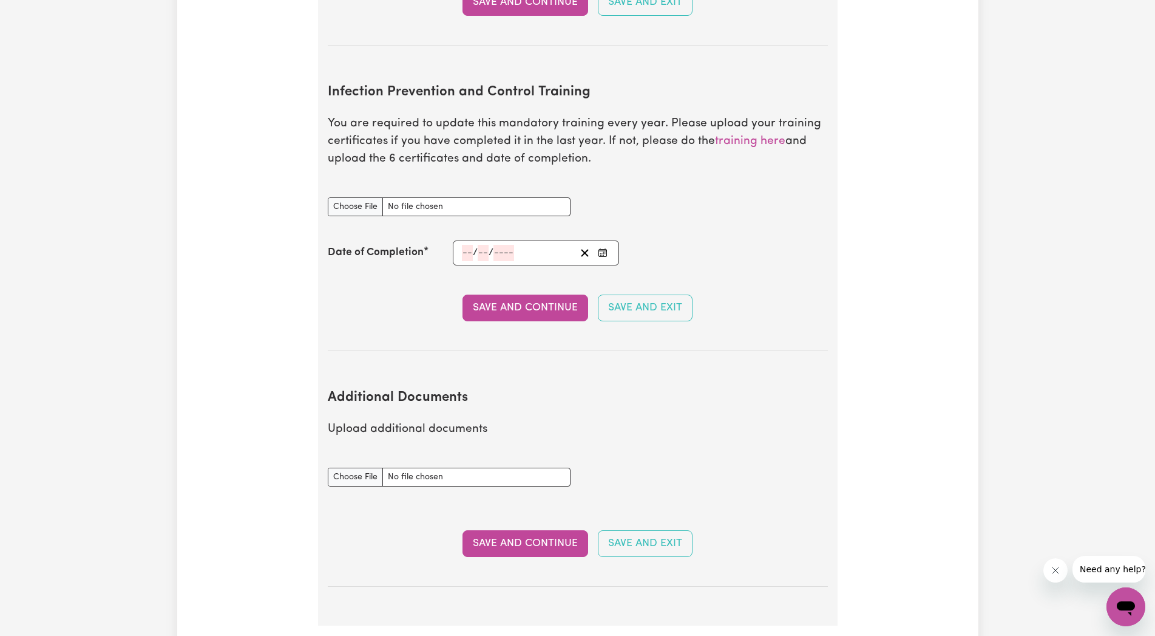
scroll to position [1981, 0]
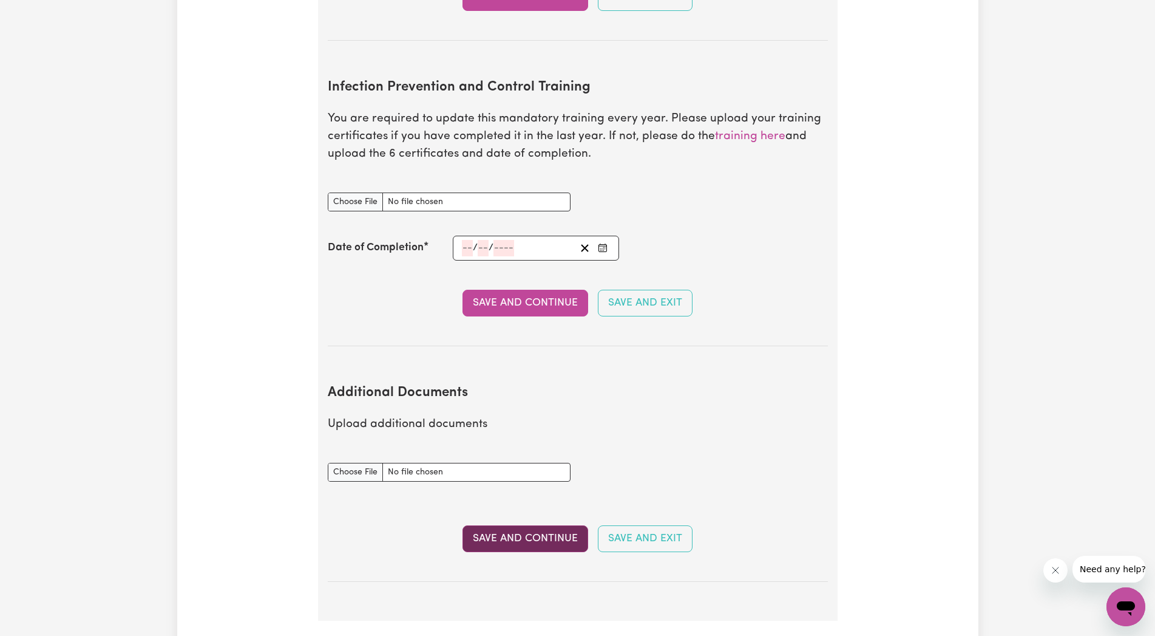
click at [508, 525] on button "Save and Continue" at bounding box center [526, 538] width 126 height 27
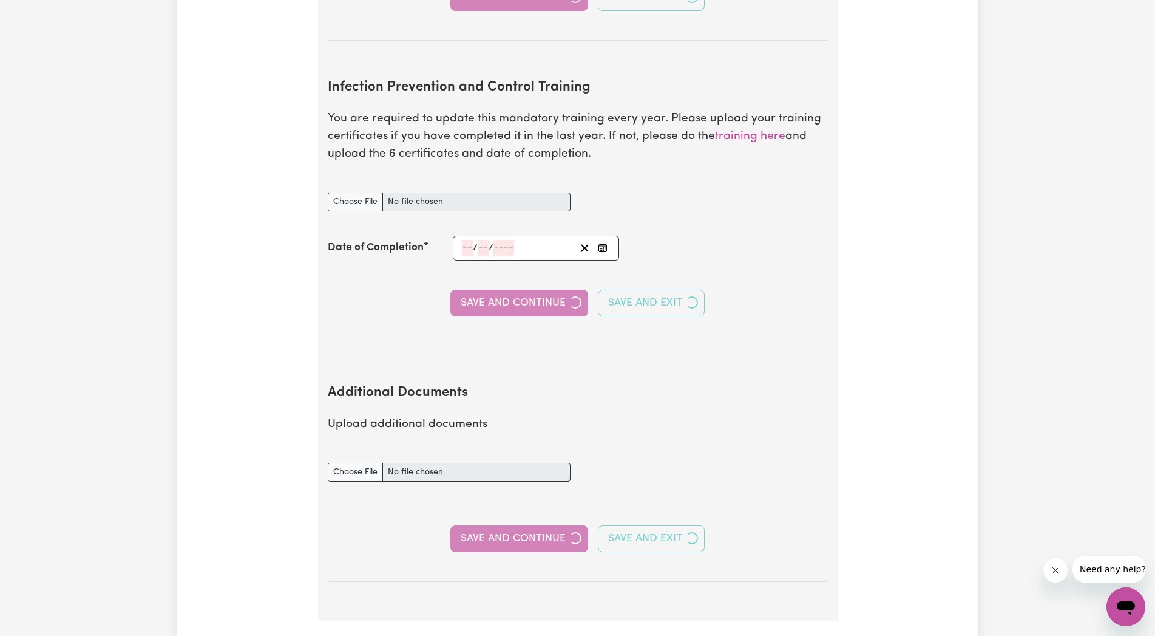
select select "Certificate III (Individual Support)"
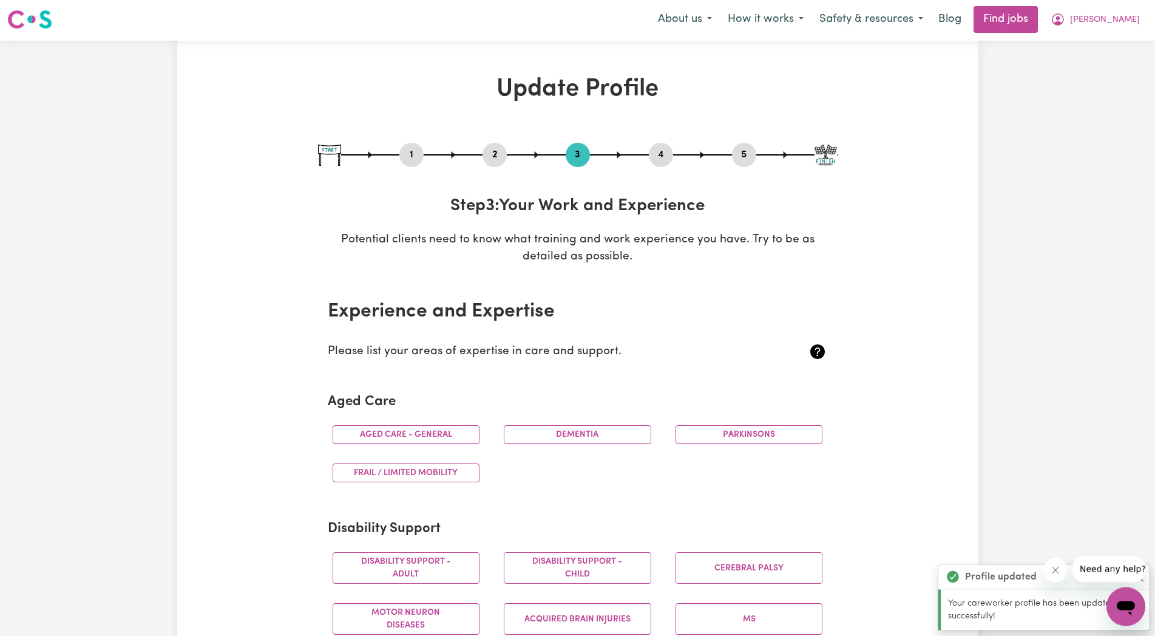
scroll to position [0, 0]
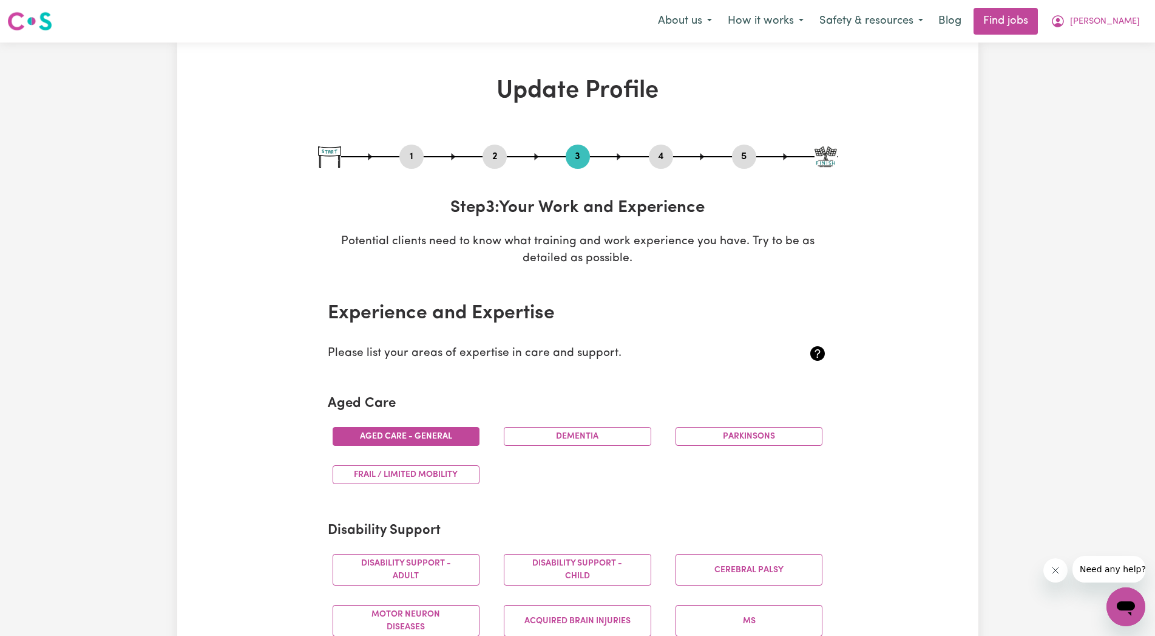
click at [424, 437] on button "Aged care - General" at bounding box center [407, 436] width 148 height 19
click at [550, 437] on button "Dementia" at bounding box center [578, 436] width 148 height 19
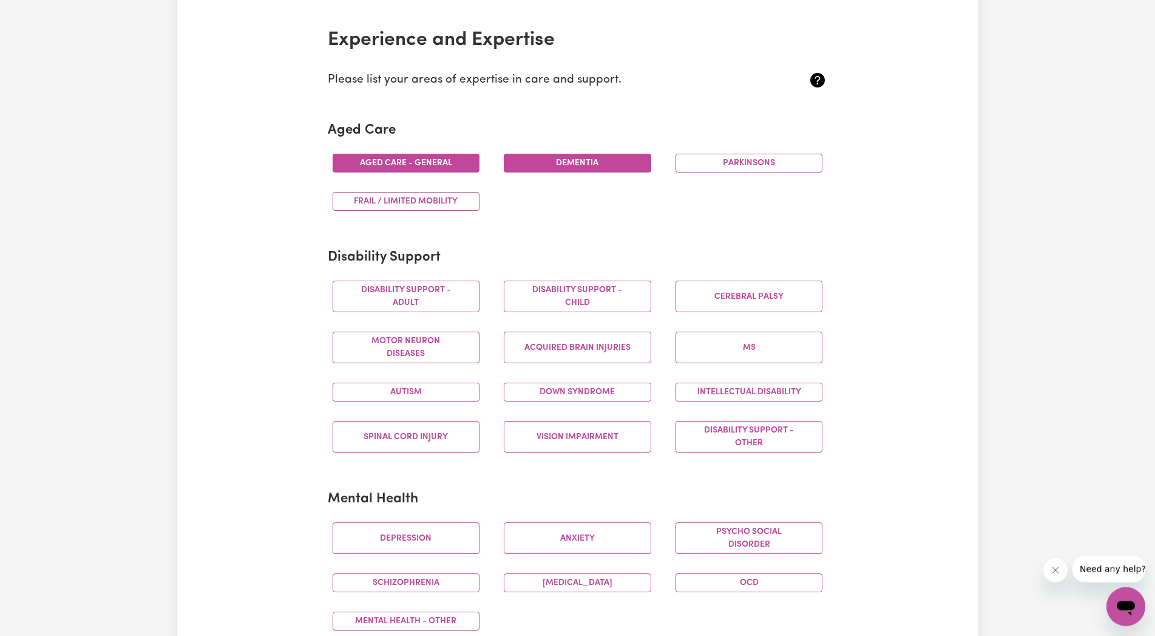
scroll to position [310, 0]
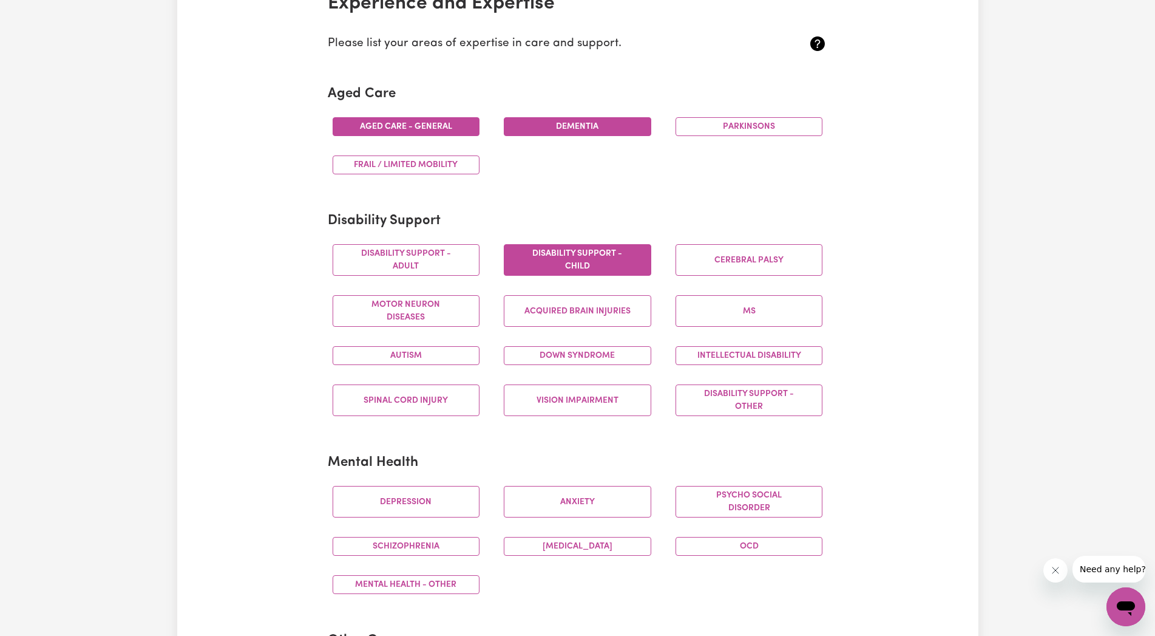
click at [603, 257] on button "Disability support - Child" at bounding box center [578, 260] width 148 height 32
click at [409, 255] on button "Disability support - Adult" at bounding box center [407, 260] width 148 height 32
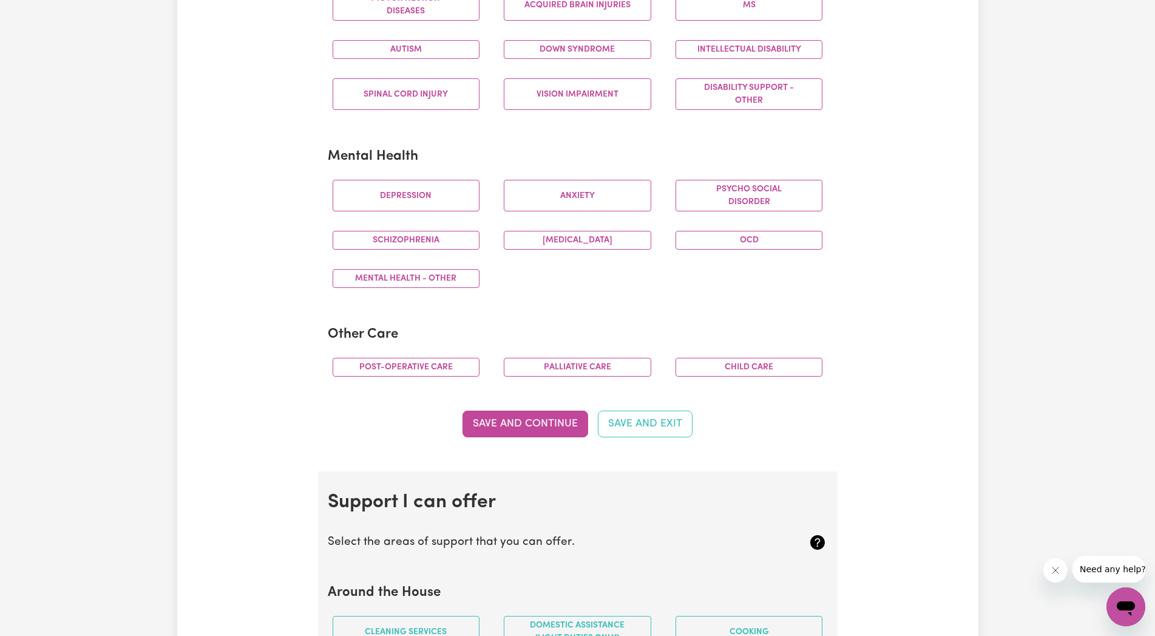
scroll to position [681, 0]
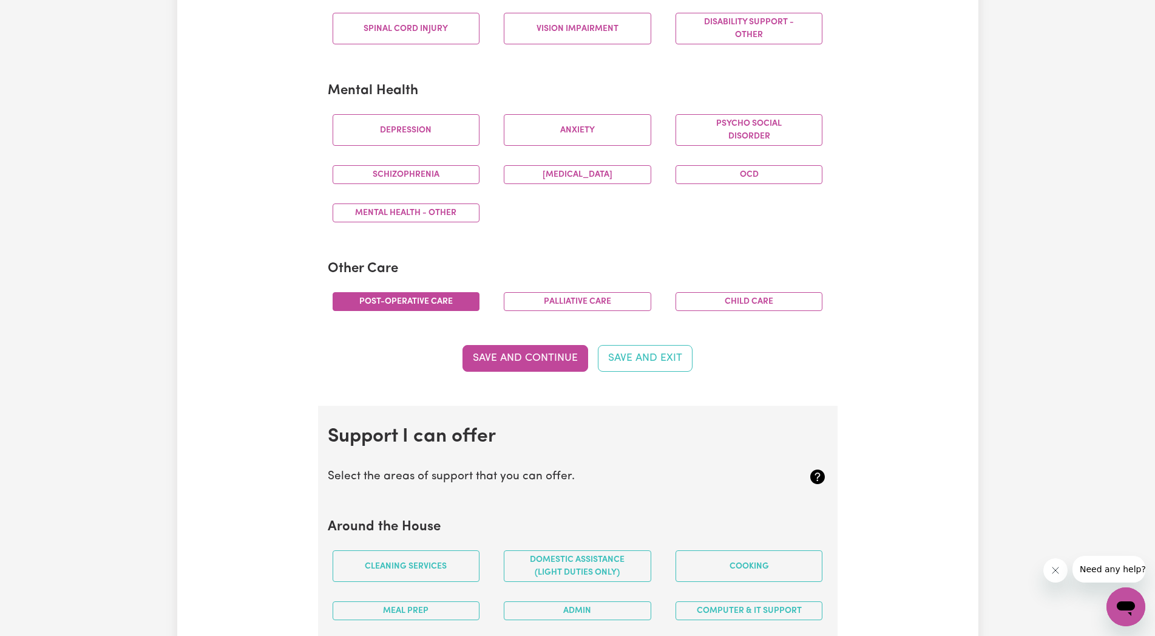
click at [431, 308] on button "Post-operative care" at bounding box center [407, 301] width 148 height 19
drag, startPoint x: 575, startPoint y: 303, endPoint x: 705, endPoint y: 308, distance: 129.4
click at [575, 308] on button "Palliative care" at bounding box center [578, 301] width 148 height 19
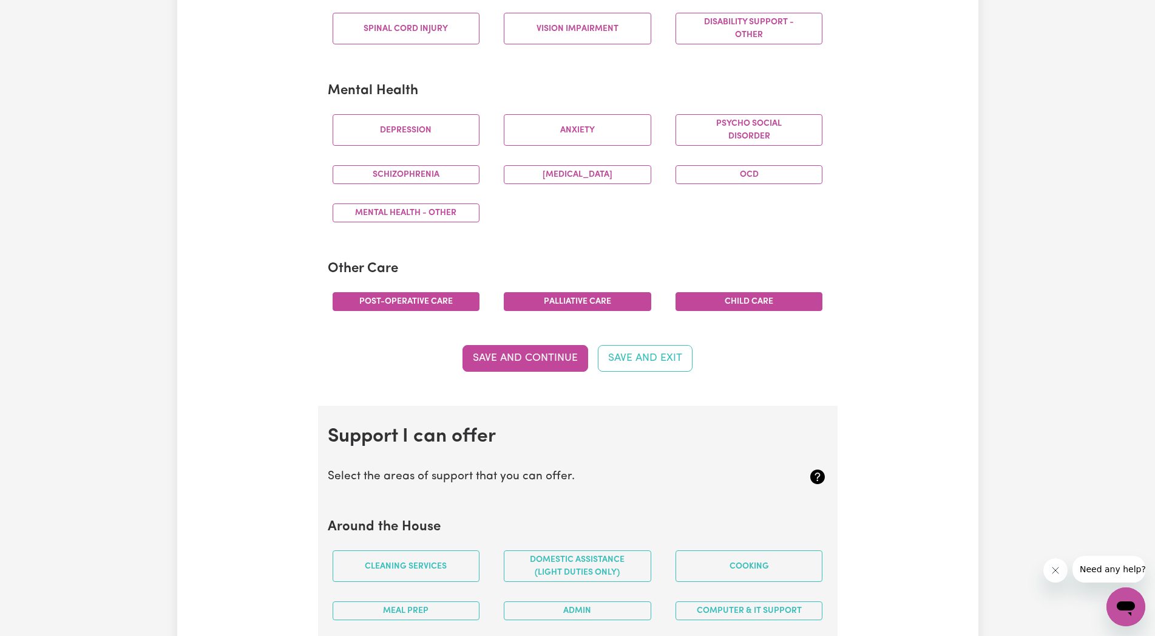
click at [781, 300] on button "Child care" at bounding box center [750, 301] width 148 height 19
click at [547, 358] on button "Save and Continue" at bounding box center [526, 358] width 126 height 27
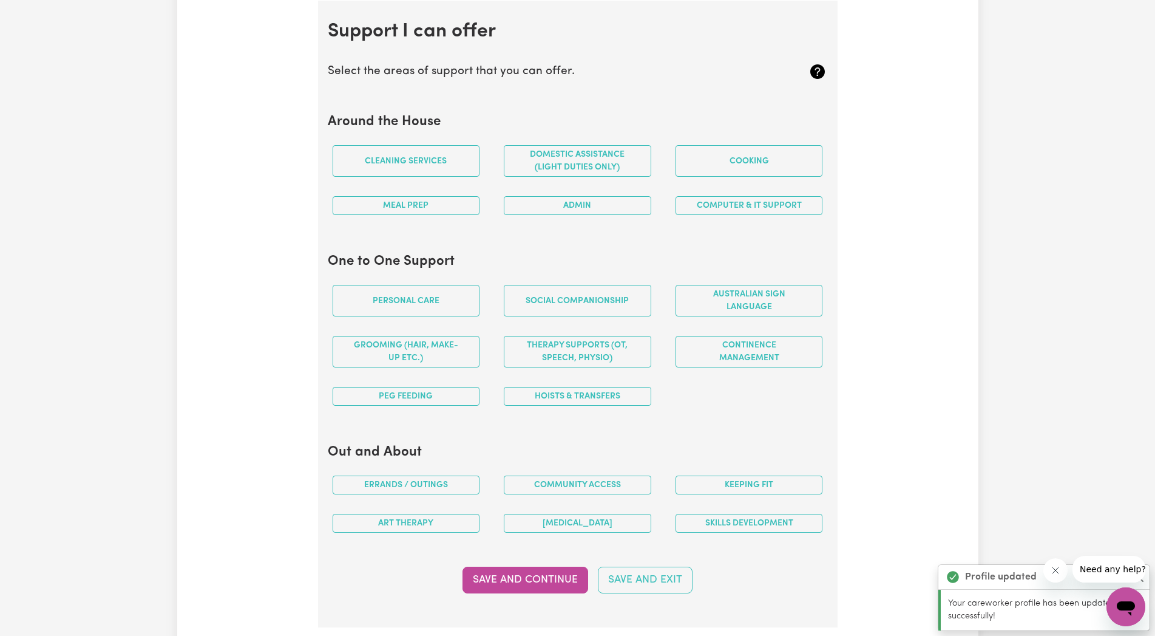
scroll to position [1087, 0]
drag, startPoint x: 401, startPoint y: 157, endPoint x: 416, endPoint y: 161, distance: 15.6
click at [399, 158] on button "Cleaning services" at bounding box center [407, 160] width 148 height 32
drag, startPoint x: 573, startPoint y: 159, endPoint x: 750, endPoint y: 179, distance: 177.8
click at [573, 160] on button "Domestic assistance (light duties only)" at bounding box center [578, 160] width 148 height 32
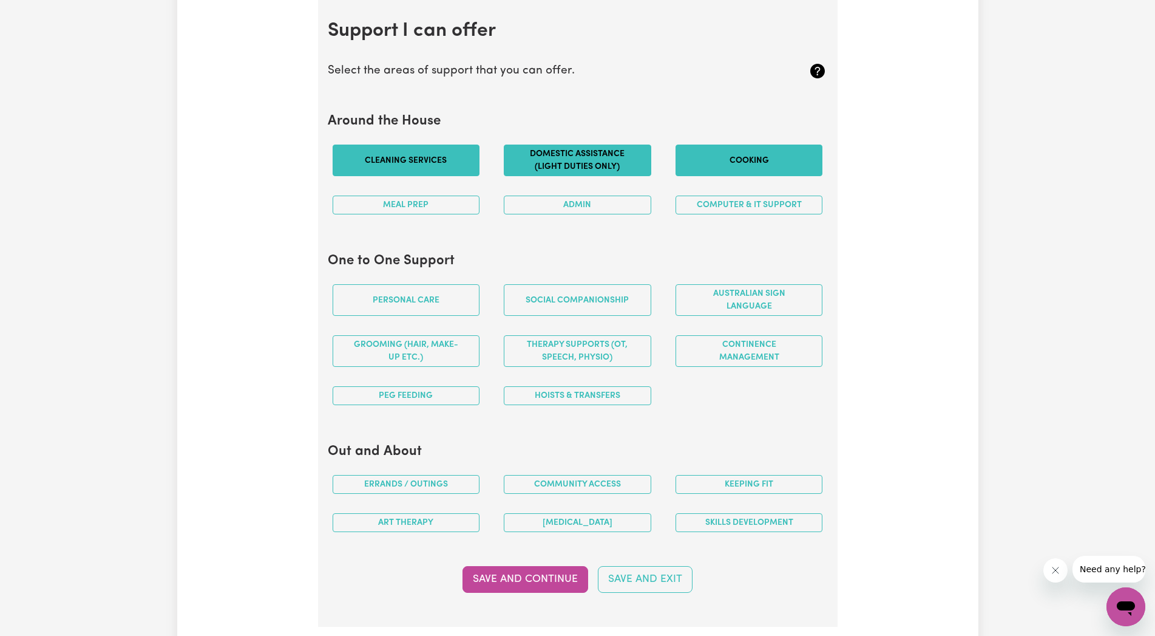
click at [764, 149] on button "Cooking" at bounding box center [750, 160] width 148 height 32
click at [422, 200] on button "Meal prep" at bounding box center [407, 204] width 148 height 19
click at [592, 200] on button "Admin" at bounding box center [578, 204] width 148 height 19
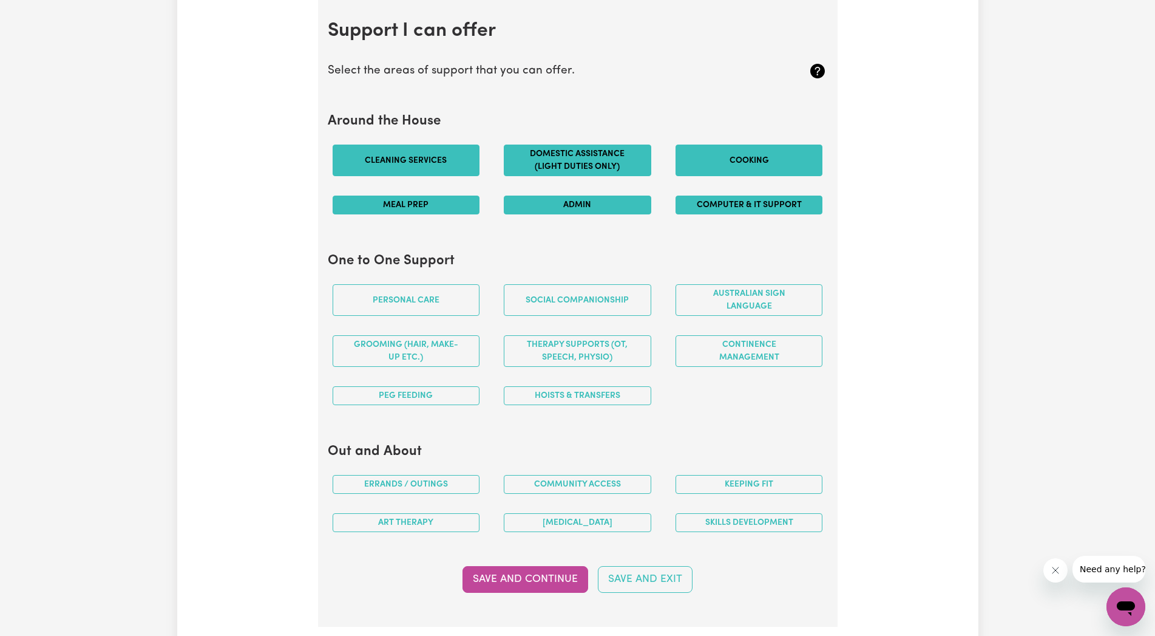
click at [767, 202] on button "Computer & IT Support" at bounding box center [750, 204] width 148 height 19
click at [773, 198] on button "Computer & IT Support" at bounding box center [750, 204] width 148 height 19
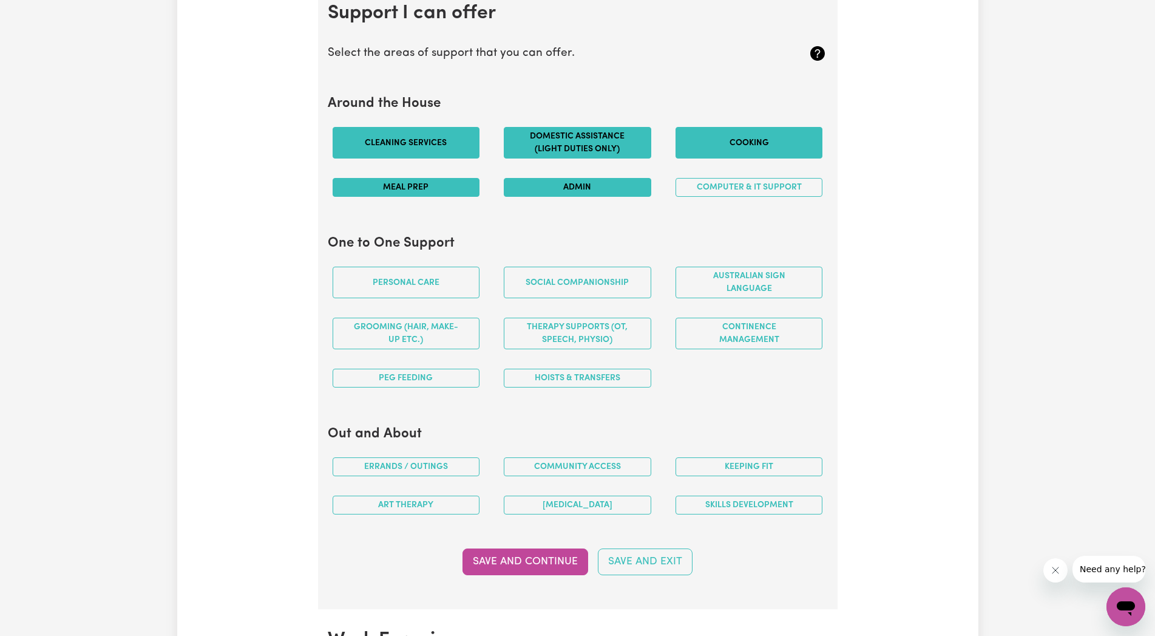
scroll to position [1149, 0]
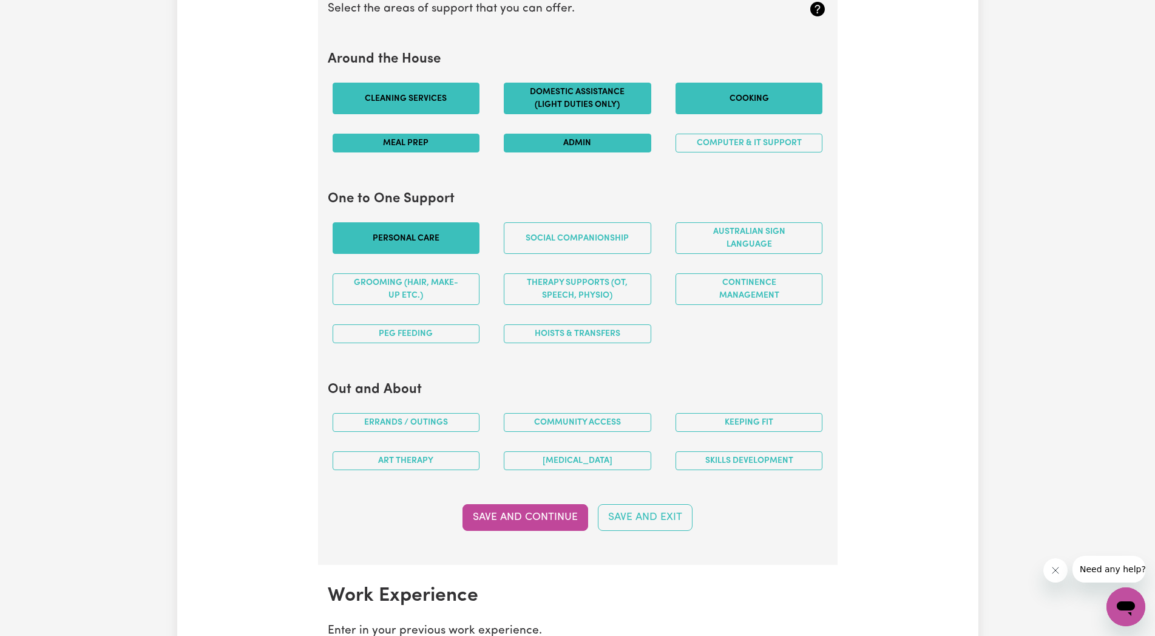
click at [403, 237] on button "Personal care" at bounding box center [407, 238] width 148 height 32
click at [601, 237] on button "Social companionship" at bounding box center [578, 238] width 148 height 32
click at [613, 234] on button "Social companionship" at bounding box center [578, 238] width 148 height 32
click at [382, 287] on button "Grooming (hair, make-up etc.)" at bounding box center [407, 289] width 148 height 32
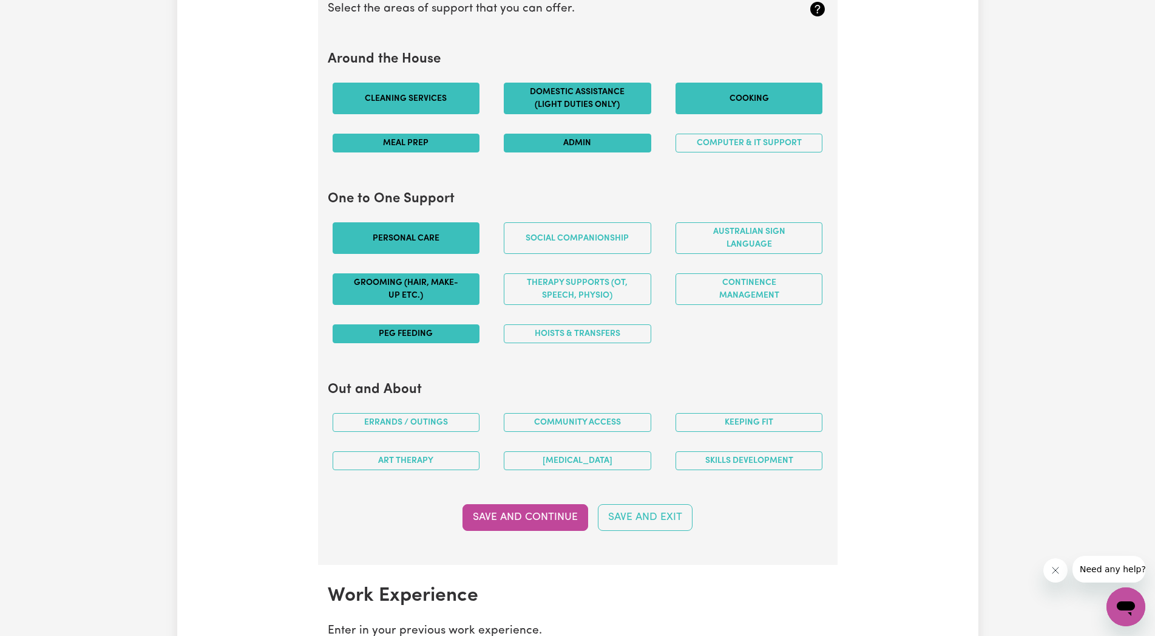
click at [436, 333] on button "PEG feeding" at bounding box center [407, 333] width 148 height 19
click at [571, 334] on button "Hoists & transfers" at bounding box center [578, 333] width 148 height 19
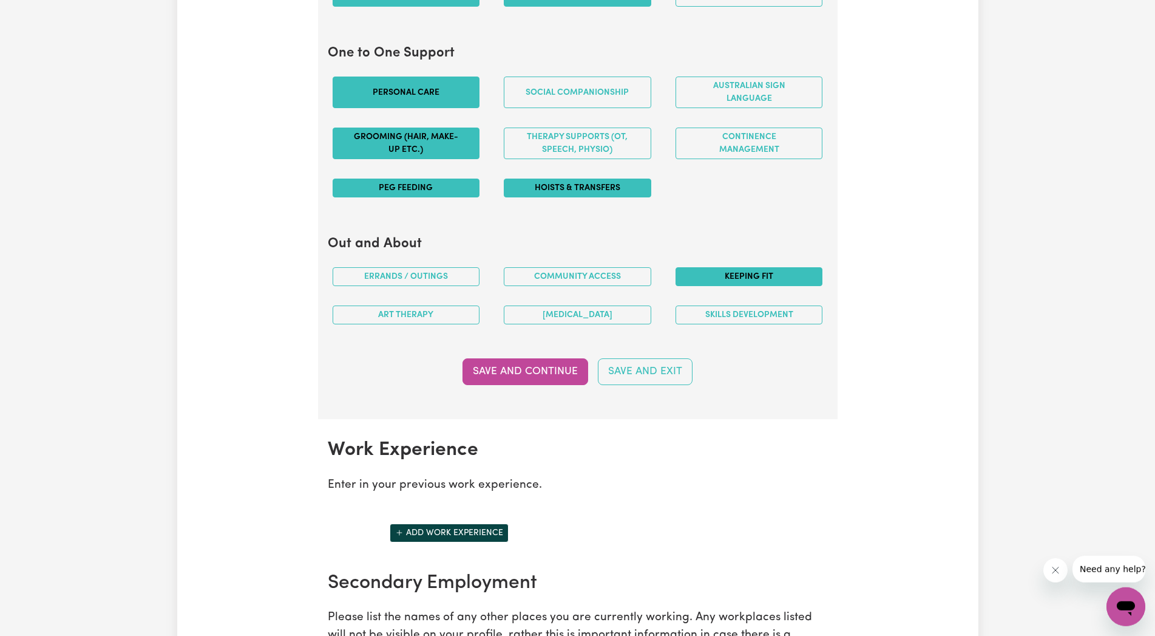
scroll to position [1396, 0]
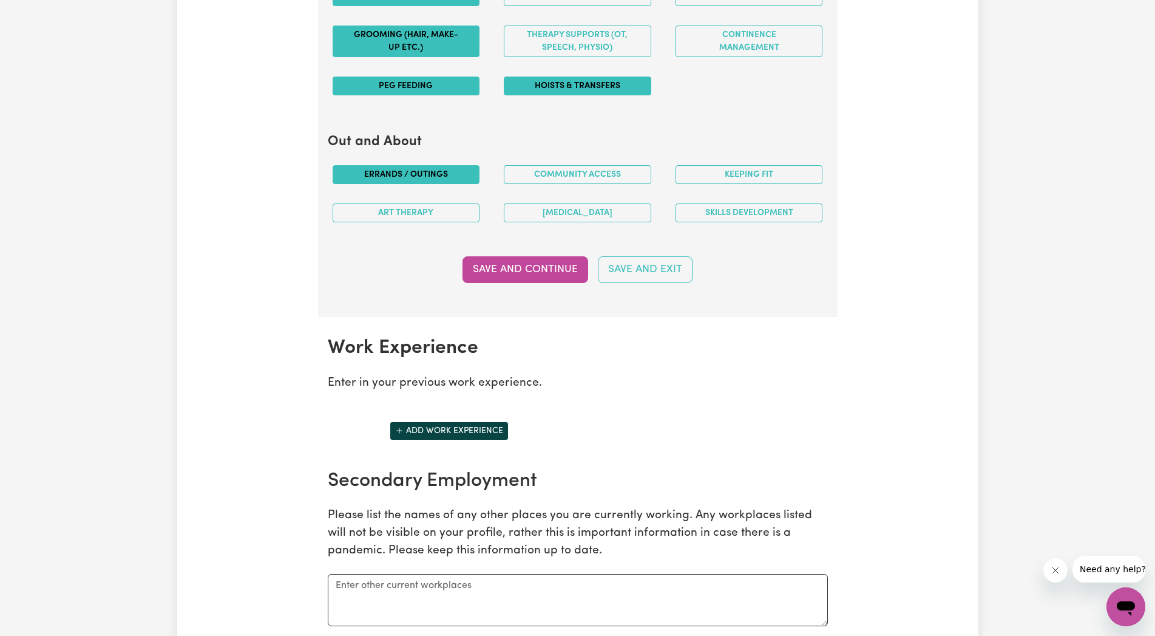
click at [411, 176] on button "Errands / Outings" at bounding box center [407, 174] width 148 height 19
click at [602, 168] on button "Community access" at bounding box center [578, 174] width 148 height 19
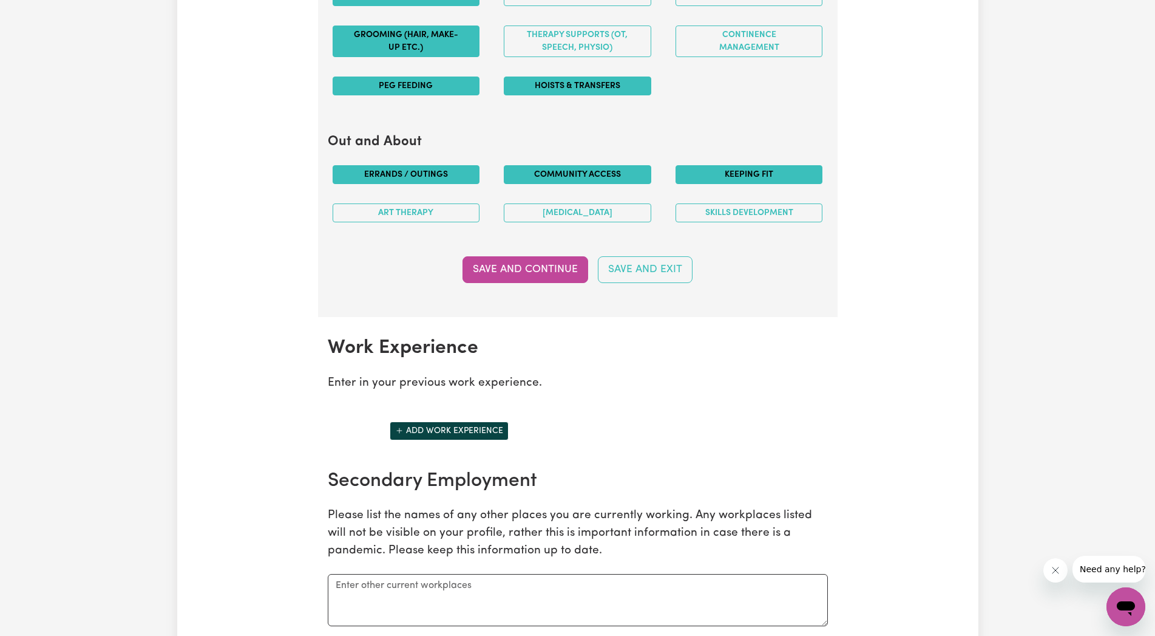
click at [753, 173] on button "Keeping fit" at bounding box center [750, 174] width 148 height 19
click at [739, 209] on button "Skills Development" at bounding box center [750, 212] width 148 height 19
click at [744, 209] on button "Skills Development" at bounding box center [750, 212] width 148 height 19
click at [554, 258] on button "Save and Continue" at bounding box center [526, 269] width 126 height 27
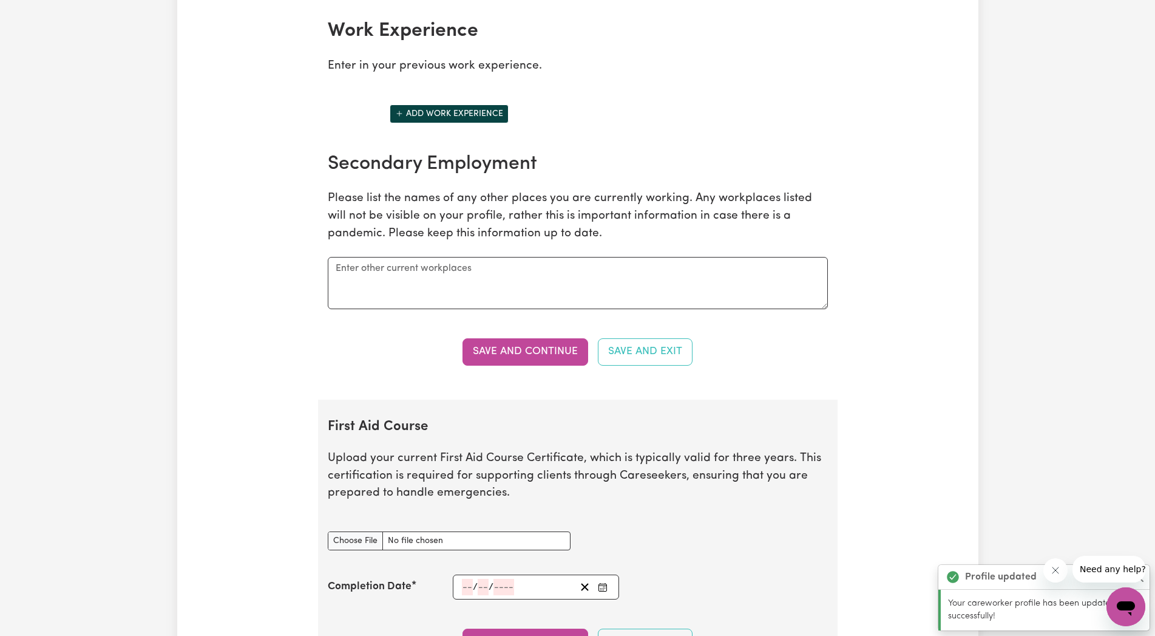
scroll to position [1714, 0]
click at [422, 108] on button "Add work experience" at bounding box center [449, 113] width 119 height 19
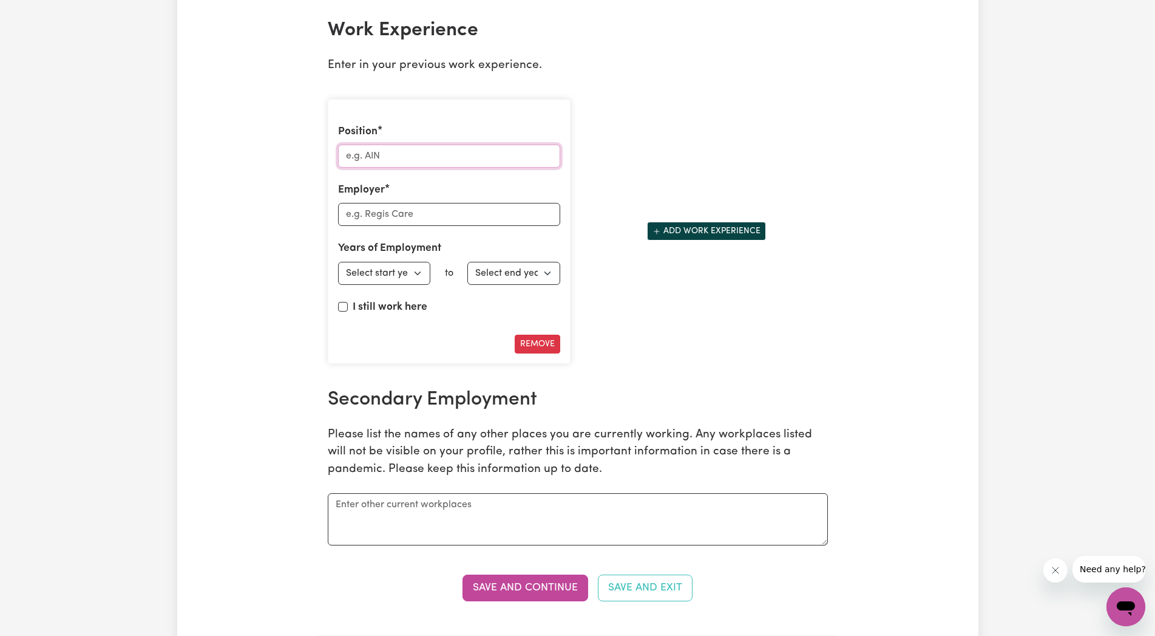
click at [369, 156] on input "Position" at bounding box center [449, 155] width 222 height 23
click at [376, 154] on input "Position" at bounding box center [449, 155] width 222 height 23
type input "Admin Assistant"
click at [388, 220] on input "Employer" at bounding box center [449, 214] width 222 height 23
type input "AAAL Tech"
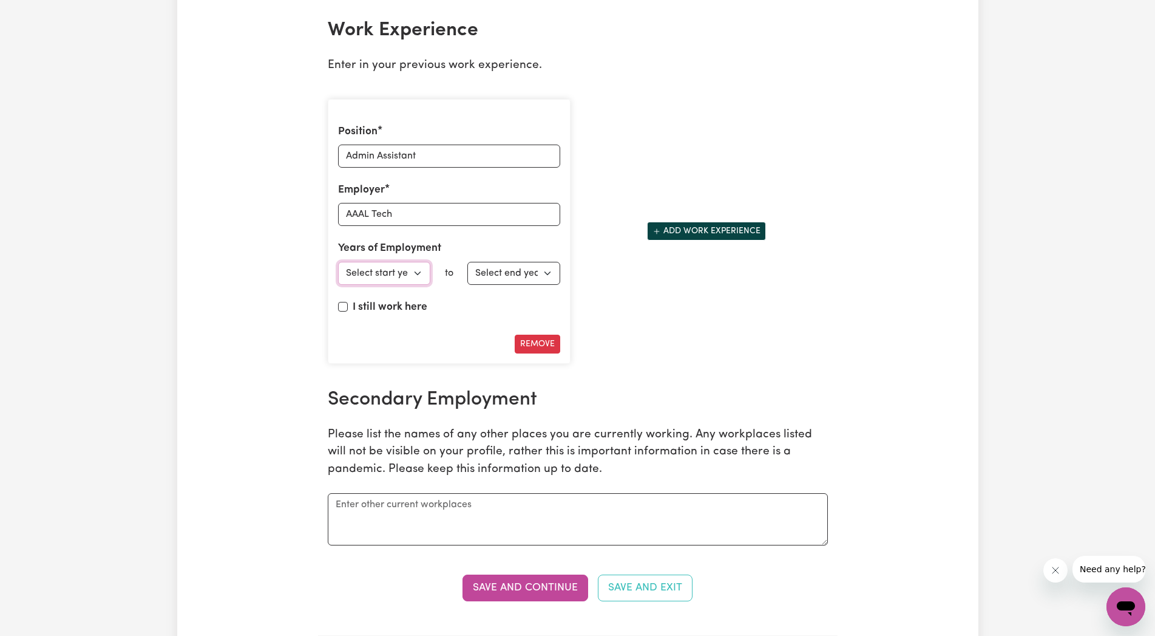
select select "2023"
click option "2023" at bounding box center [0, 0] width 0 height 0
select select "2025"
click option "2025" at bounding box center [0, 0] width 0 height 0
click at [685, 223] on button "Add work experience" at bounding box center [706, 231] width 119 height 19
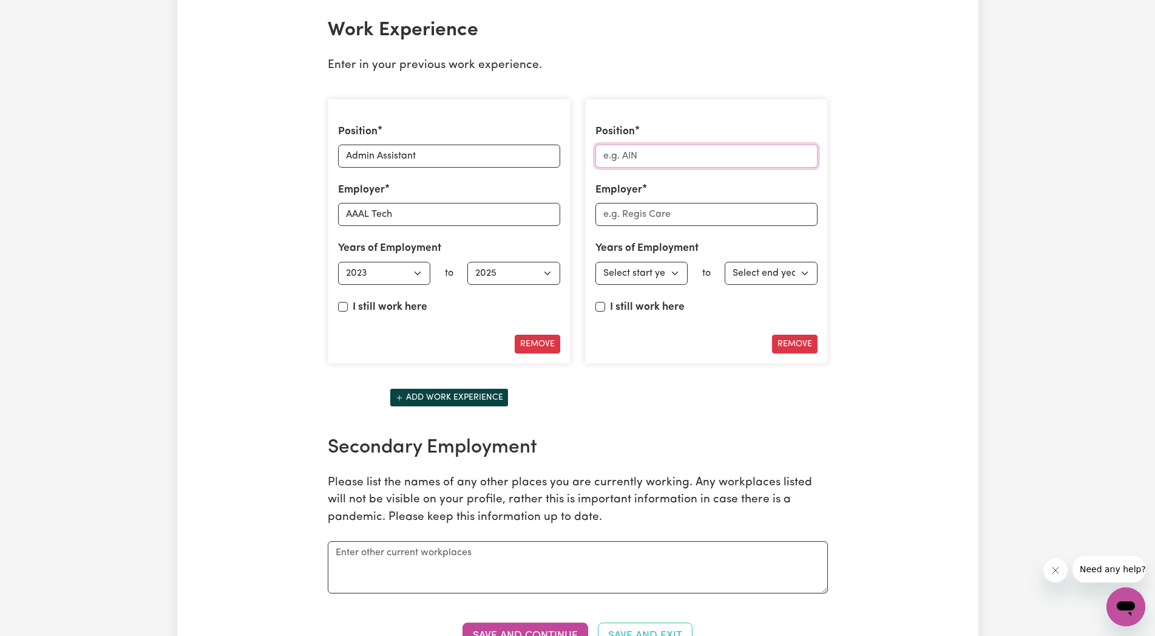
click at [625, 154] on input "Position" at bounding box center [706, 155] width 222 height 23
type input "Family Nanny"
click at [633, 211] on input "Employer" at bounding box center [706, 214] width 222 height 23
select select "2016"
click option "2016" at bounding box center [0, 0] width 0 height 0
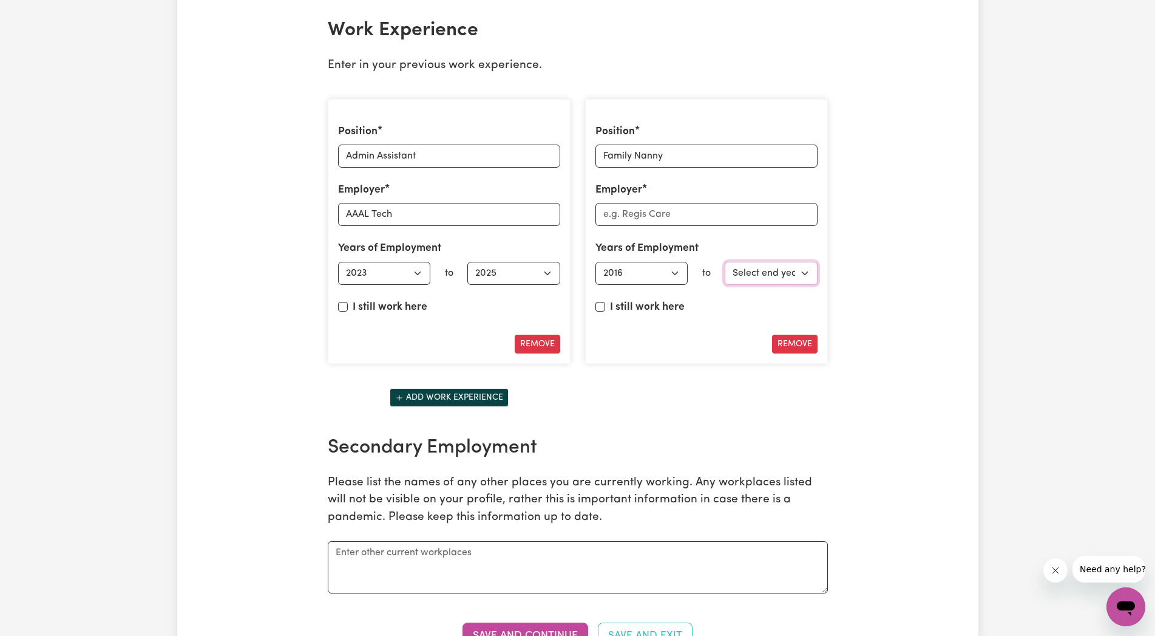
click at [725, 262] on select "Select end year [DATE] 1952 1953 1954 1955 1956 1957 1958 1959 1960 1961 1962 1…" at bounding box center [771, 273] width 93 height 23
select select "2023"
click option "2023" at bounding box center [0, 0] width 0 height 0
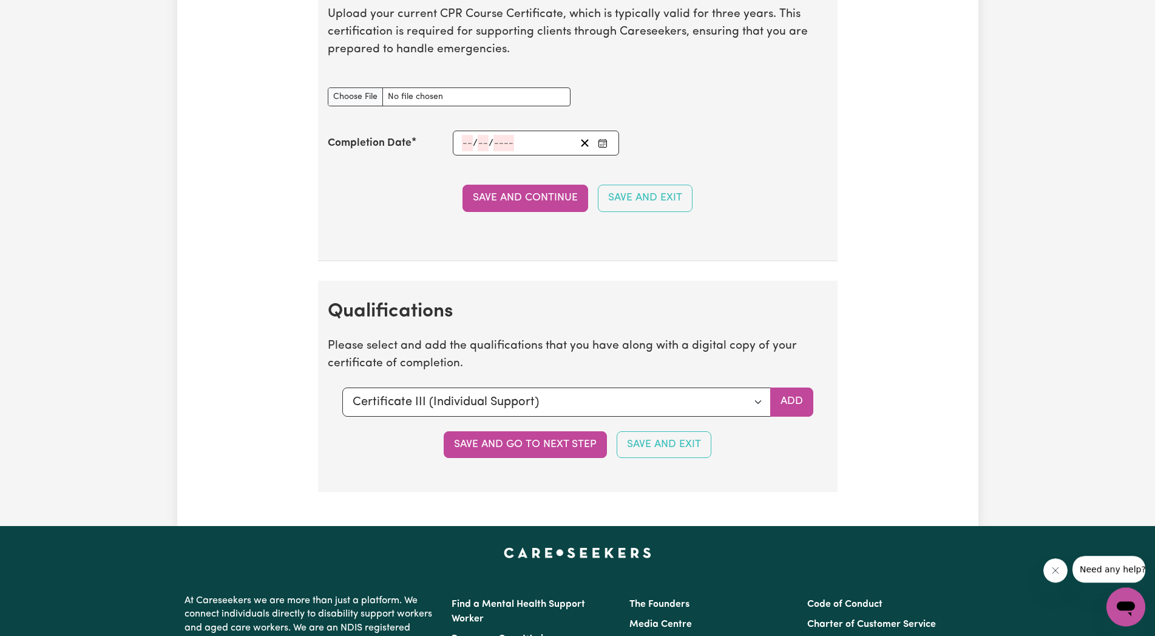
scroll to position [2766, 0]
click at [792, 400] on button "Add" at bounding box center [791, 401] width 43 height 29
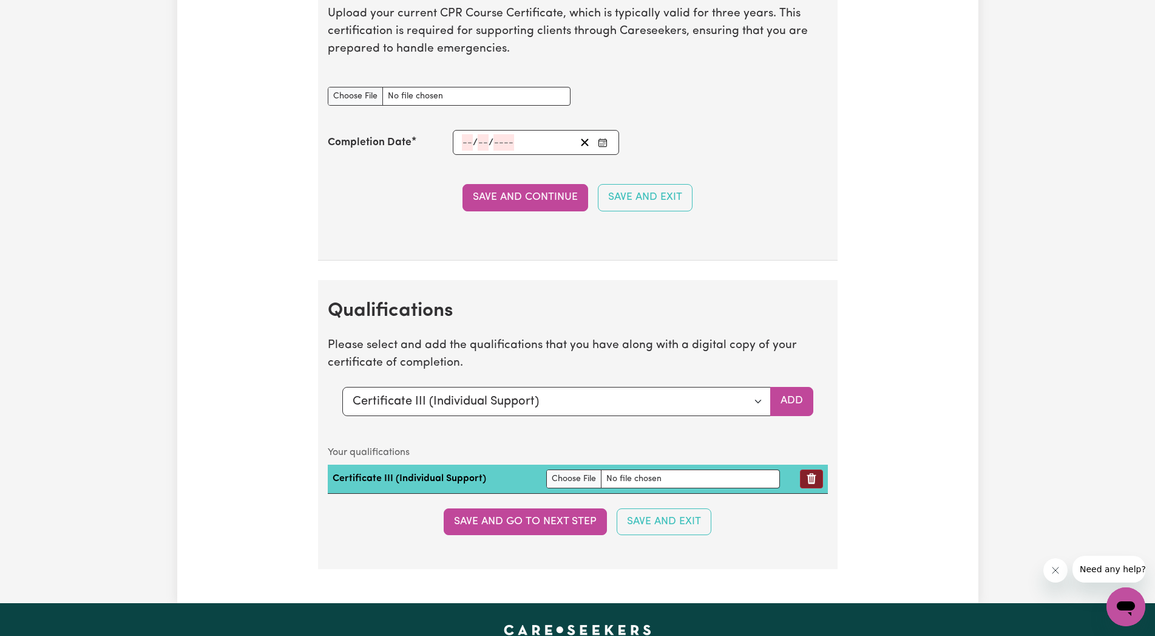
click at [819, 482] on button "Remove qualification" at bounding box center [811, 478] width 23 height 19
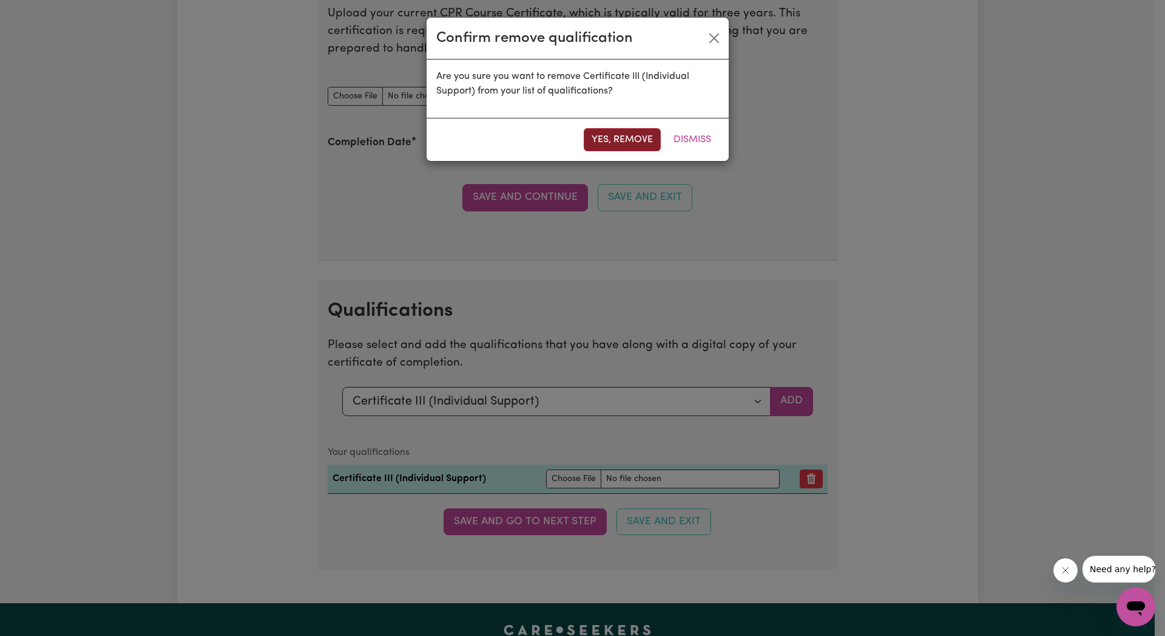
click at [642, 134] on button "Yes, remove" at bounding box center [622, 139] width 77 height 23
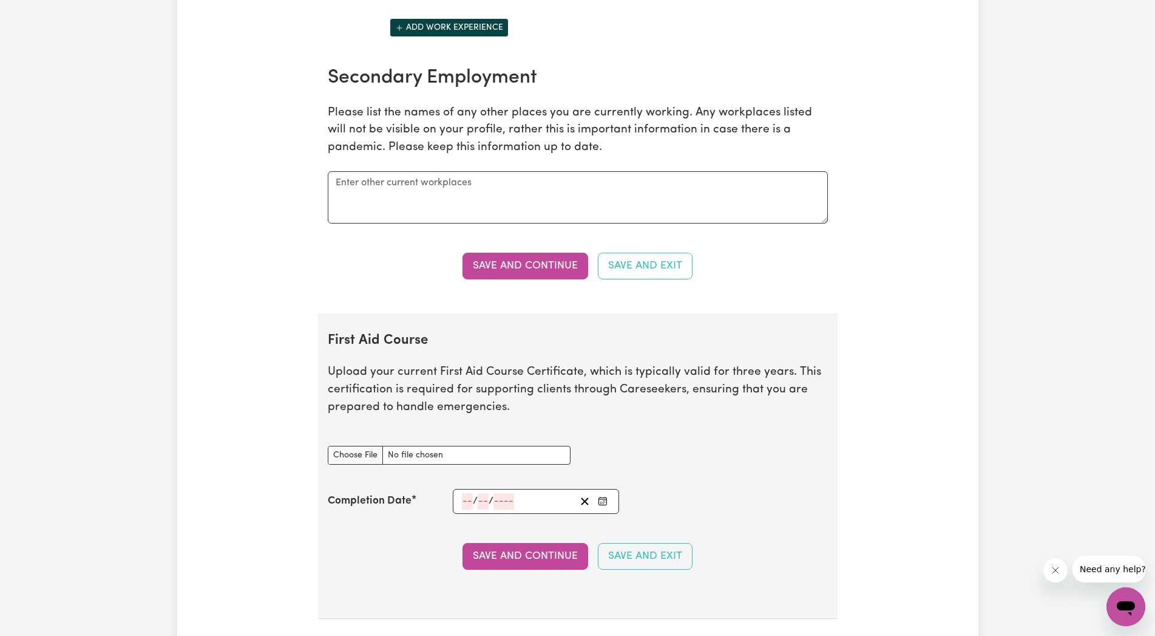
scroll to position [2088, 0]
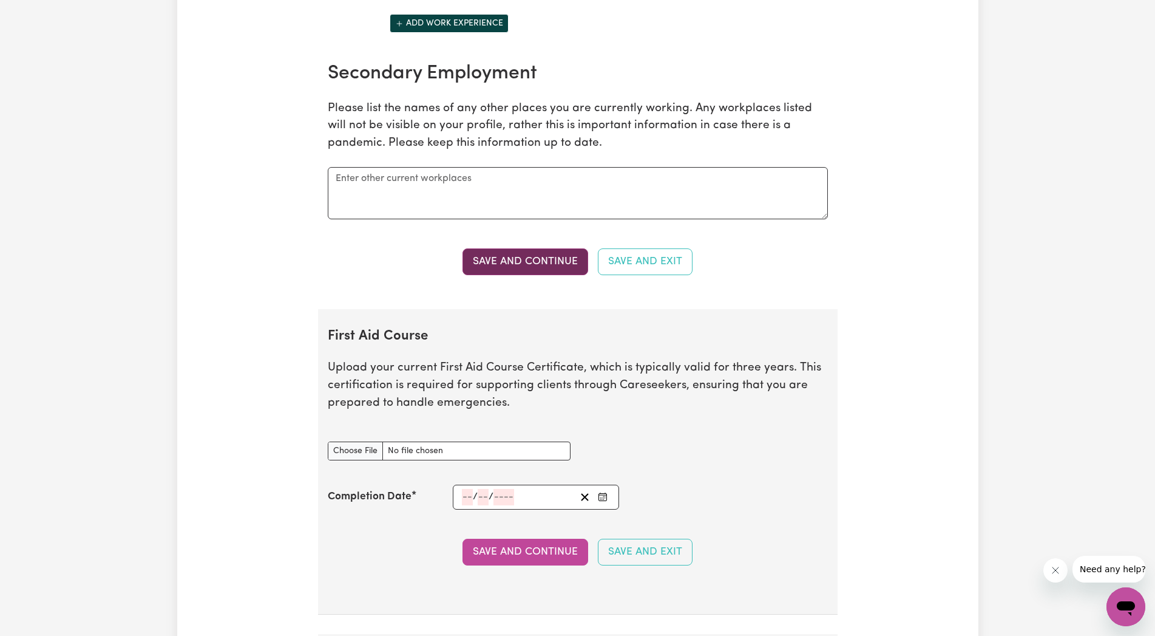
click at [546, 260] on button "Save and Continue" at bounding box center [526, 261] width 126 height 27
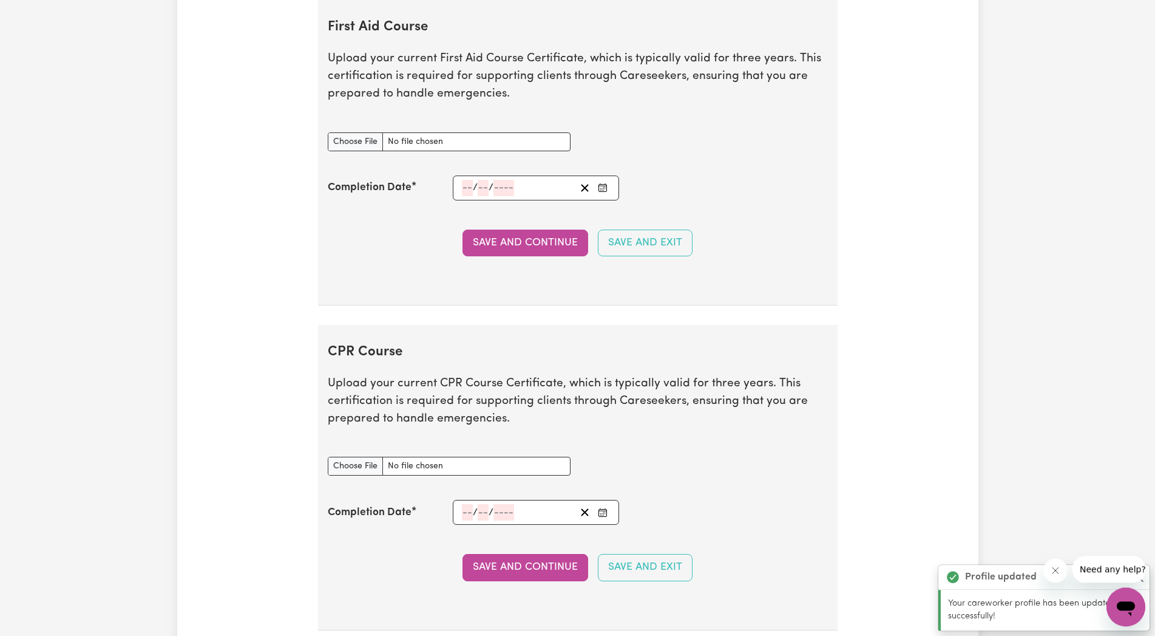
scroll to position [2706, 0]
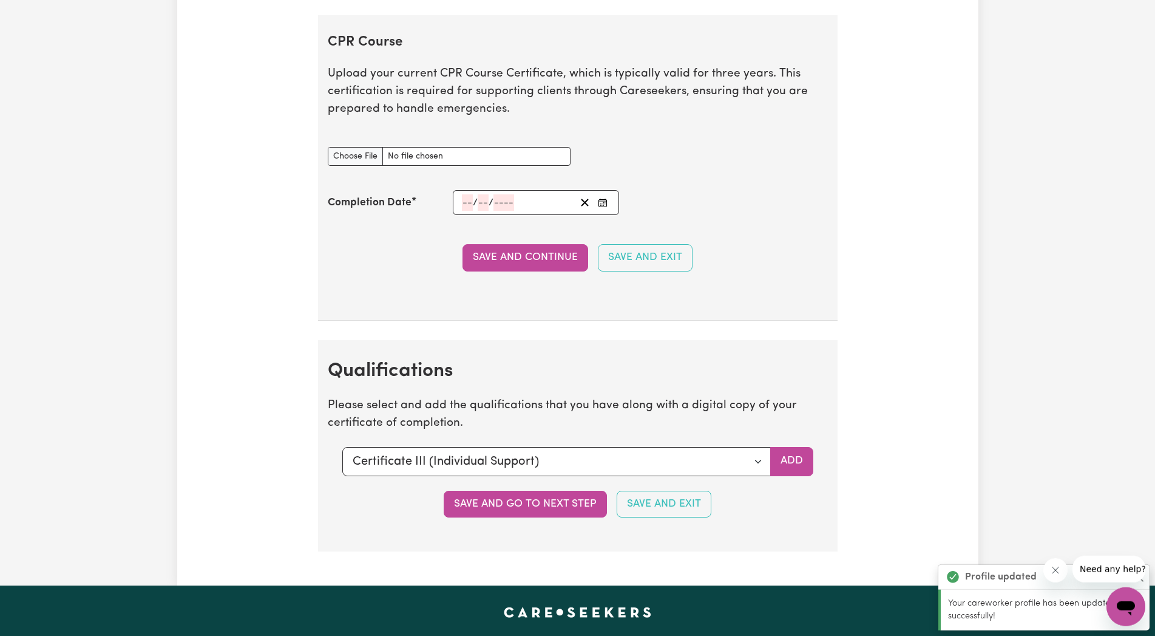
click at [573, 506] on button "Save and go to next step" at bounding box center [525, 503] width 163 height 27
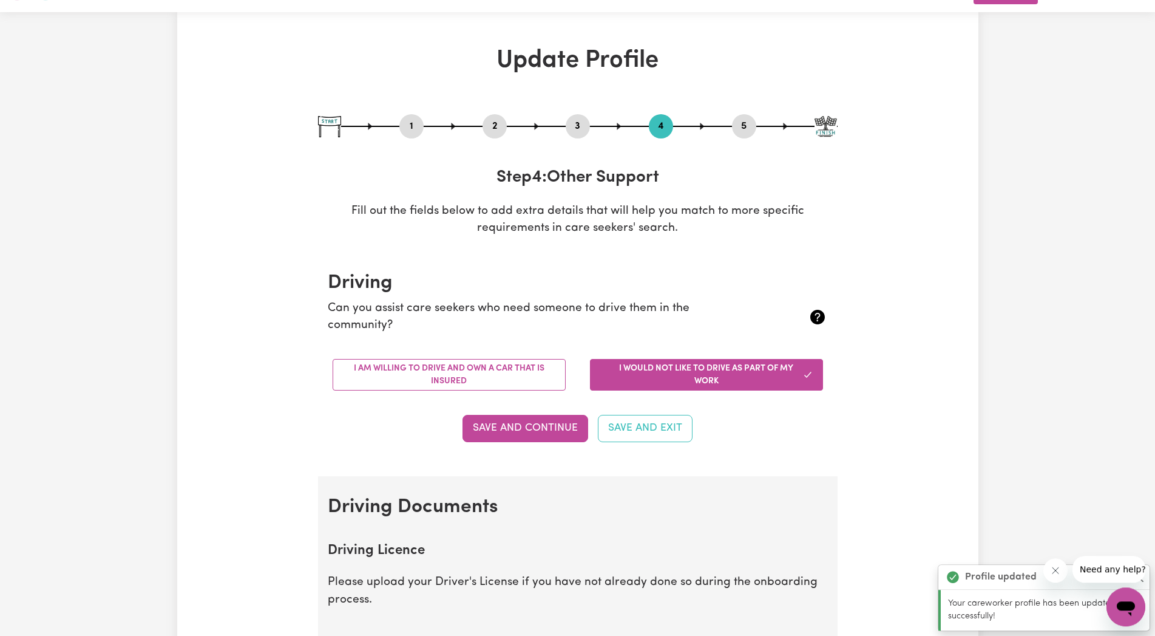
scroll to position [0, 0]
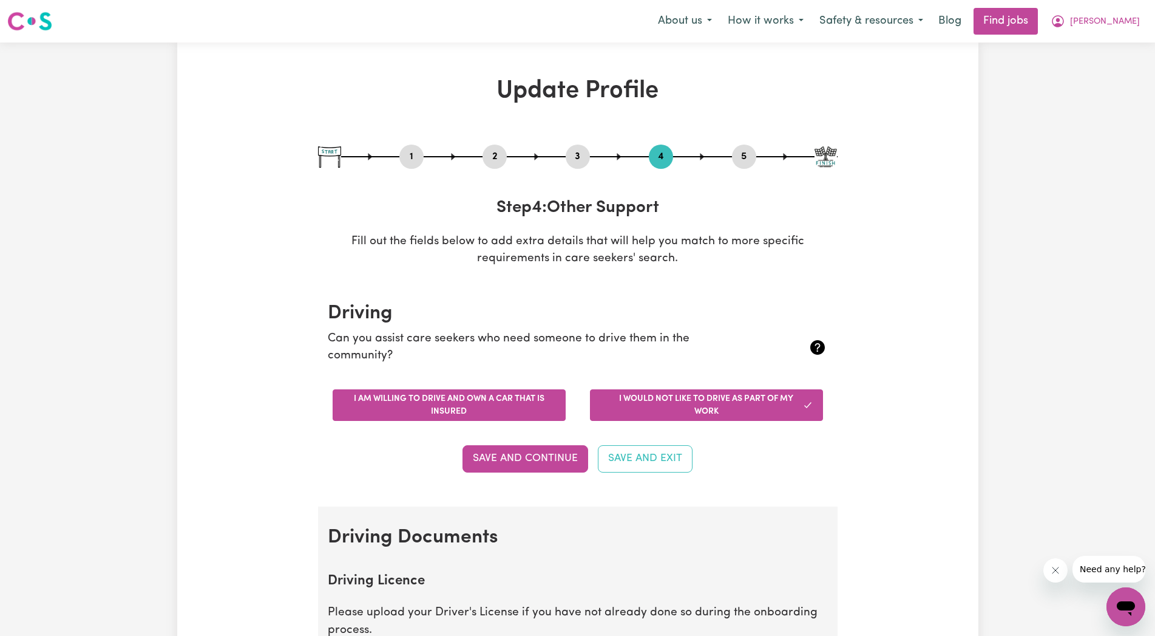
click at [424, 404] on button "I am willing to drive and own a car that is insured" at bounding box center [449, 405] width 233 height 32
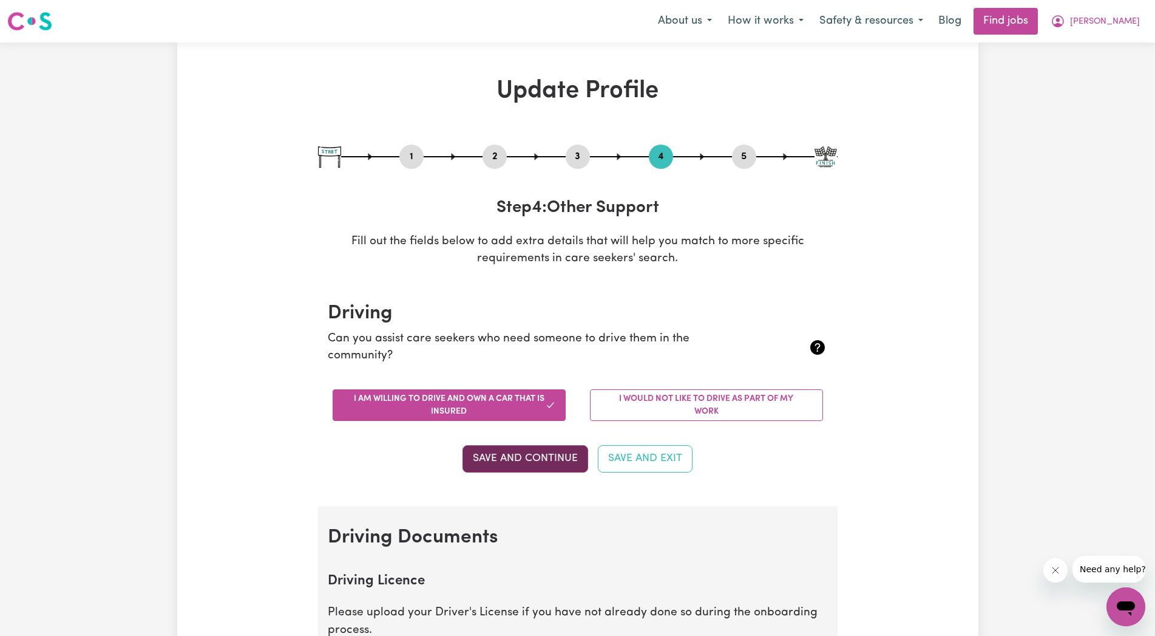
click at [540, 455] on button "Save and Continue" at bounding box center [526, 458] width 126 height 27
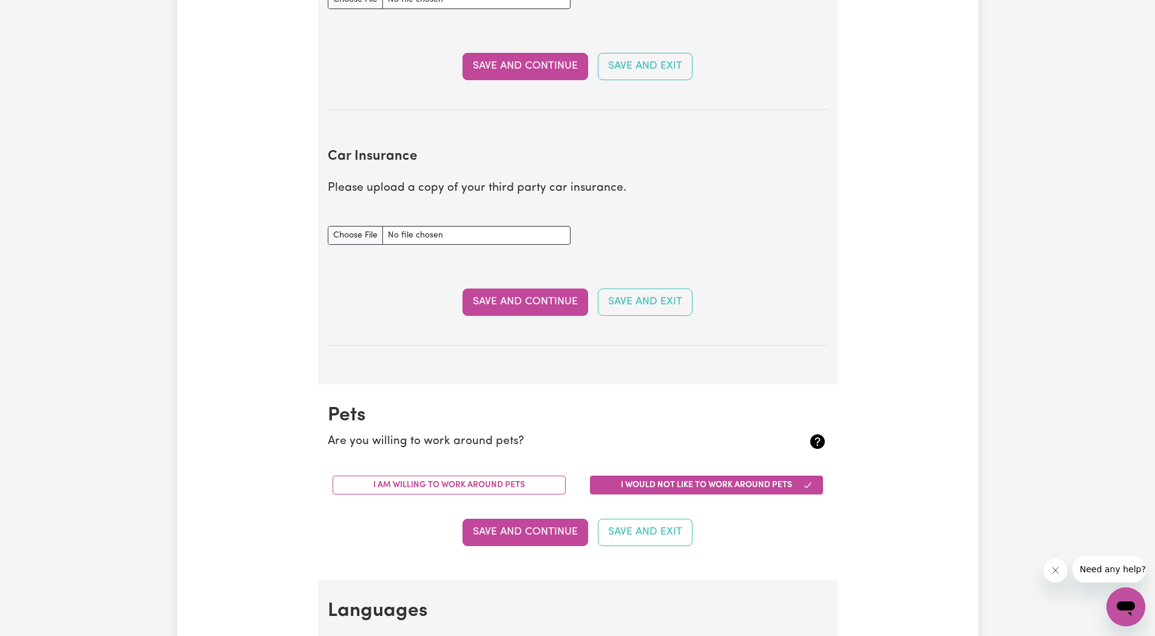
scroll to position [925, 0]
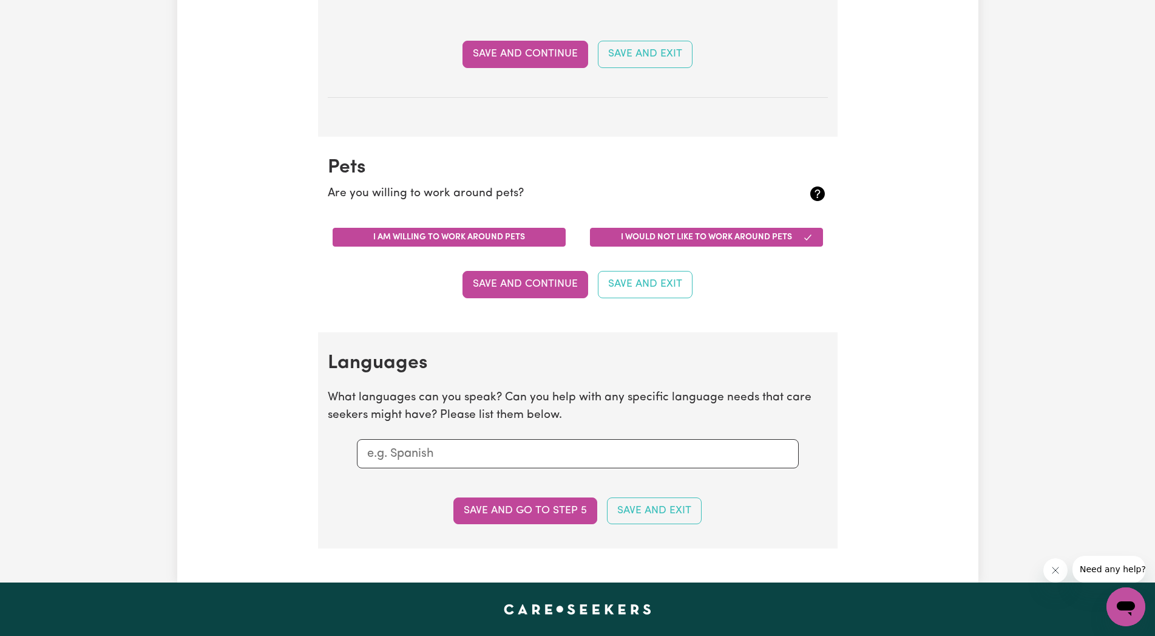
click at [446, 232] on button "I am willing to work around pets" at bounding box center [449, 237] width 233 height 19
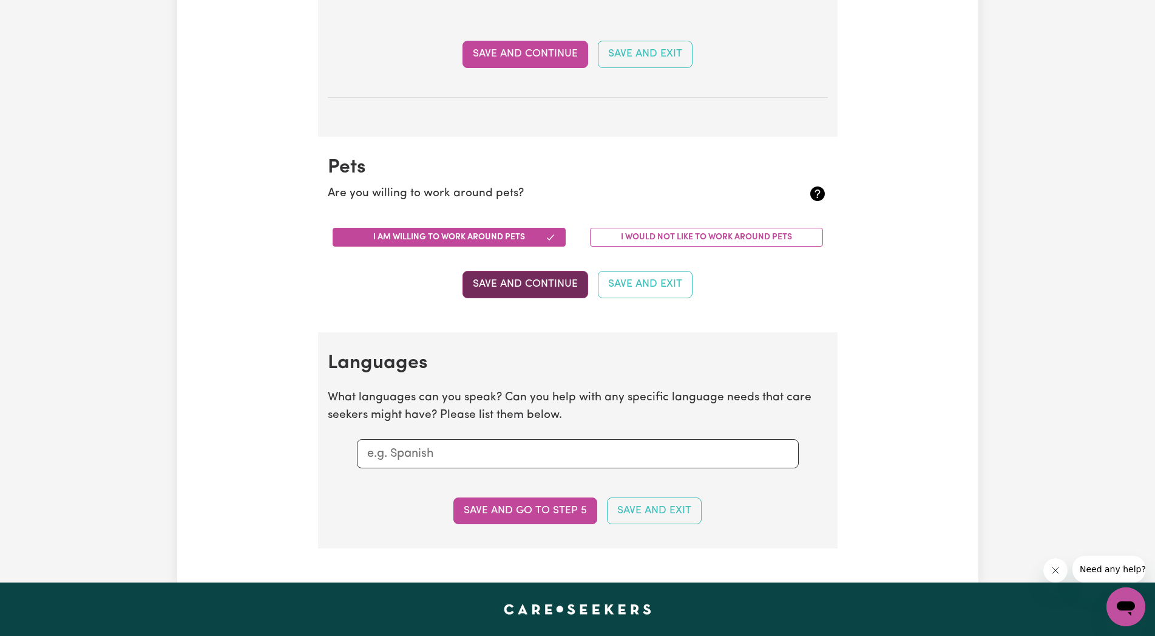
click at [512, 281] on button "Save and Continue" at bounding box center [526, 284] width 126 height 27
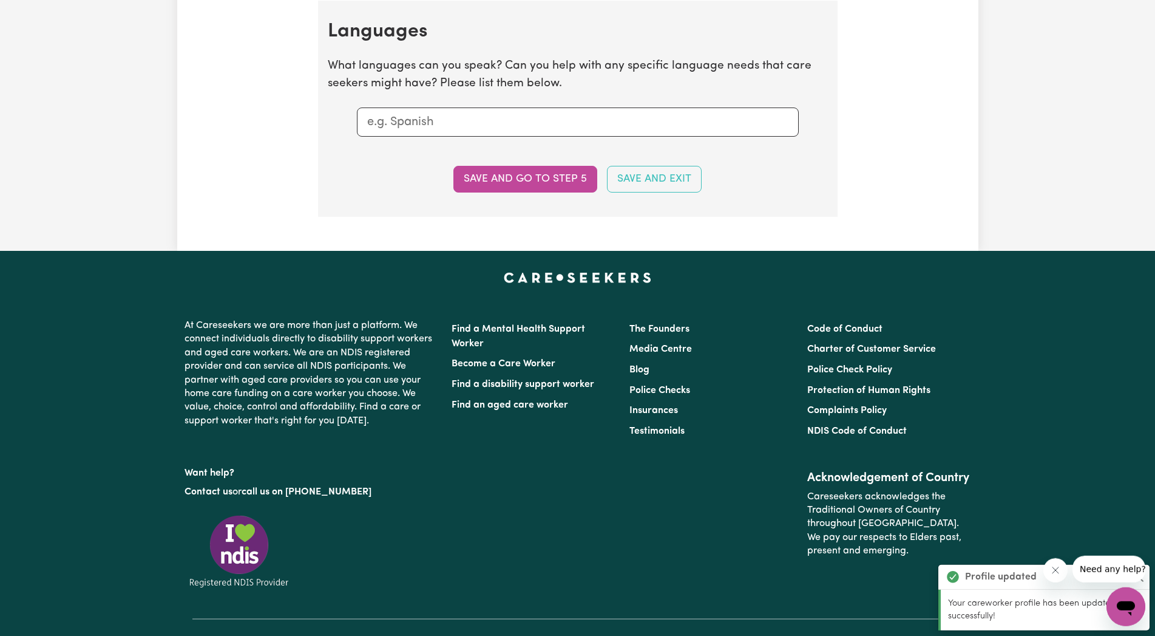
scroll to position [1257, 0]
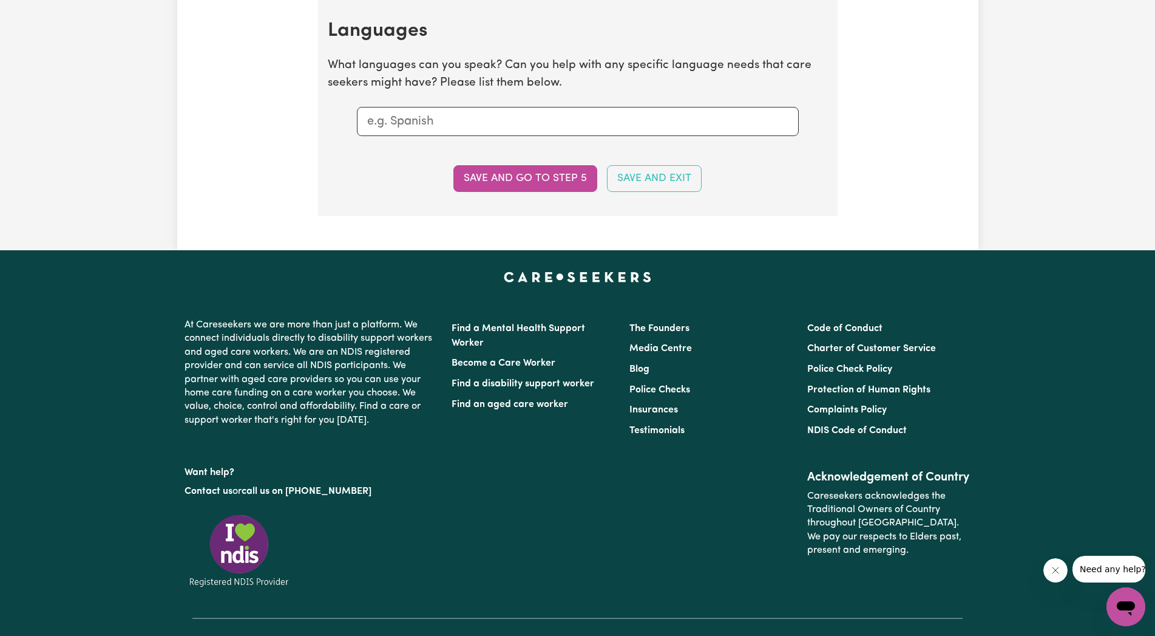
click at [373, 120] on input "text" at bounding box center [577, 121] width 421 height 18
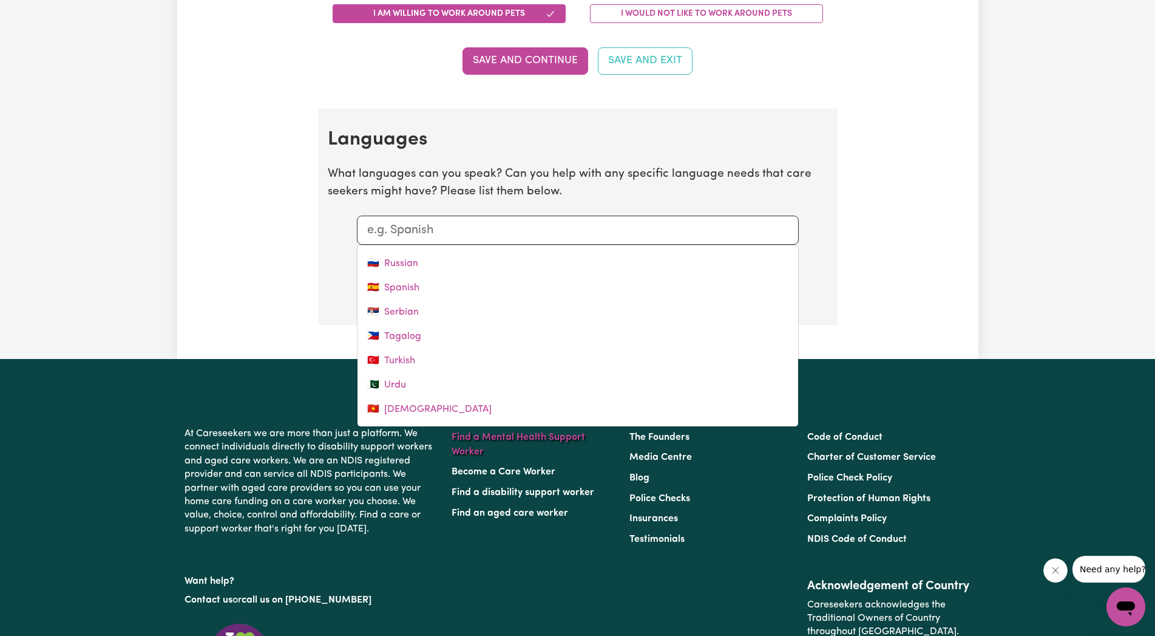
scroll to position [1294, 0]
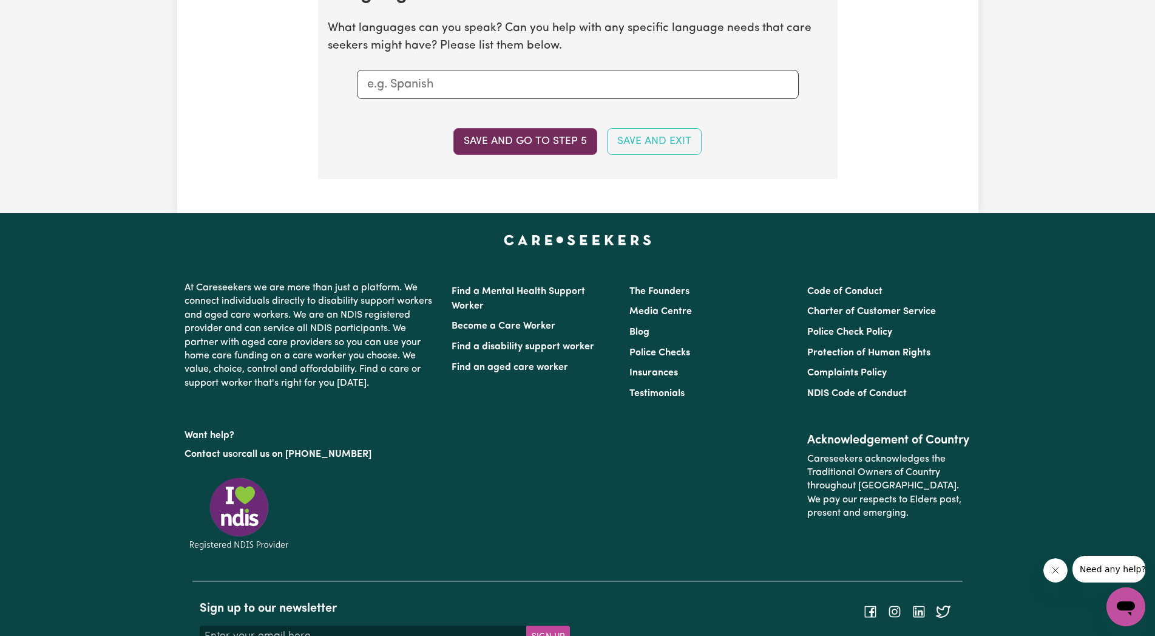
click at [489, 144] on button "Save and go to step 5" at bounding box center [525, 141] width 144 height 27
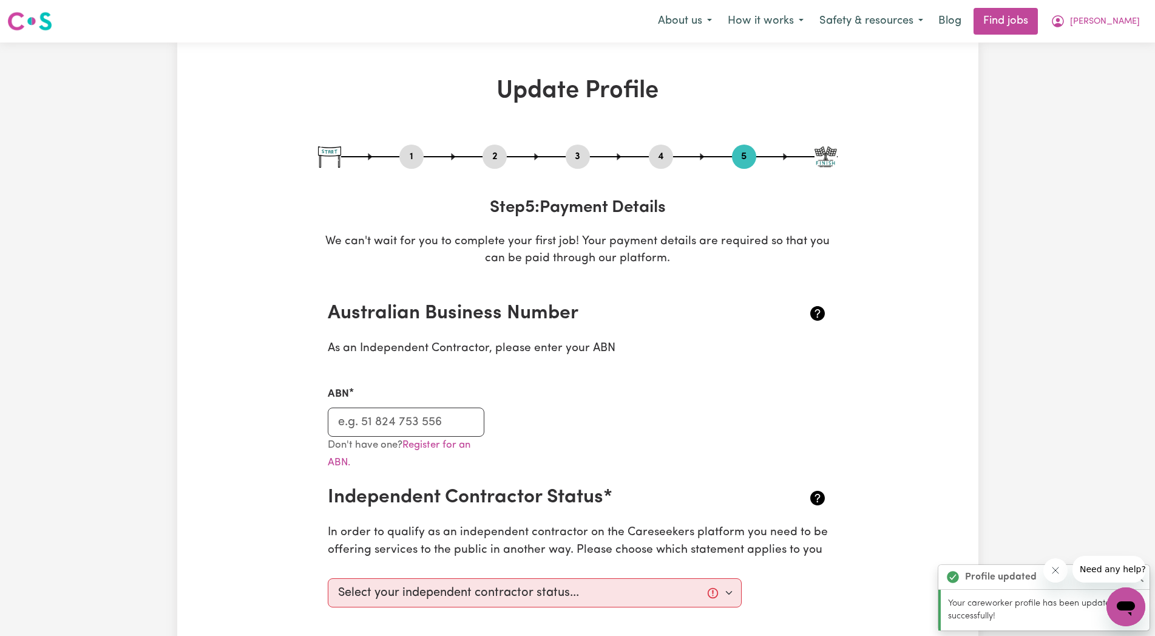
scroll to position [62, 0]
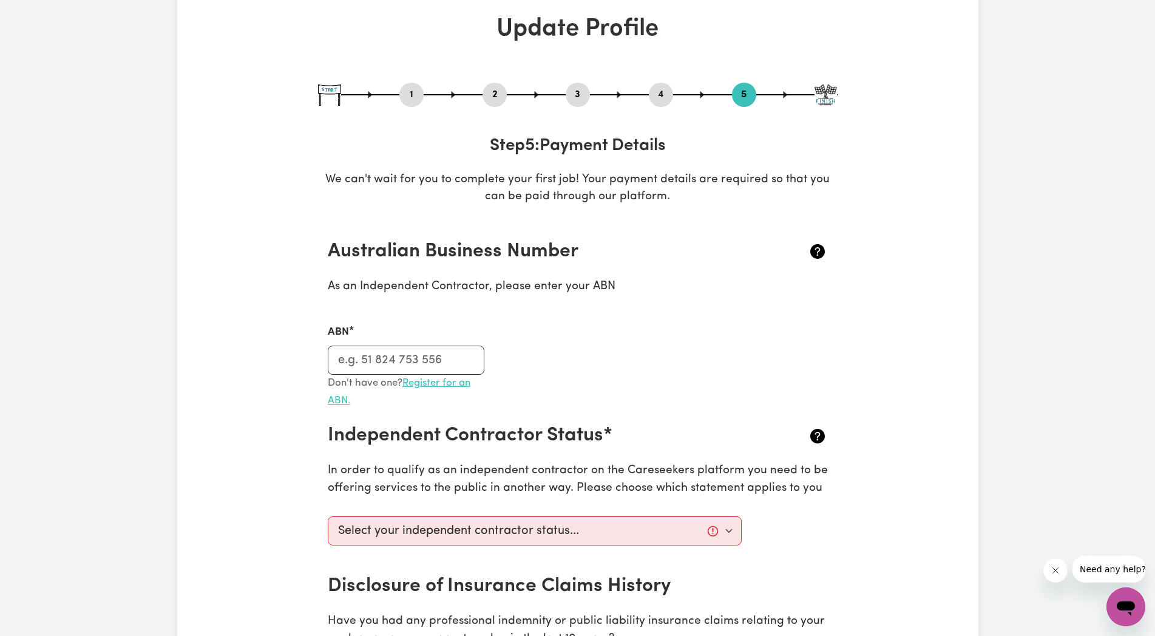
click at [437, 384] on link "Register for an ABN." at bounding box center [399, 392] width 143 height 28
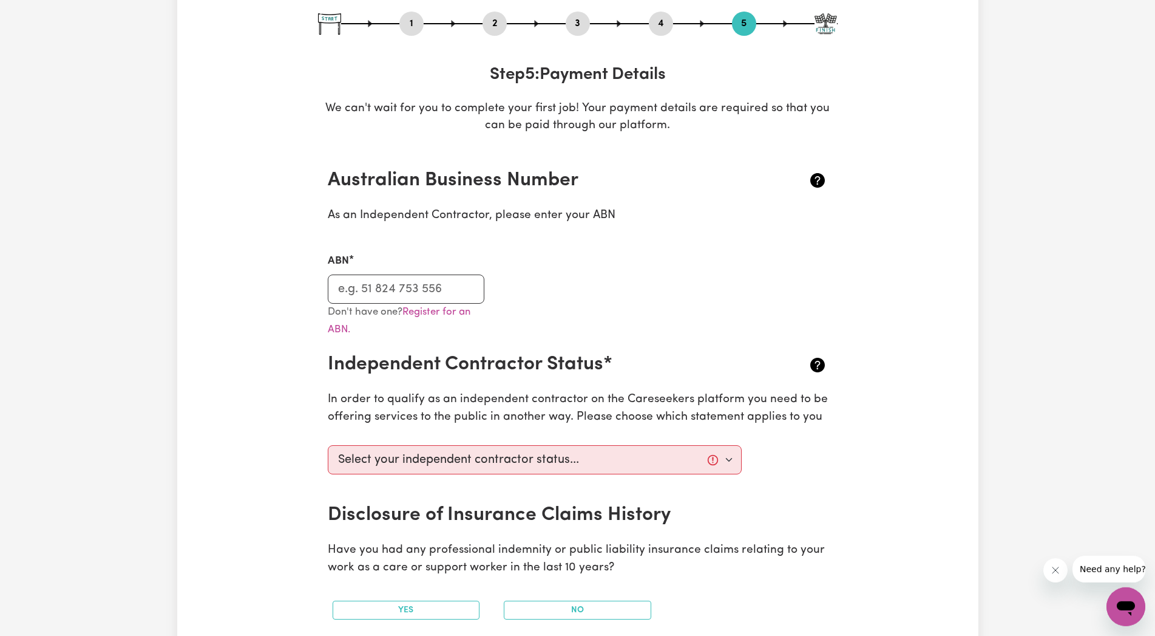
scroll to position [248, 0]
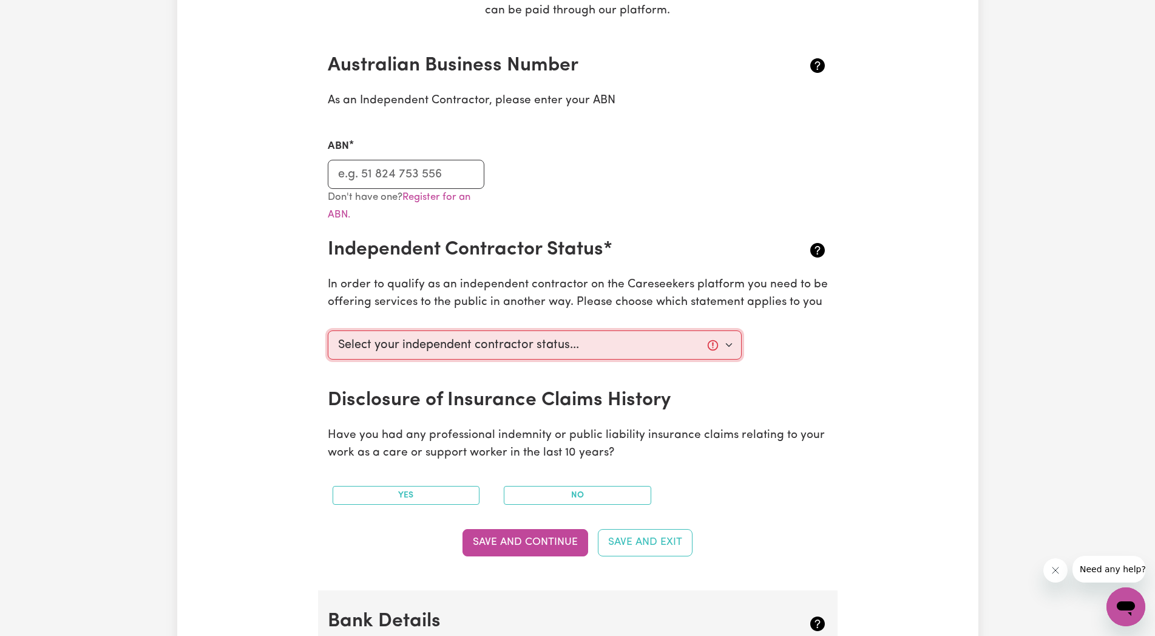
click at [328, 330] on select "Select your independent contractor status... I am providing services through an…" at bounding box center [535, 344] width 415 height 29
drag, startPoint x: 735, startPoint y: 344, endPoint x: 1028, endPoint y: 368, distance: 294.8
click at [1028, 367] on div "Update Profile 1 2 3 4 5 Step 5 : Payment Details We can't wait for you to comp…" at bounding box center [577, 448] width 1155 height 1307
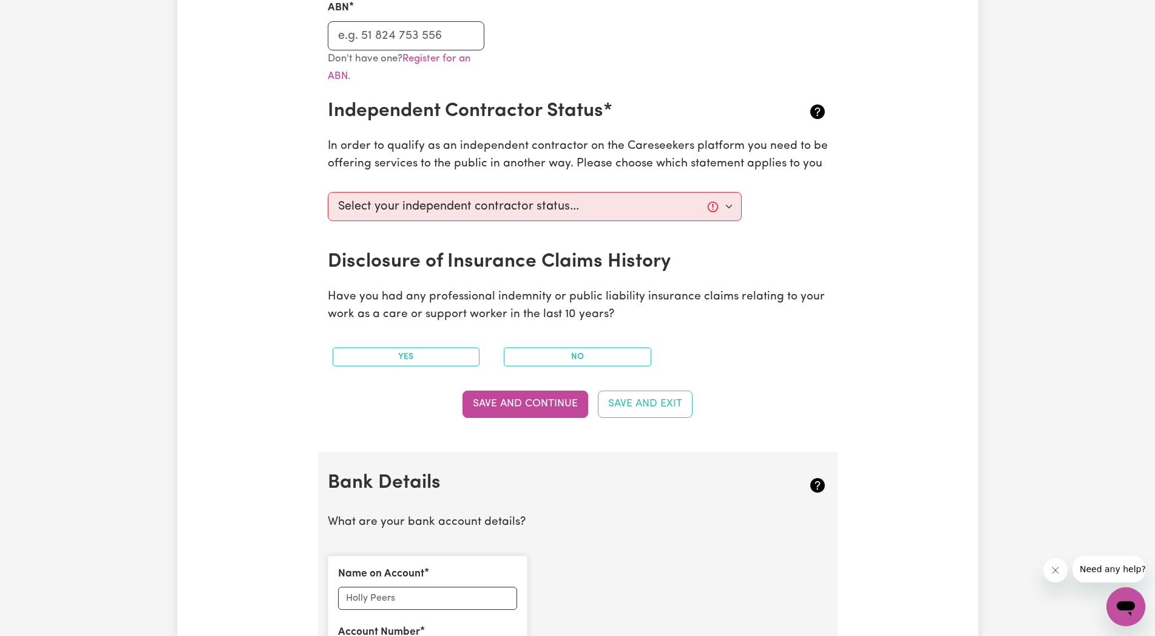
scroll to position [433, 0]
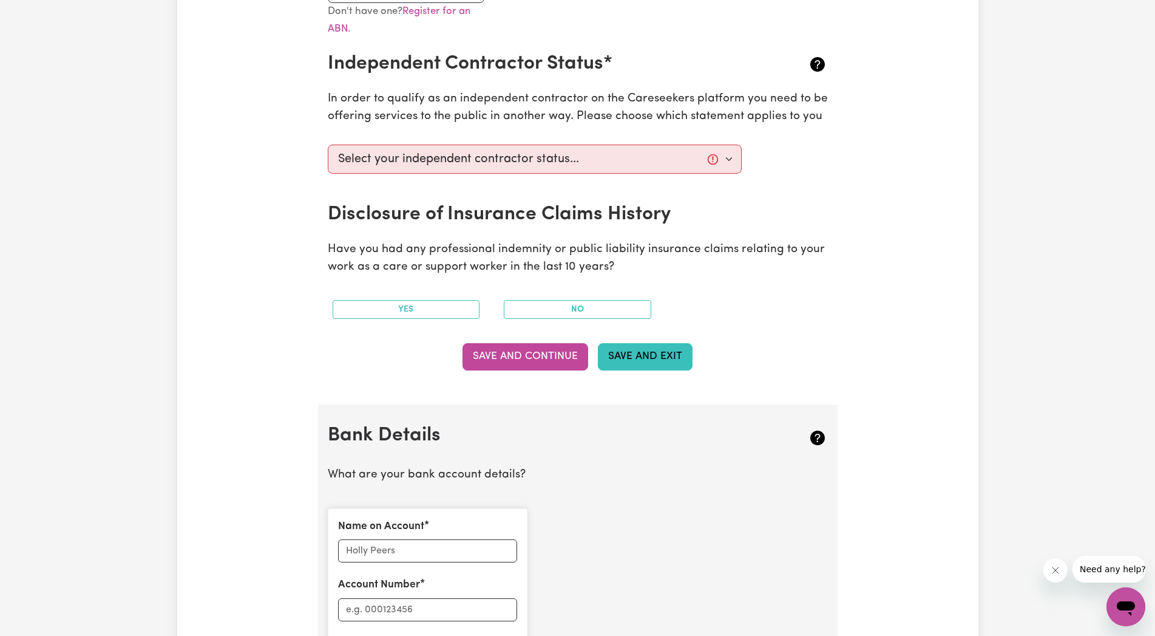
click at [667, 351] on button "Save and Exit" at bounding box center [645, 356] width 95 height 27
click at [328, 144] on select "Select your independent contractor status... I am providing services through an…" at bounding box center [535, 158] width 415 height 29
select select "I am providing services privately on my own"
click option "I am providing services privately on my own" at bounding box center [0, 0] width 0 height 0
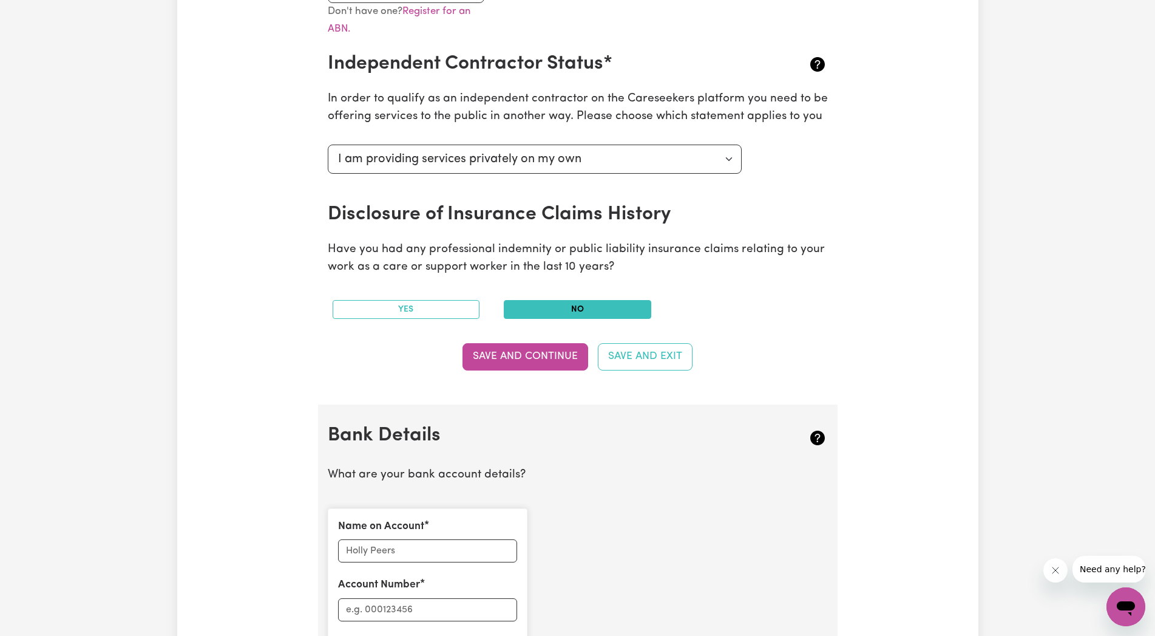
click at [602, 310] on button "No" at bounding box center [578, 309] width 148 height 19
click at [577, 301] on button "No" at bounding box center [578, 309] width 148 height 19
click at [532, 361] on button "Save and Continue" at bounding box center [526, 356] width 126 height 27
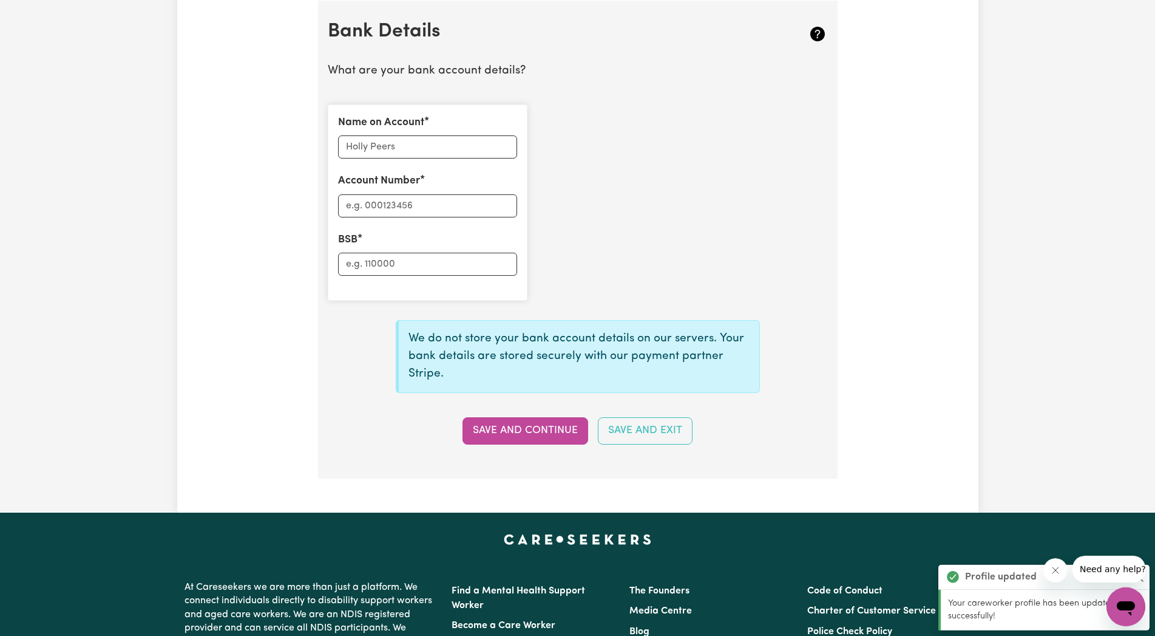
scroll to position [838, 0]
